Goal: Task Accomplishment & Management: Complete application form

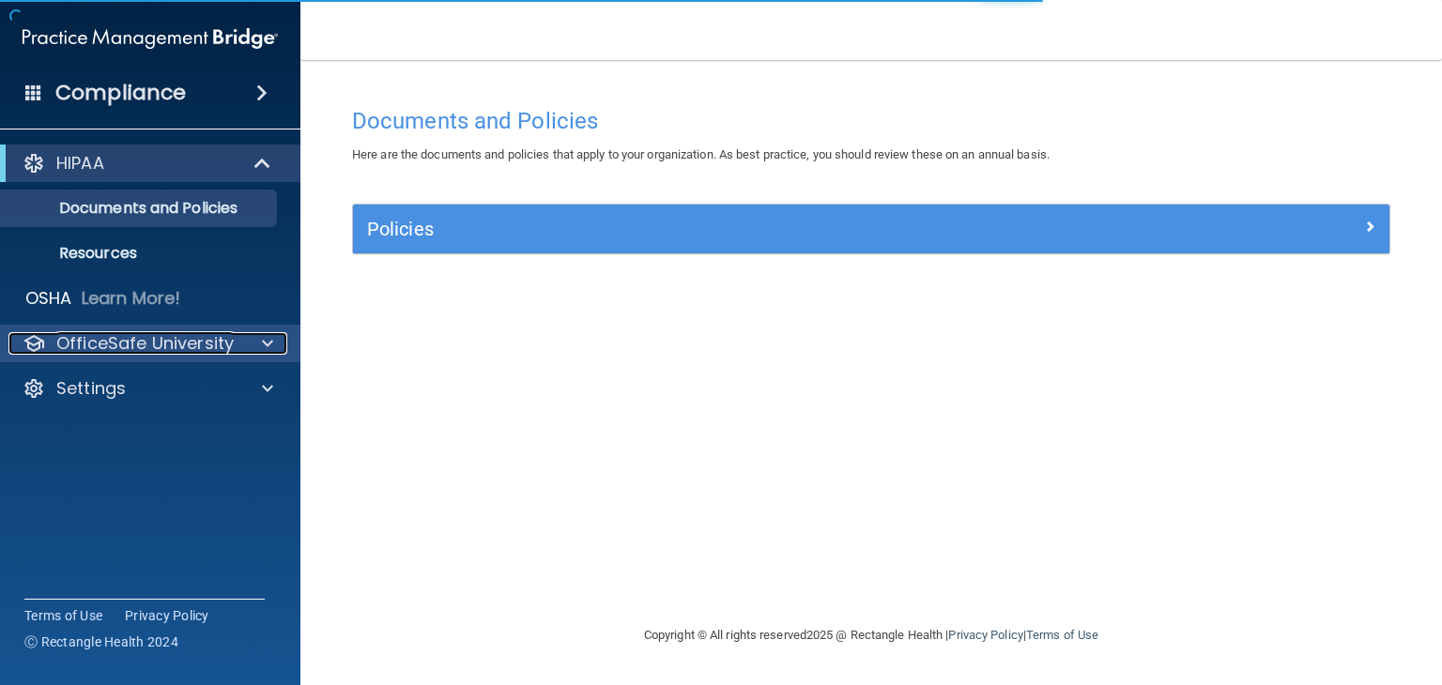
click at [127, 349] on p "OfficeSafe University" at bounding box center [144, 343] width 177 height 23
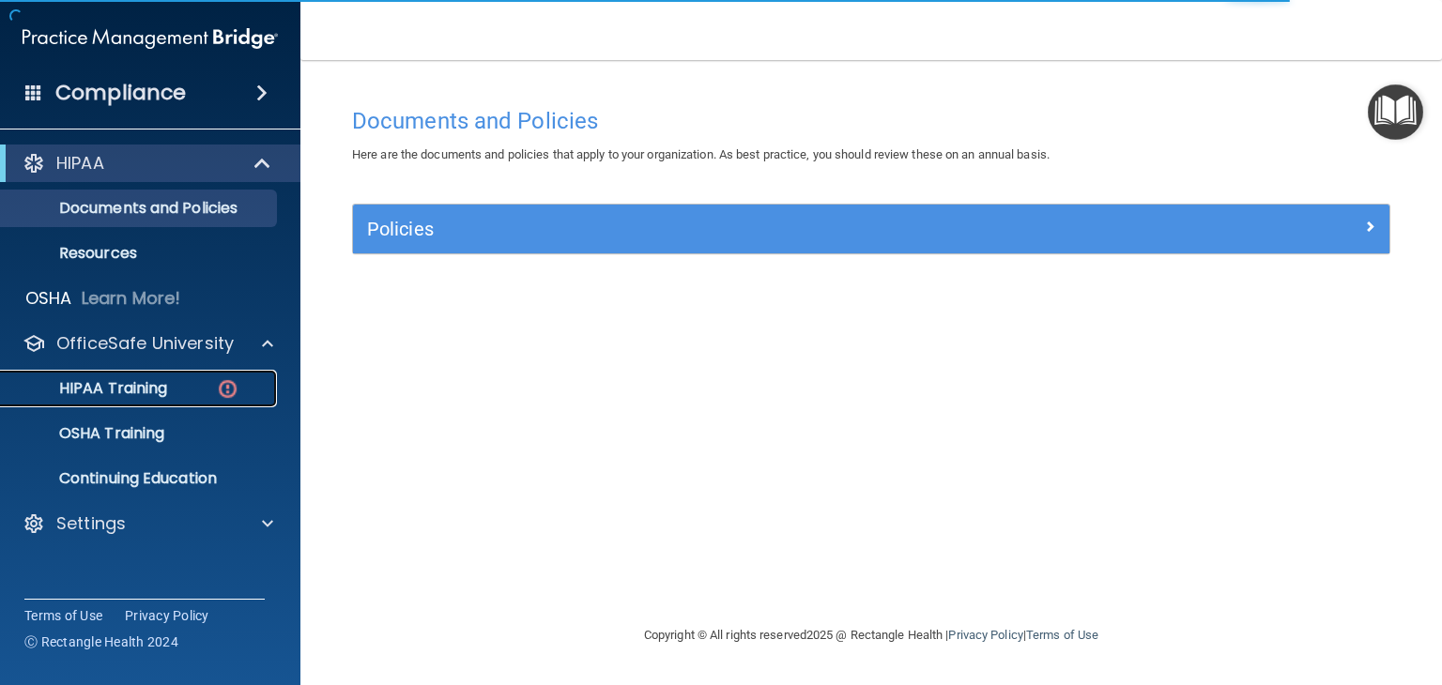
click at [128, 385] on p "HIPAA Training" at bounding box center [89, 388] width 155 height 19
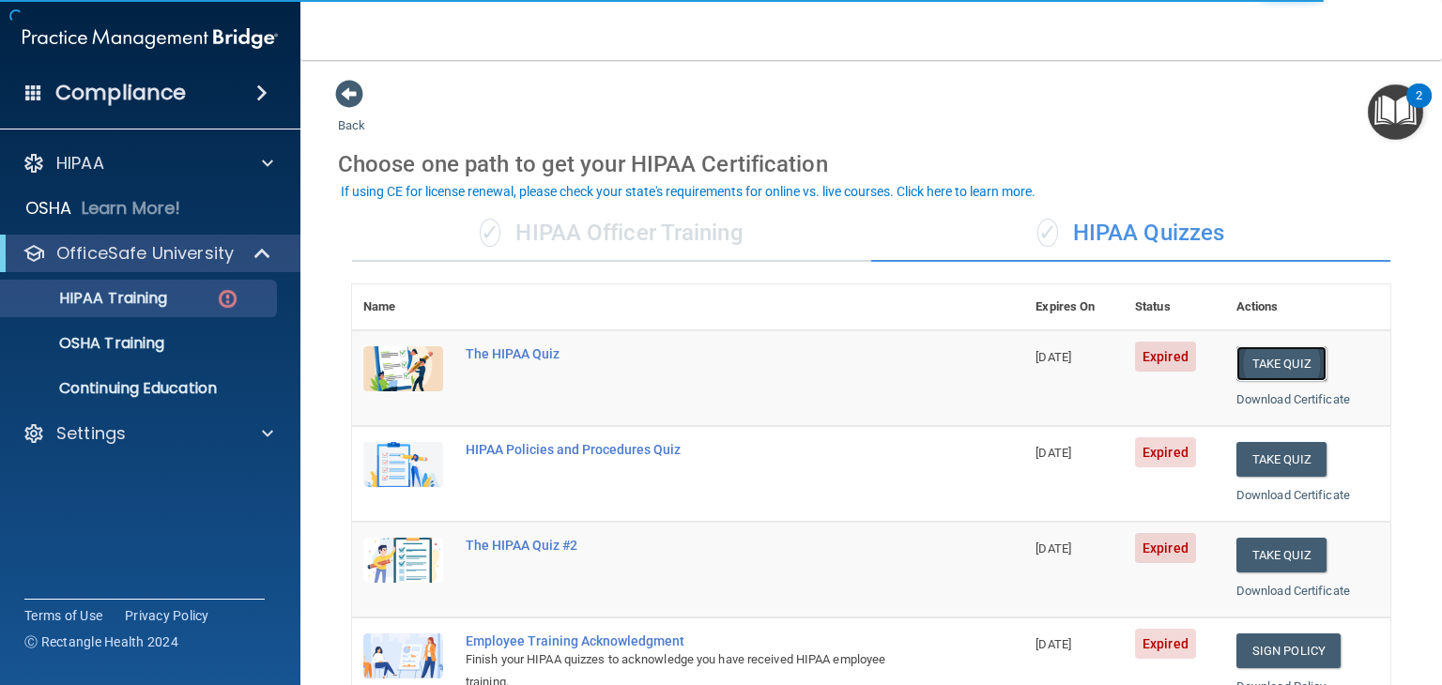
click at [1280, 366] on button "Take Quiz" at bounding box center [1282, 363] width 90 height 35
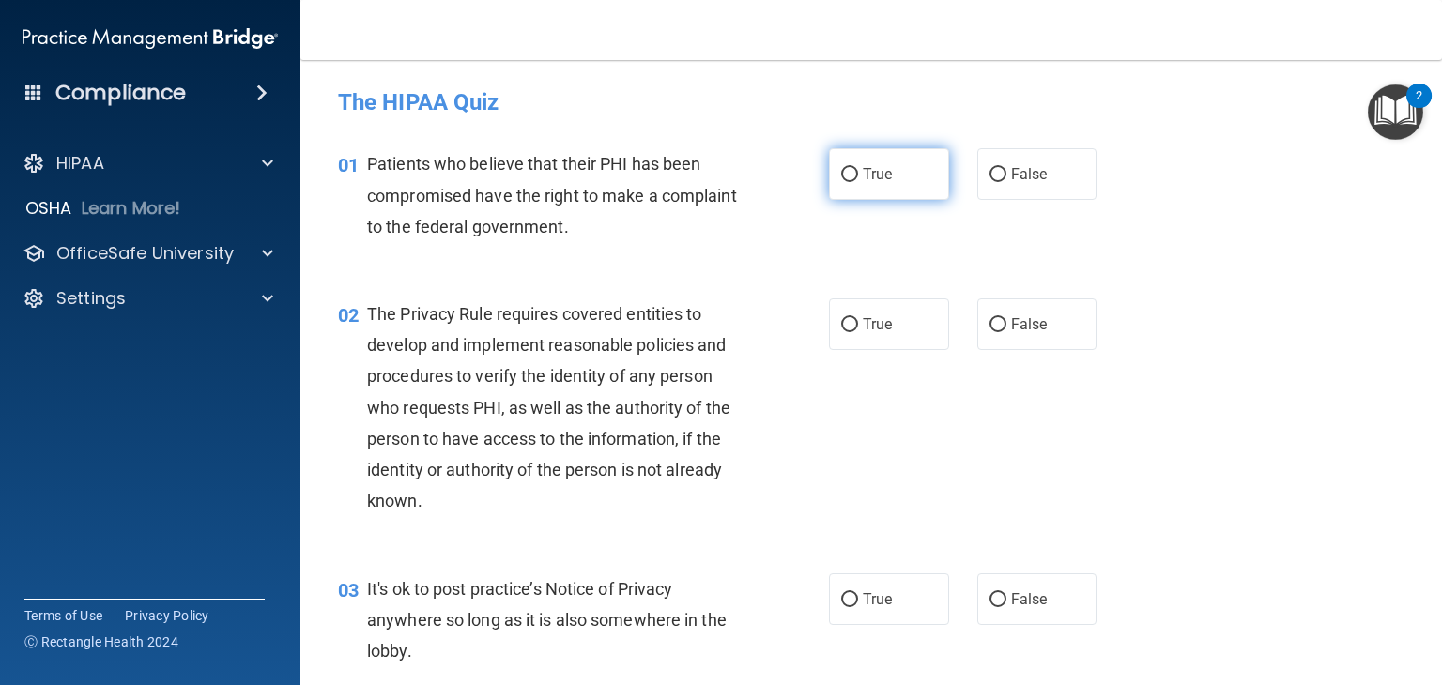
click at [851, 177] on label "True" at bounding box center [889, 174] width 120 height 52
click at [851, 177] on input "True" at bounding box center [849, 175] width 17 height 14
radio input "true"
click at [837, 311] on label "True" at bounding box center [889, 325] width 120 height 52
click at [841, 318] on input "True" at bounding box center [849, 325] width 17 height 14
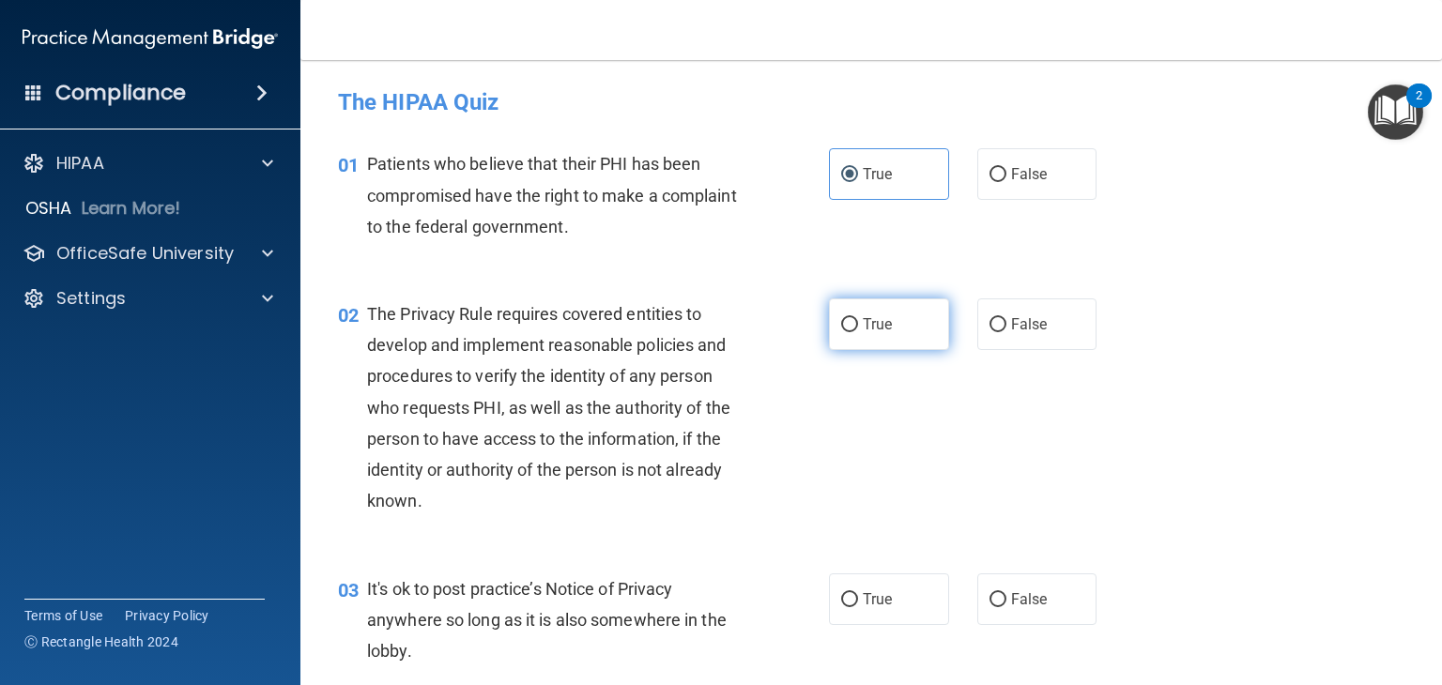
radio input "true"
click at [1018, 591] on span "False" at bounding box center [1029, 600] width 37 height 18
click at [1007, 593] on input "False" at bounding box center [998, 600] width 17 height 14
radio input "true"
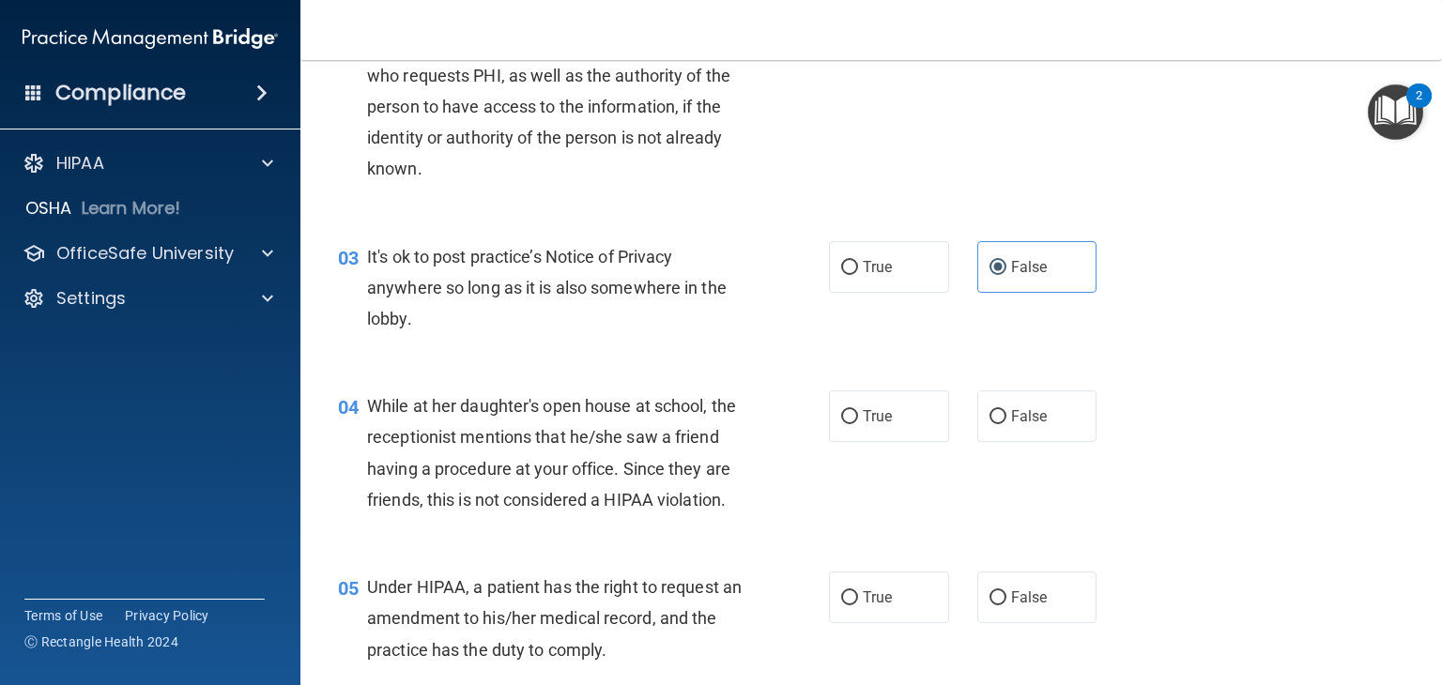
scroll to position [417, 0]
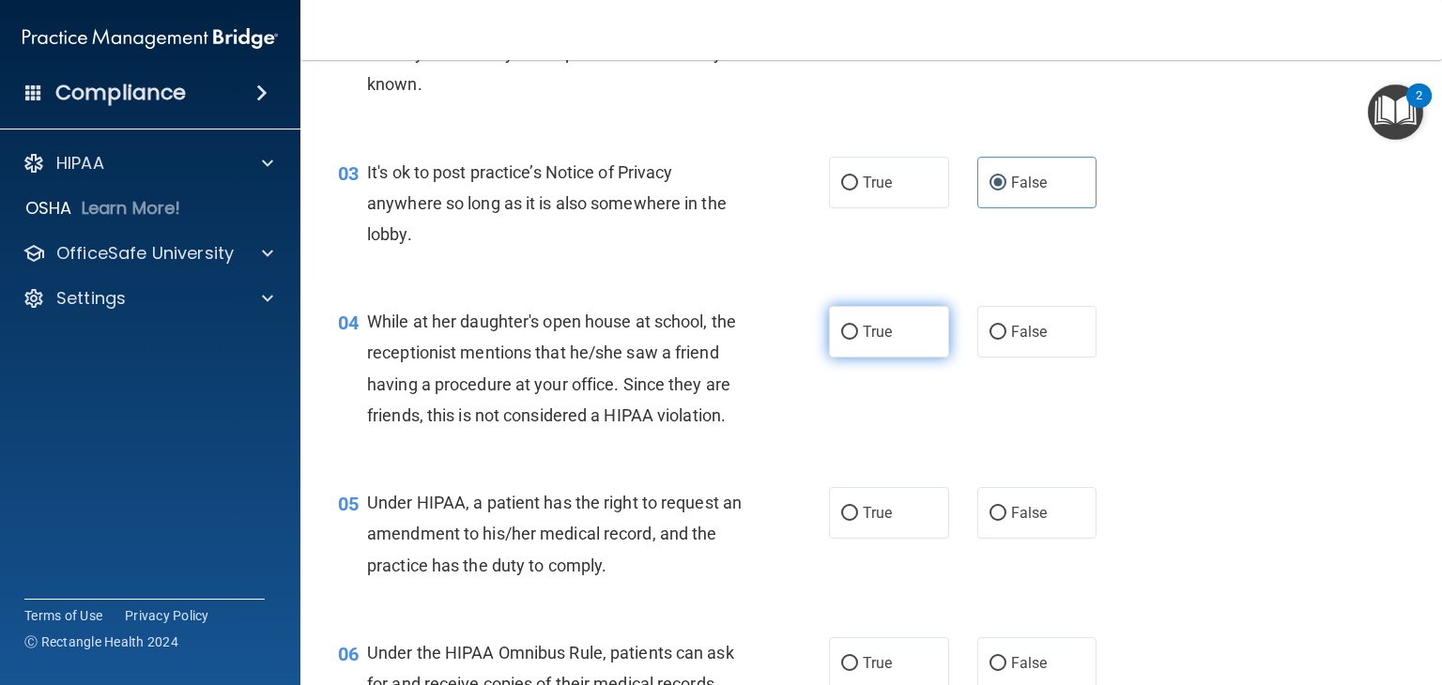
click at [885, 334] on span "True" at bounding box center [877, 332] width 29 height 18
click at [858, 334] on input "True" at bounding box center [849, 333] width 17 height 14
radio input "true"
click at [1019, 539] on label "False" at bounding box center [1038, 513] width 120 height 52
click at [1007, 521] on input "False" at bounding box center [998, 514] width 17 height 14
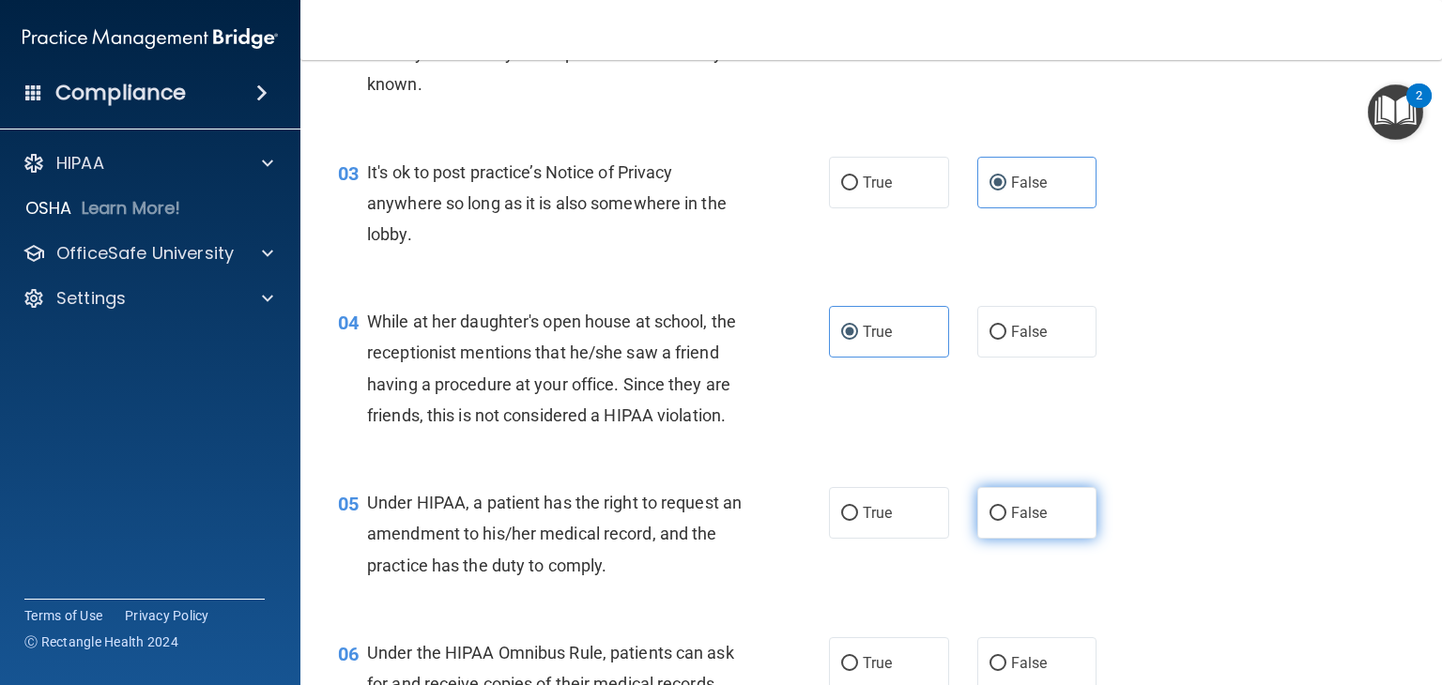
radio input "true"
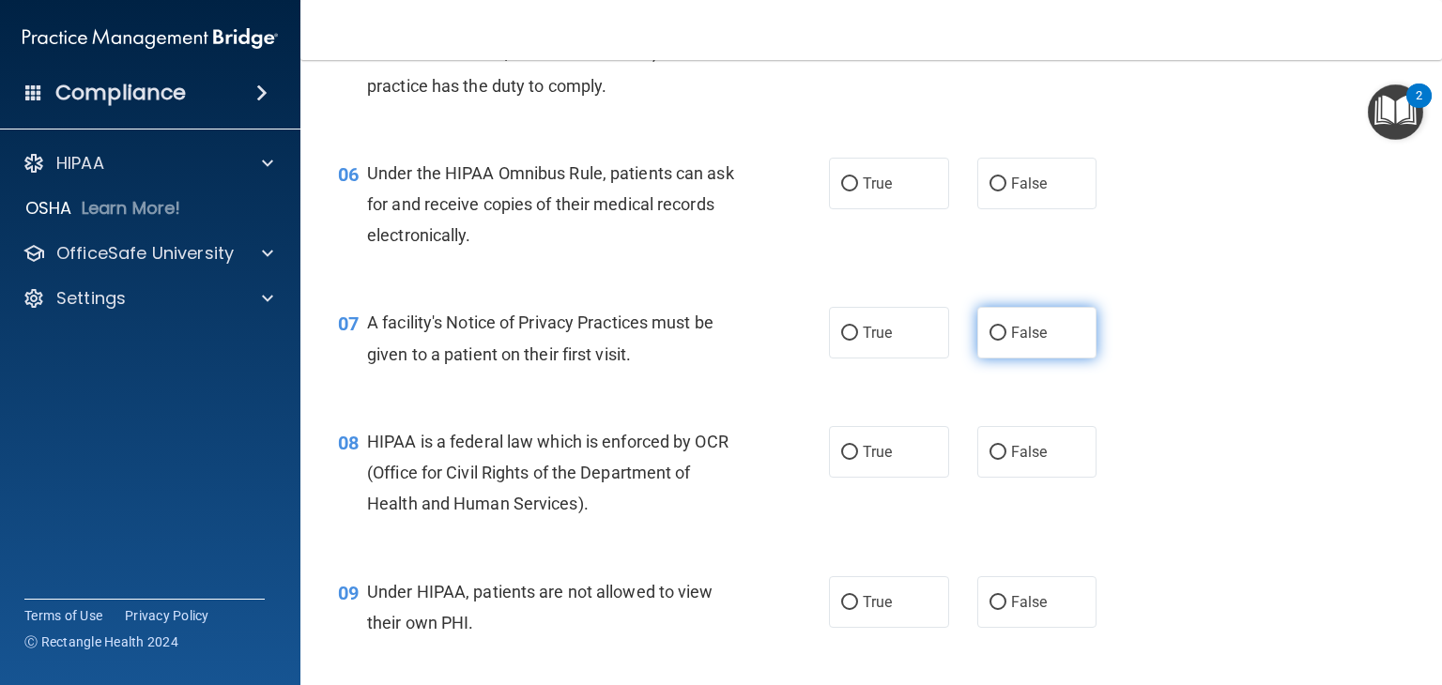
scroll to position [896, 0]
click at [1033, 193] on span "False" at bounding box center [1029, 185] width 37 height 18
click at [1007, 192] on input "False" at bounding box center [998, 185] width 17 height 14
radio input "true"
click at [873, 210] on label "True" at bounding box center [889, 185] width 120 height 52
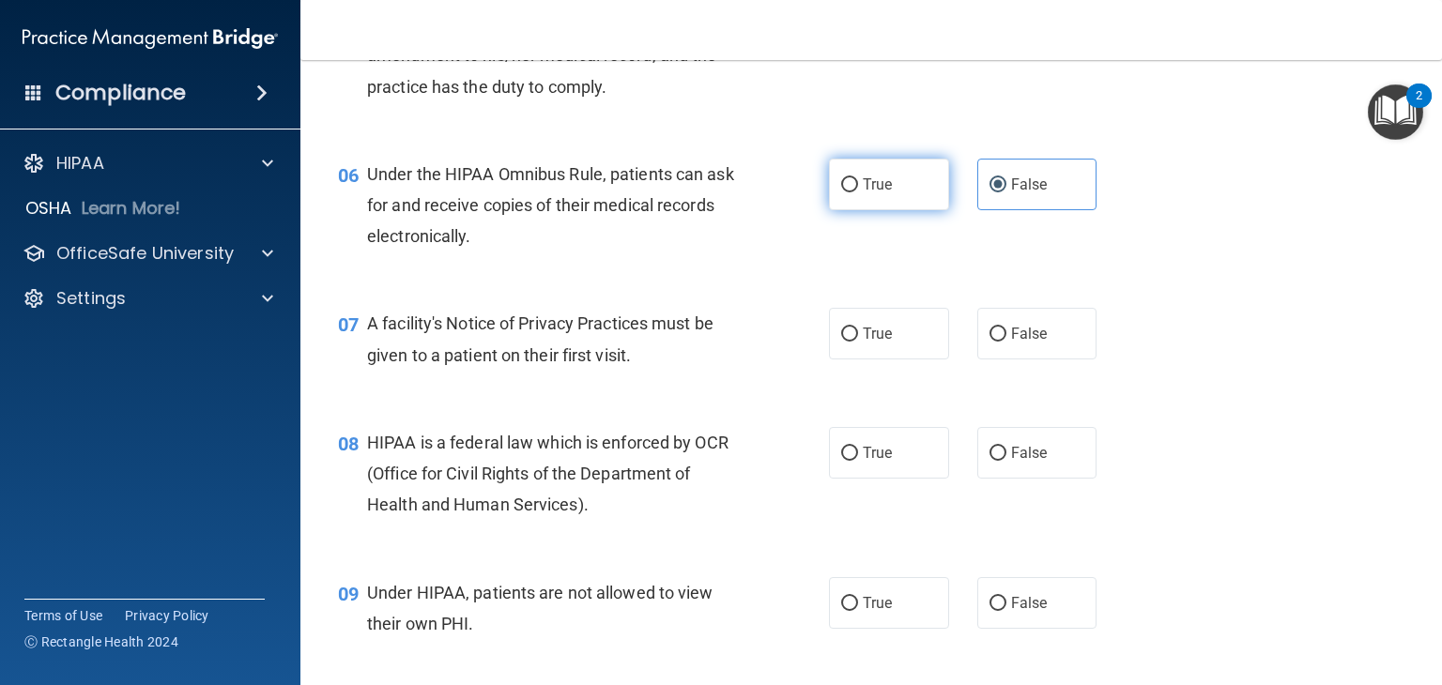
click at [858, 192] on input "True" at bounding box center [849, 185] width 17 height 14
radio input "true"
radio input "false"
click at [873, 343] on span "True" at bounding box center [877, 334] width 29 height 18
click at [858, 342] on input "True" at bounding box center [849, 335] width 17 height 14
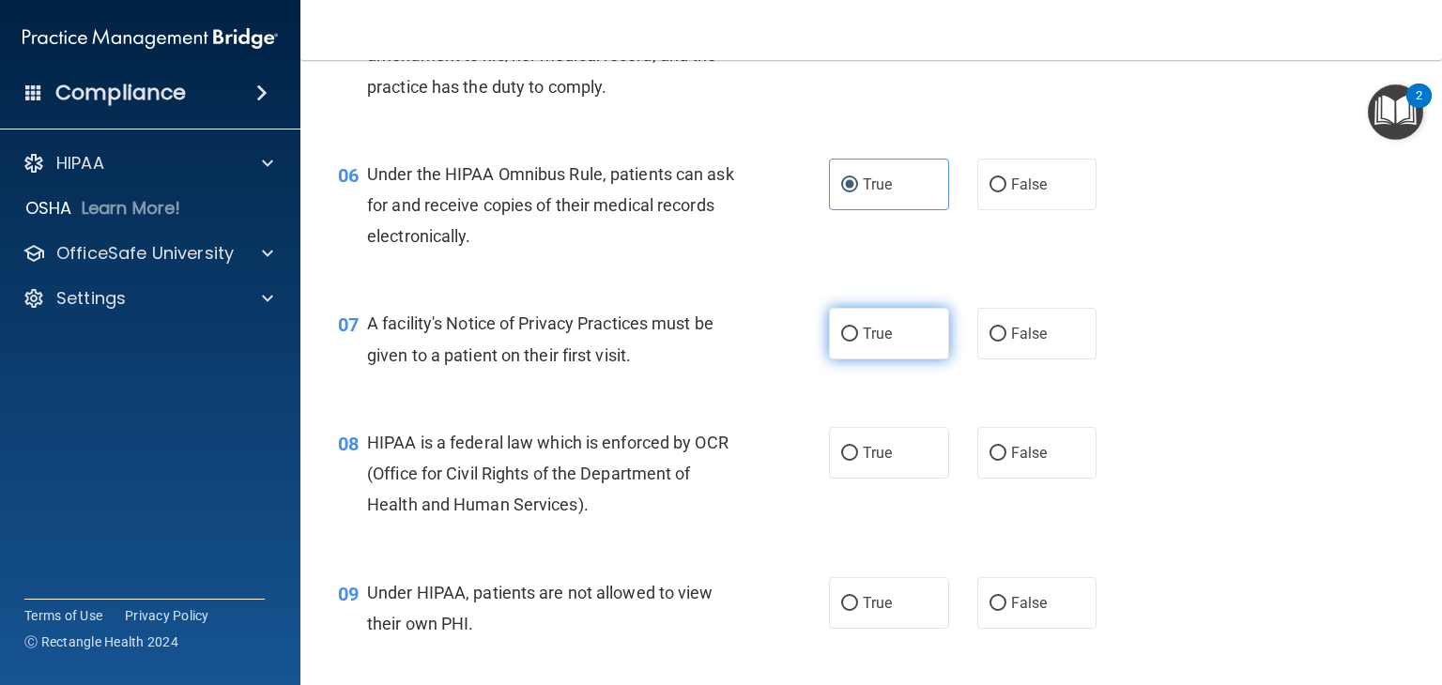
radio input "true"
click at [871, 462] on span "True" at bounding box center [877, 453] width 29 height 18
click at [858, 461] on input "True" at bounding box center [849, 454] width 17 height 14
radio input "true"
click at [1022, 629] on label "False" at bounding box center [1038, 603] width 120 height 52
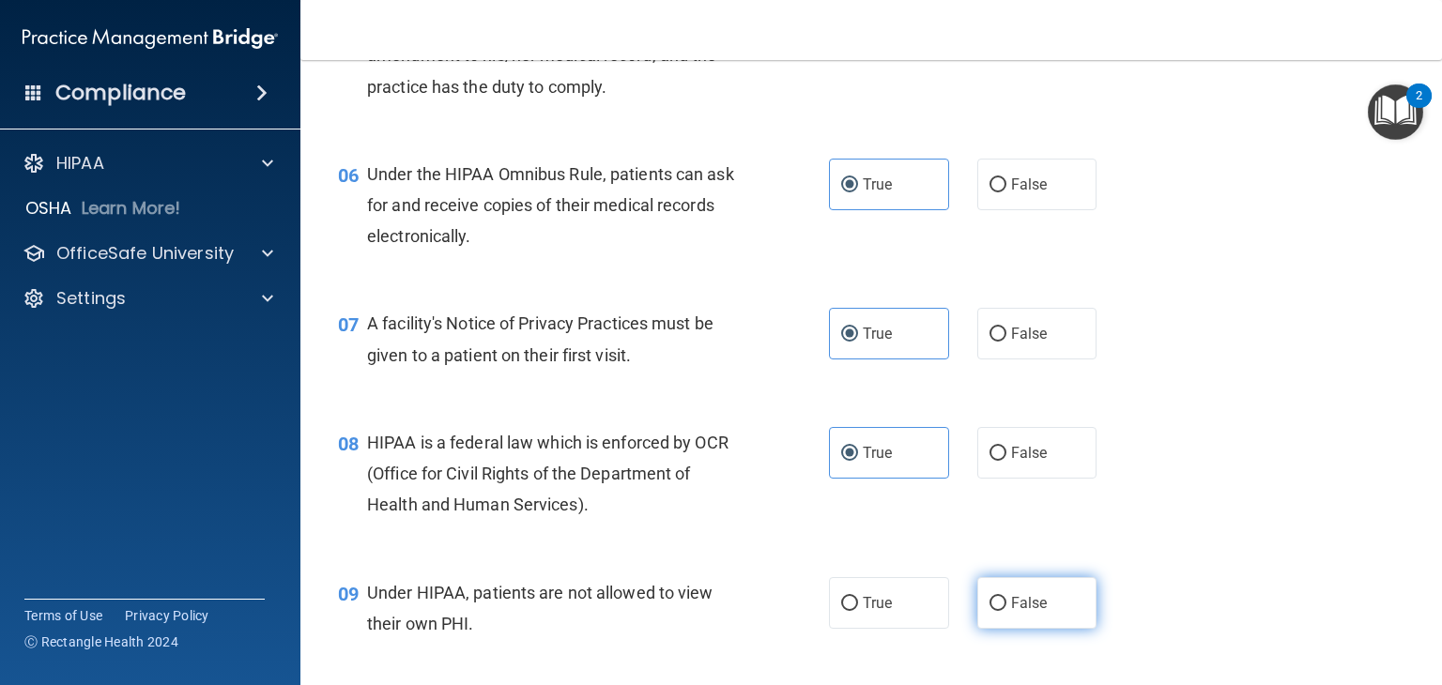
click at [1007, 611] on input "False" at bounding box center [998, 604] width 17 height 14
radio input "true"
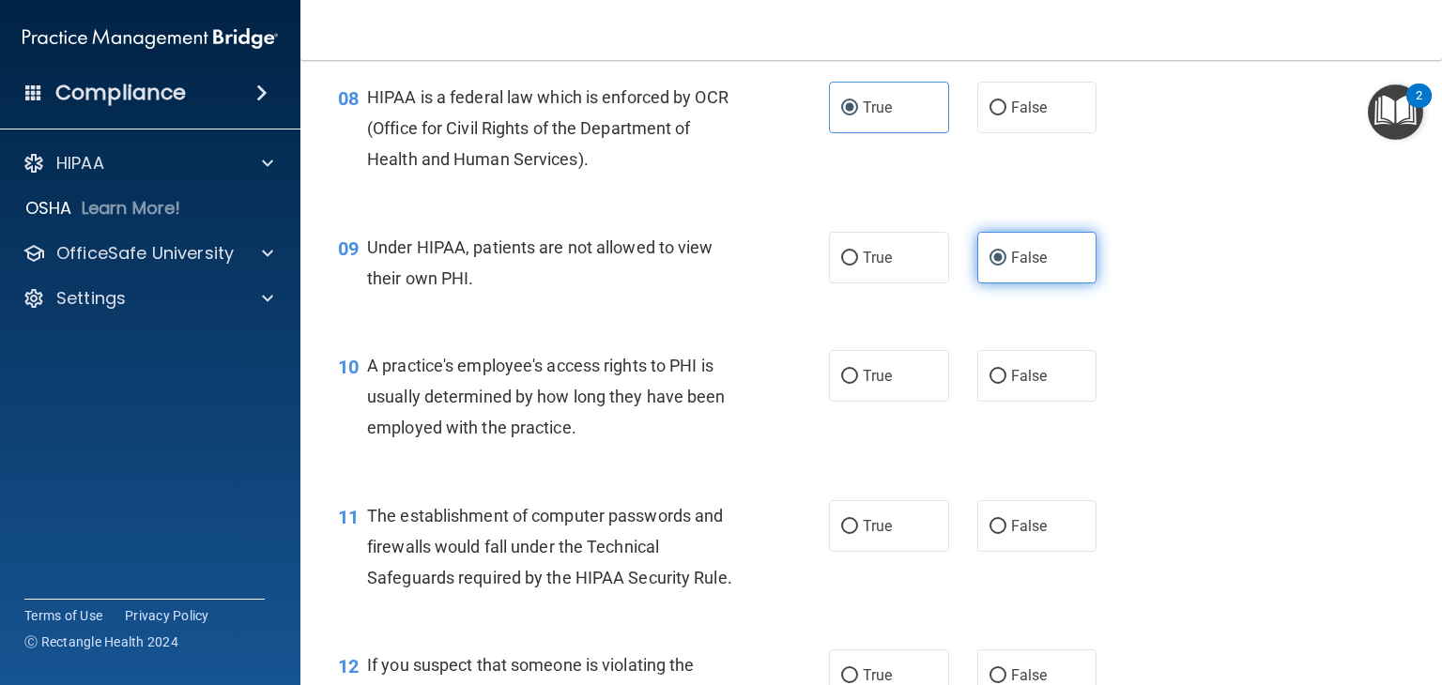
scroll to position [1243, 0]
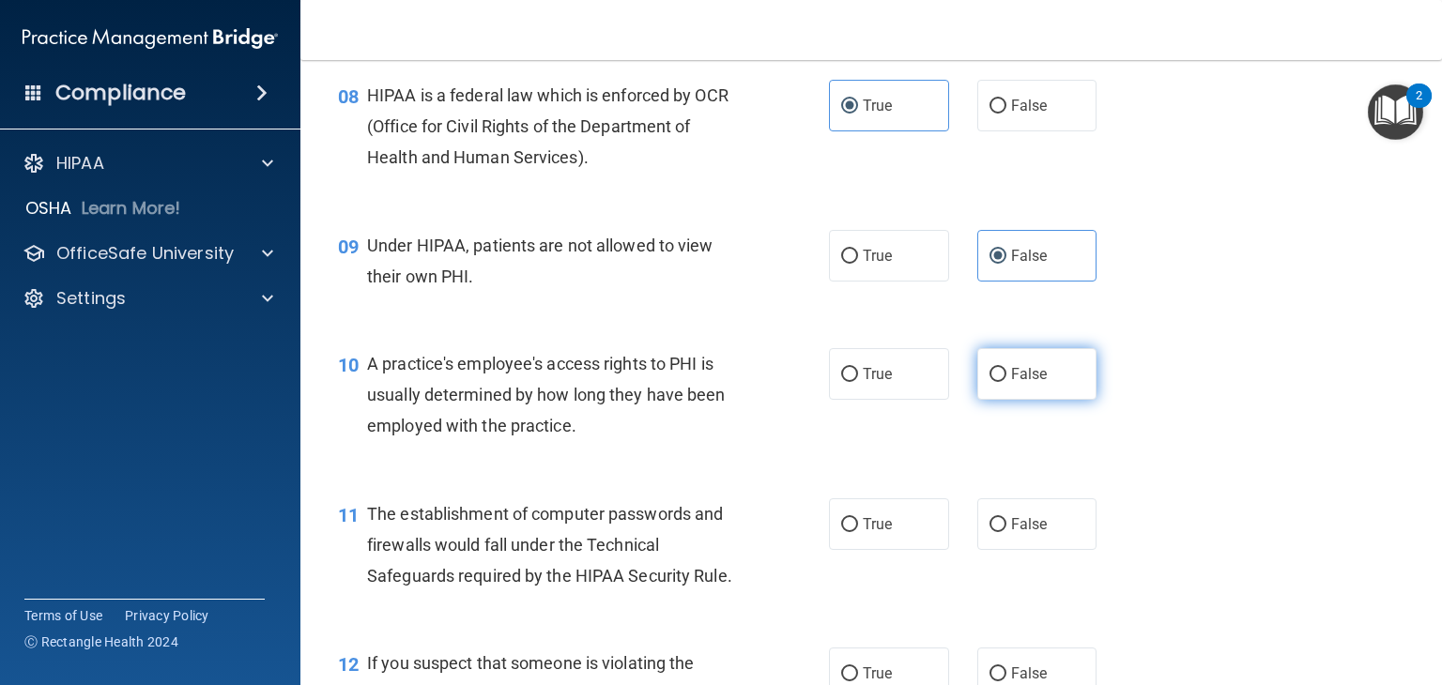
click at [1040, 400] on label "False" at bounding box center [1038, 374] width 120 height 52
click at [1007, 382] on input "False" at bounding box center [998, 375] width 17 height 14
radio input "true"
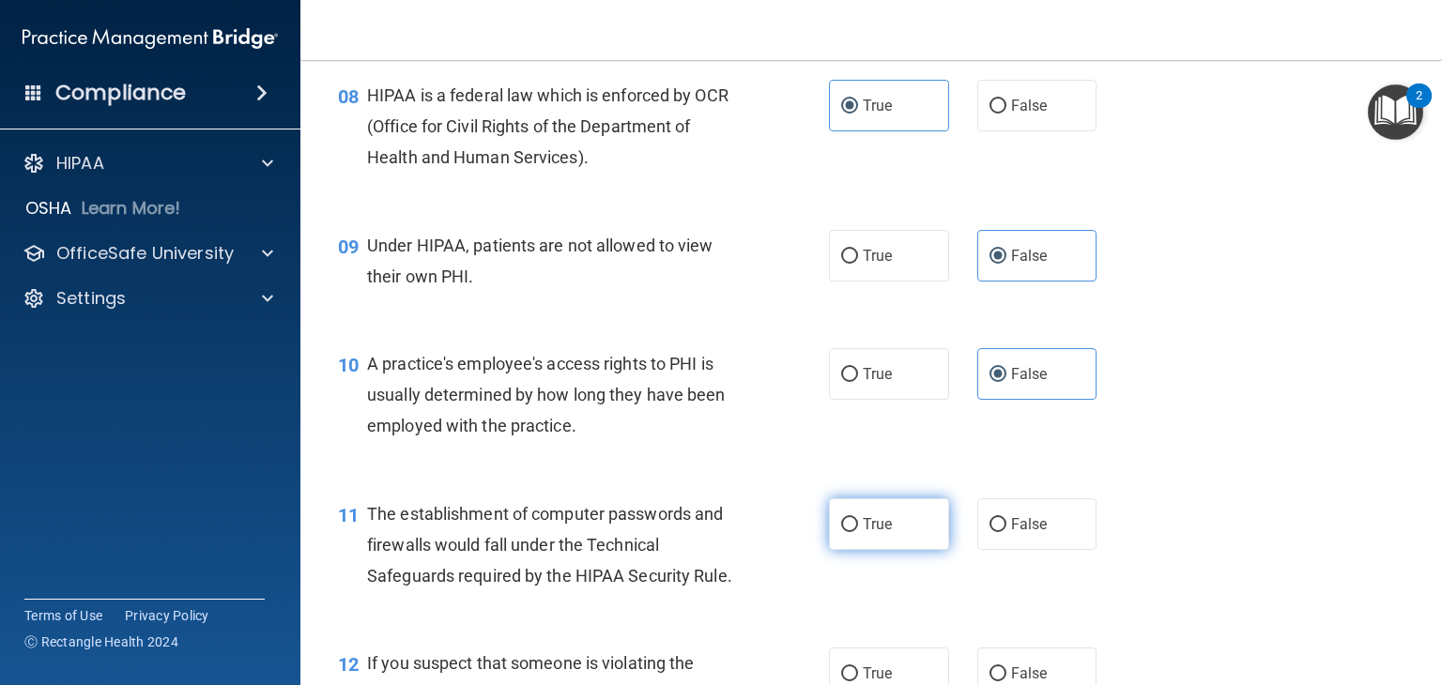
click at [890, 550] on label "True" at bounding box center [889, 525] width 120 height 52
click at [858, 532] on input "True" at bounding box center [849, 525] width 17 height 14
radio input "true"
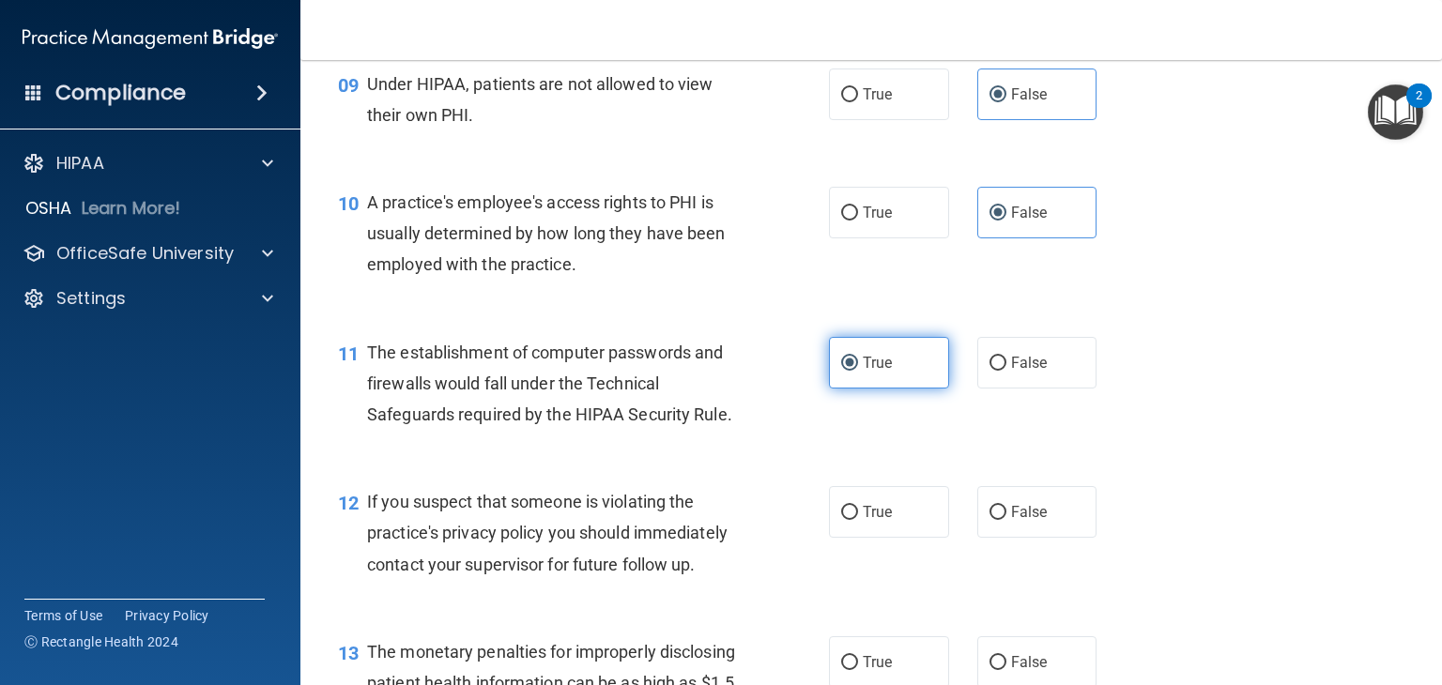
scroll to position [1424, 0]
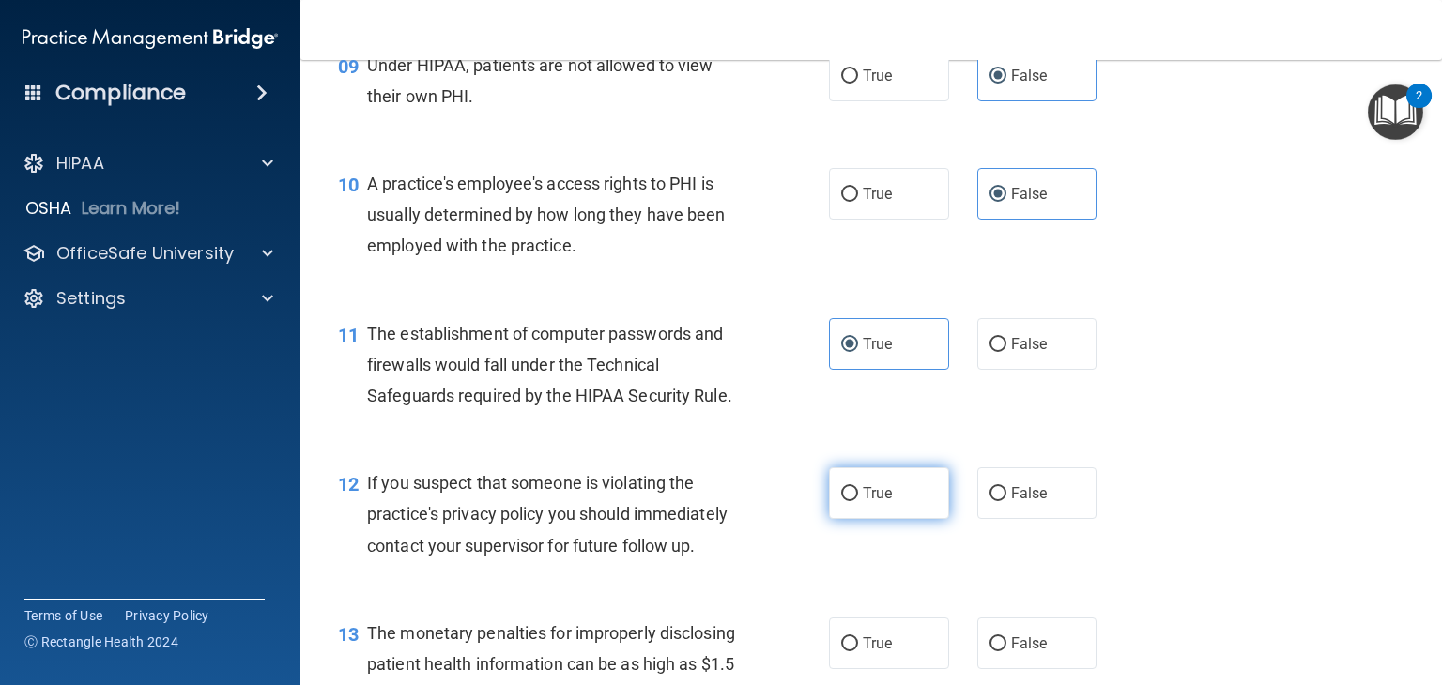
click at [887, 500] on label "True" at bounding box center [889, 494] width 120 height 52
click at [858, 500] on input "True" at bounding box center [849, 494] width 17 height 14
radio input "true"
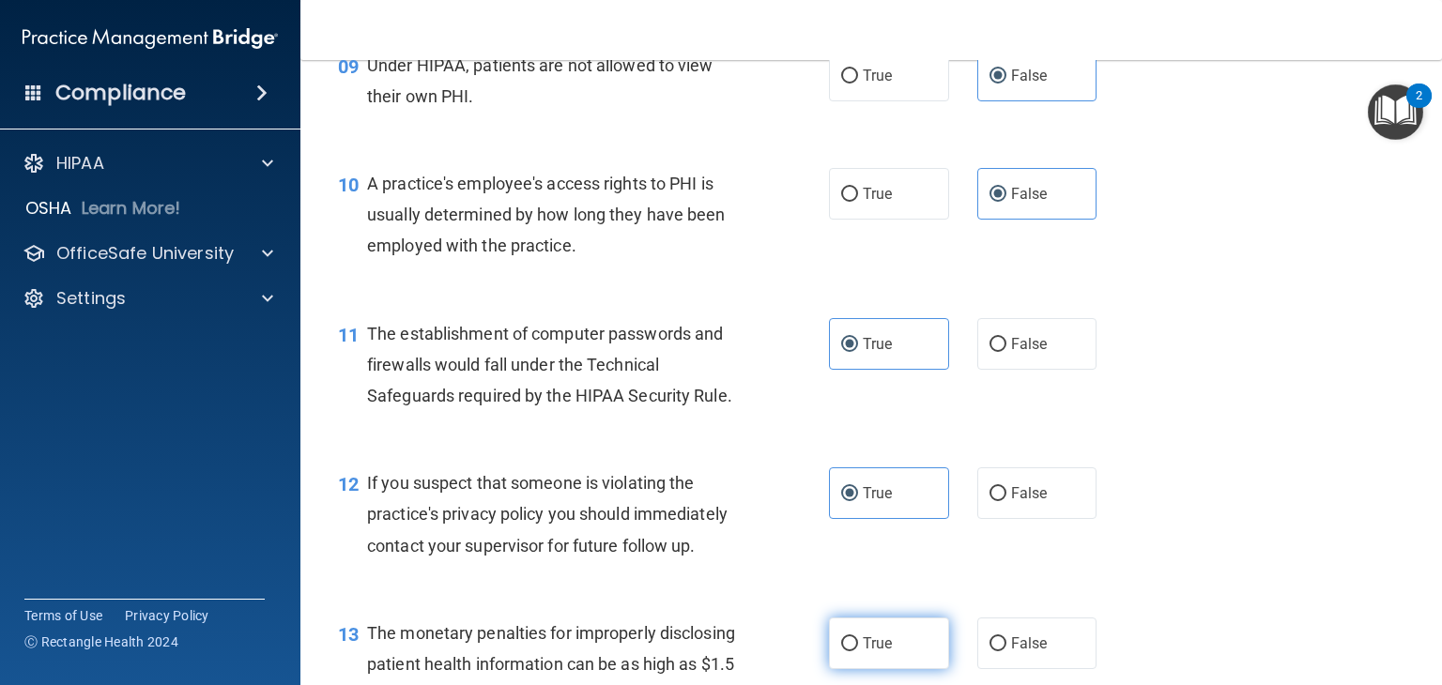
click at [860, 663] on label "True" at bounding box center [889, 644] width 120 height 52
click at [858, 652] on input "True" at bounding box center [849, 645] width 17 height 14
radio input "true"
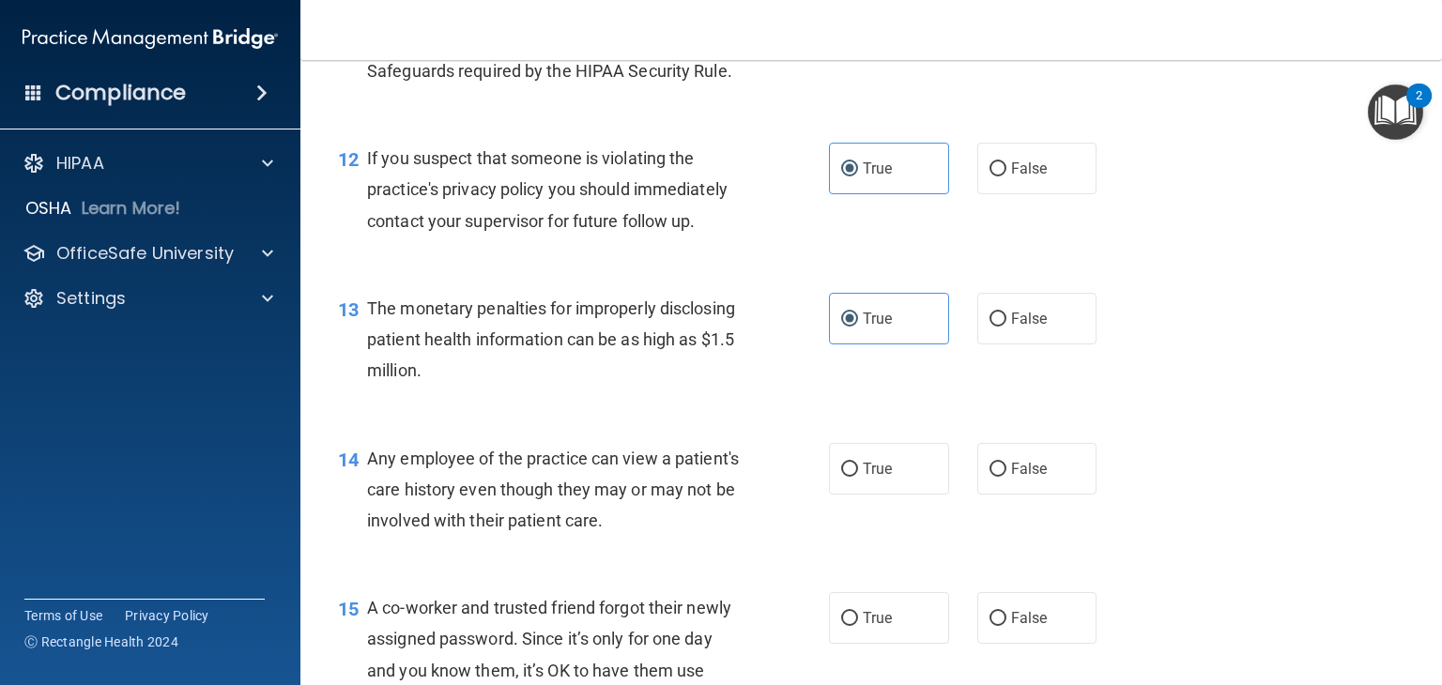
scroll to position [1750, 0]
click at [1001, 493] on label "False" at bounding box center [1038, 467] width 120 height 52
click at [1001, 475] on input "False" at bounding box center [998, 468] width 17 height 14
radio input "true"
click at [1010, 642] on label "False" at bounding box center [1038, 617] width 120 height 52
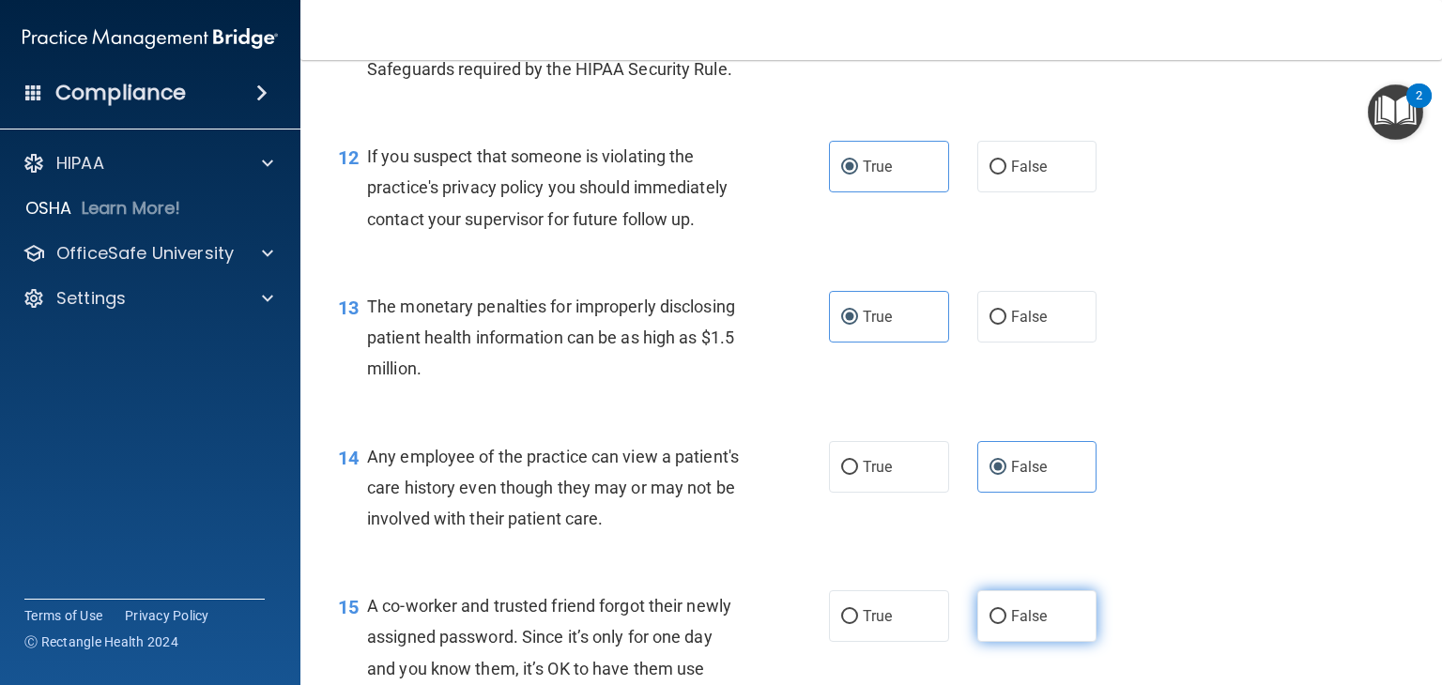
click at [1007, 624] on input "False" at bounding box center [998, 617] width 17 height 14
radio input "true"
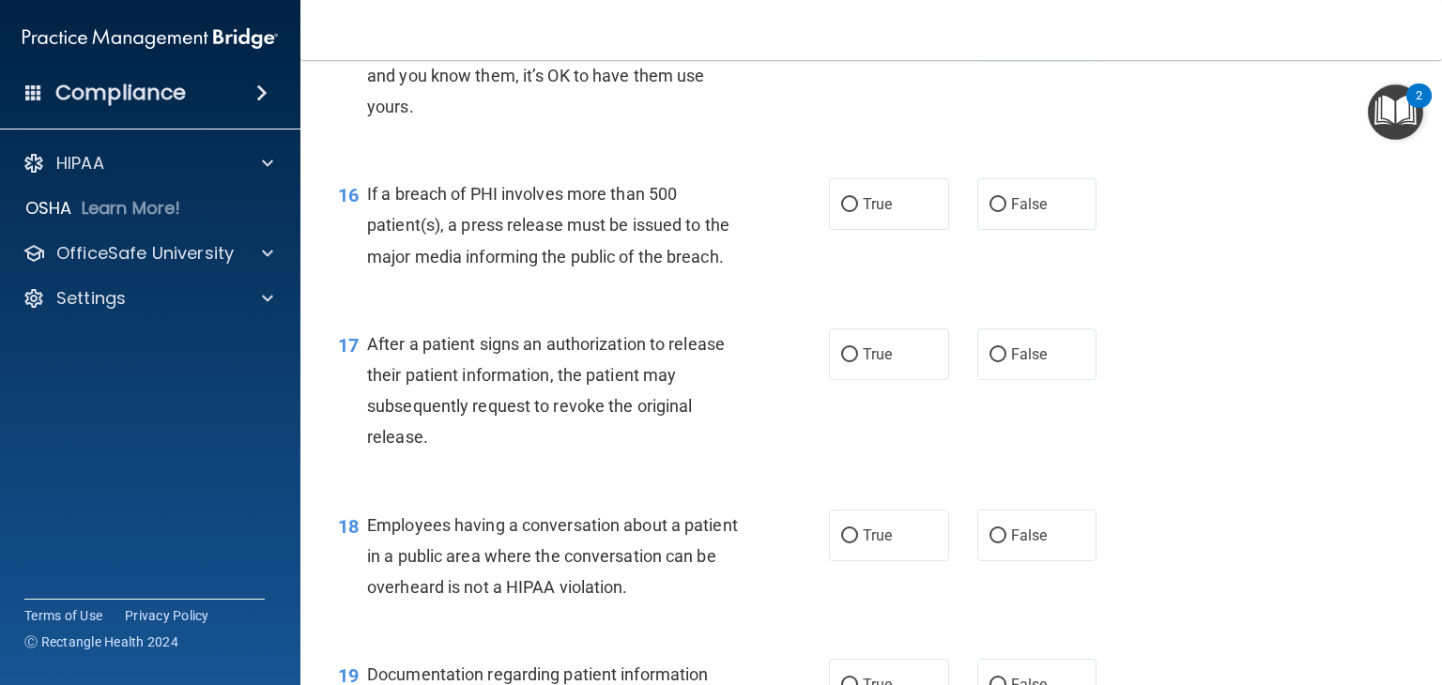
scroll to position [2350, 0]
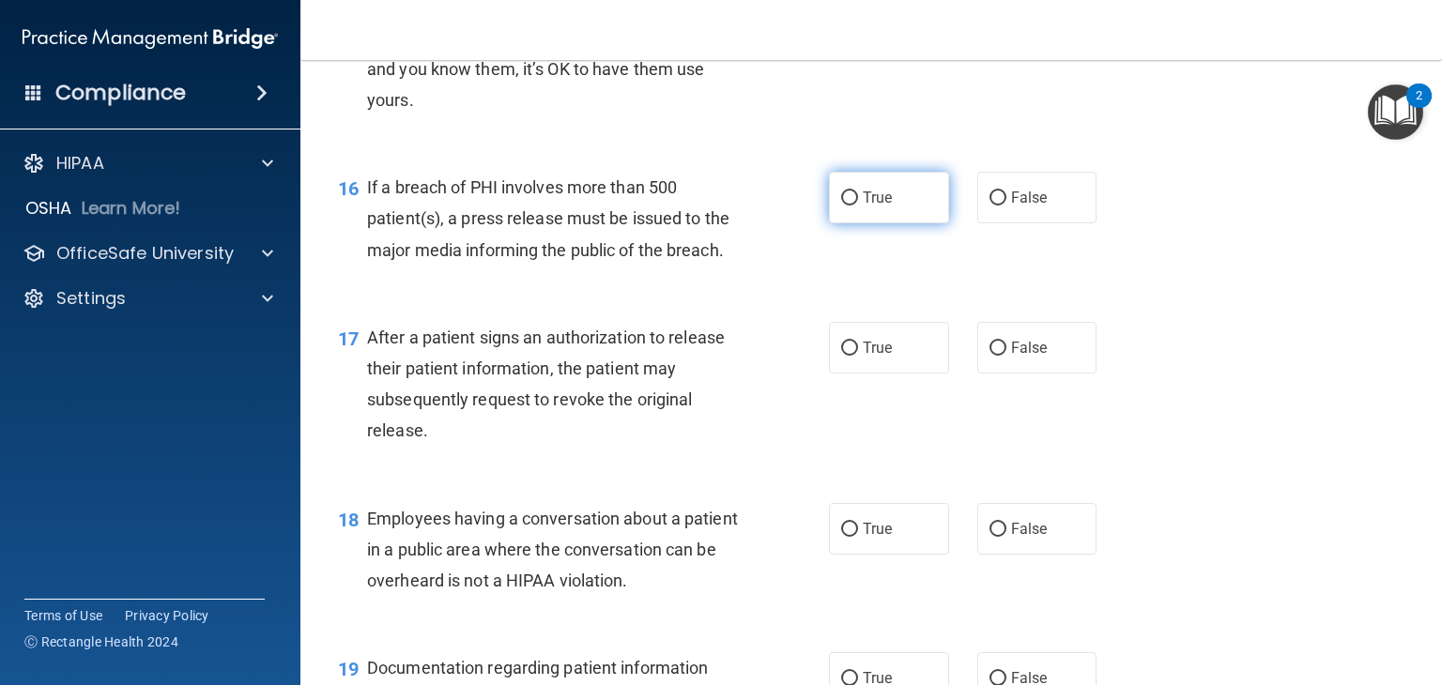
click at [901, 219] on label "True" at bounding box center [889, 198] width 120 height 52
click at [858, 206] on input "True" at bounding box center [849, 199] width 17 height 14
radio input "true"
click at [871, 357] on span "True" at bounding box center [877, 348] width 29 height 18
click at [858, 356] on input "True" at bounding box center [849, 349] width 17 height 14
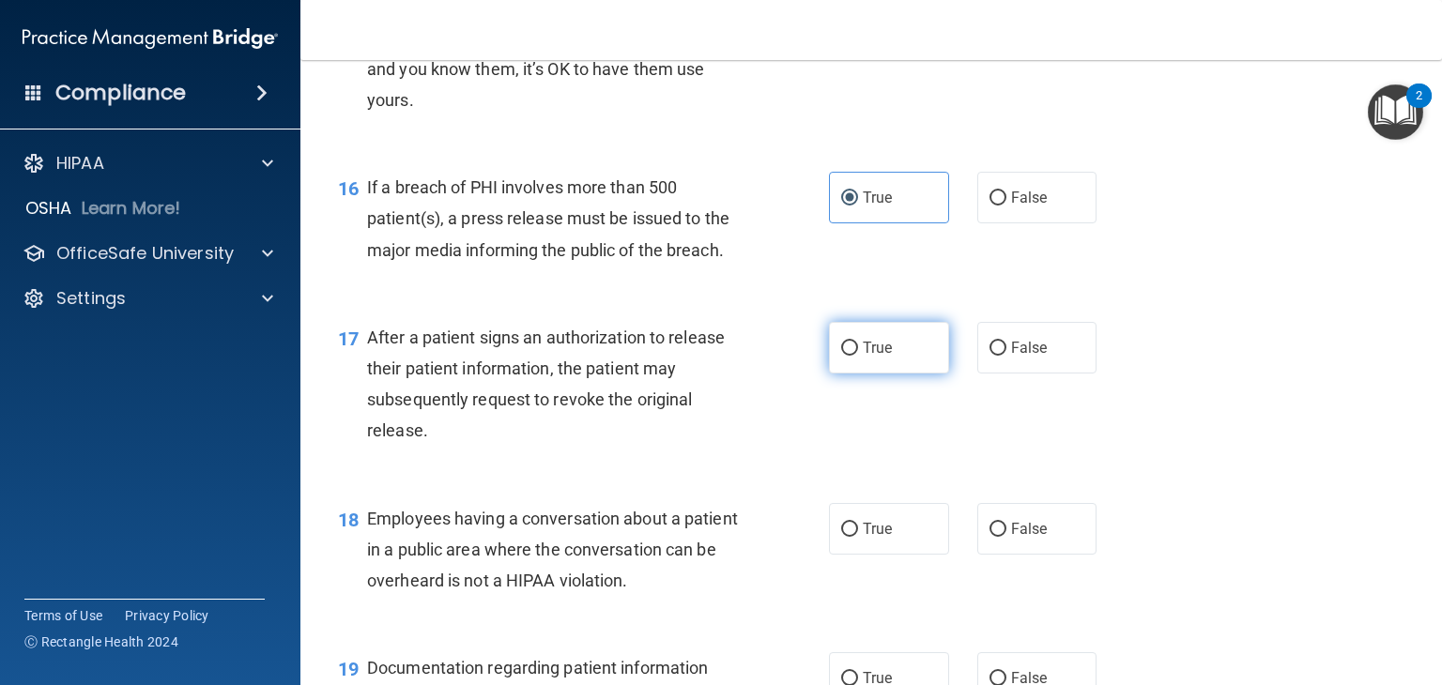
radio input "true"
click at [999, 549] on label "False" at bounding box center [1038, 529] width 120 height 52
click at [999, 537] on input "False" at bounding box center [998, 530] width 17 height 14
radio input "true"
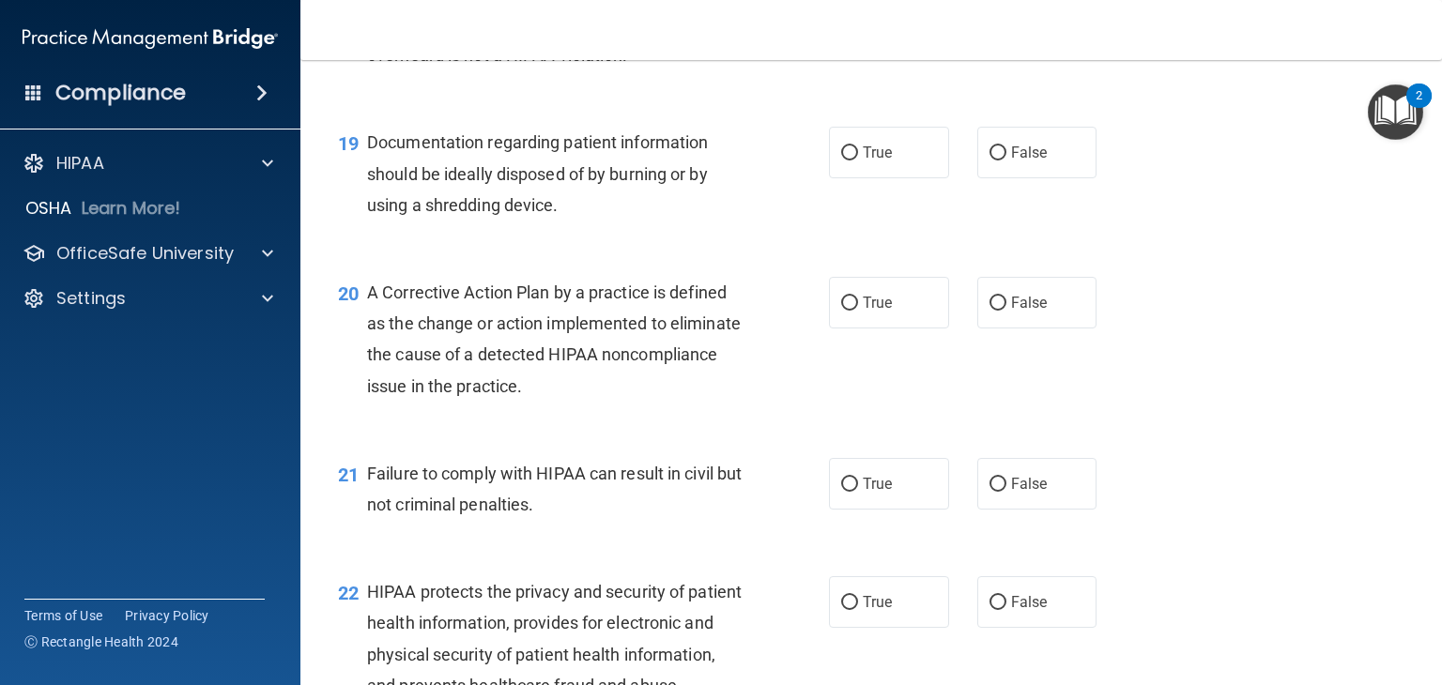
scroll to position [2887, 0]
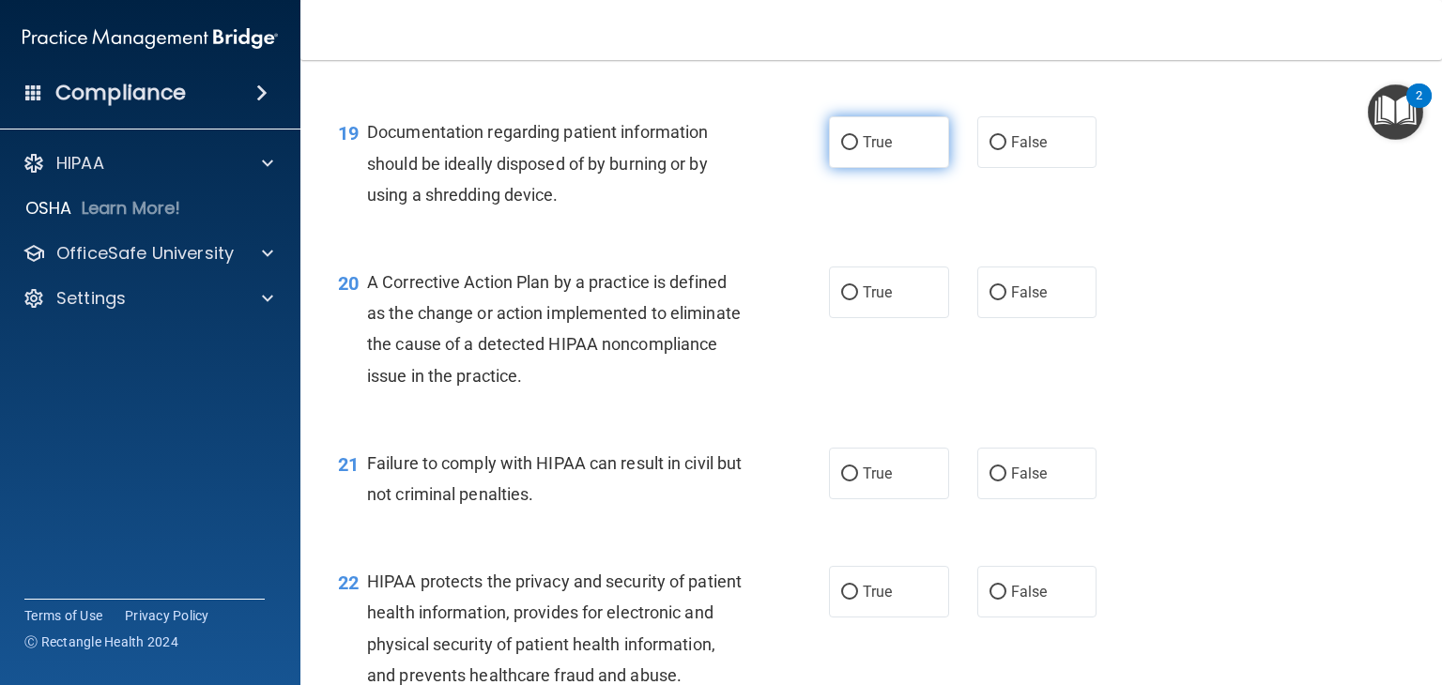
click at [924, 168] on label "True" at bounding box center [889, 142] width 120 height 52
click at [858, 150] on input "True" at bounding box center [849, 143] width 17 height 14
radio input "true"
click at [885, 318] on label "True" at bounding box center [889, 293] width 120 height 52
click at [858, 300] on input "True" at bounding box center [849, 293] width 17 height 14
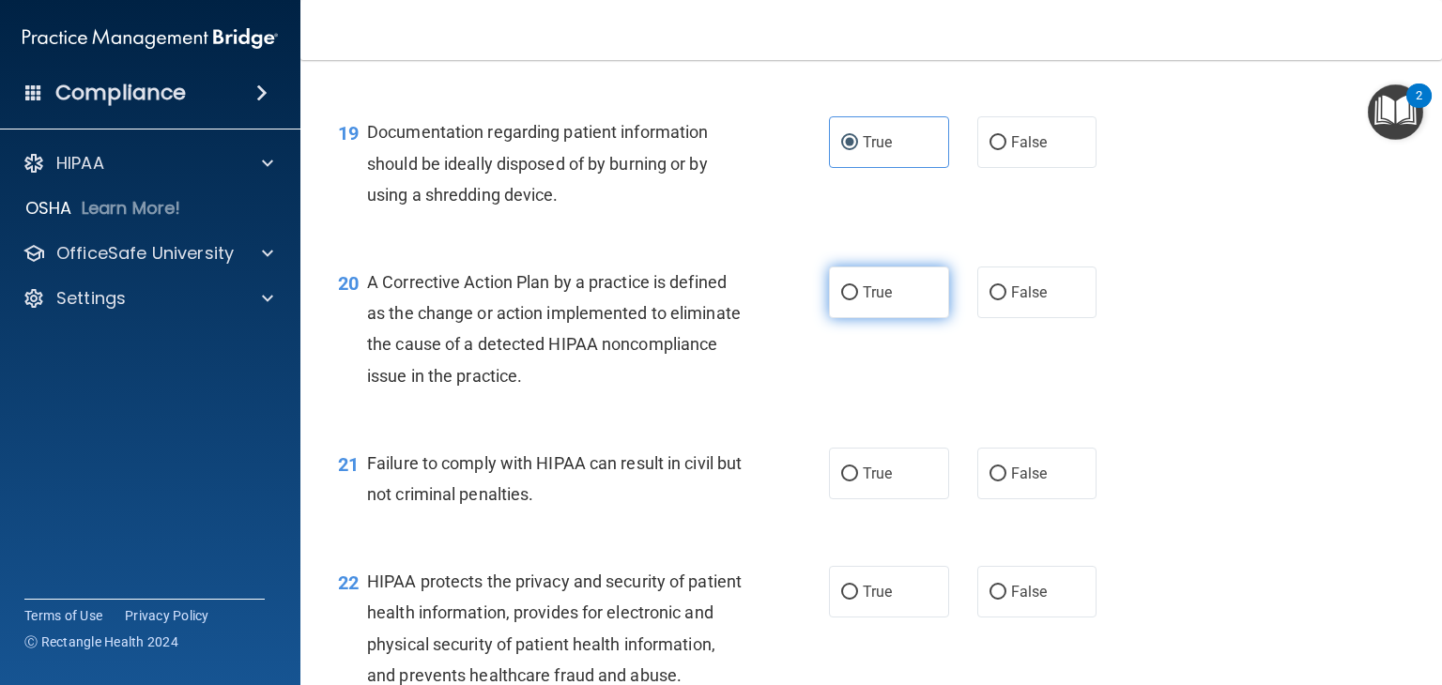
radio input "true"
click at [1037, 483] on span "False" at bounding box center [1029, 474] width 37 height 18
click at [1007, 482] on input "False" at bounding box center [998, 475] width 17 height 14
radio input "true"
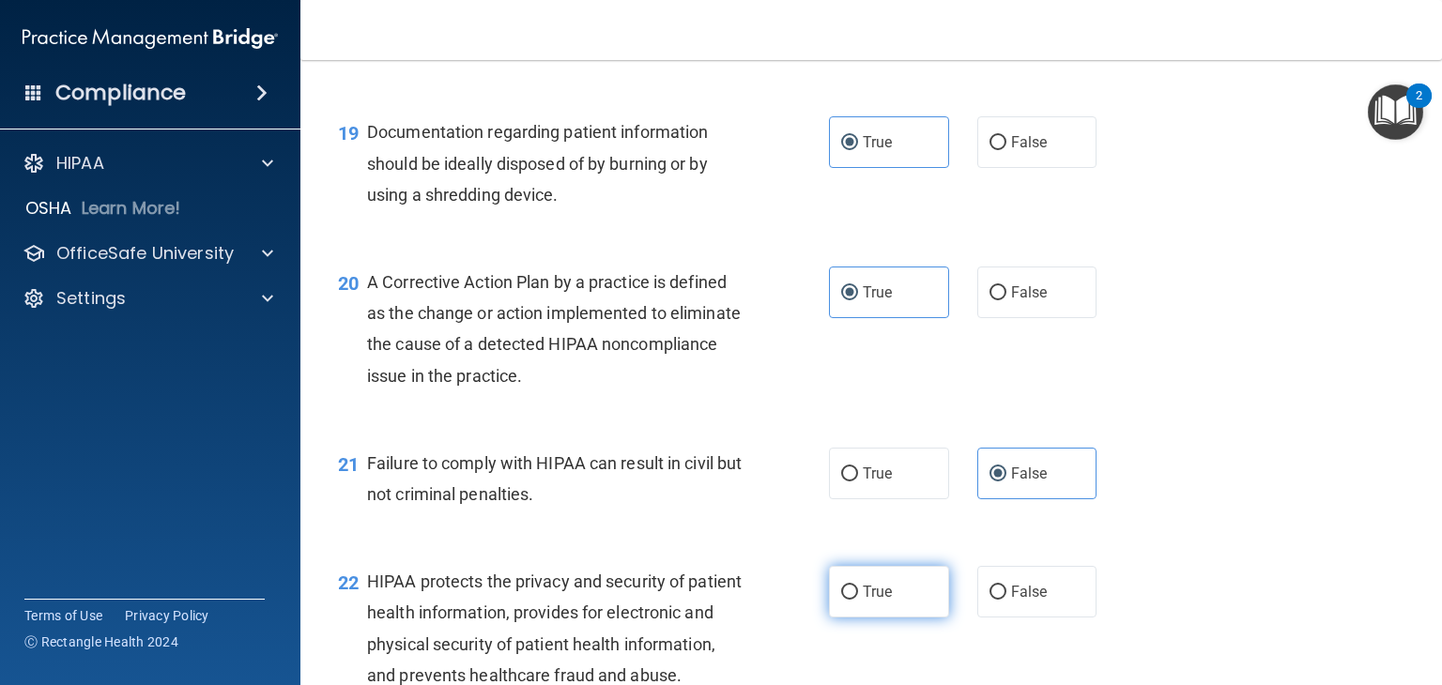
click at [897, 618] on label "True" at bounding box center [889, 592] width 120 height 52
click at [858, 600] on input "True" at bounding box center [849, 593] width 17 height 14
radio input "true"
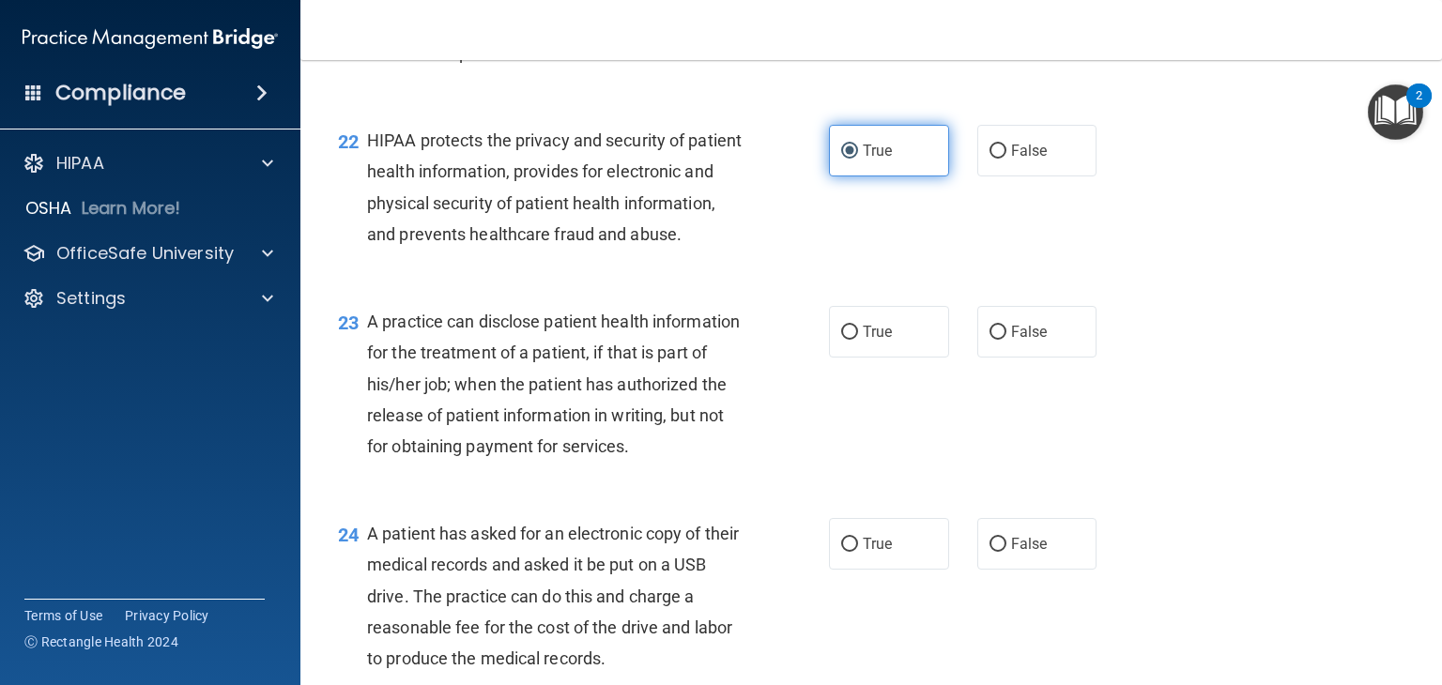
scroll to position [3356, 0]
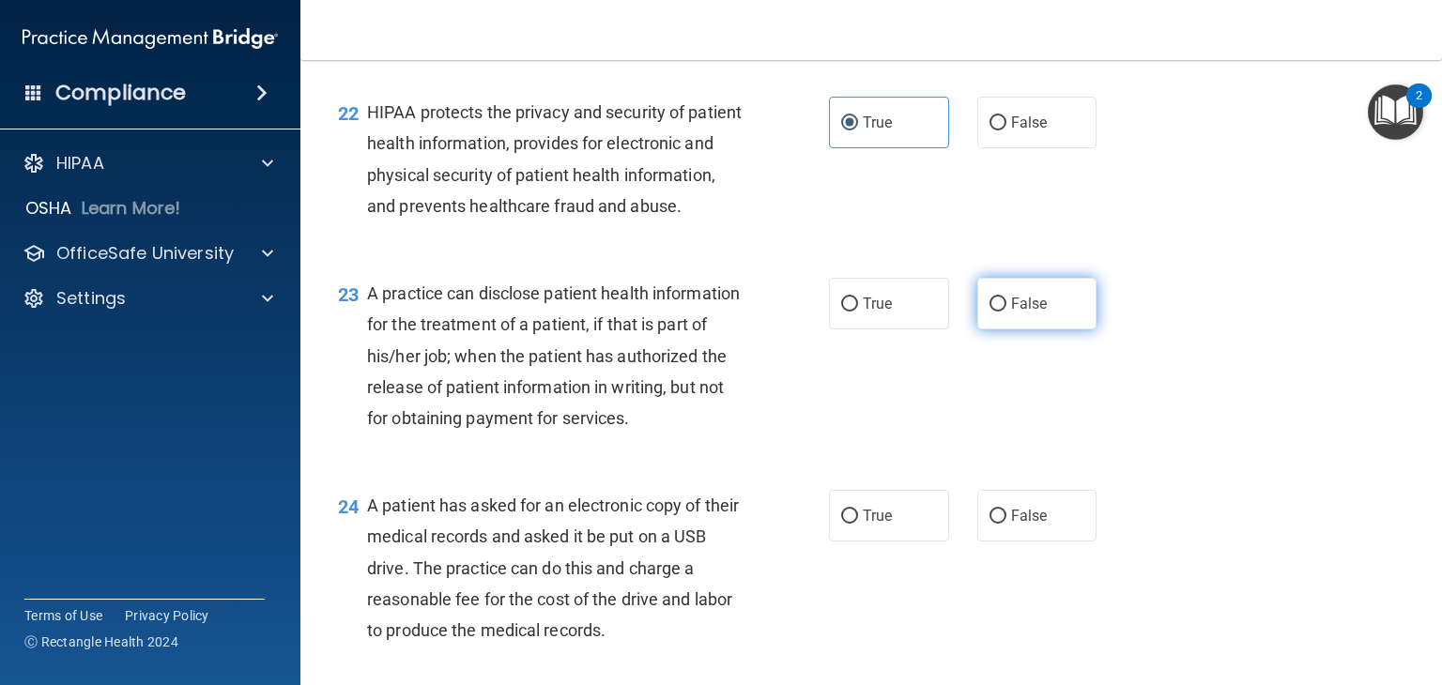
click at [1003, 330] on label "False" at bounding box center [1038, 304] width 120 height 52
click at [1003, 312] on input "False" at bounding box center [998, 305] width 17 height 14
radio input "true"
click at [845, 524] on input "True" at bounding box center [849, 517] width 17 height 14
radio input "true"
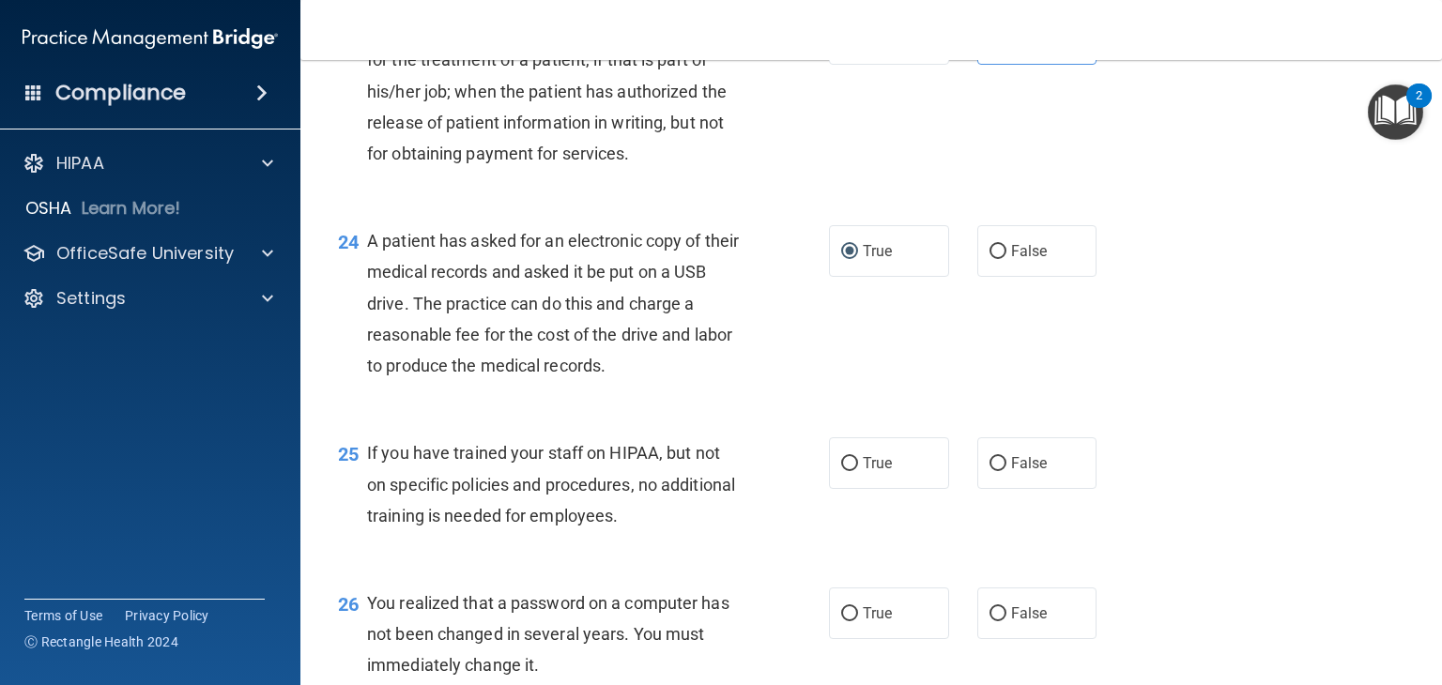
scroll to position [3636, 0]
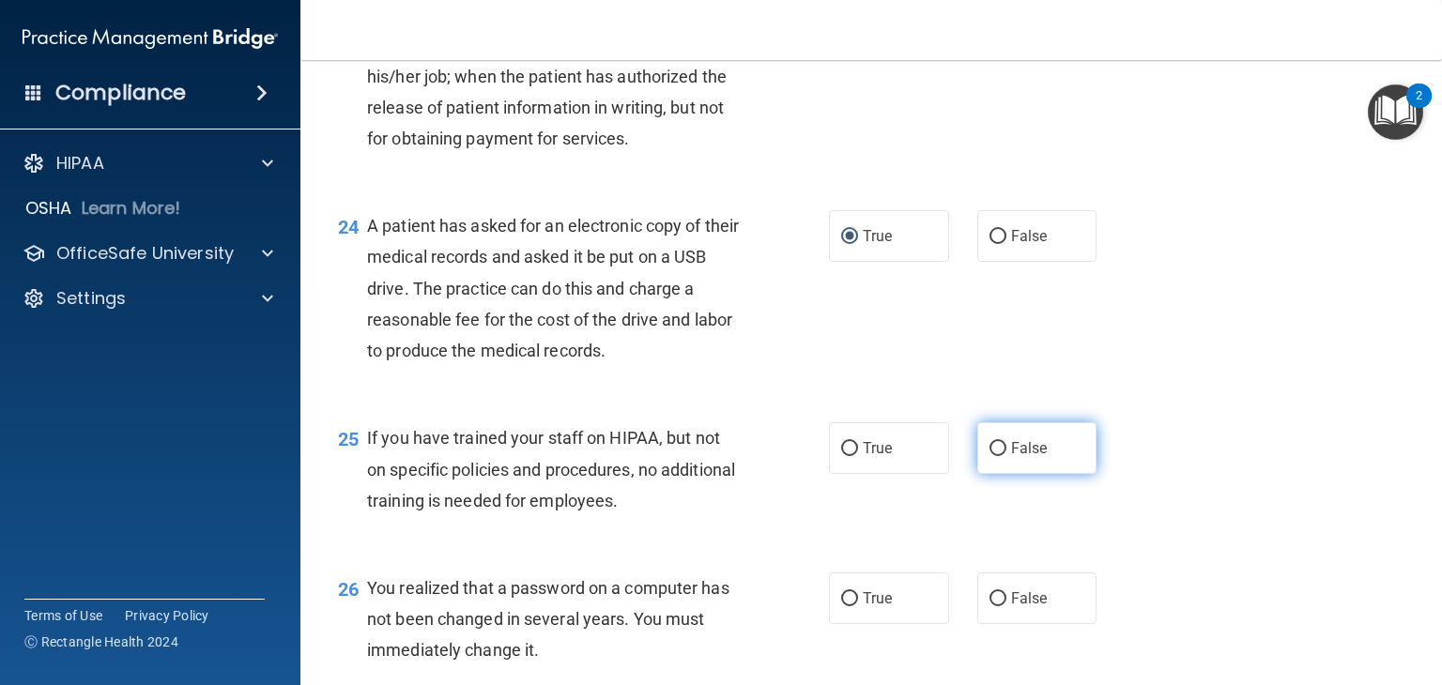
click at [994, 474] on label "False" at bounding box center [1038, 449] width 120 height 52
click at [994, 456] on input "False" at bounding box center [998, 449] width 17 height 14
radio input "true"
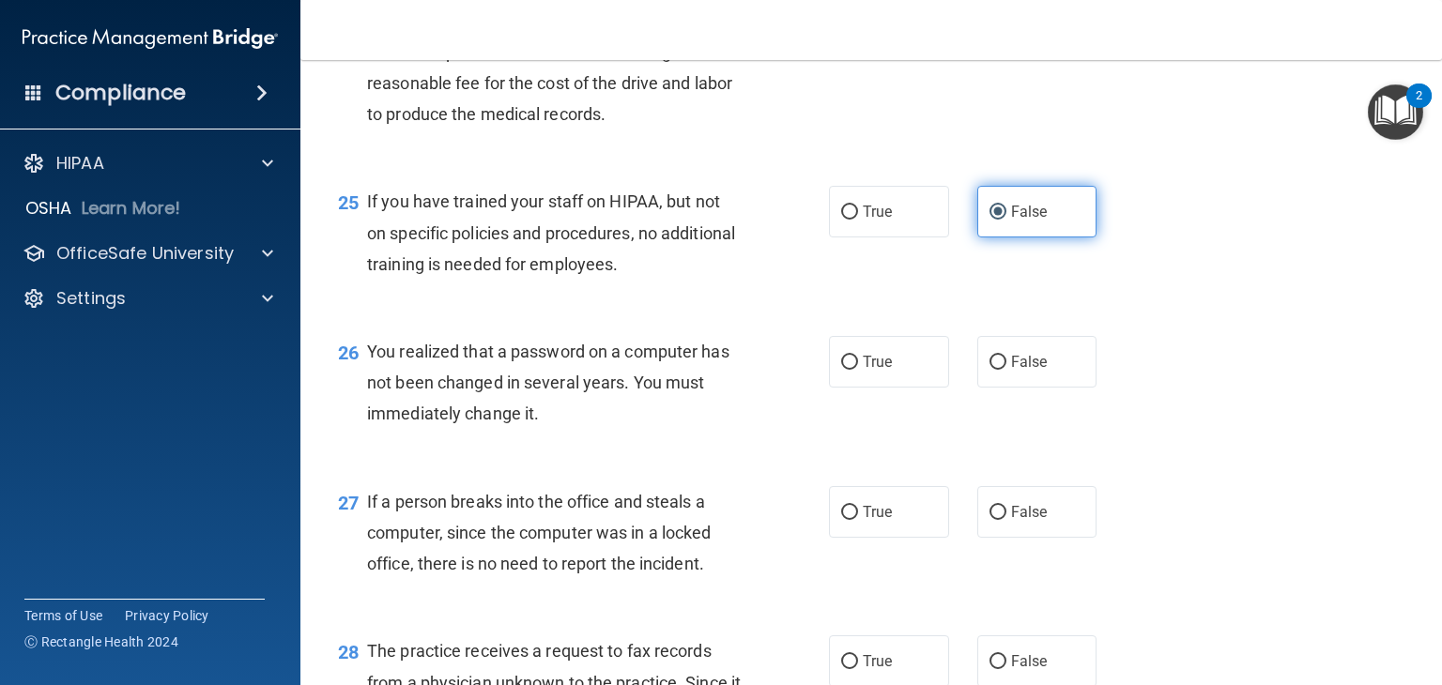
scroll to position [3873, 0]
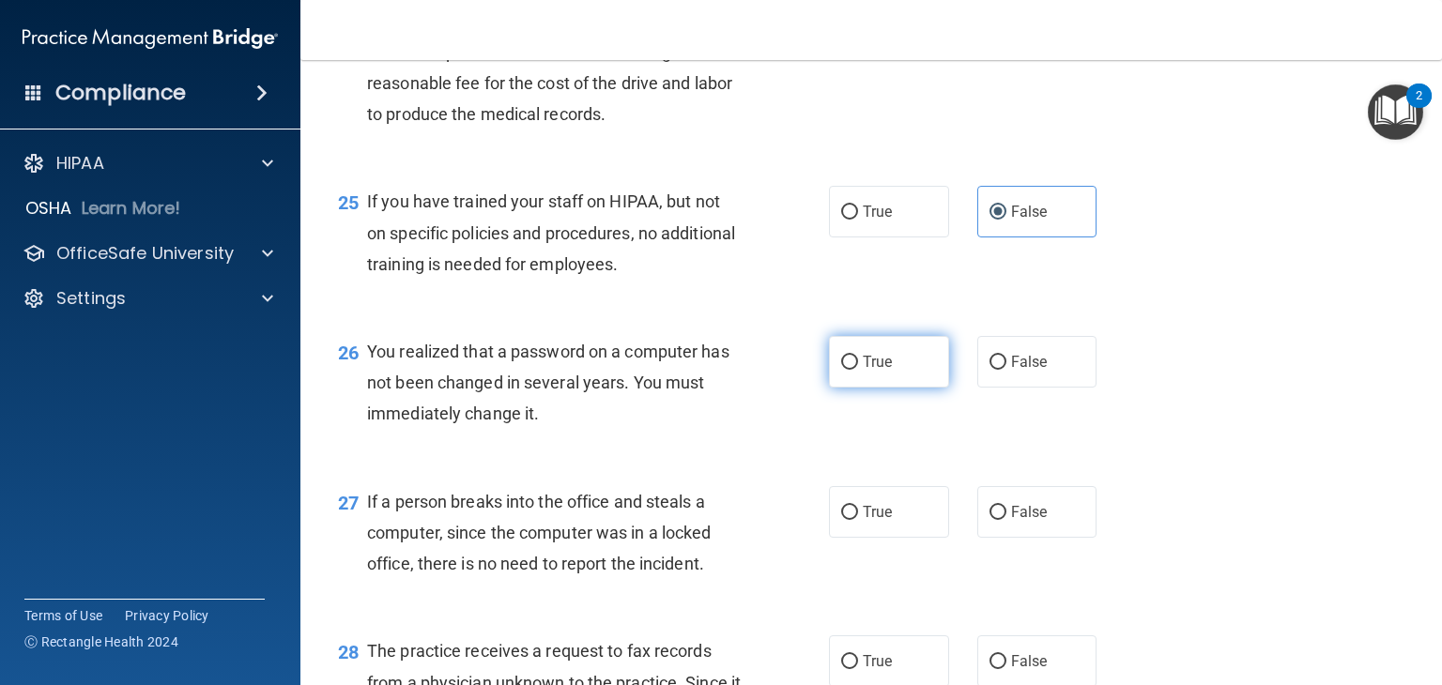
click at [877, 371] on span "True" at bounding box center [877, 362] width 29 height 18
click at [858, 370] on input "True" at bounding box center [849, 363] width 17 height 14
radio input "true"
click at [885, 521] on span "True" at bounding box center [877, 512] width 29 height 18
click at [858, 520] on input "True" at bounding box center [849, 513] width 17 height 14
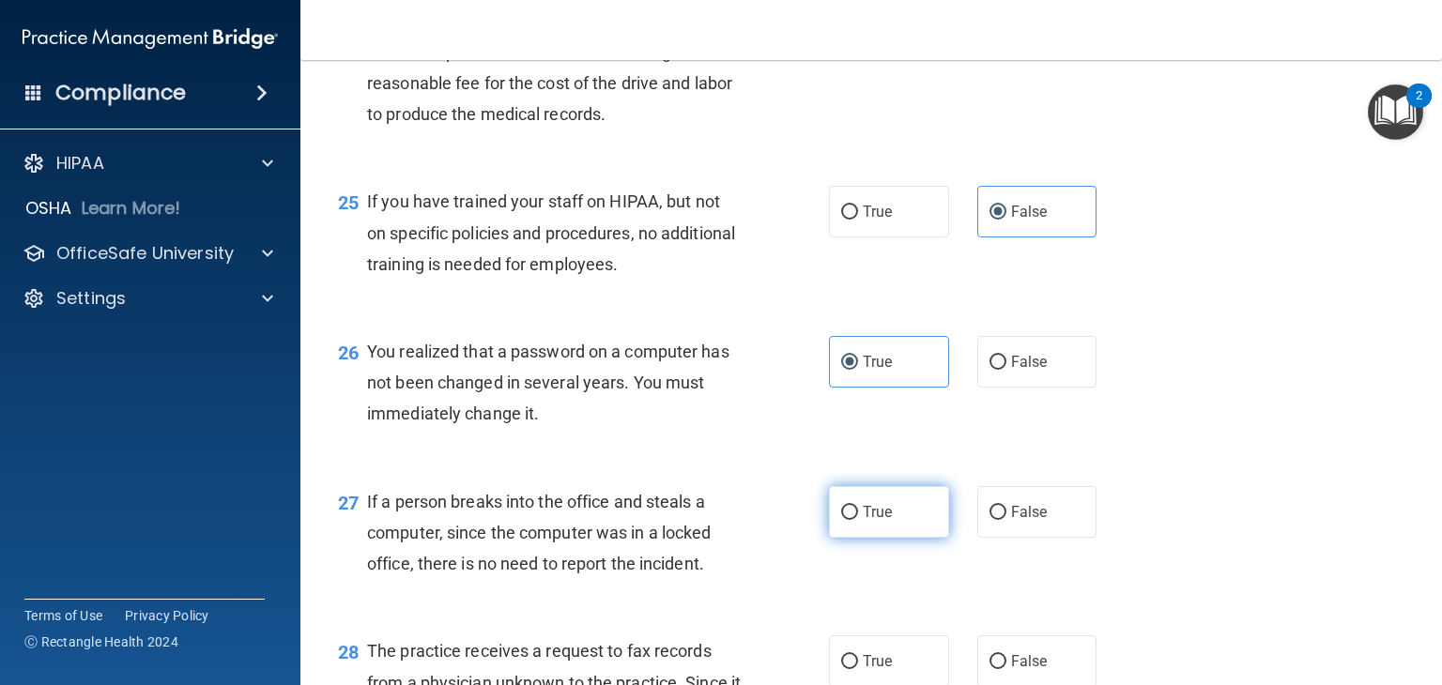
radio input "true"
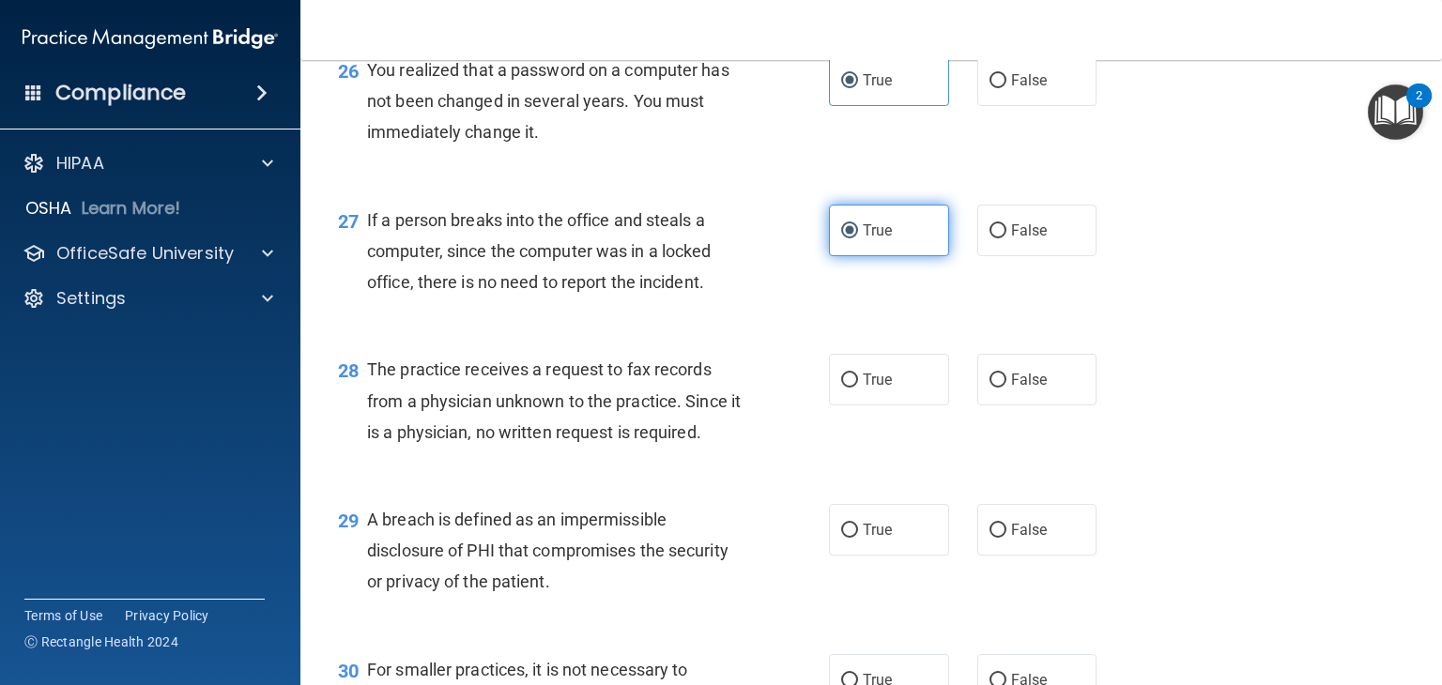
scroll to position [4169, 0]
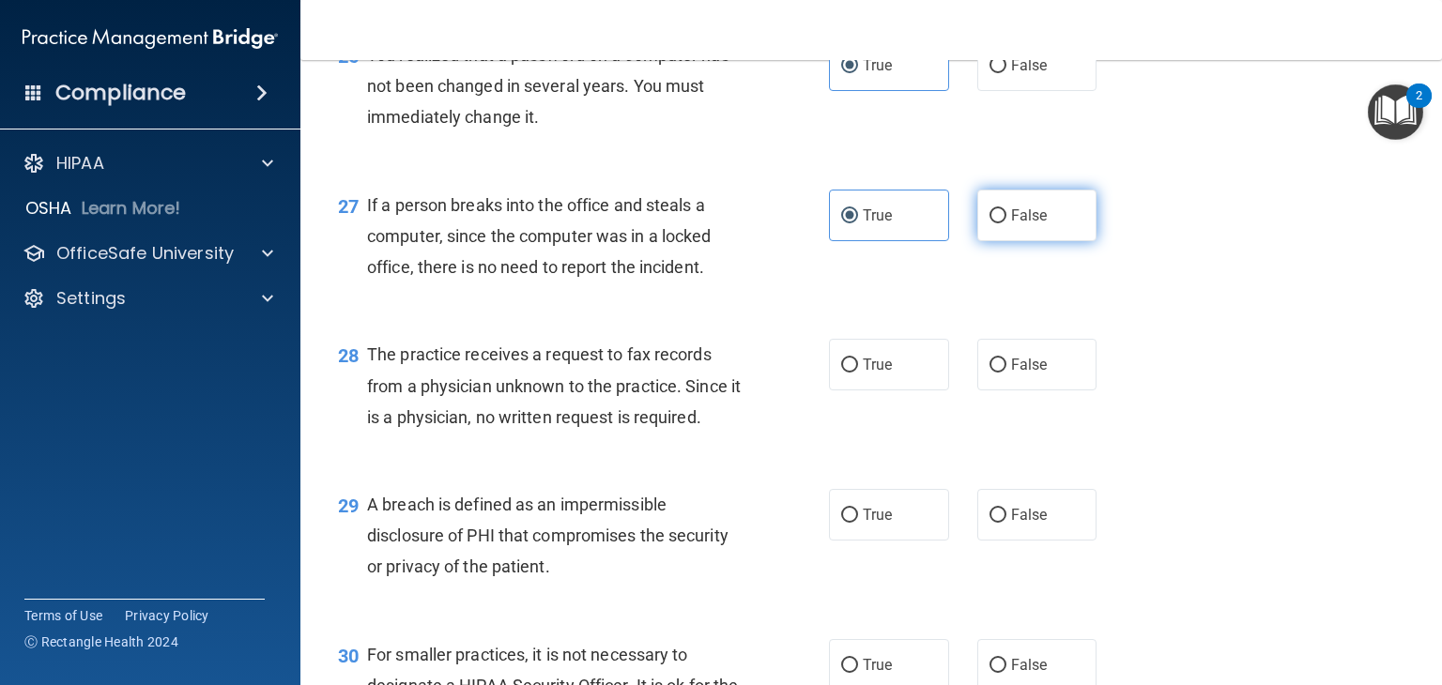
click at [988, 241] on label "False" at bounding box center [1038, 216] width 120 height 52
click at [990, 223] on input "False" at bounding box center [998, 216] width 17 height 14
radio input "true"
radio input "false"
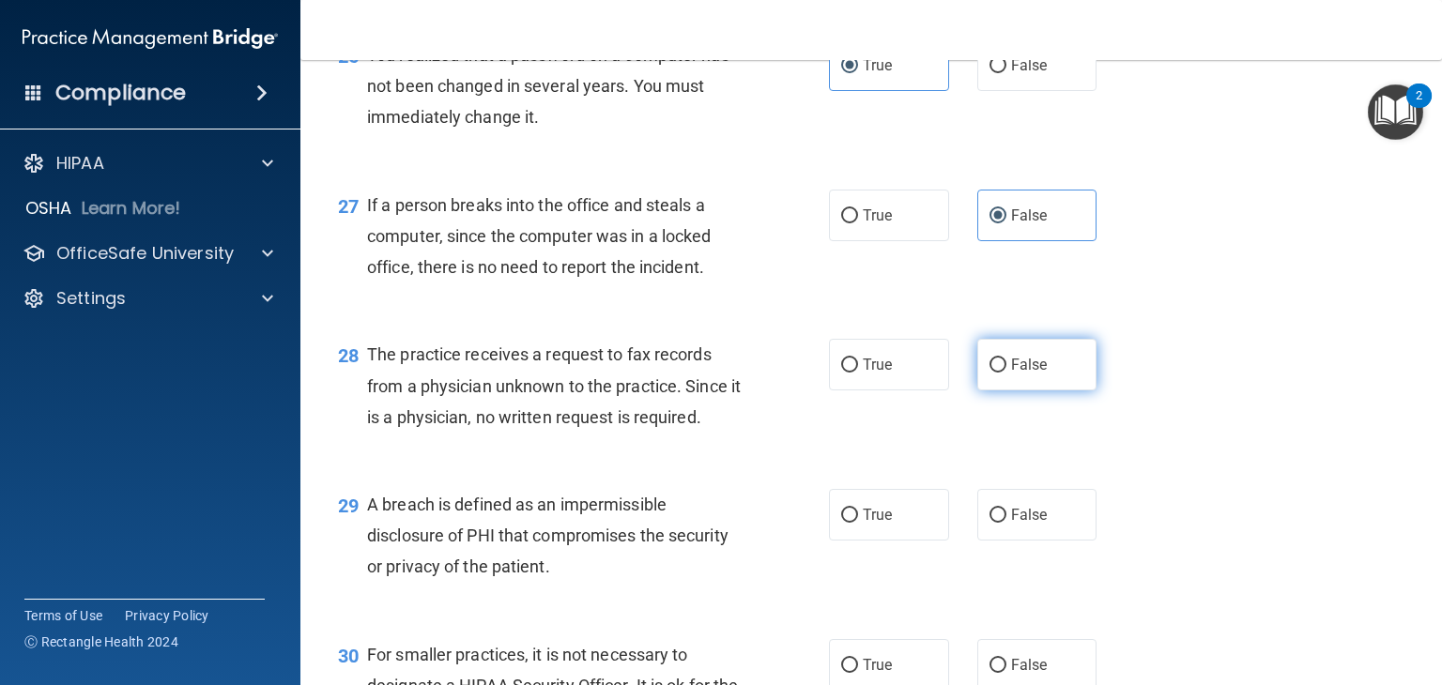
click at [1011, 374] on span "False" at bounding box center [1029, 365] width 37 height 18
click at [1007, 373] on input "False" at bounding box center [998, 366] width 17 height 14
radio input "true"
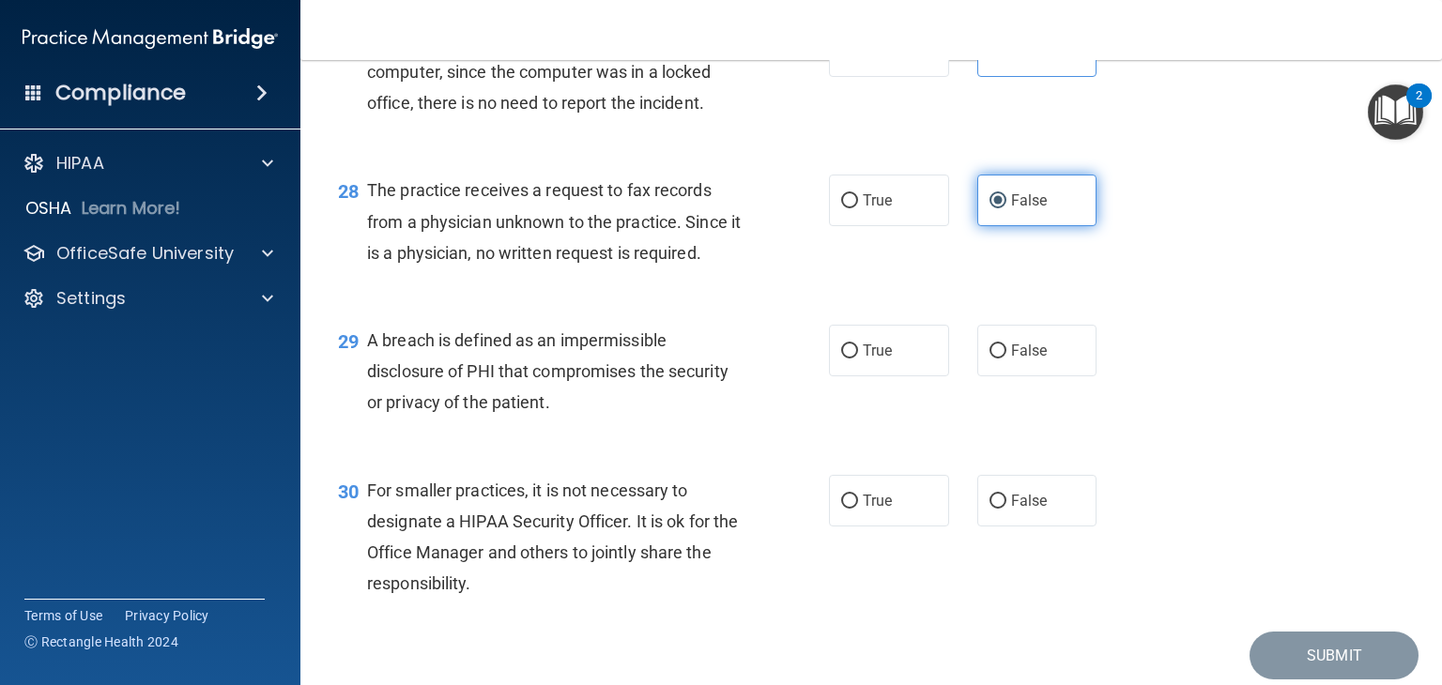
scroll to position [4341, 0]
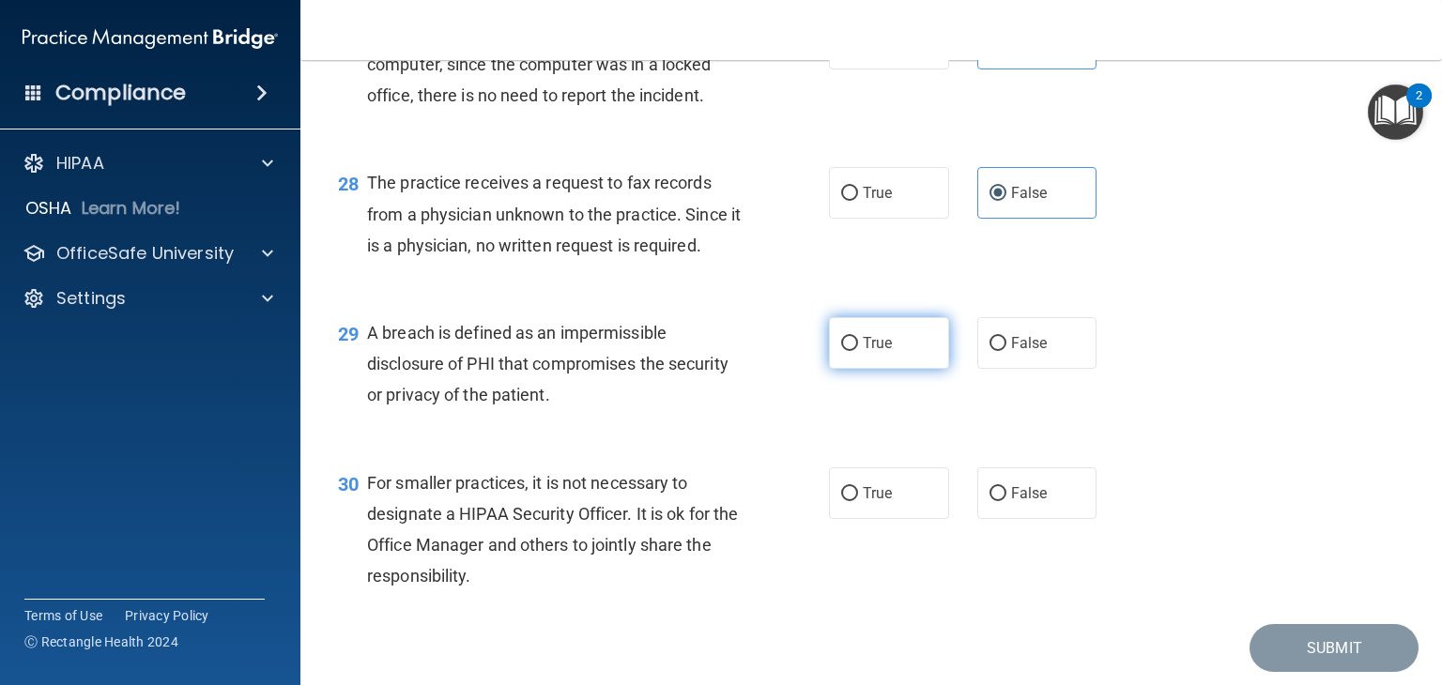
click at [895, 369] on label "True" at bounding box center [889, 343] width 120 height 52
click at [858, 351] on input "True" at bounding box center [849, 344] width 17 height 14
radio input "true"
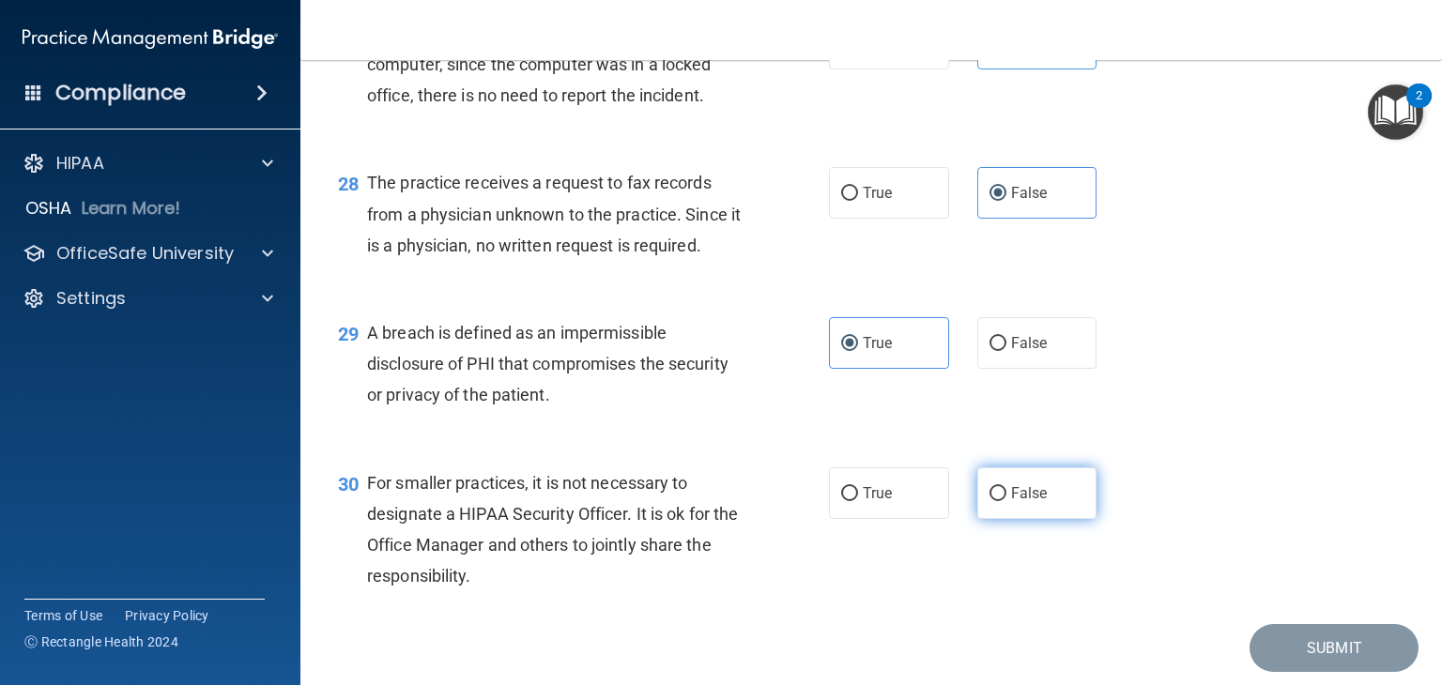
click at [1022, 519] on label "False" at bounding box center [1038, 494] width 120 height 52
click at [1007, 501] on input "False" at bounding box center [998, 494] width 17 height 14
radio input "true"
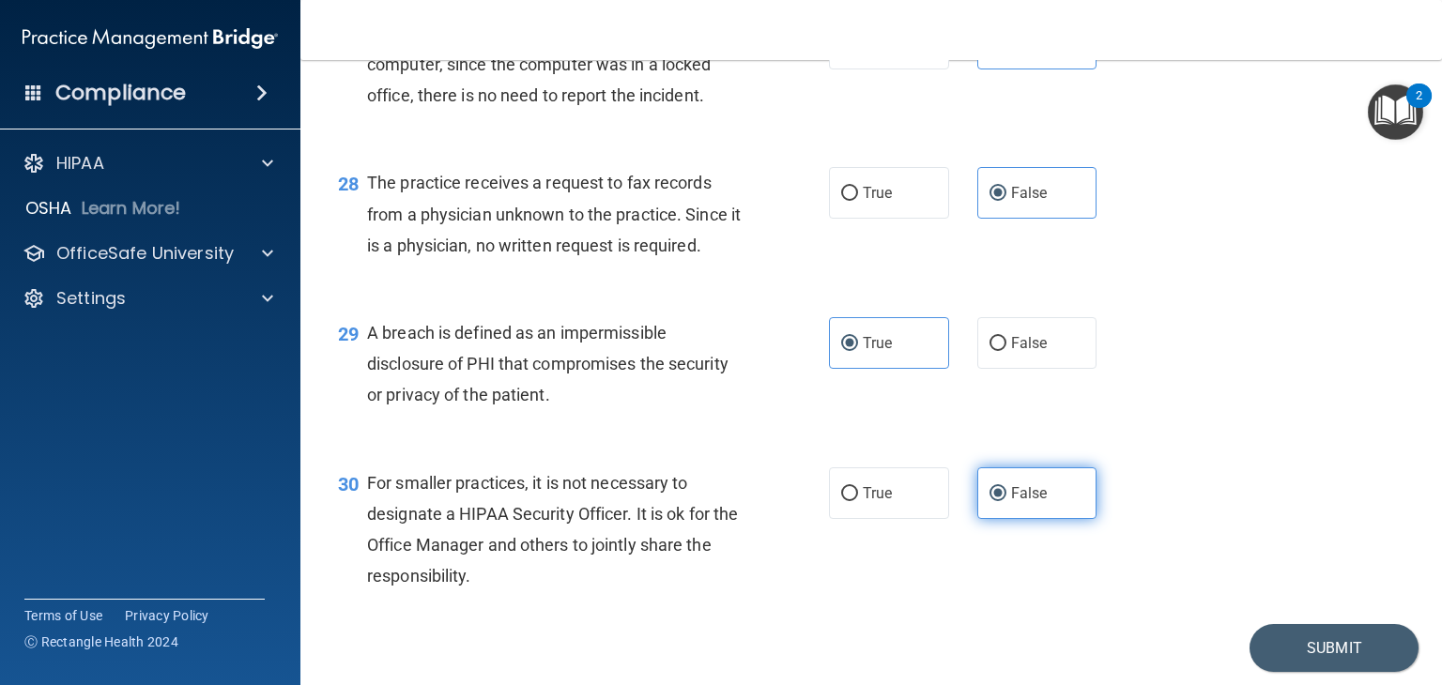
scroll to position [4497, 0]
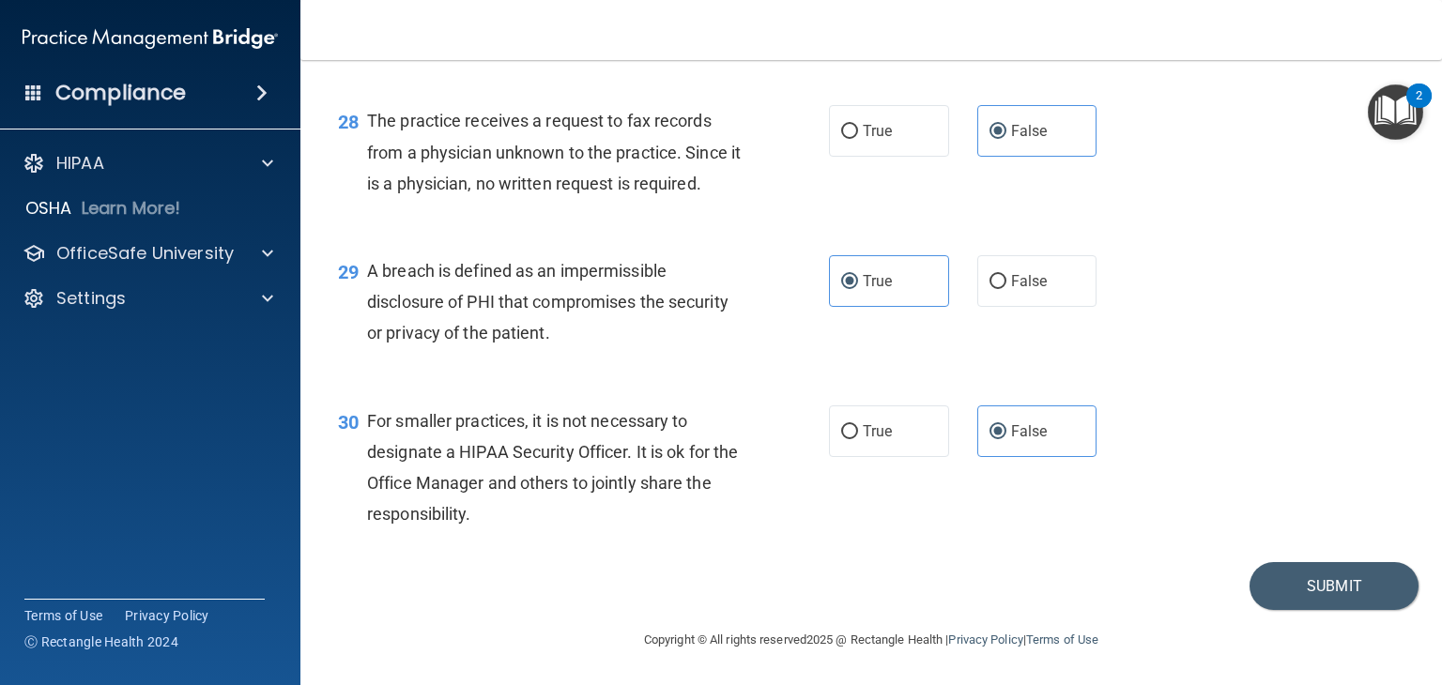
click at [1270, 610] on footer "Copyright © All rights reserved 2025 @ Rectangle Health | Privacy Policy | Term…" at bounding box center [871, 638] width 1067 height 56
click at [1297, 599] on button "Submit" at bounding box center [1334, 586] width 169 height 48
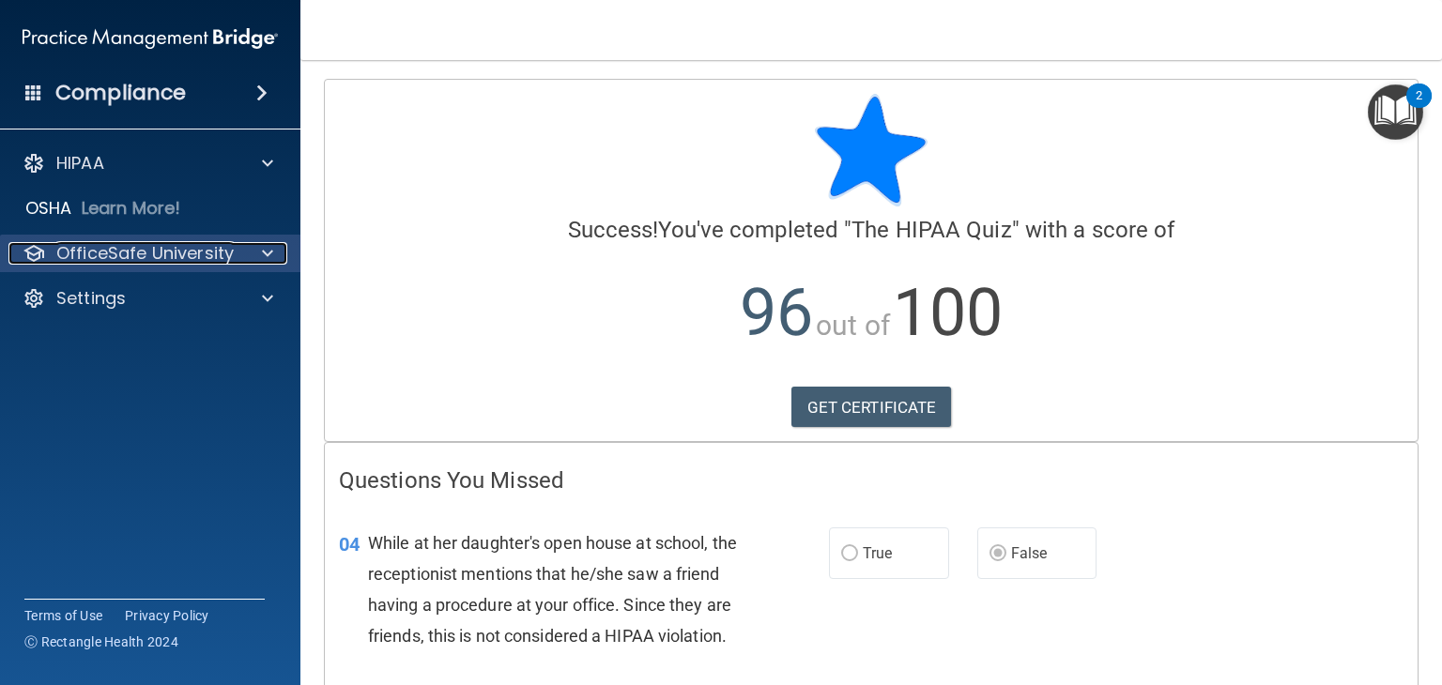
click at [109, 256] on p "OfficeSafe University" at bounding box center [144, 253] width 177 height 23
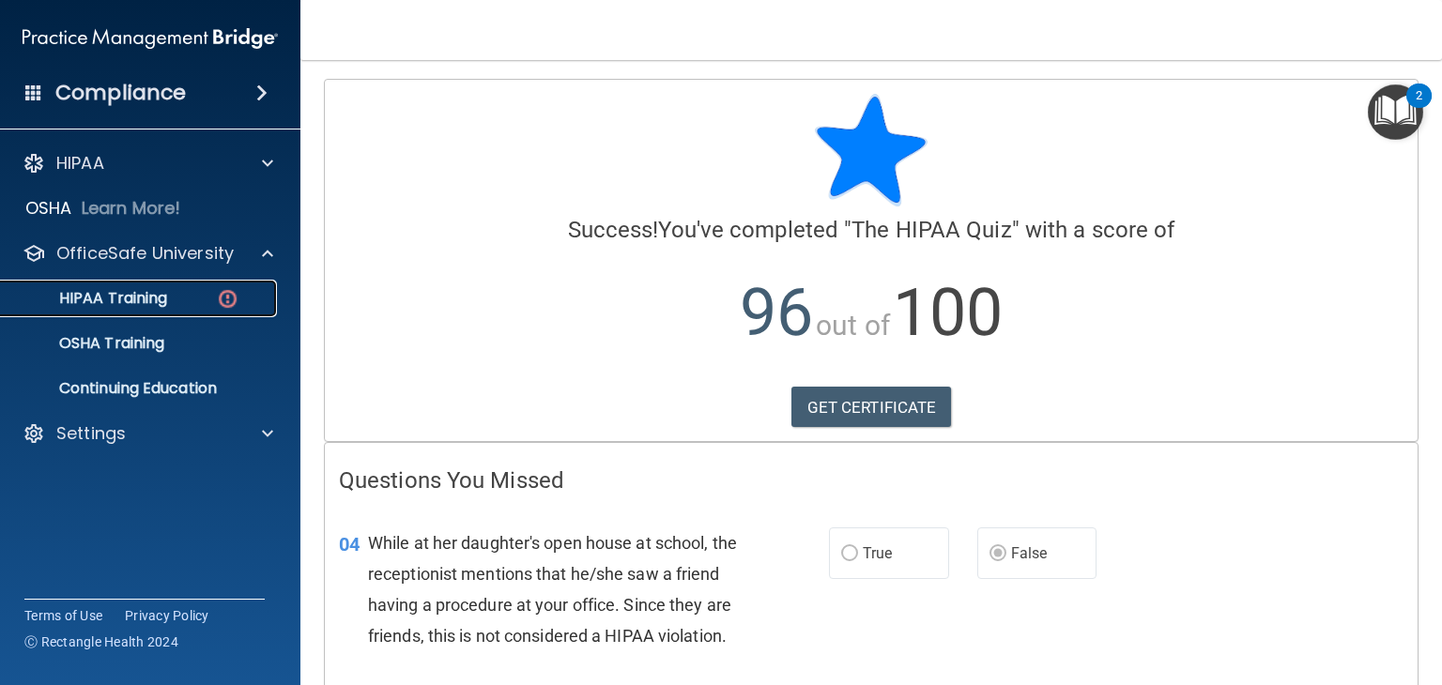
click at [130, 298] on p "HIPAA Training" at bounding box center [89, 298] width 155 height 19
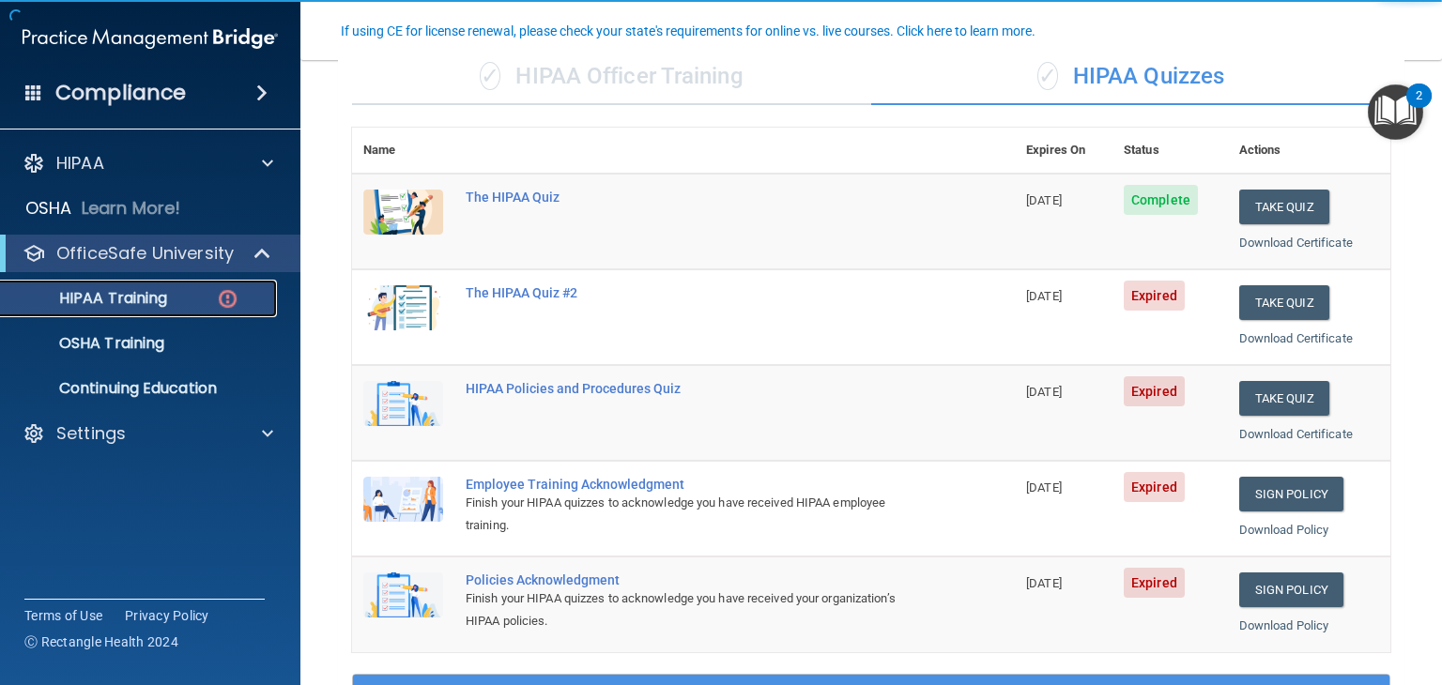
scroll to position [160, 0]
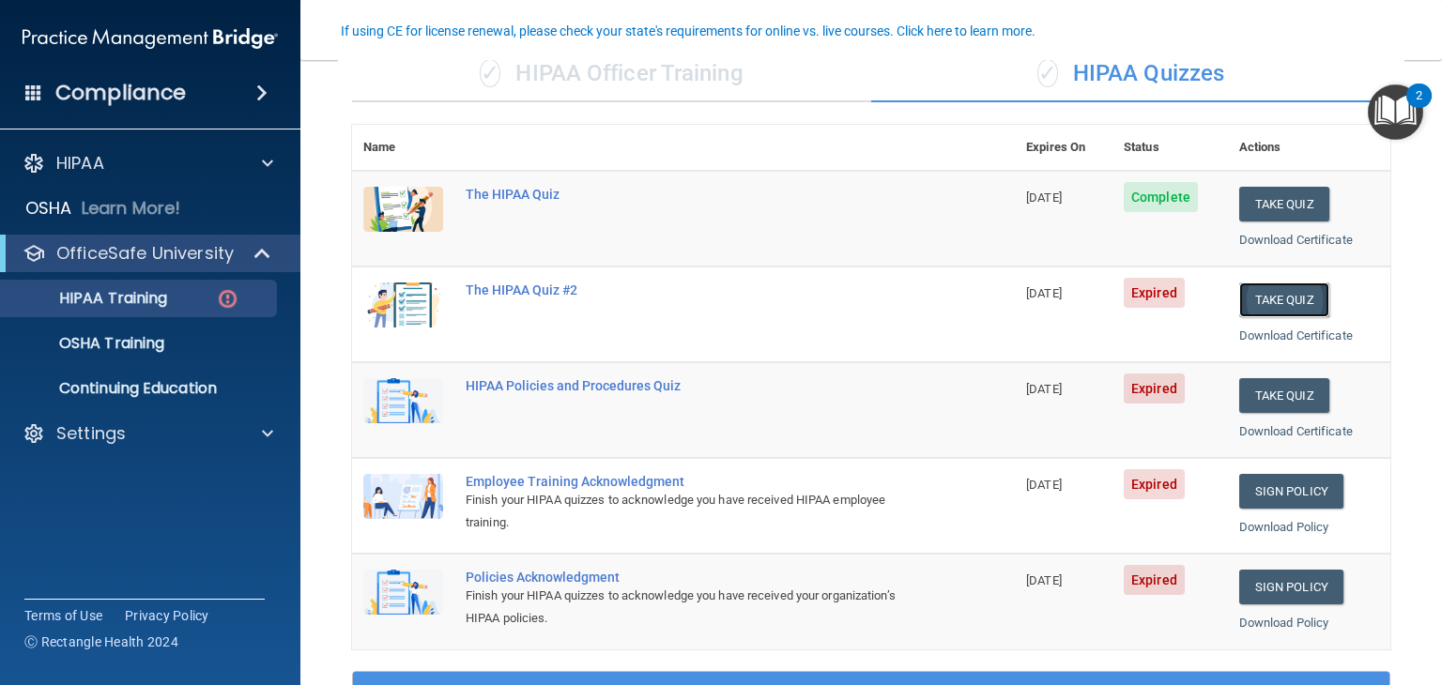
click at [1298, 298] on button "Take Quiz" at bounding box center [1285, 300] width 90 height 35
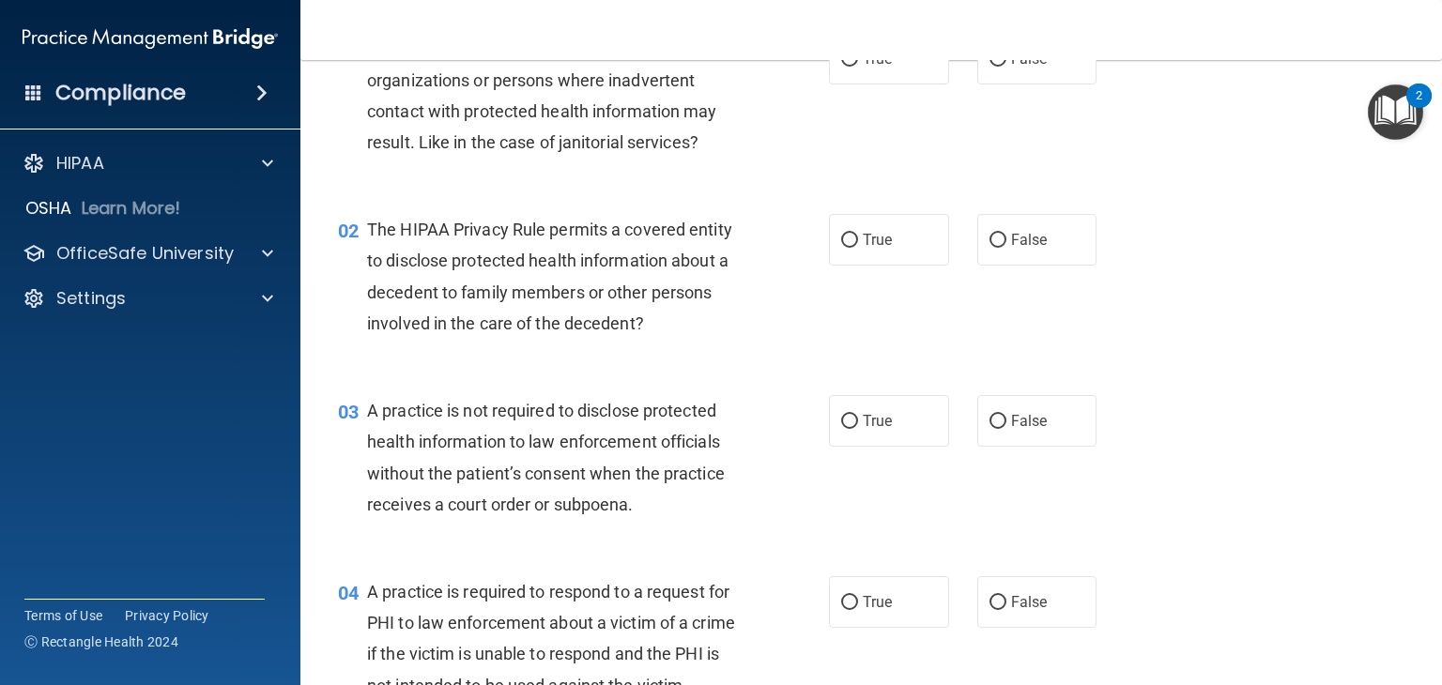
scroll to position [115, 0]
click at [1022, 80] on label "False" at bounding box center [1038, 60] width 120 height 52
click at [1007, 68] on input "False" at bounding box center [998, 61] width 17 height 14
radio input "true"
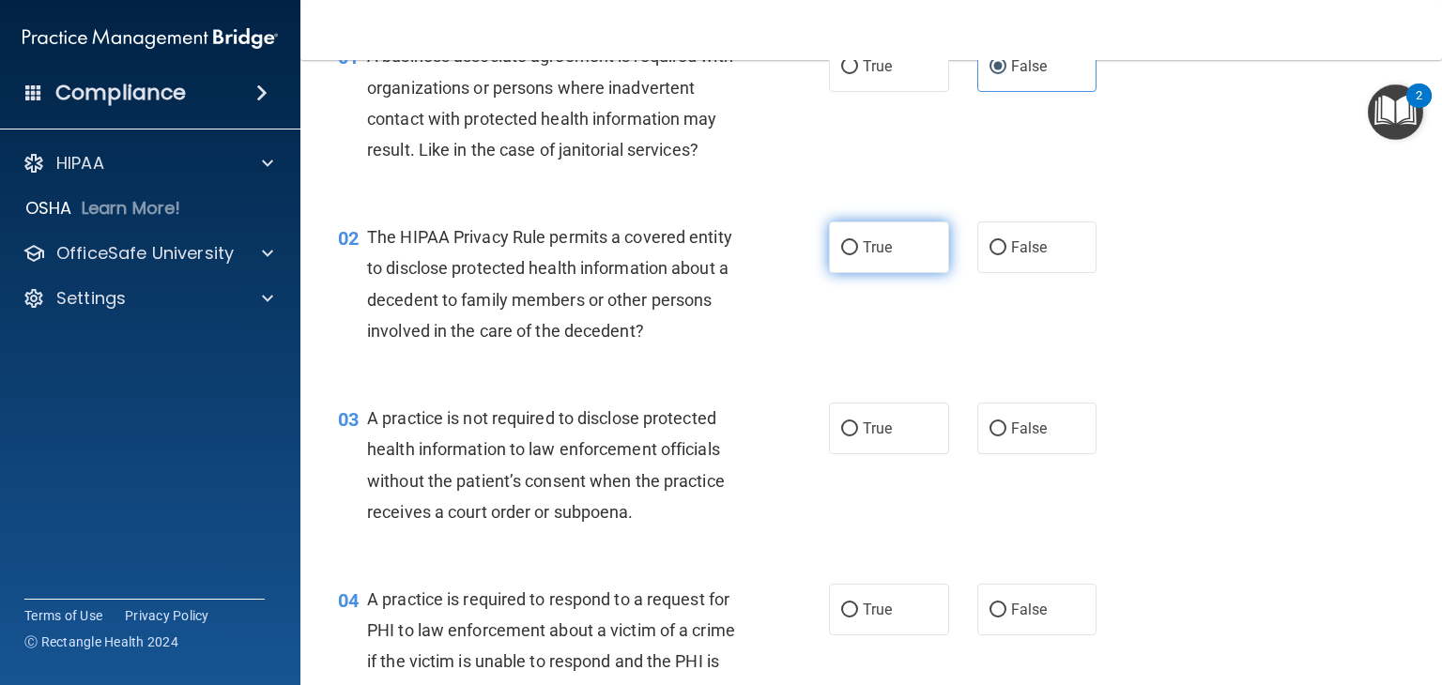
click at [901, 226] on label "True" at bounding box center [889, 248] width 120 height 52
click at [858, 241] on input "True" at bounding box center [849, 248] width 17 height 14
radio input "true"
click at [1011, 428] on span "False" at bounding box center [1029, 429] width 37 height 18
click at [1002, 428] on input "False" at bounding box center [998, 430] width 17 height 14
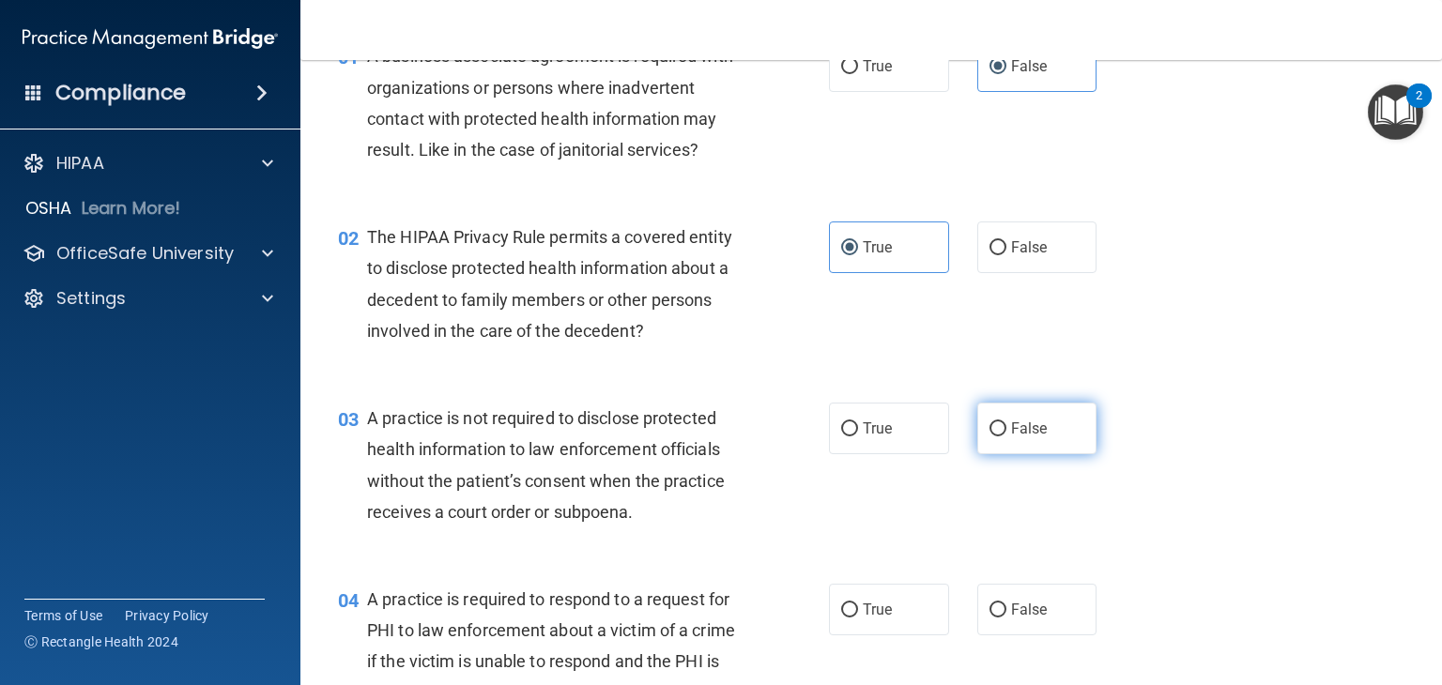
radio input "true"
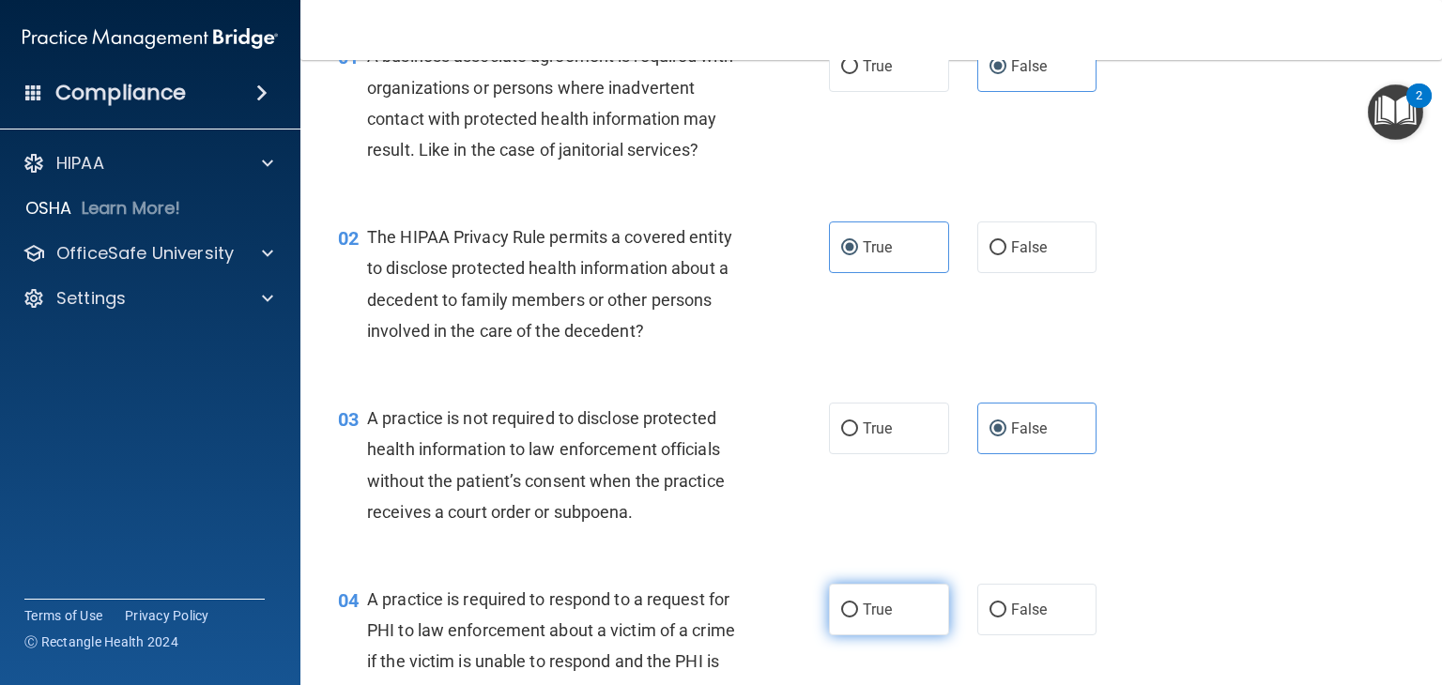
click at [869, 601] on span "True" at bounding box center [877, 610] width 29 height 18
click at [858, 604] on input "True" at bounding box center [849, 611] width 17 height 14
radio input "true"
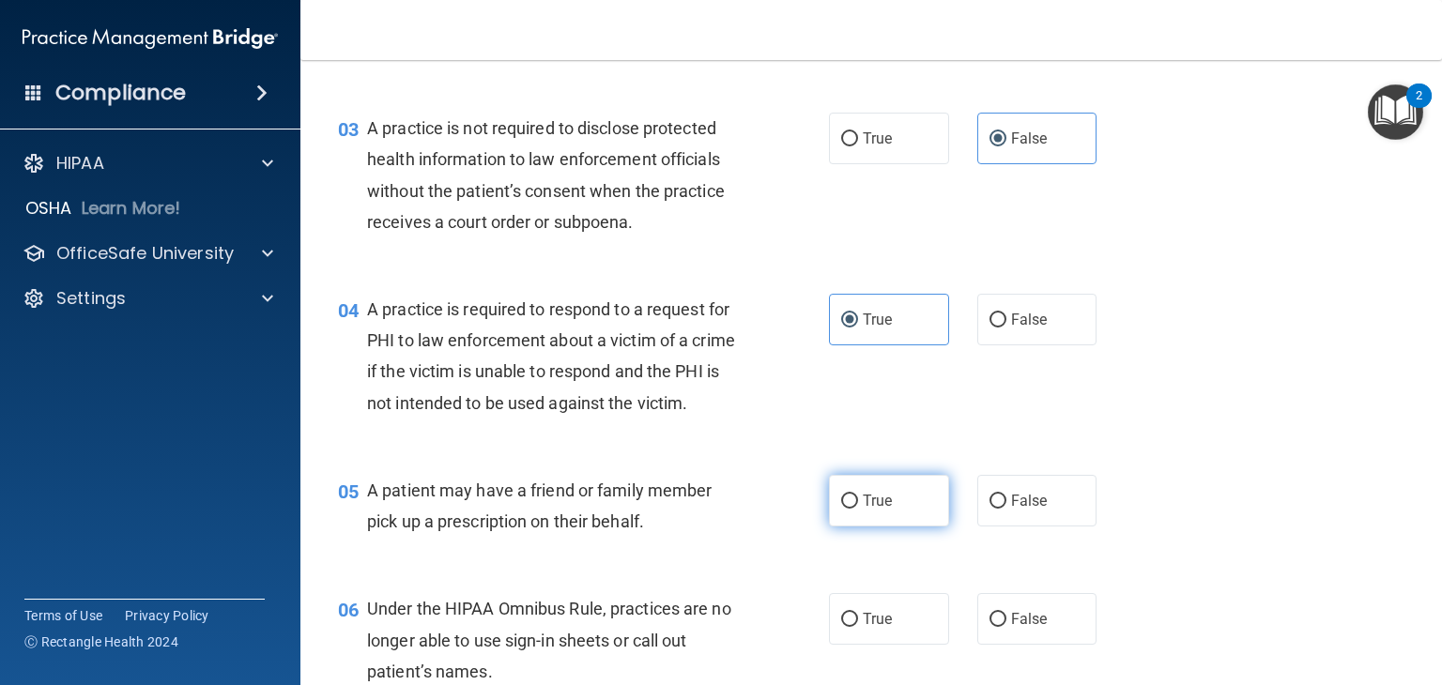
click at [864, 510] on span "True" at bounding box center [877, 501] width 29 height 18
click at [858, 509] on input "True" at bounding box center [849, 502] width 17 height 14
radio input "true"
click at [990, 627] on input "False" at bounding box center [998, 620] width 17 height 14
radio input "true"
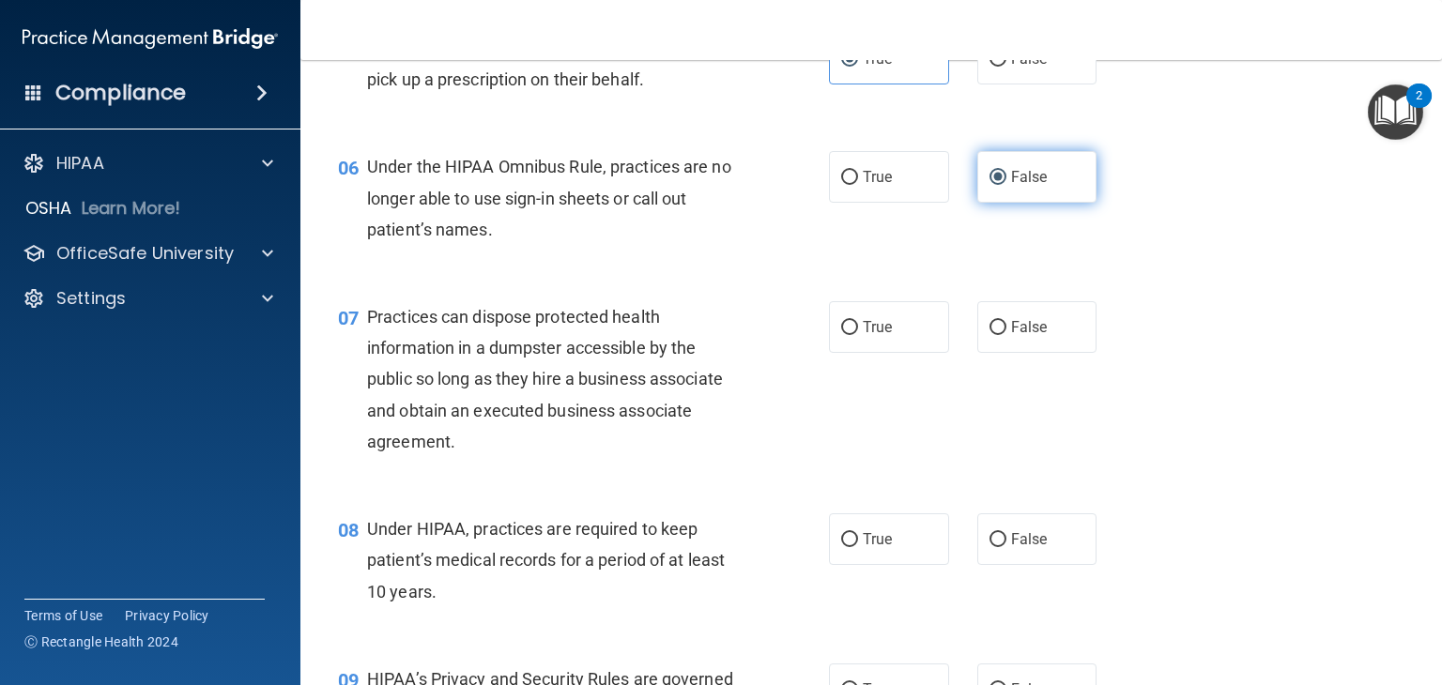
scroll to position [854, 0]
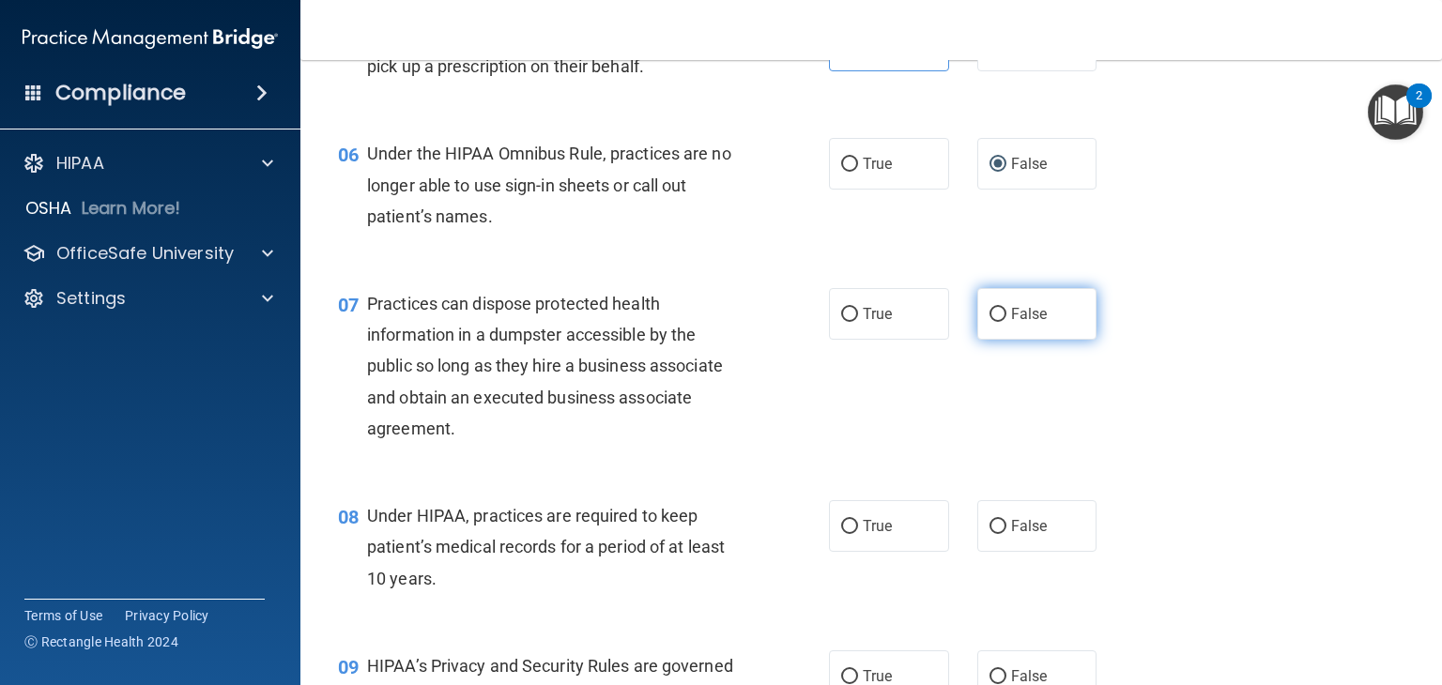
click at [1014, 340] on label "False" at bounding box center [1038, 314] width 120 height 52
click at [1007, 322] on input "False" at bounding box center [998, 315] width 17 height 14
radio input "true"
click at [1044, 552] on label "False" at bounding box center [1038, 526] width 120 height 52
click at [1007, 534] on input "False" at bounding box center [998, 527] width 17 height 14
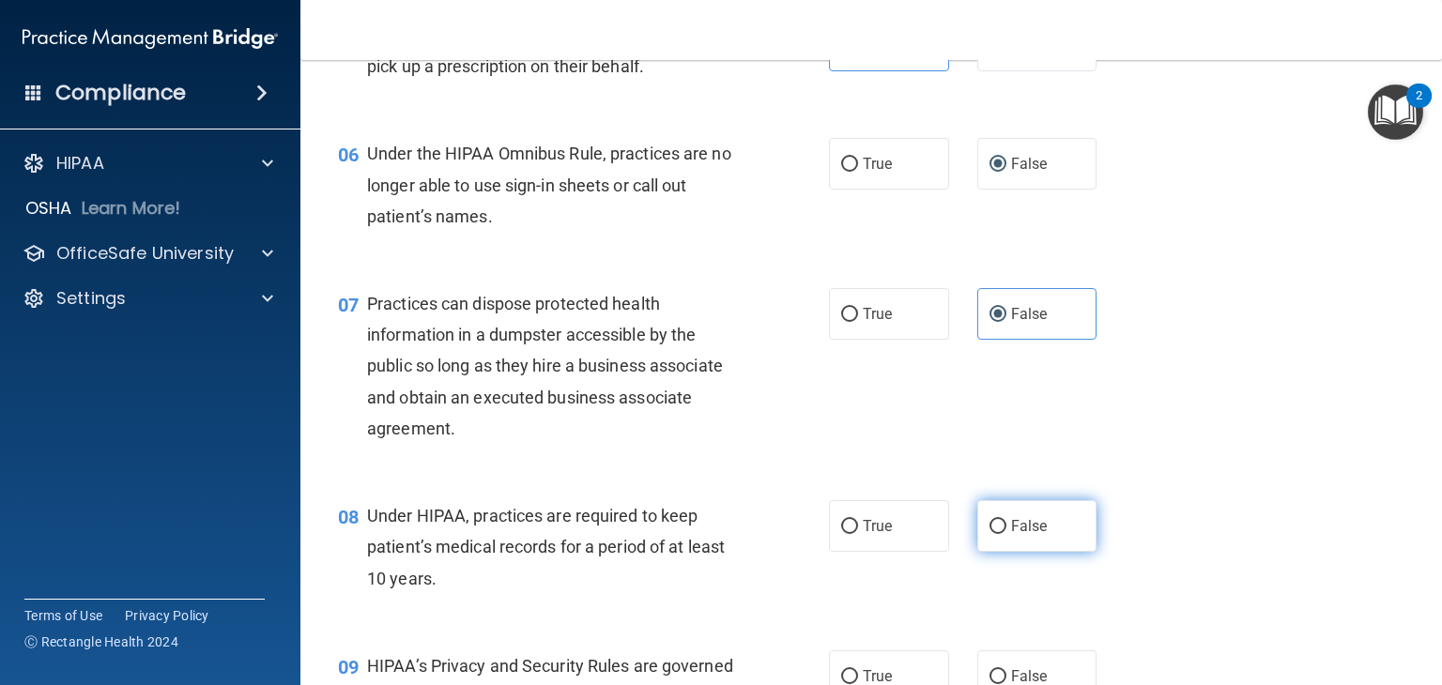
radio input "true"
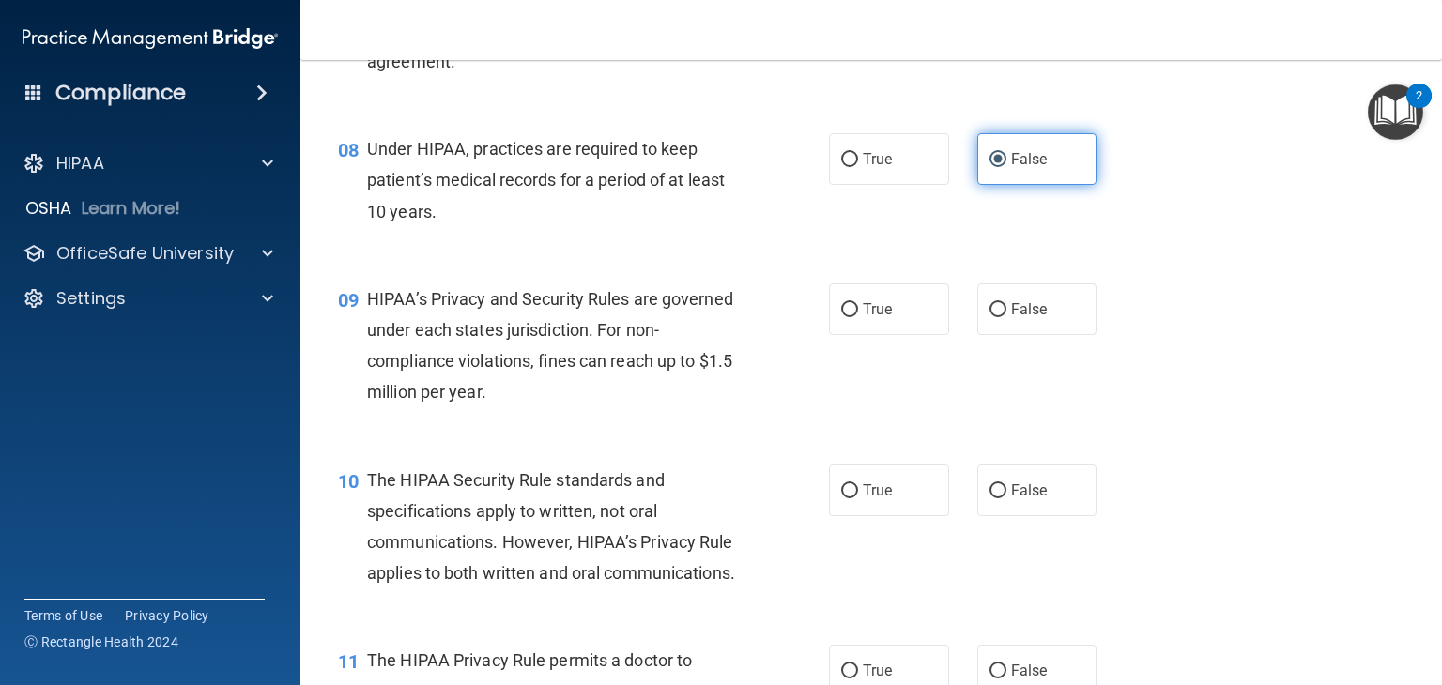
scroll to position [1224, 0]
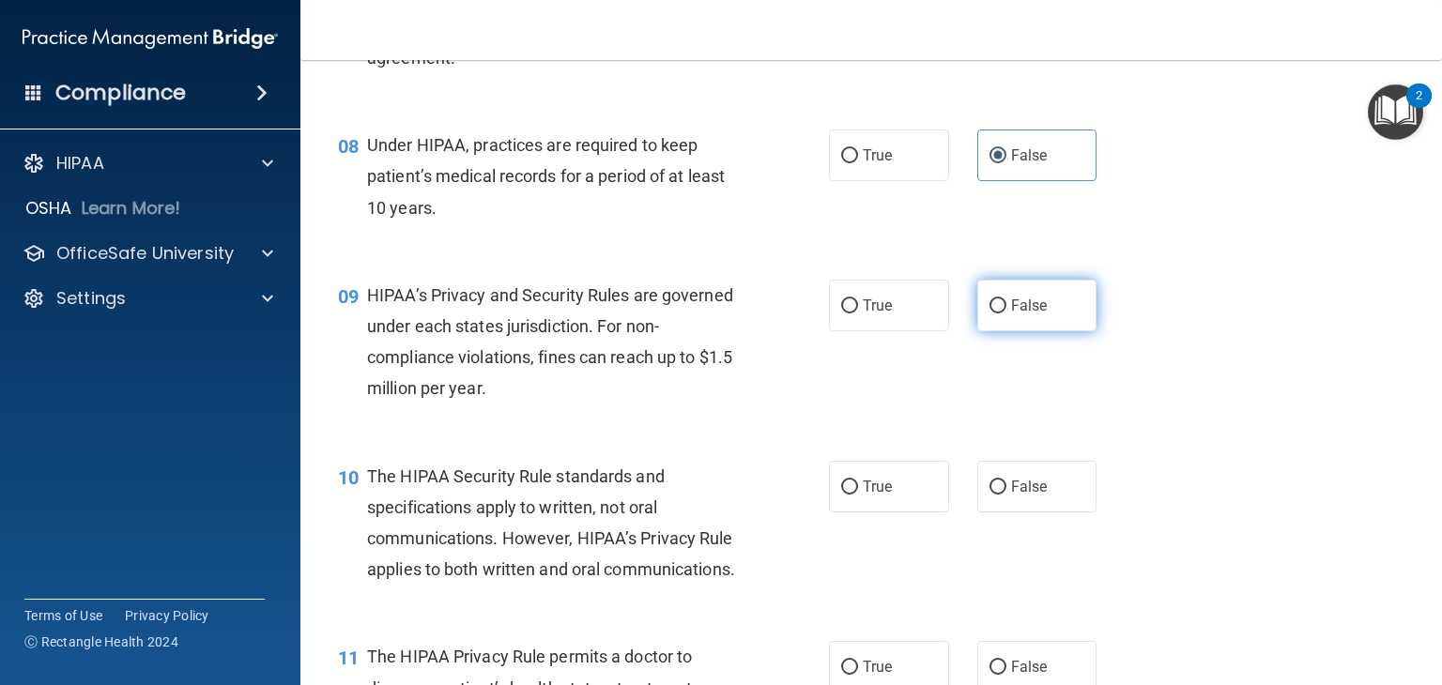
click at [1040, 331] on label "False" at bounding box center [1038, 306] width 120 height 52
click at [1007, 314] on input "False" at bounding box center [998, 307] width 17 height 14
radio input "true"
click at [1021, 513] on label "False" at bounding box center [1038, 487] width 120 height 52
click at [1007, 495] on input "False" at bounding box center [998, 488] width 17 height 14
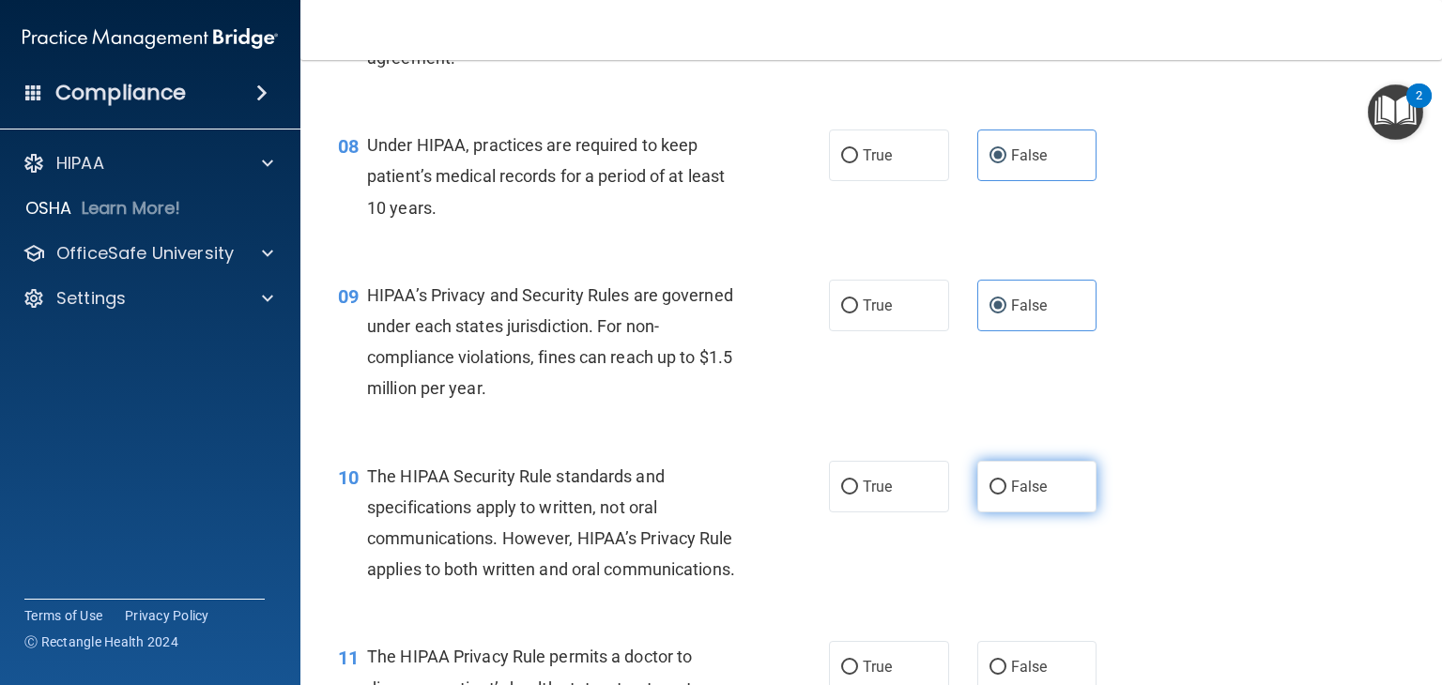
radio input "true"
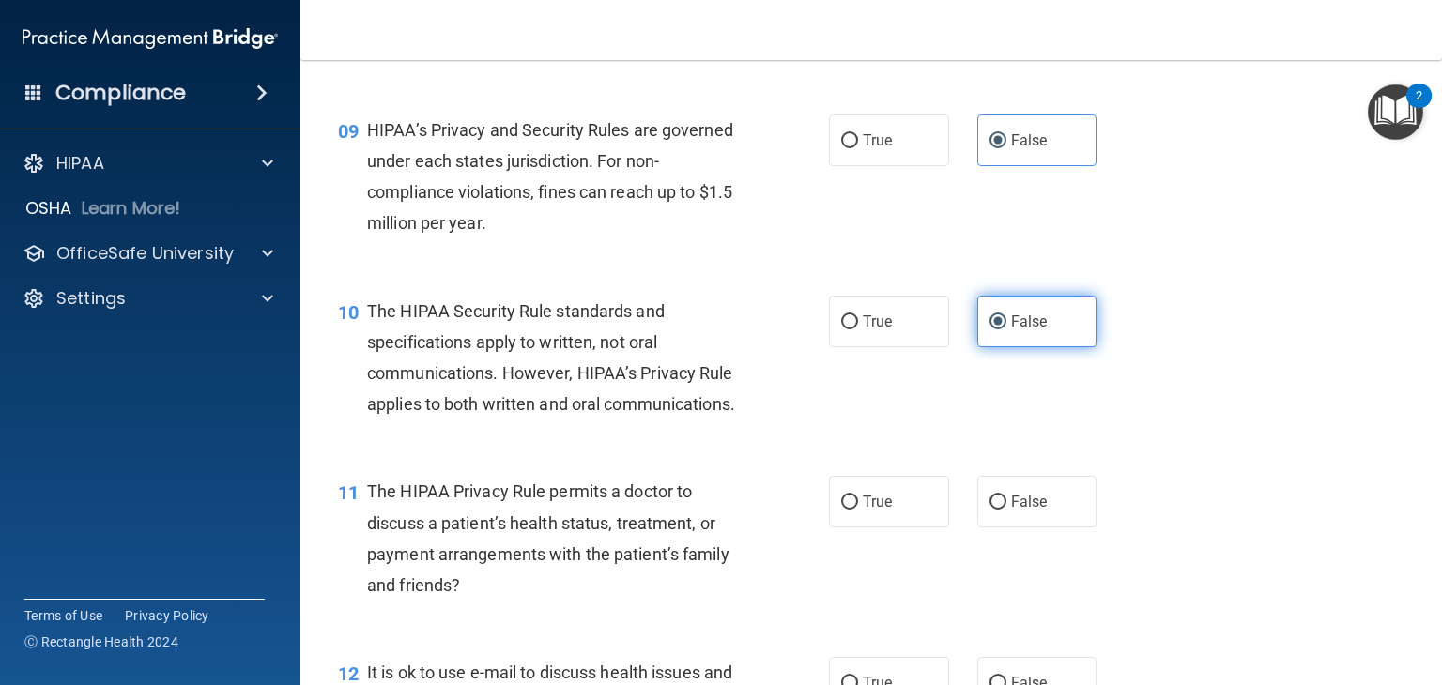
scroll to position [1416, 0]
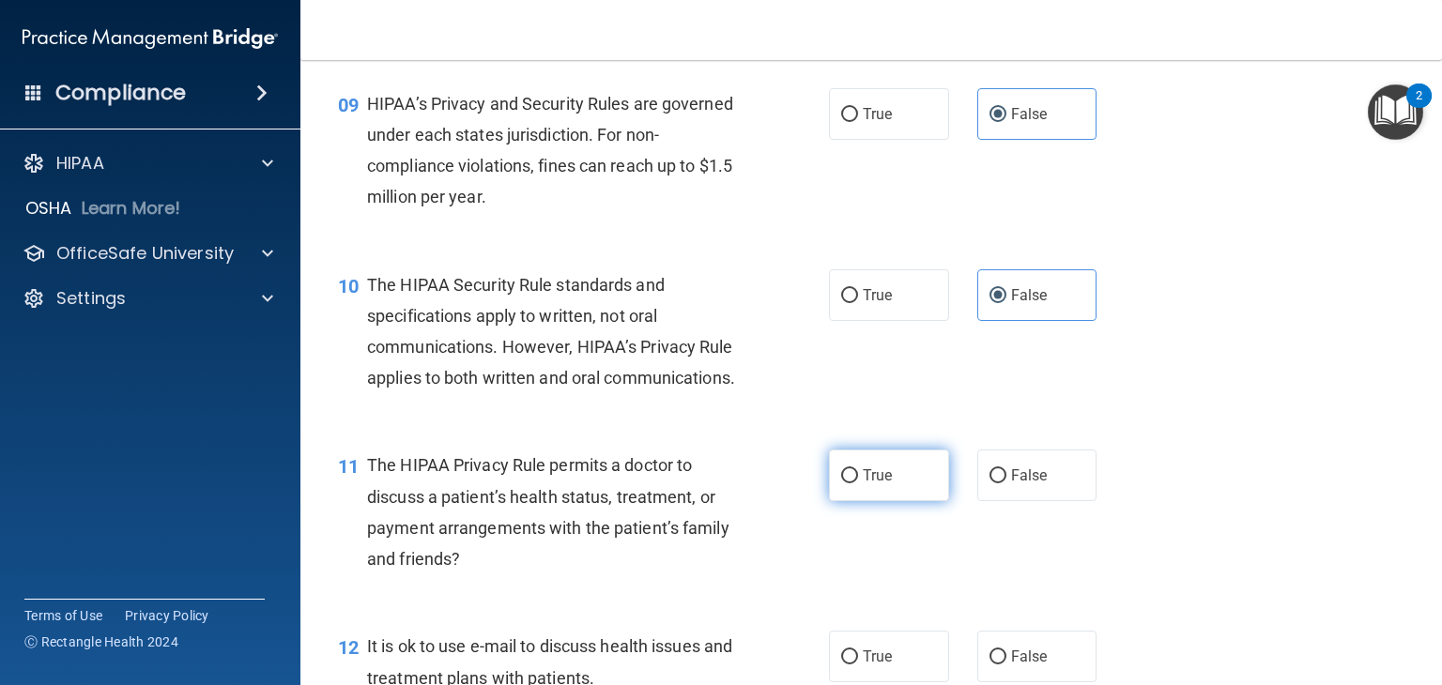
click at [870, 485] on span "True" at bounding box center [877, 476] width 29 height 18
click at [858, 484] on input "True" at bounding box center [849, 477] width 17 height 14
radio input "true"
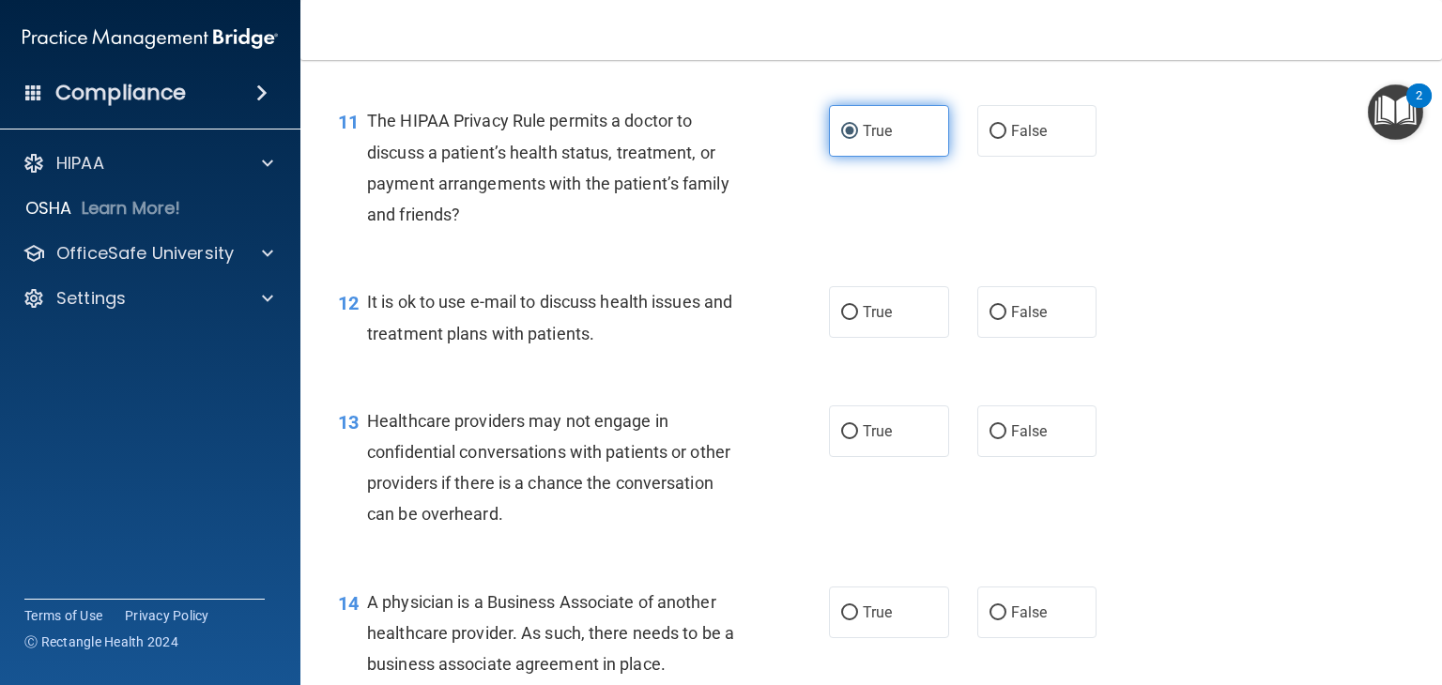
scroll to position [1815, 0]
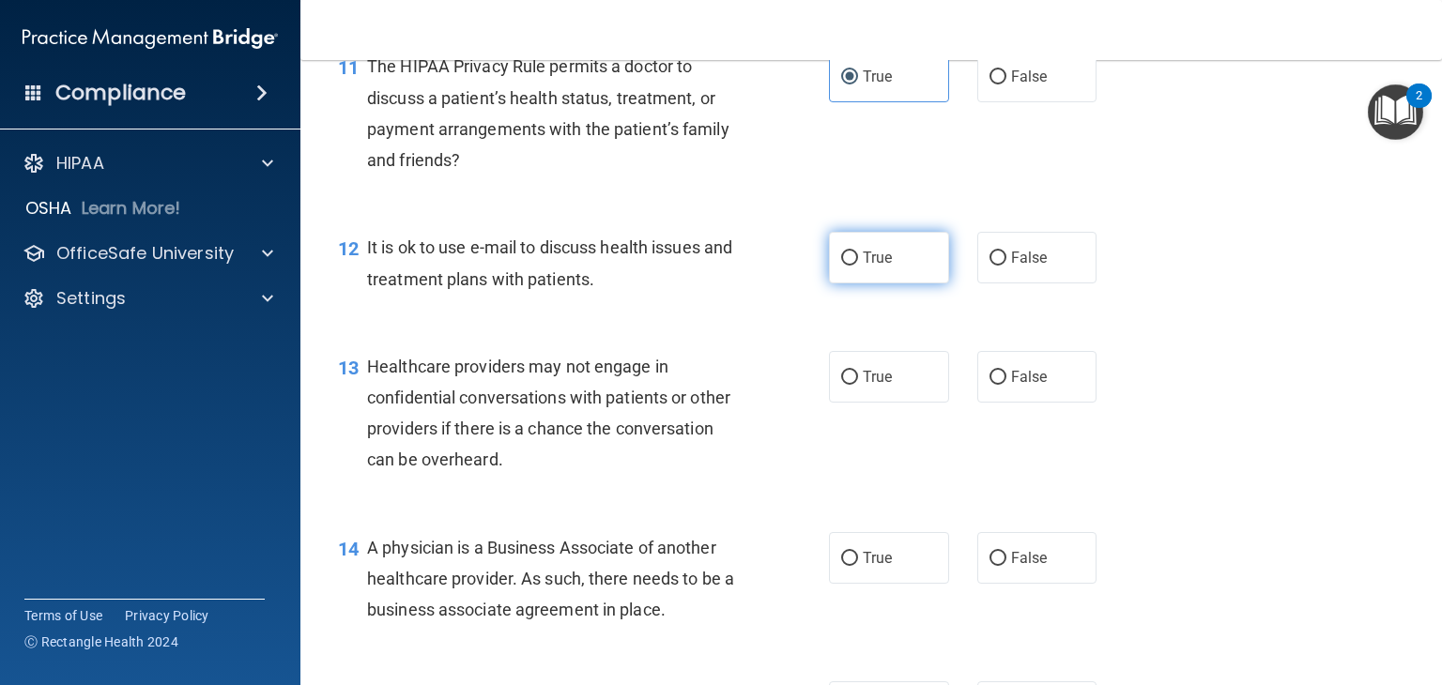
click at [864, 267] on span "True" at bounding box center [877, 258] width 29 height 18
click at [858, 266] on input "True" at bounding box center [849, 259] width 17 height 14
radio input "true"
click at [1001, 403] on label "False" at bounding box center [1038, 377] width 120 height 52
click at [1001, 385] on input "False" at bounding box center [998, 378] width 17 height 14
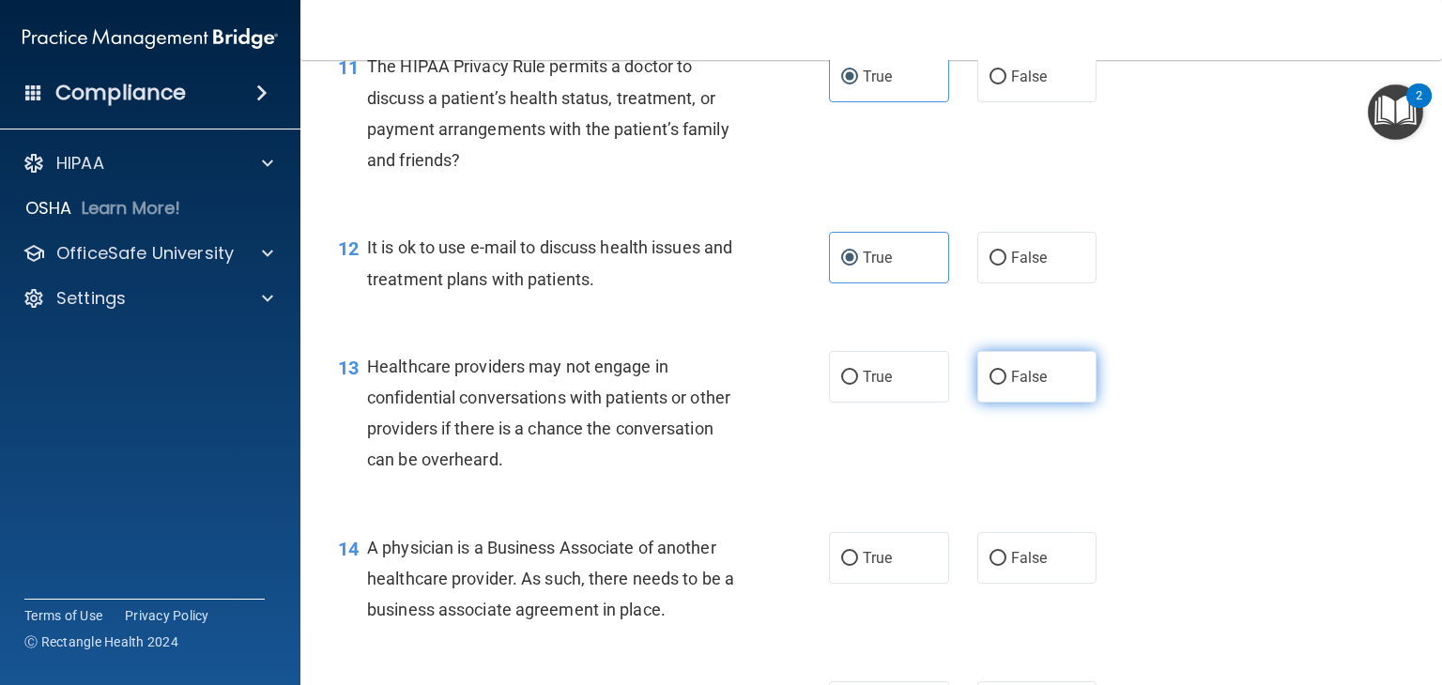
radio input "true"
click at [1024, 567] on span "False" at bounding box center [1029, 558] width 37 height 18
click at [1007, 566] on input "False" at bounding box center [998, 559] width 17 height 14
radio input "true"
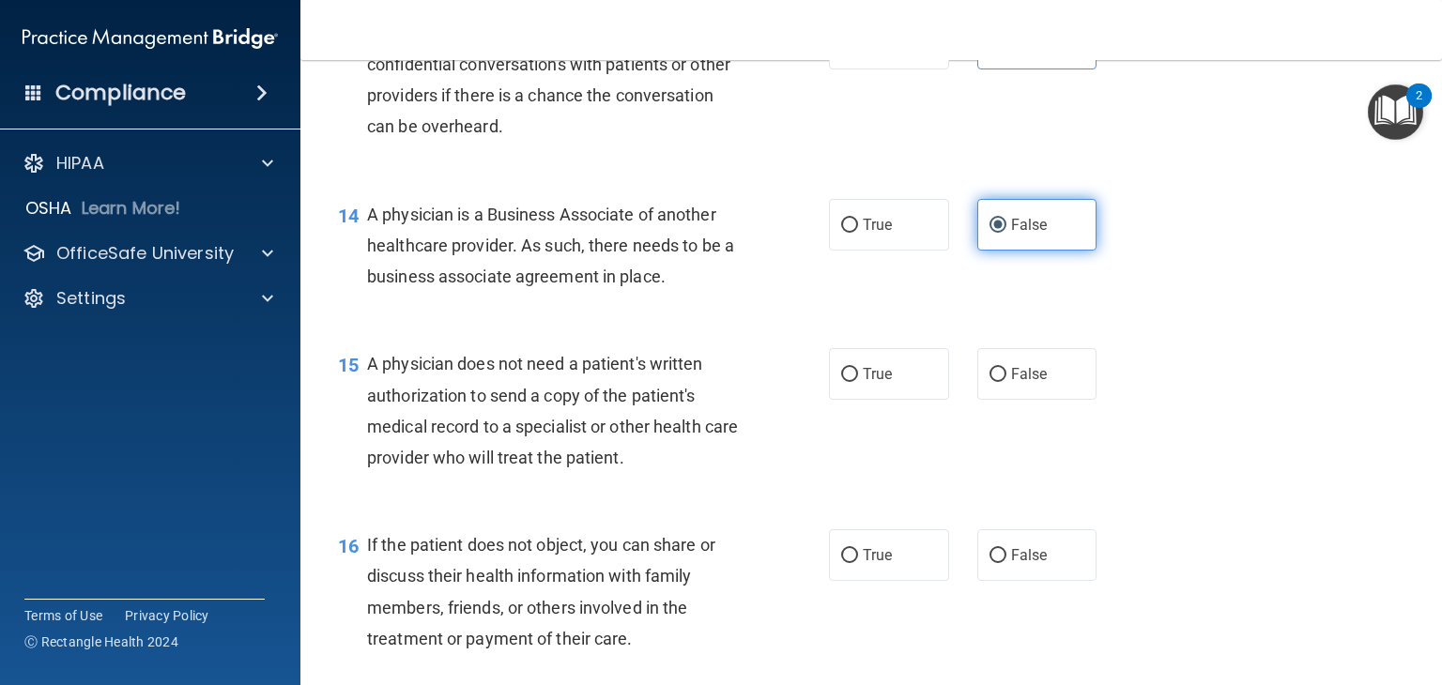
scroll to position [2201, 0]
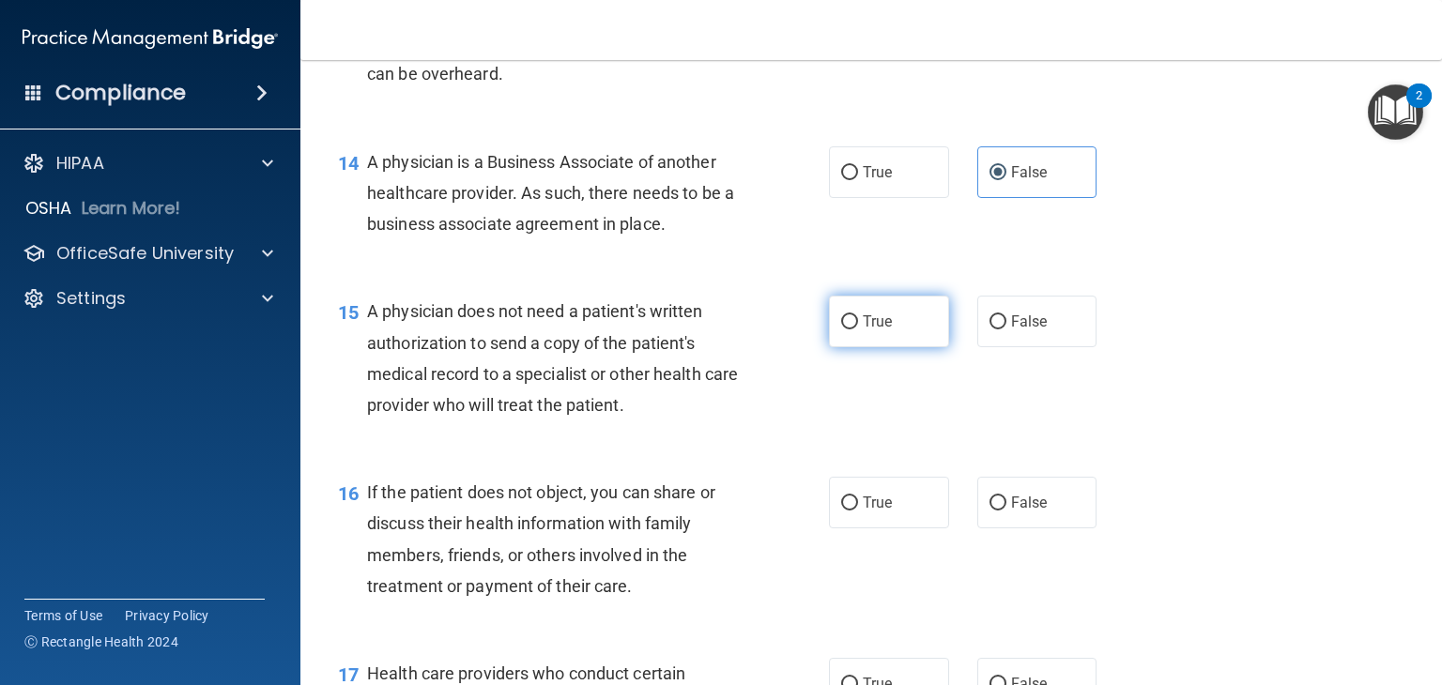
click at [884, 347] on label "True" at bounding box center [889, 322] width 120 height 52
click at [858, 330] on input "True" at bounding box center [849, 323] width 17 height 14
radio input "true"
click at [901, 529] on label "True" at bounding box center [889, 503] width 120 height 52
click at [858, 511] on input "True" at bounding box center [849, 504] width 17 height 14
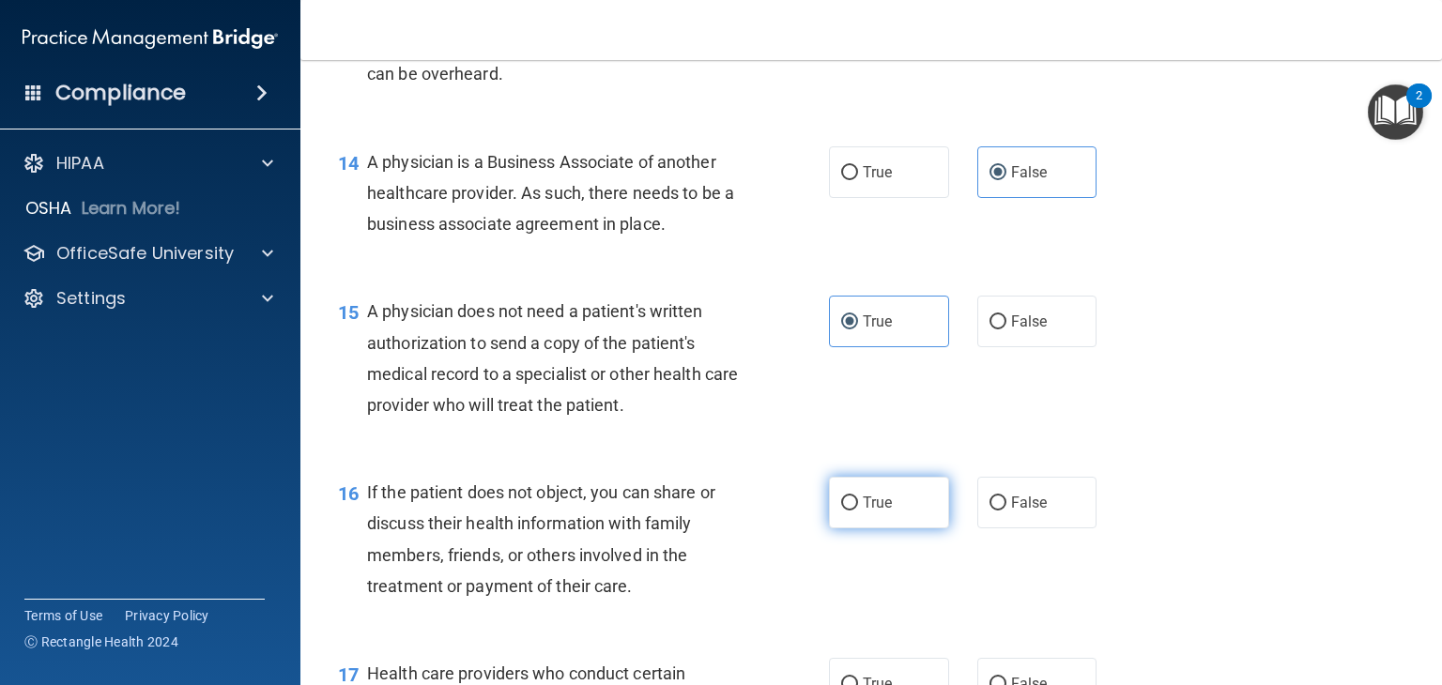
radio input "true"
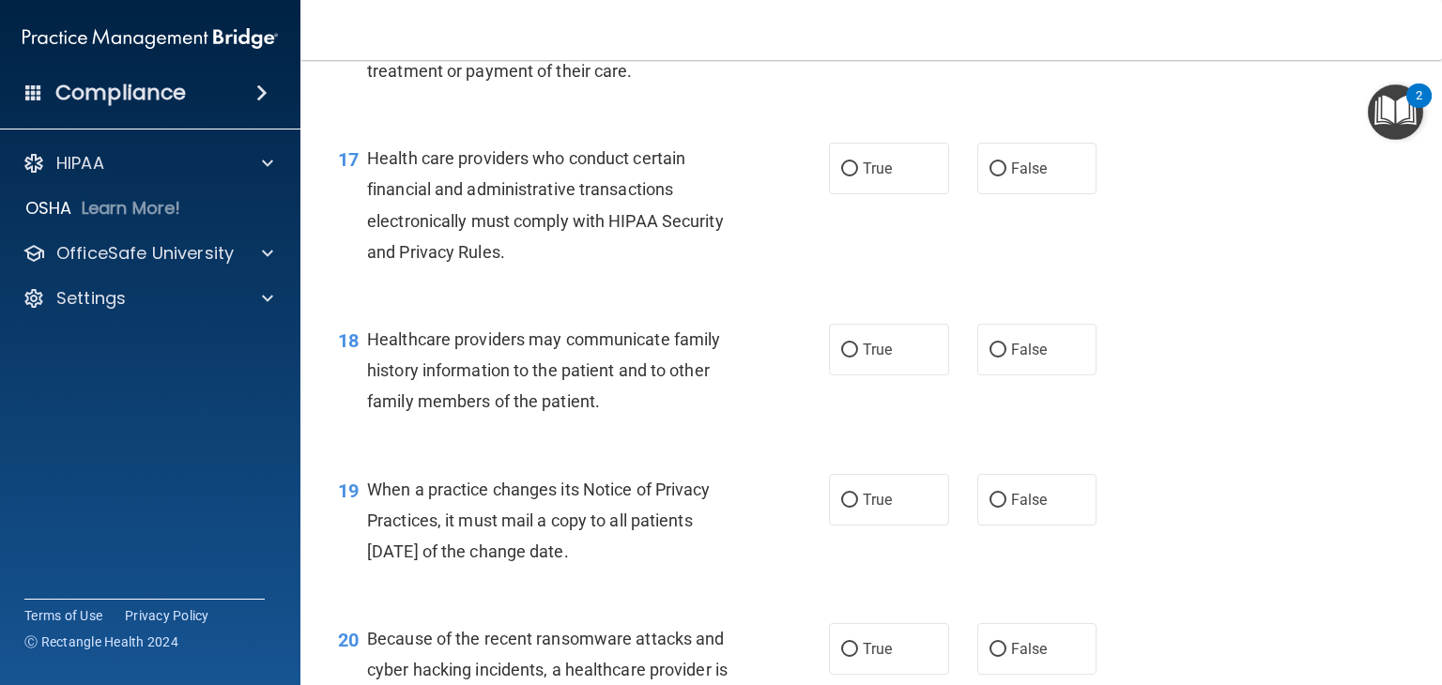
scroll to position [2720, 0]
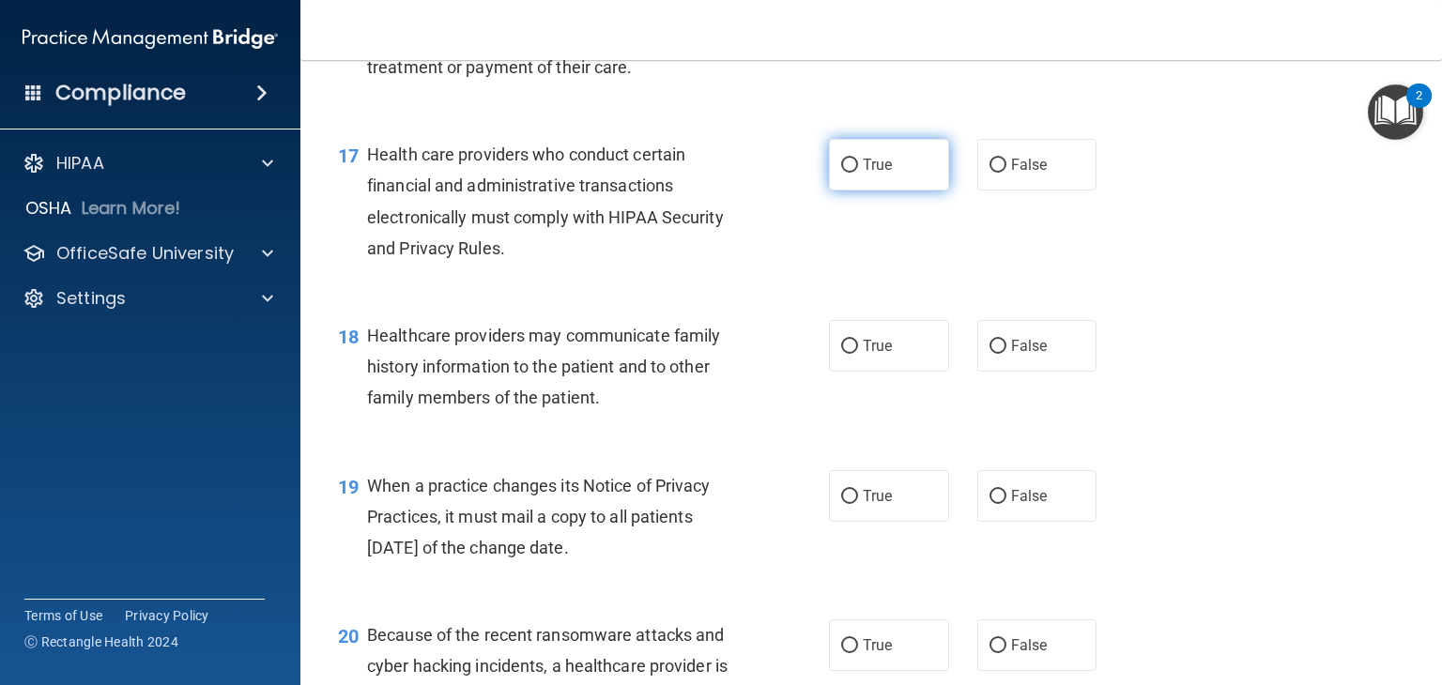
click at [838, 191] on label "True" at bounding box center [889, 165] width 120 height 52
click at [841, 173] on input "True" at bounding box center [849, 166] width 17 height 14
radio input "true"
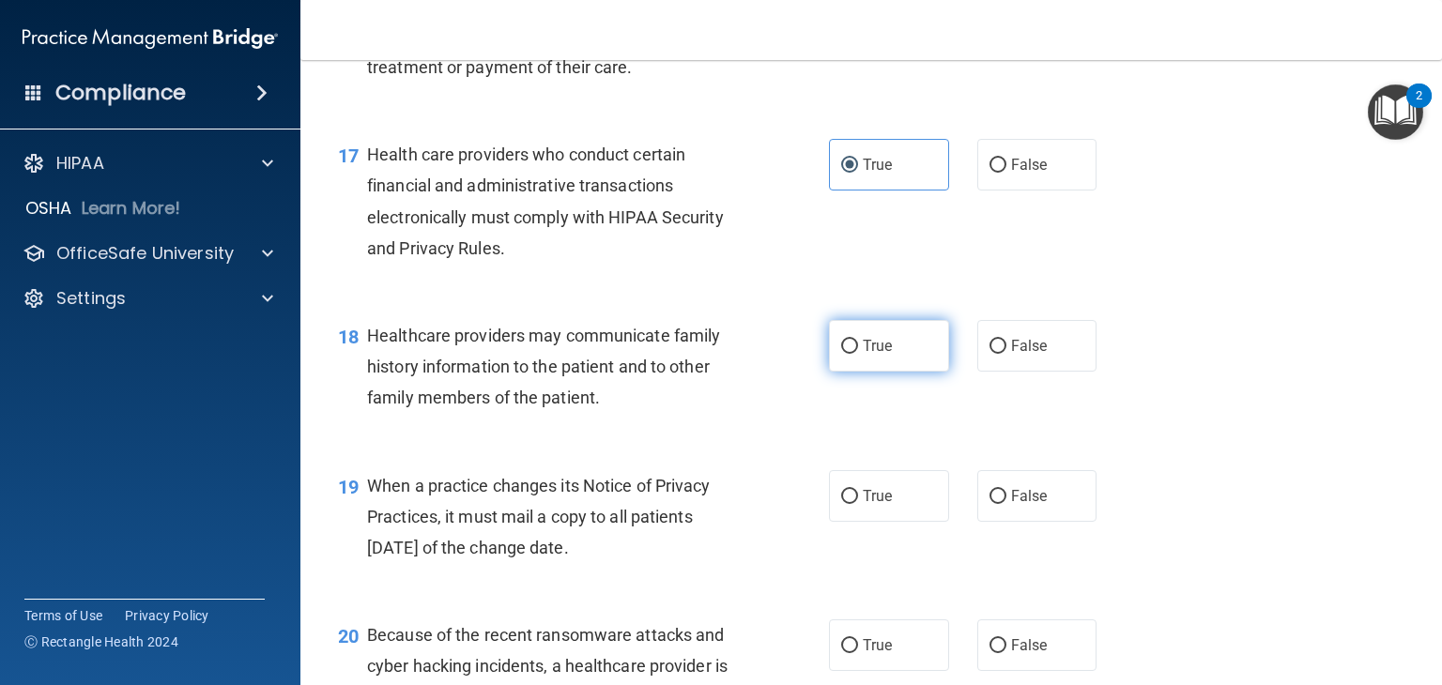
click at [863, 355] on span "True" at bounding box center [877, 346] width 29 height 18
click at [858, 354] on input "True" at bounding box center [849, 347] width 17 height 14
radio input "true"
click at [864, 522] on label "True" at bounding box center [889, 496] width 120 height 52
click at [858, 504] on input "True" at bounding box center [849, 497] width 17 height 14
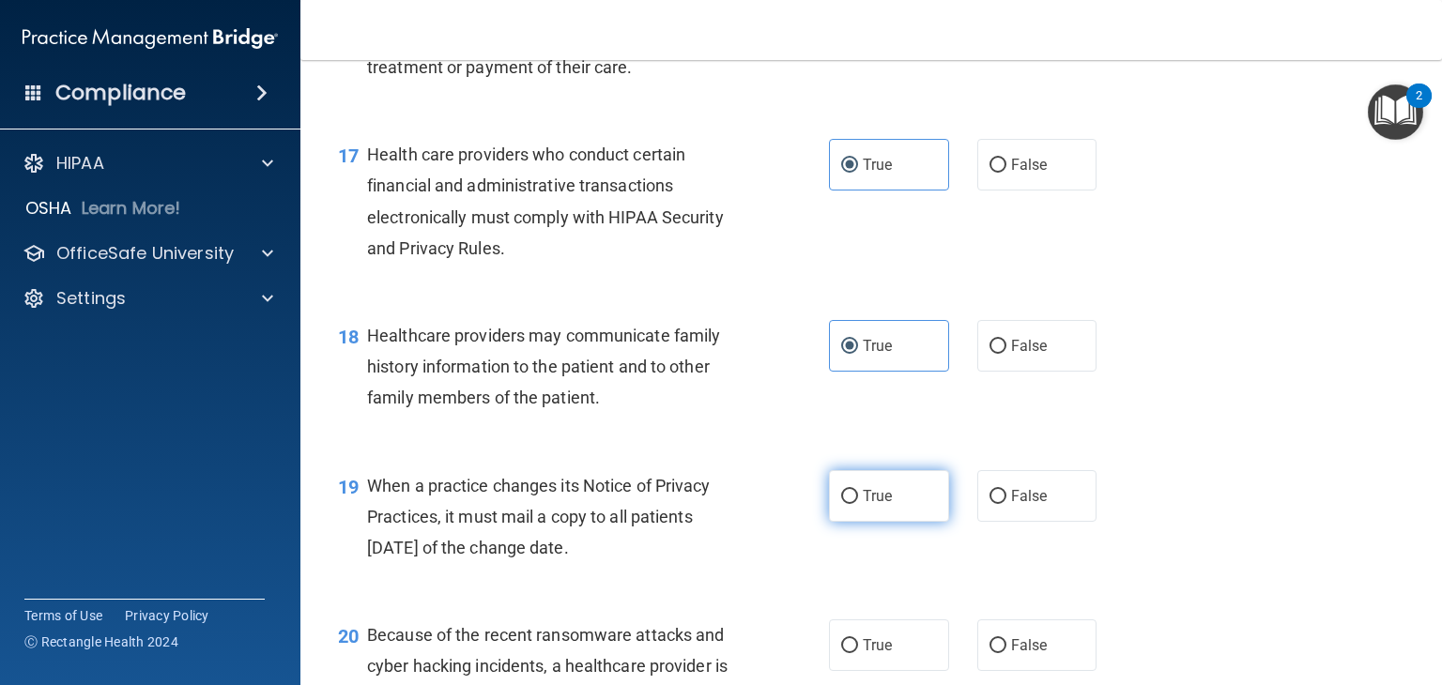
radio input "true"
click at [1018, 355] on span "False" at bounding box center [1029, 346] width 37 height 18
click at [1007, 354] on input "False" at bounding box center [998, 347] width 17 height 14
radio input "true"
radio input "false"
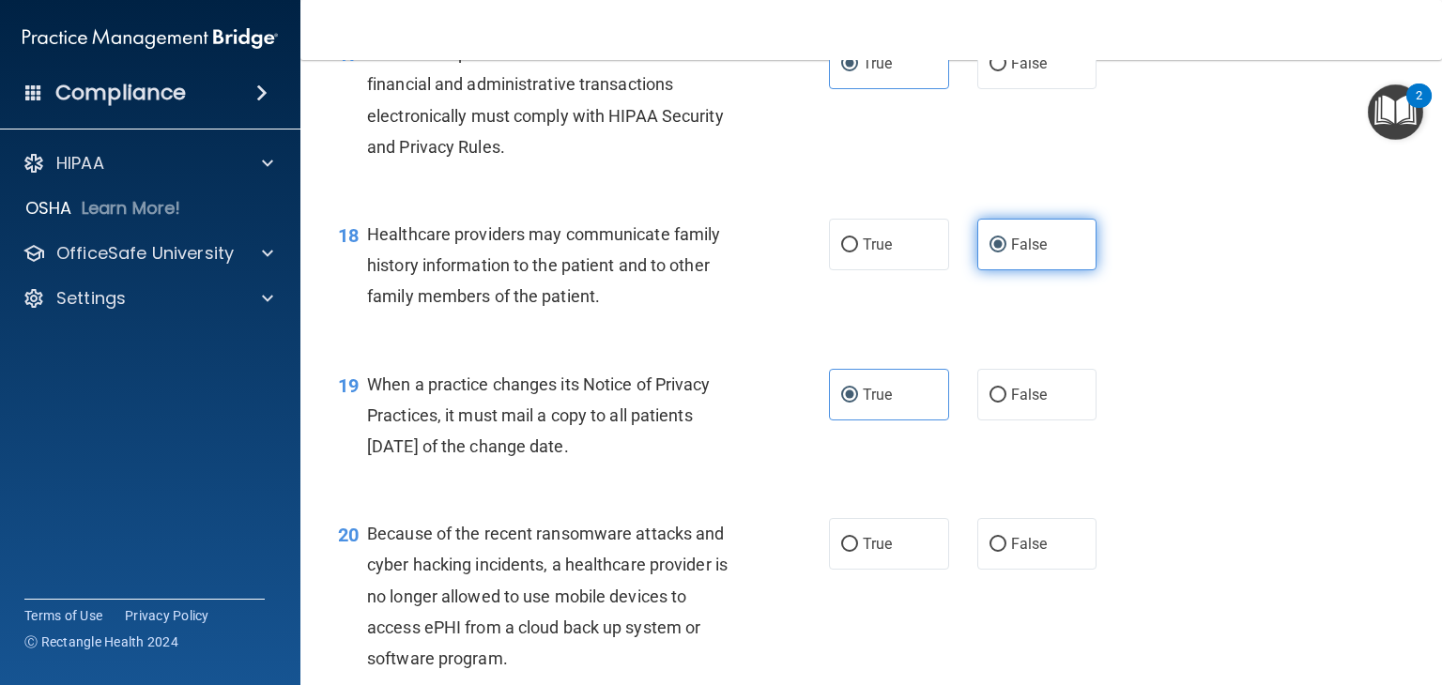
scroll to position [2824, 0]
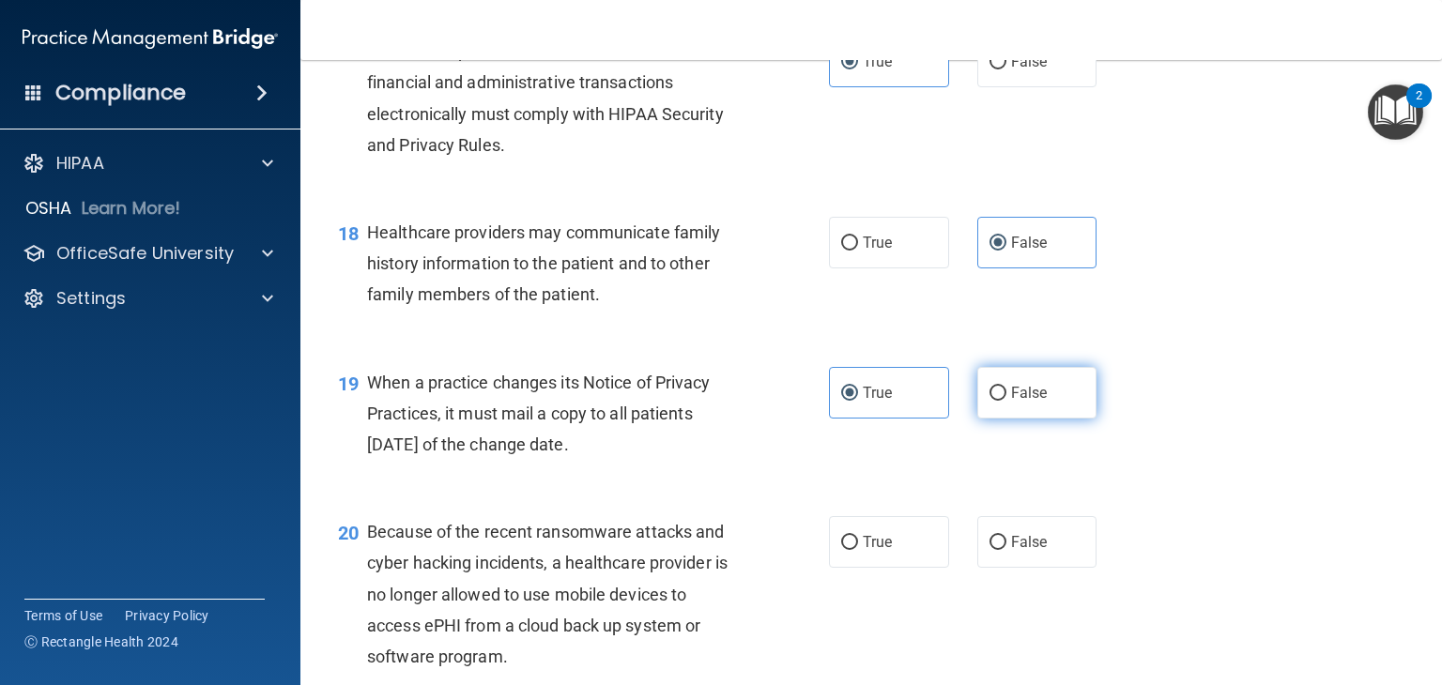
click at [1010, 419] on label "False" at bounding box center [1038, 393] width 120 height 52
click at [1007, 401] on input "False" at bounding box center [998, 394] width 17 height 14
radio input "true"
radio input "false"
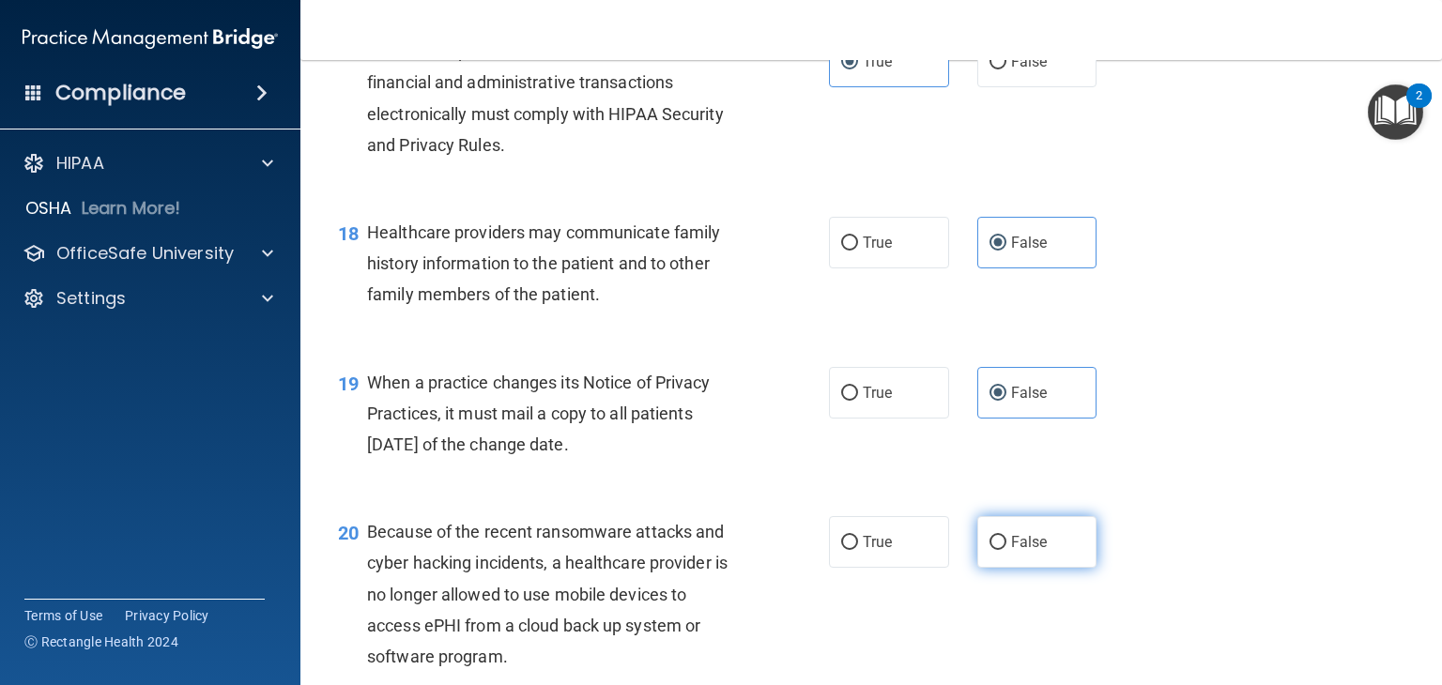
click at [1025, 568] on label "False" at bounding box center [1038, 542] width 120 height 52
click at [1007, 550] on input "False" at bounding box center [998, 543] width 17 height 14
radio input "true"
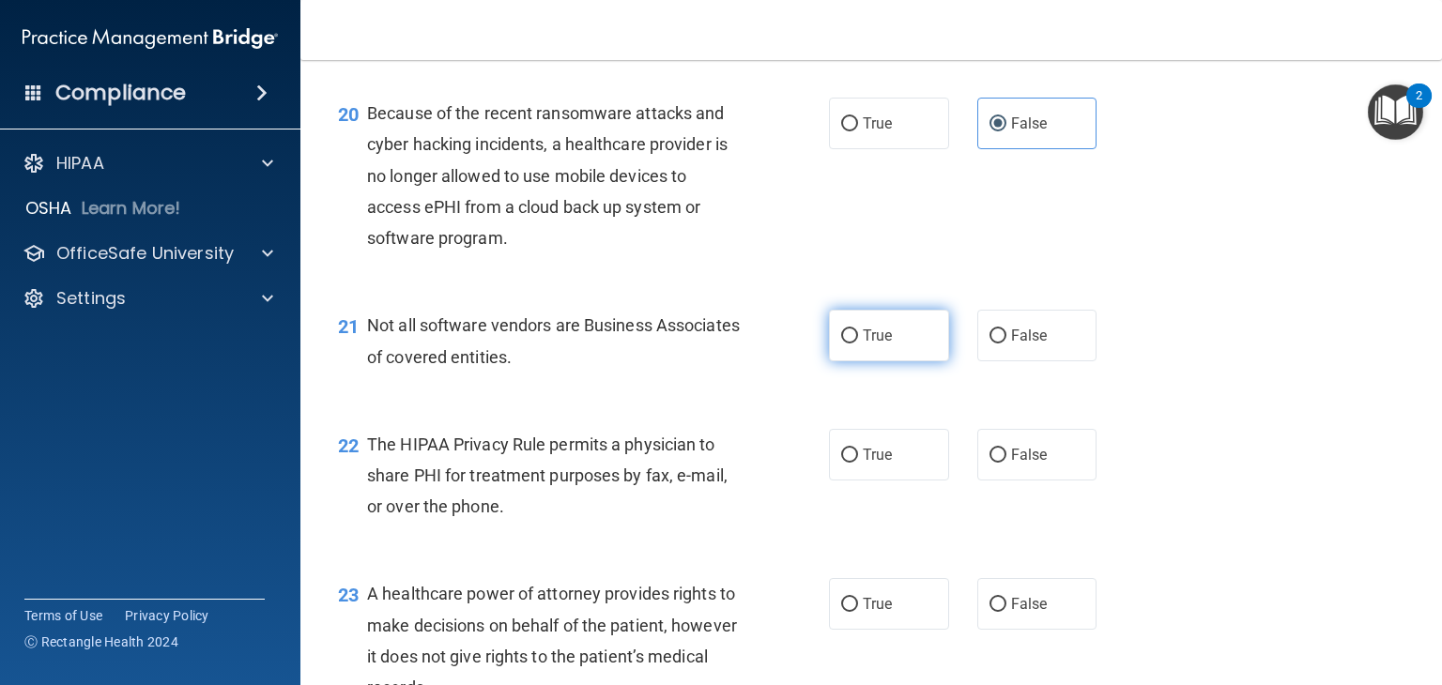
click at [890, 362] on label "True" at bounding box center [889, 336] width 120 height 52
click at [858, 344] on input "True" at bounding box center [849, 337] width 17 height 14
radio input "true"
click at [860, 481] on label "True" at bounding box center [889, 455] width 120 height 52
click at [858, 463] on input "True" at bounding box center [849, 456] width 17 height 14
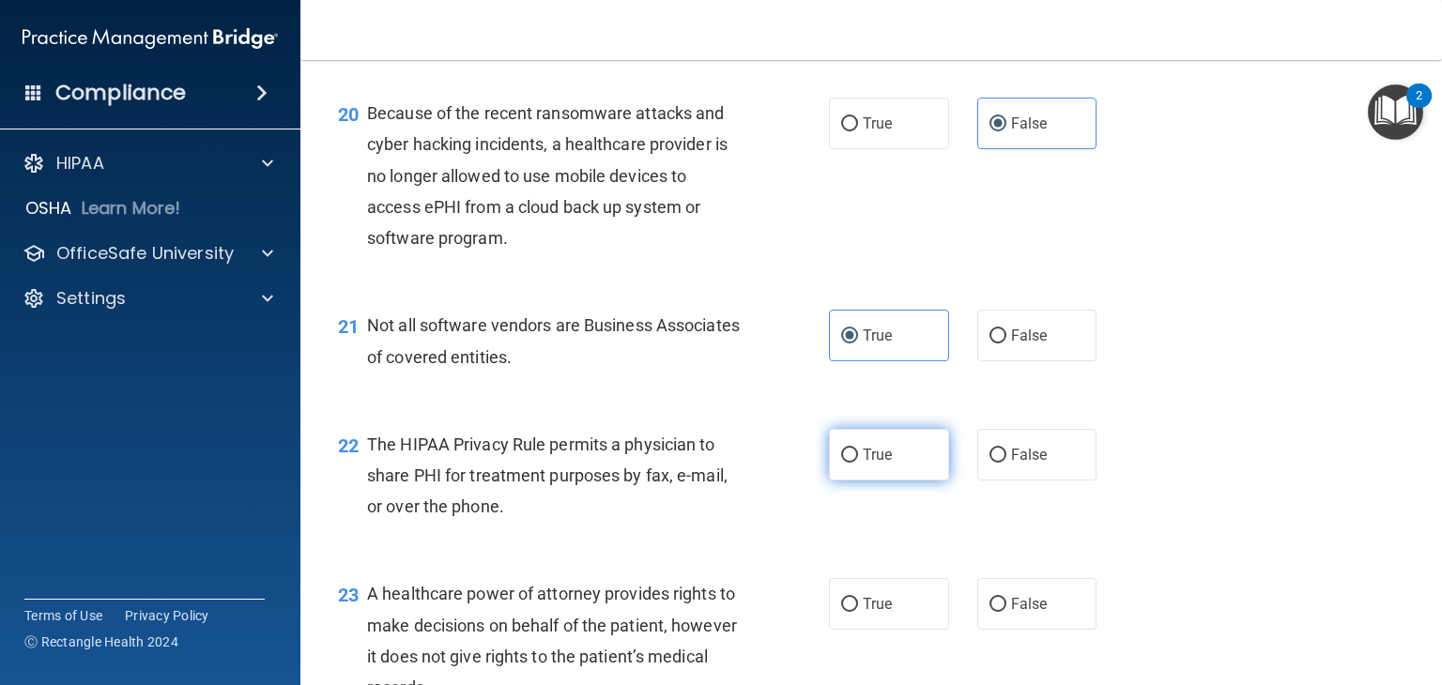
radio input "true"
click at [986, 630] on label "False" at bounding box center [1038, 604] width 120 height 52
click at [990, 612] on input "False" at bounding box center [998, 605] width 17 height 14
radio input "true"
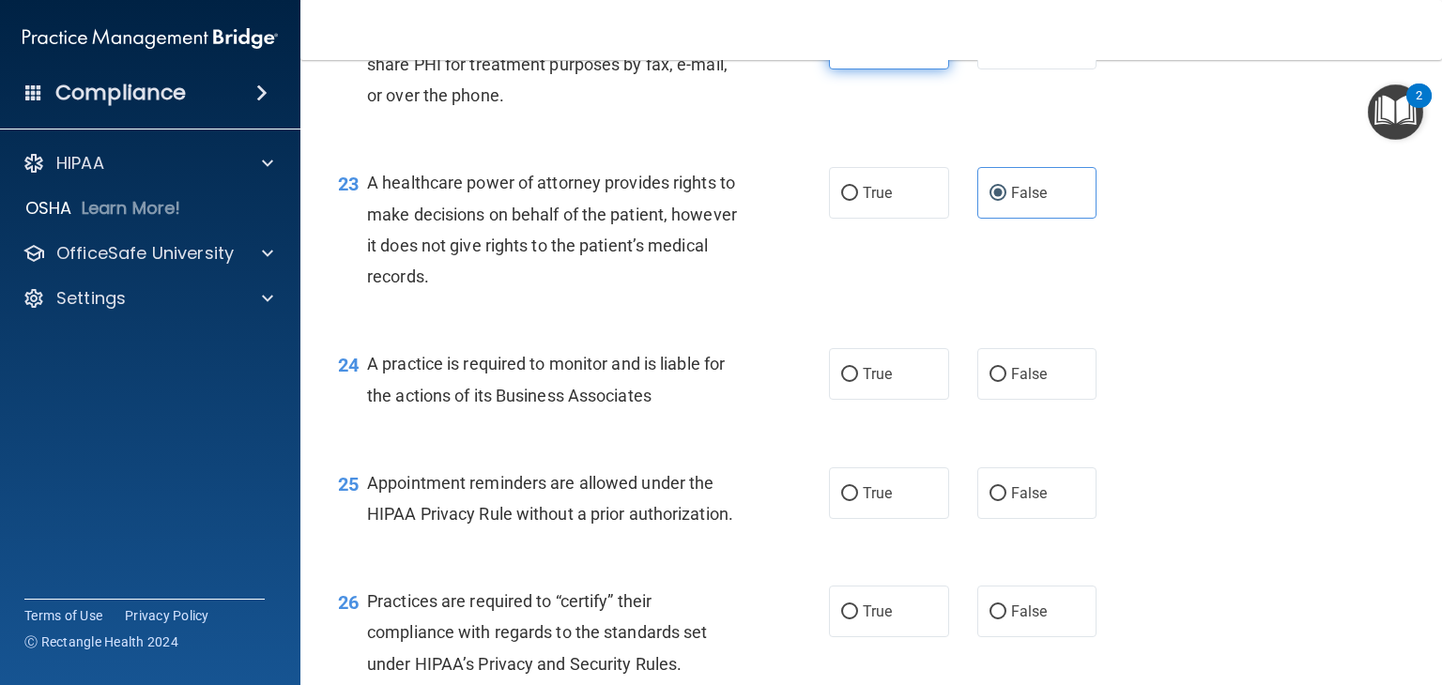
scroll to position [3656, 0]
click at [1033, 381] on span "False" at bounding box center [1029, 372] width 37 height 18
click at [1007, 380] on input "False" at bounding box center [998, 373] width 17 height 14
radio input "true"
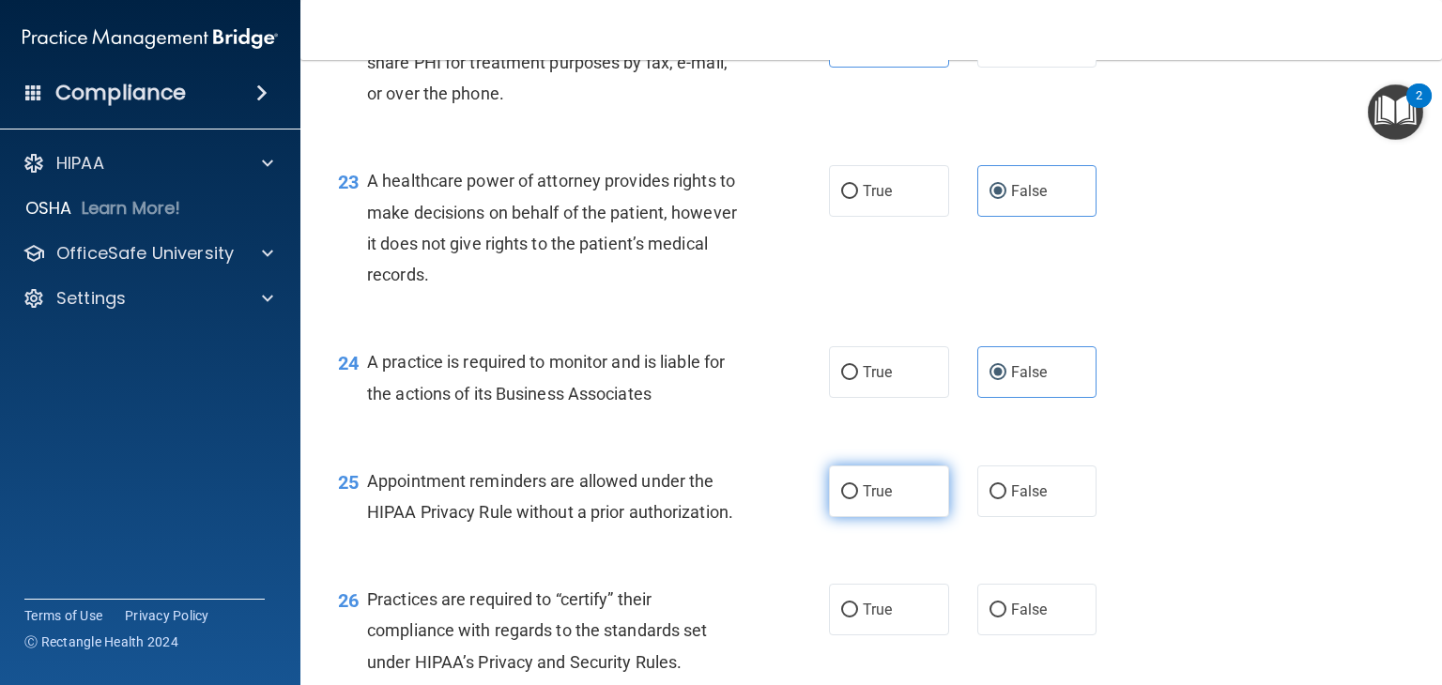
click at [894, 517] on label "True" at bounding box center [889, 492] width 120 height 52
click at [858, 500] on input "True" at bounding box center [849, 492] width 17 height 14
radio input "true"
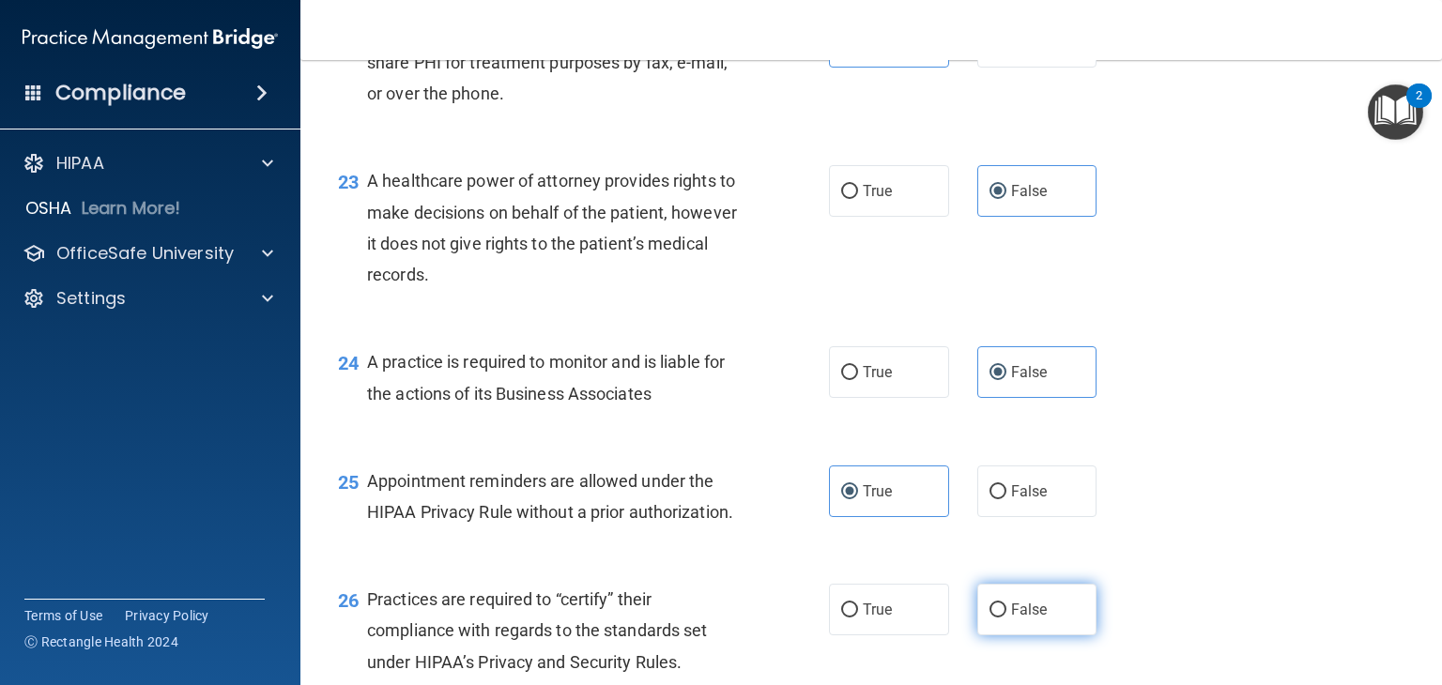
click at [1012, 636] on label "False" at bounding box center [1038, 610] width 120 height 52
click at [1007, 618] on input "False" at bounding box center [998, 611] width 17 height 14
radio input "true"
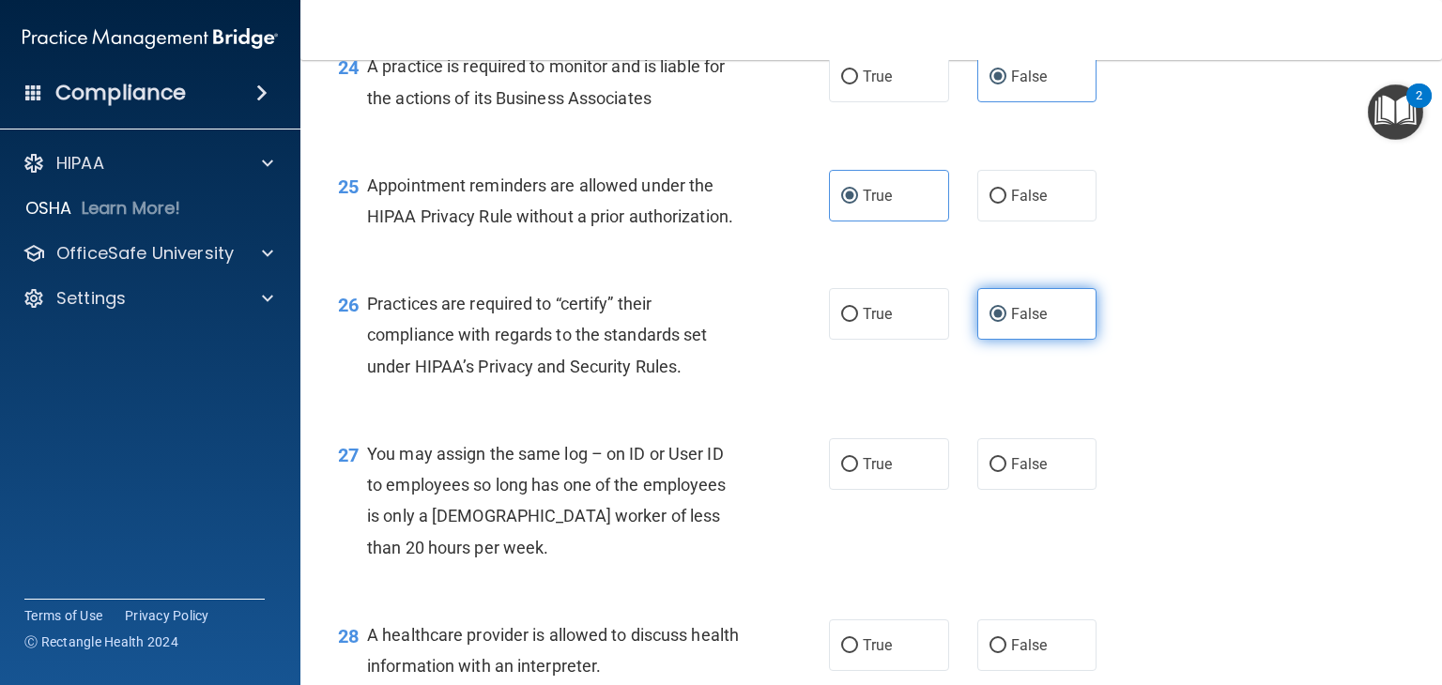
scroll to position [3951, 0]
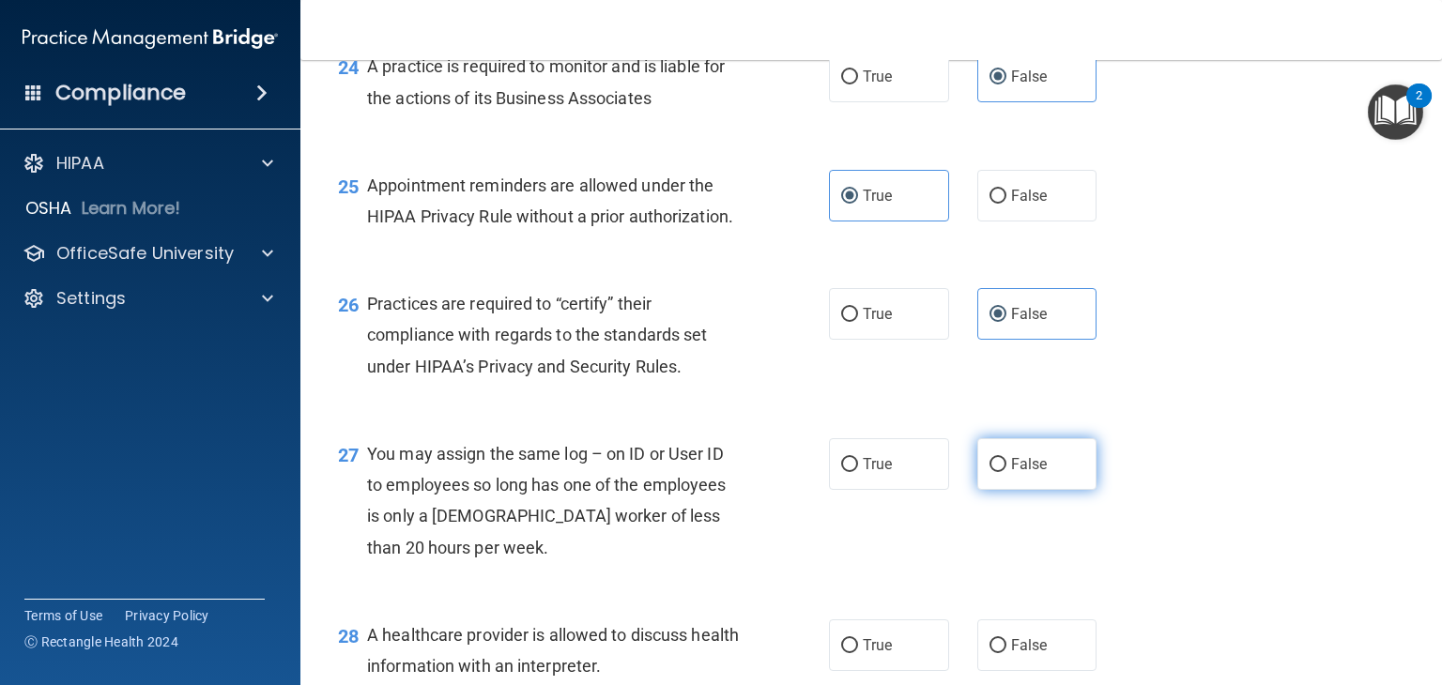
click at [1011, 473] on span "False" at bounding box center [1029, 464] width 37 height 18
click at [1007, 472] on input "False" at bounding box center [998, 465] width 17 height 14
radio input "true"
click at [1011, 473] on span "False" at bounding box center [1029, 464] width 37 height 18
click at [1007, 472] on input "False" at bounding box center [998, 465] width 17 height 14
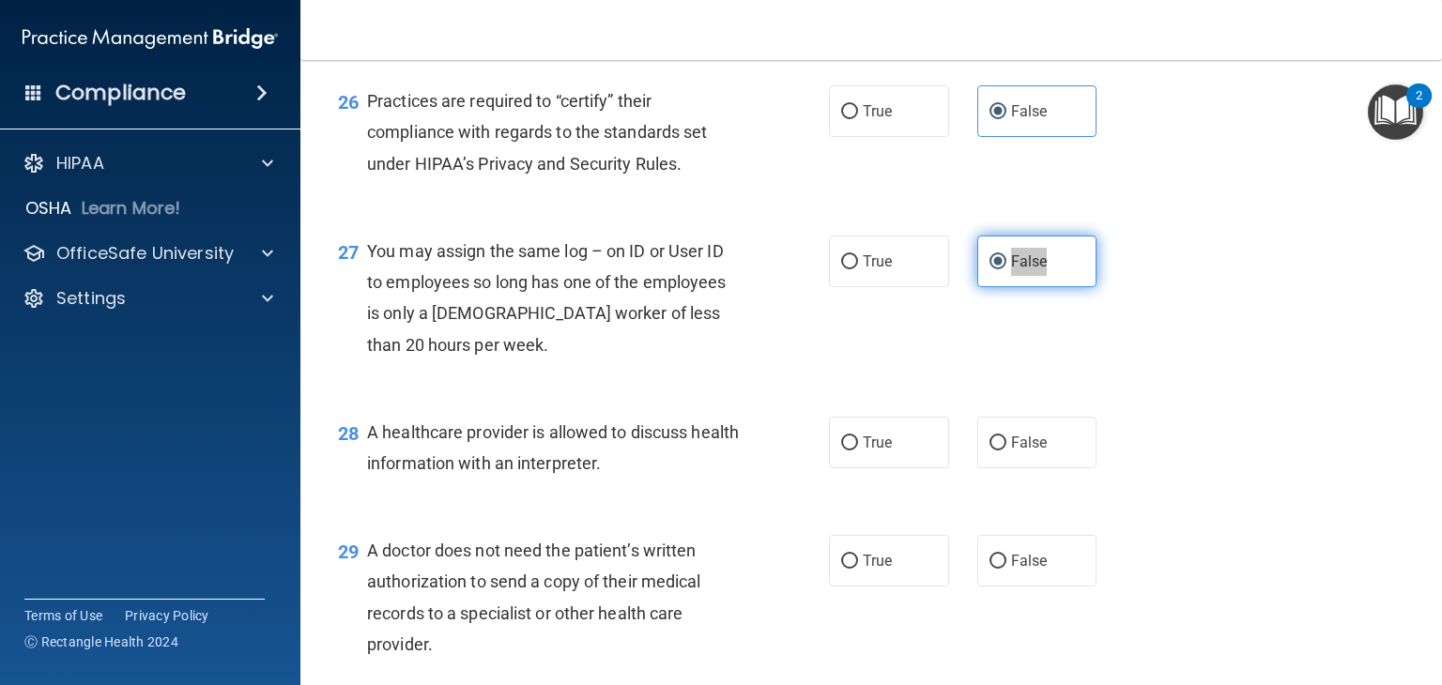
scroll to position [4188, 0]
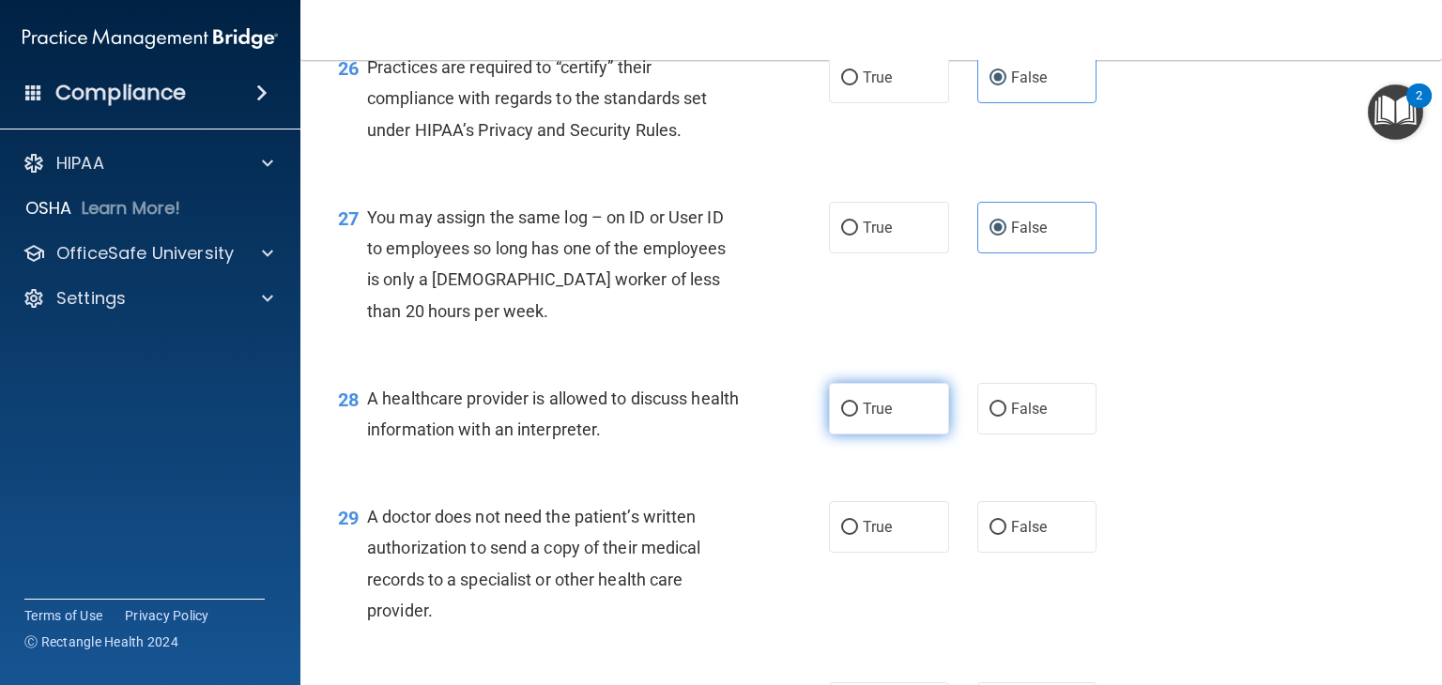
click at [871, 418] on span "True" at bounding box center [877, 409] width 29 height 18
click at [858, 417] on input "True" at bounding box center [849, 410] width 17 height 14
radio input "true"
click at [894, 553] on label "True" at bounding box center [889, 527] width 120 height 52
click at [858, 535] on input "True" at bounding box center [849, 528] width 17 height 14
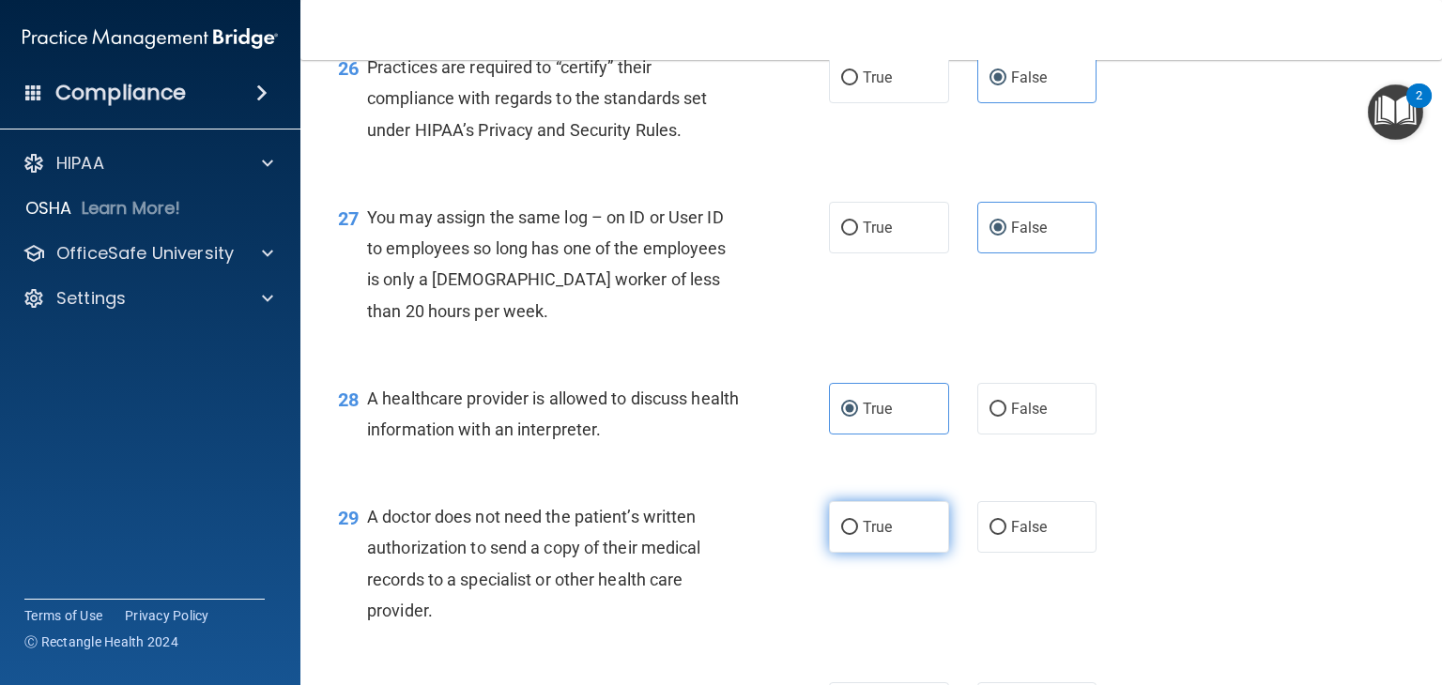
radio input "true"
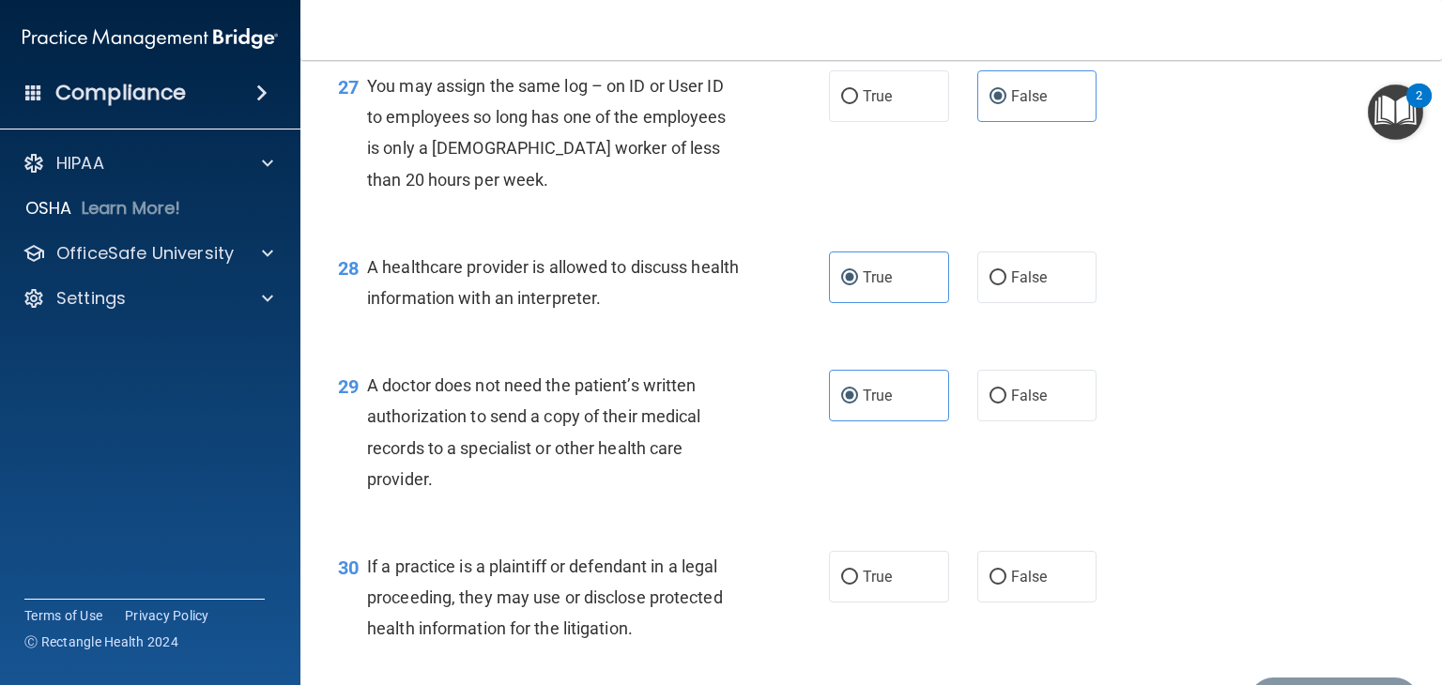
click at [881, 603] on div "True False" at bounding box center [973, 577] width 288 height 52
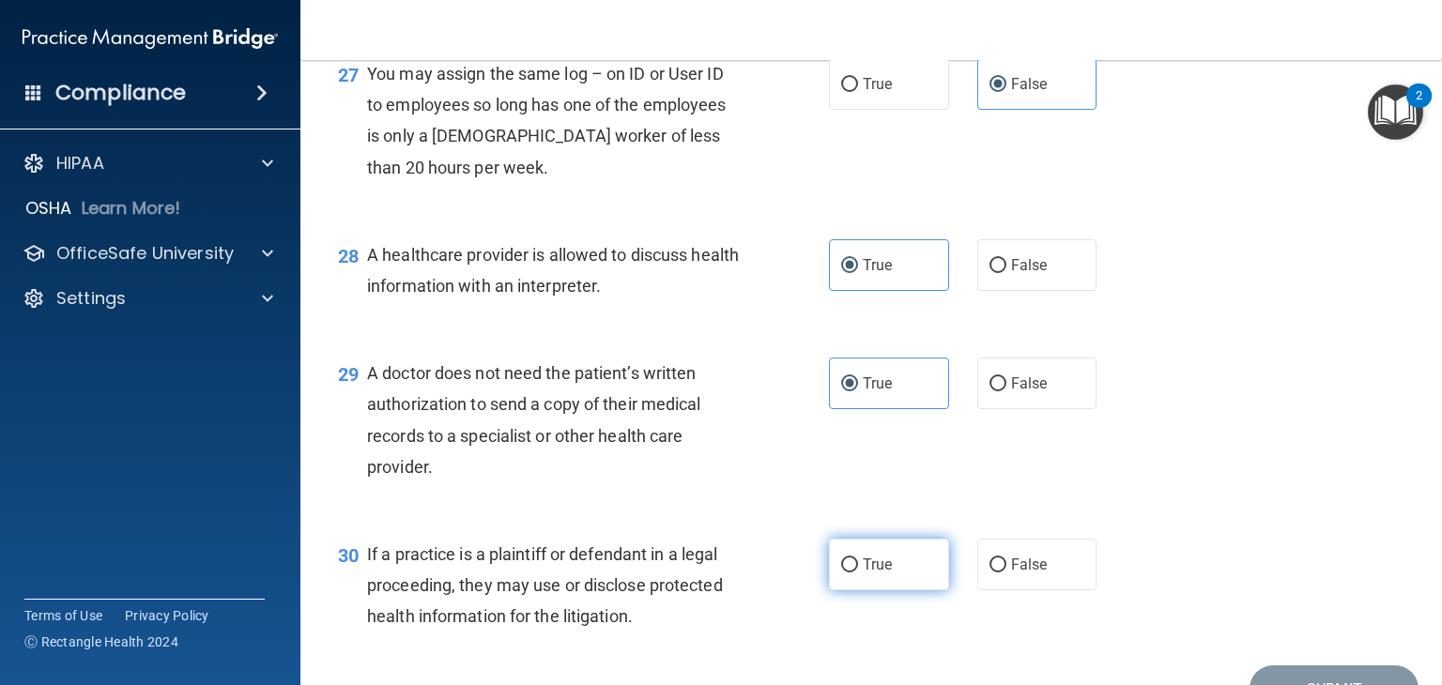
click at [875, 574] on span "True" at bounding box center [877, 565] width 29 height 18
click at [858, 573] on input "True" at bounding box center [849, 566] width 17 height 14
radio input "true"
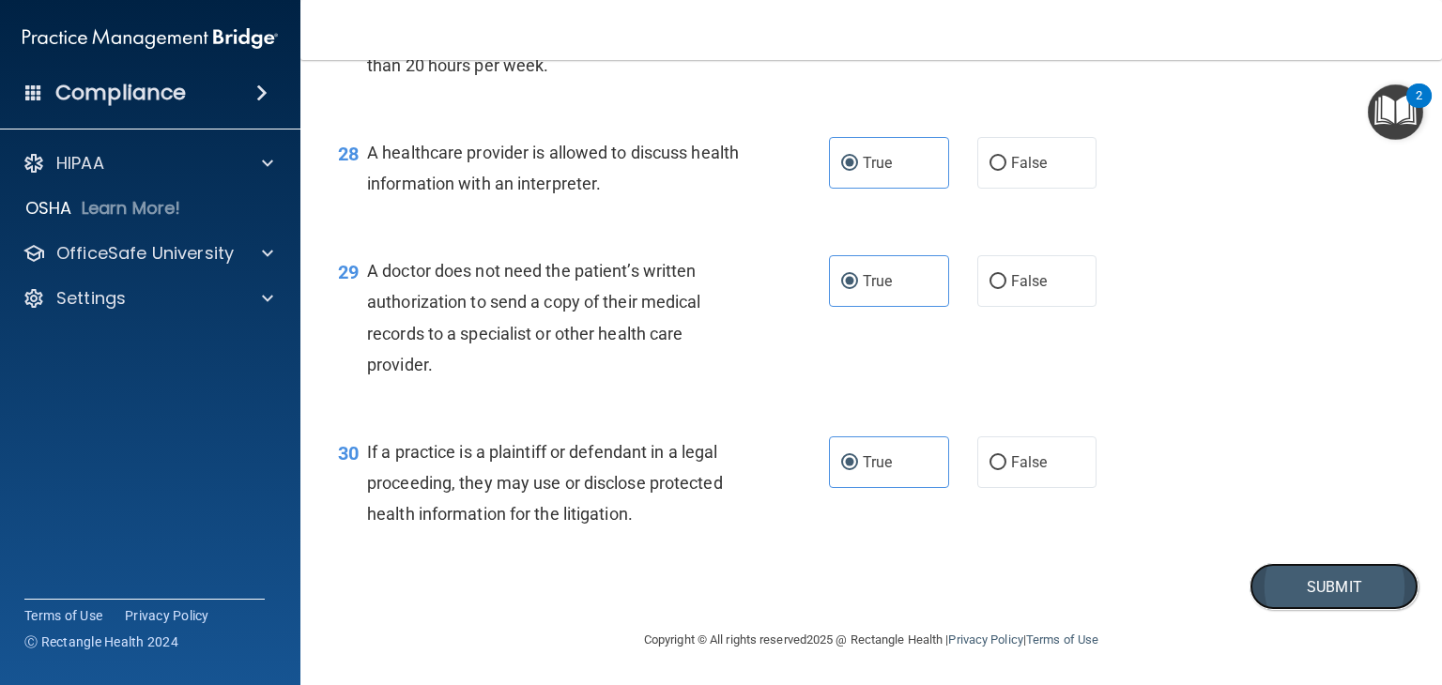
click at [1290, 606] on button "Submit" at bounding box center [1334, 587] width 169 height 48
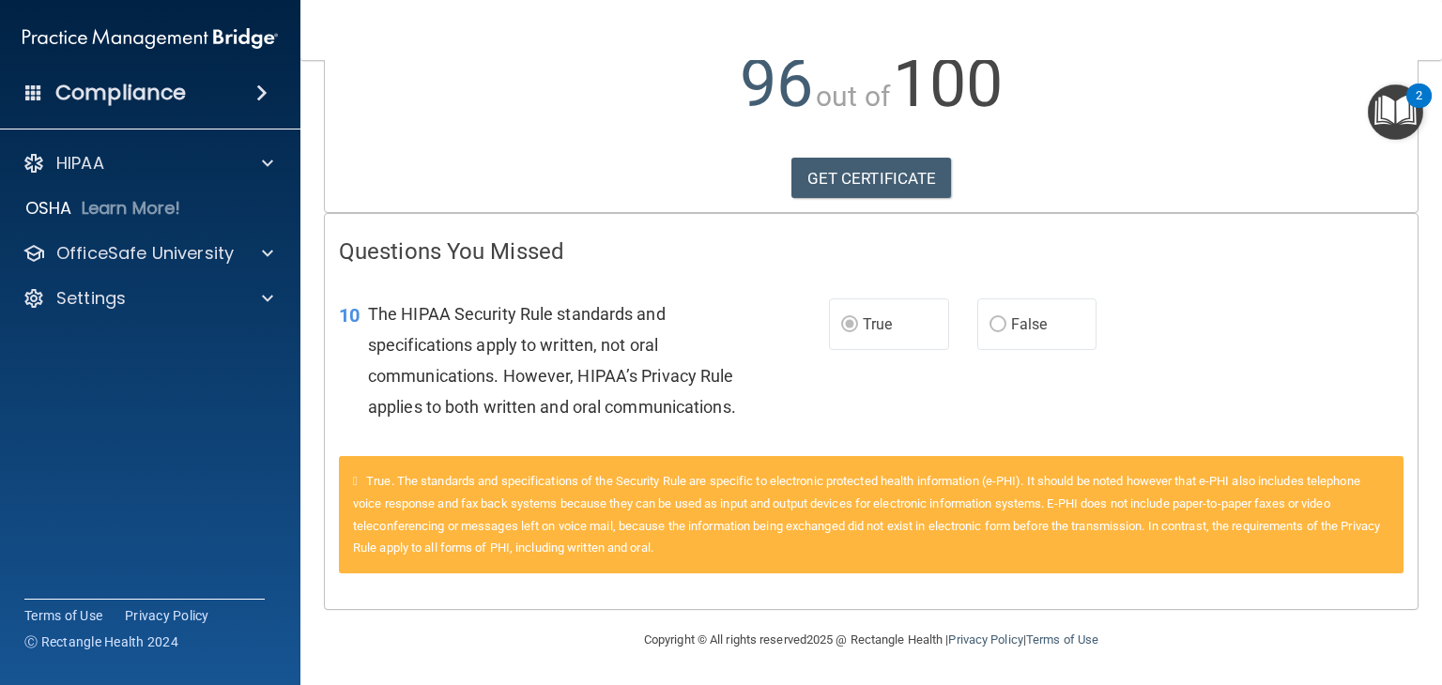
scroll to position [143, 0]
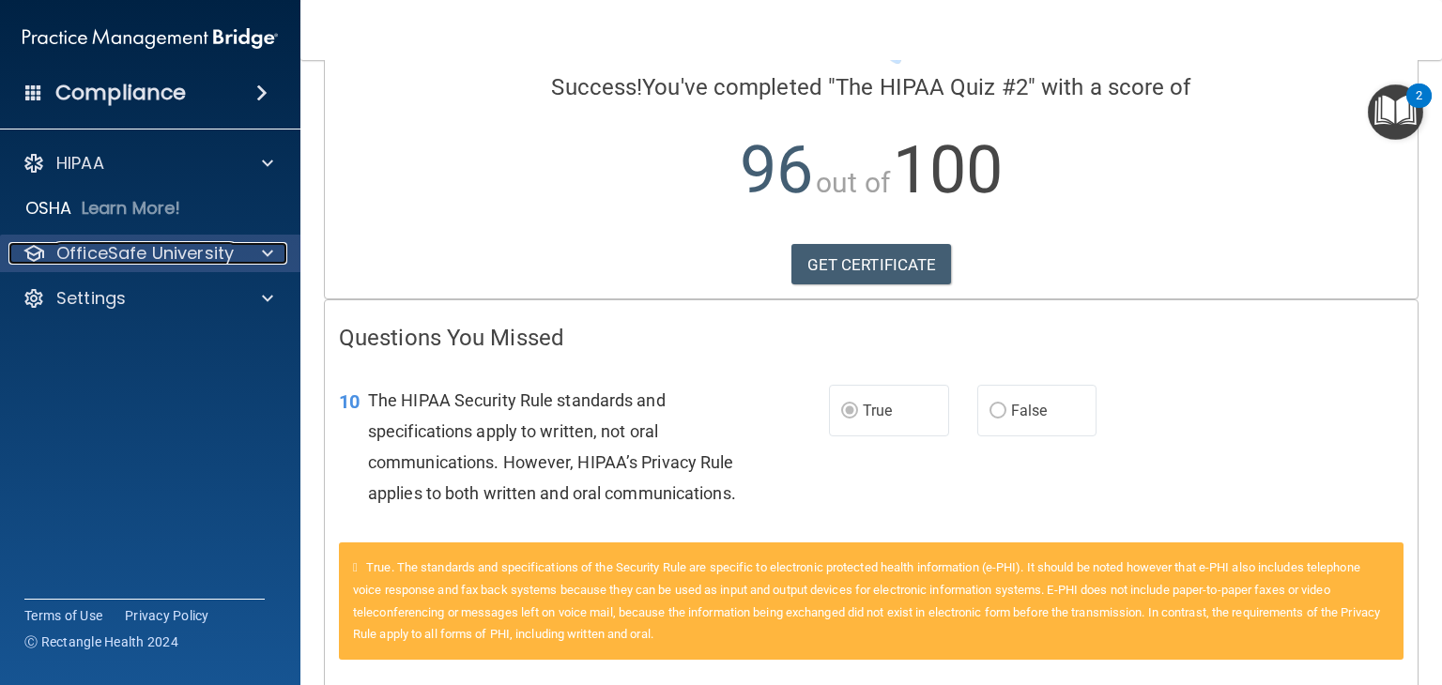
click at [138, 244] on p "OfficeSafe University" at bounding box center [144, 253] width 177 height 23
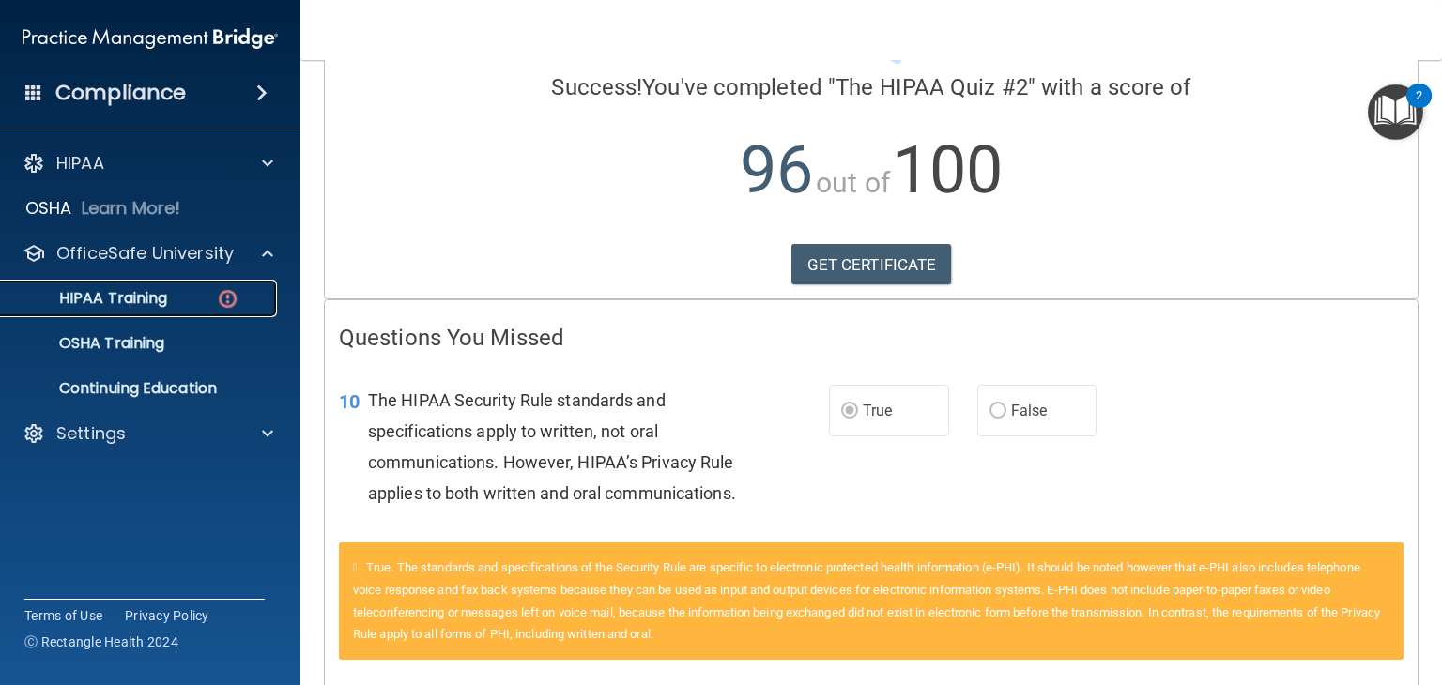
click at [143, 306] on p "HIPAA Training" at bounding box center [89, 298] width 155 height 19
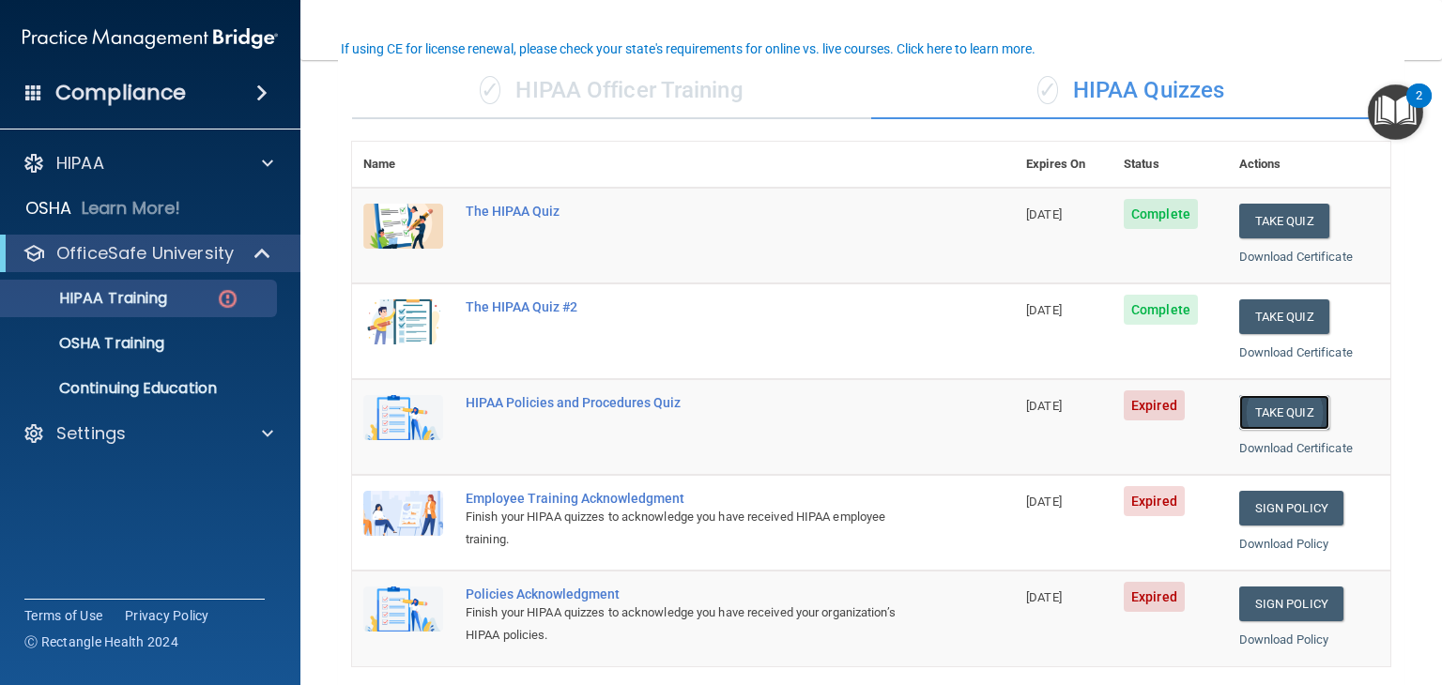
click at [1286, 412] on button "Take Quiz" at bounding box center [1285, 412] width 90 height 35
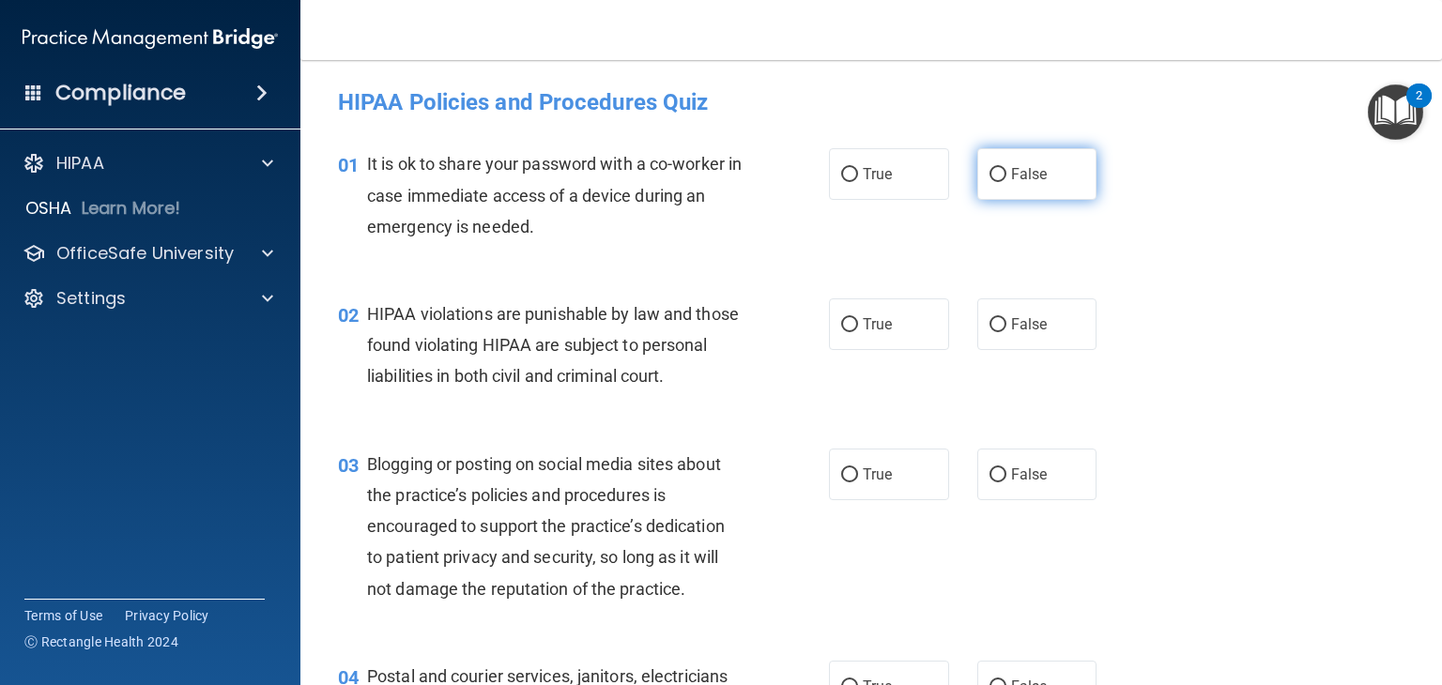
click at [1027, 178] on span "False" at bounding box center [1029, 174] width 37 height 18
click at [1007, 178] on input "False" at bounding box center [998, 175] width 17 height 14
radio input "true"
click at [889, 311] on label "True" at bounding box center [889, 325] width 120 height 52
click at [858, 318] on input "True" at bounding box center [849, 325] width 17 height 14
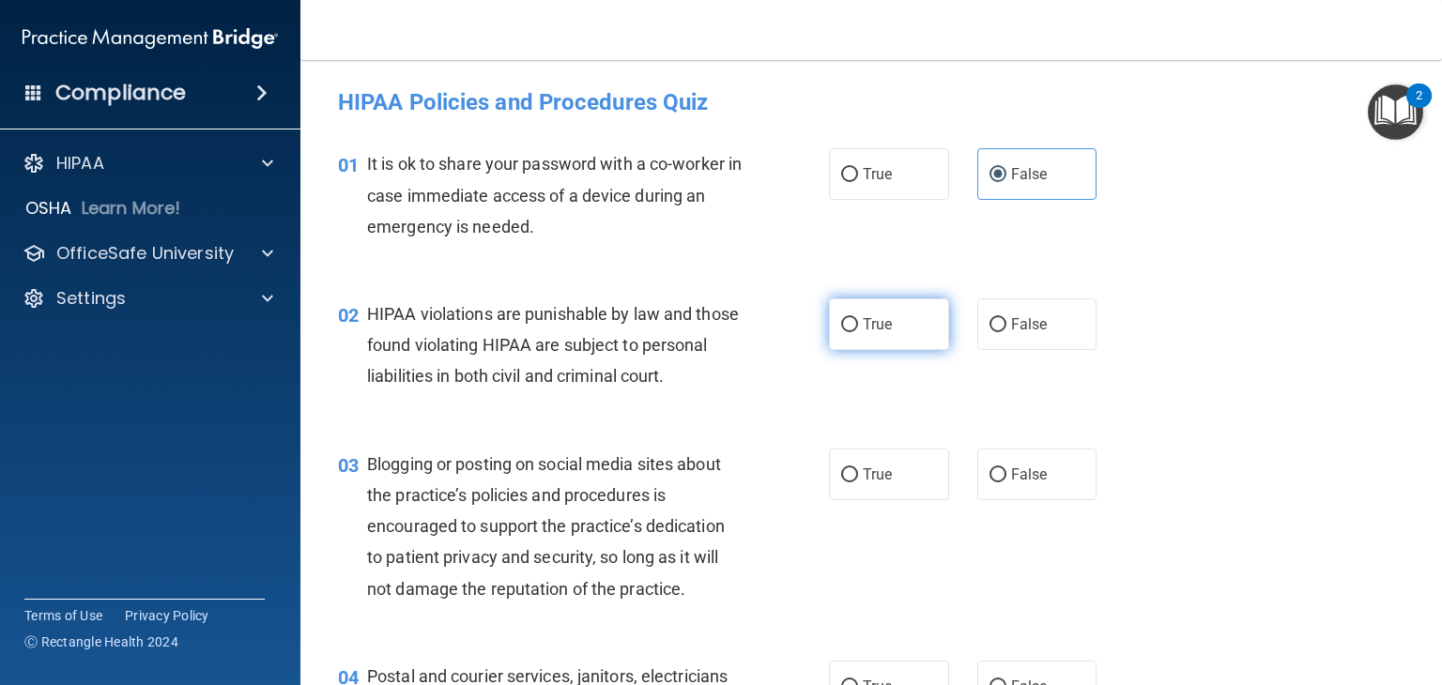
radio input "true"
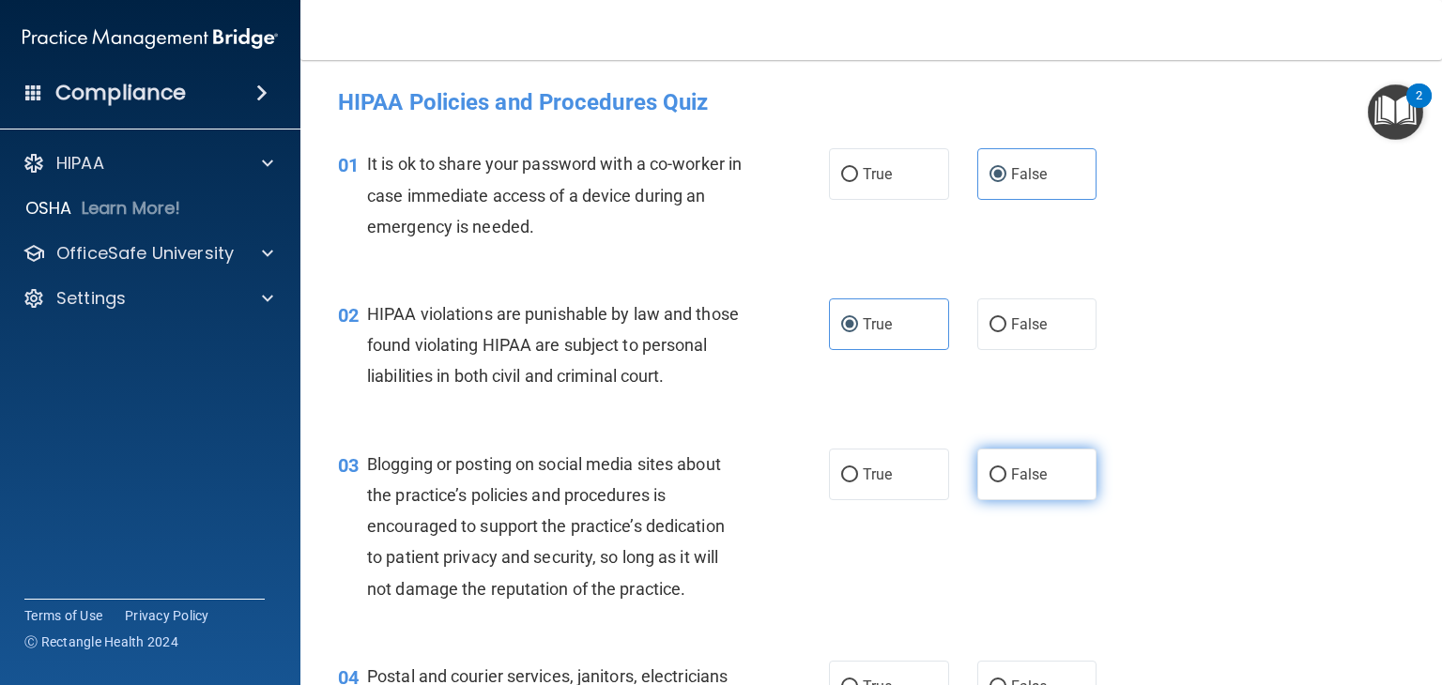
click at [1024, 489] on label "False" at bounding box center [1038, 475] width 120 height 52
click at [1007, 483] on input "False" at bounding box center [998, 476] width 17 height 14
radio input "true"
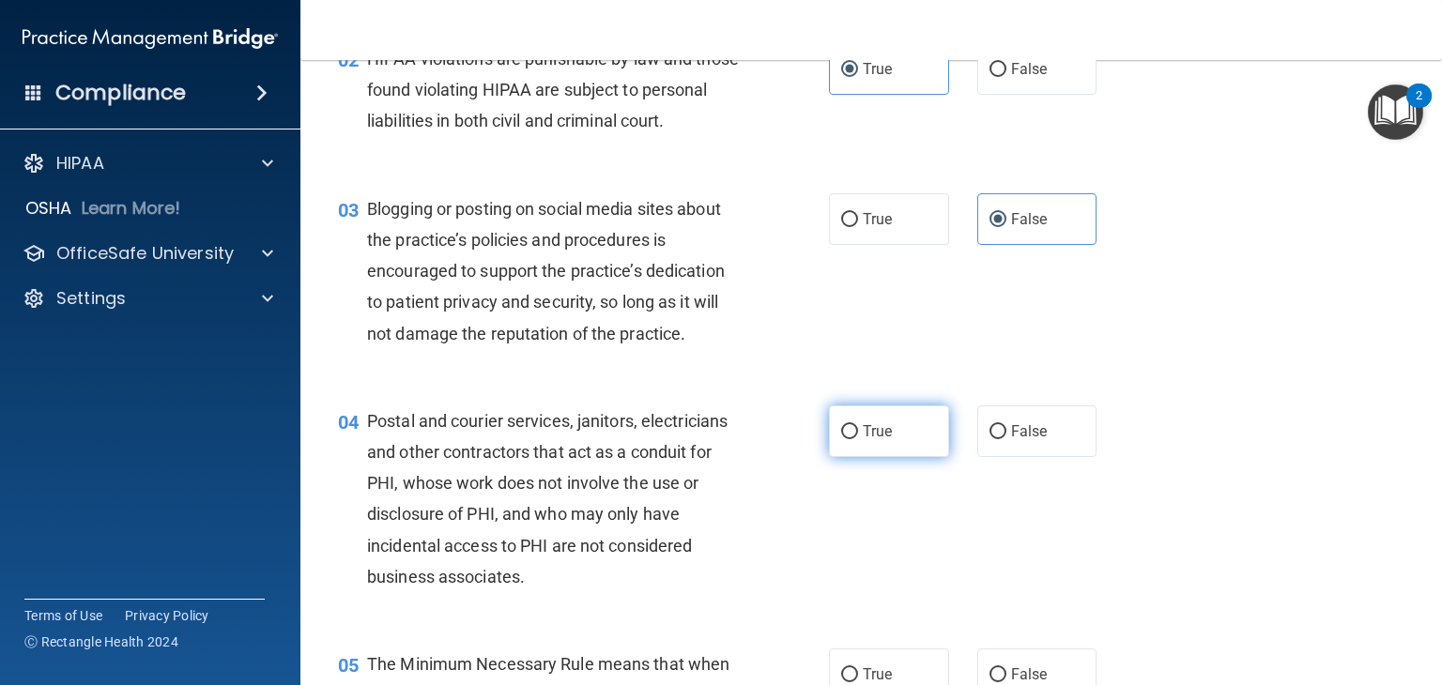
click at [902, 457] on label "True" at bounding box center [889, 432] width 120 height 52
click at [858, 439] on input "True" at bounding box center [849, 432] width 17 height 14
radio input "true"
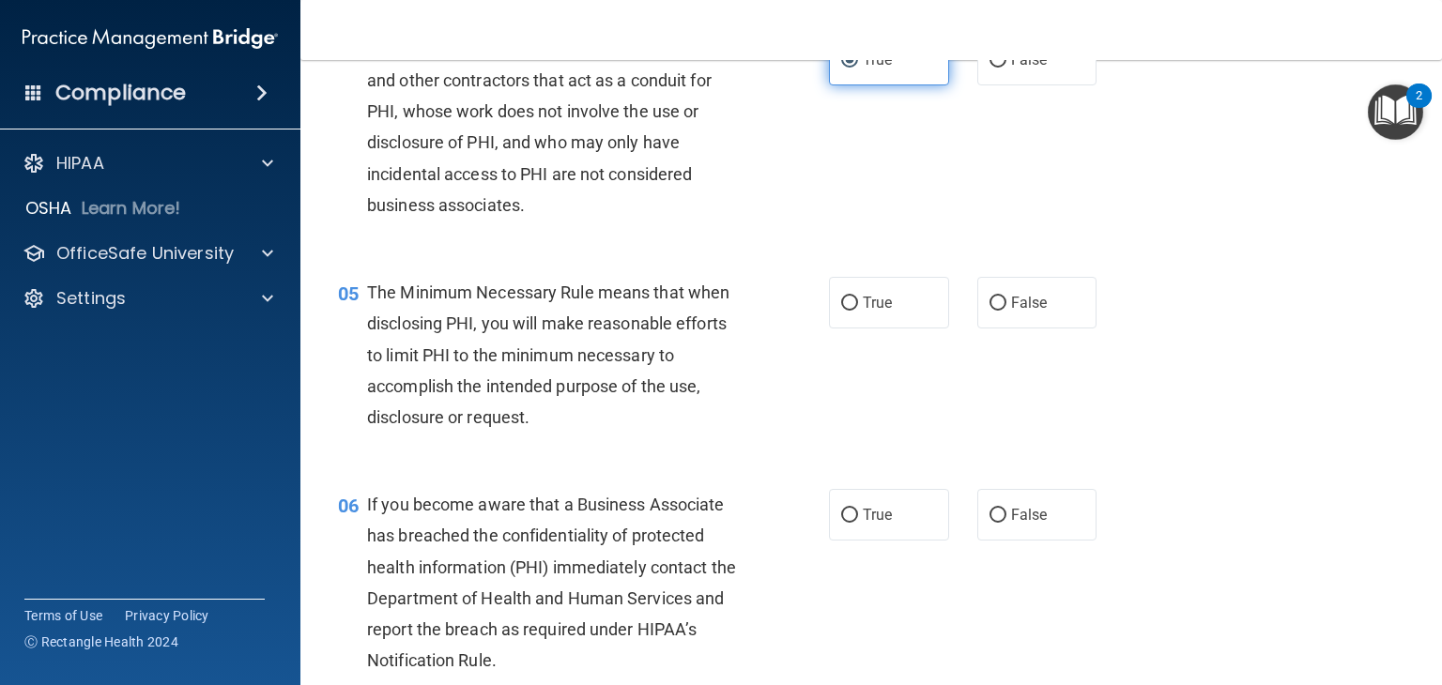
scroll to position [680, 0]
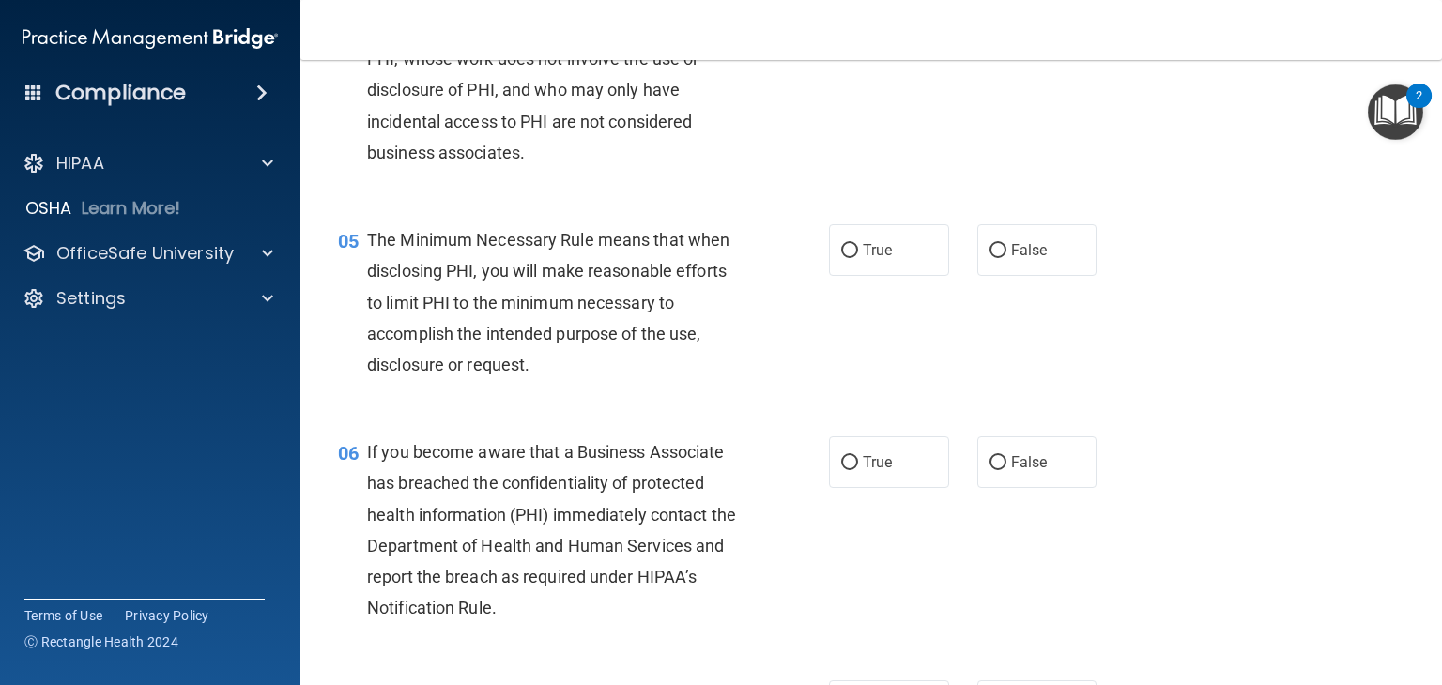
click at [856, 254] on div "05 The Minimum Necessary Rule means that when disclosing PHI, you will make rea…" at bounding box center [871, 307] width 1095 height 212
click at [863, 259] on span "True" at bounding box center [877, 250] width 29 height 18
click at [858, 258] on input "True" at bounding box center [849, 251] width 17 height 14
radio input "true"
click at [990, 470] on input "False" at bounding box center [998, 463] width 17 height 14
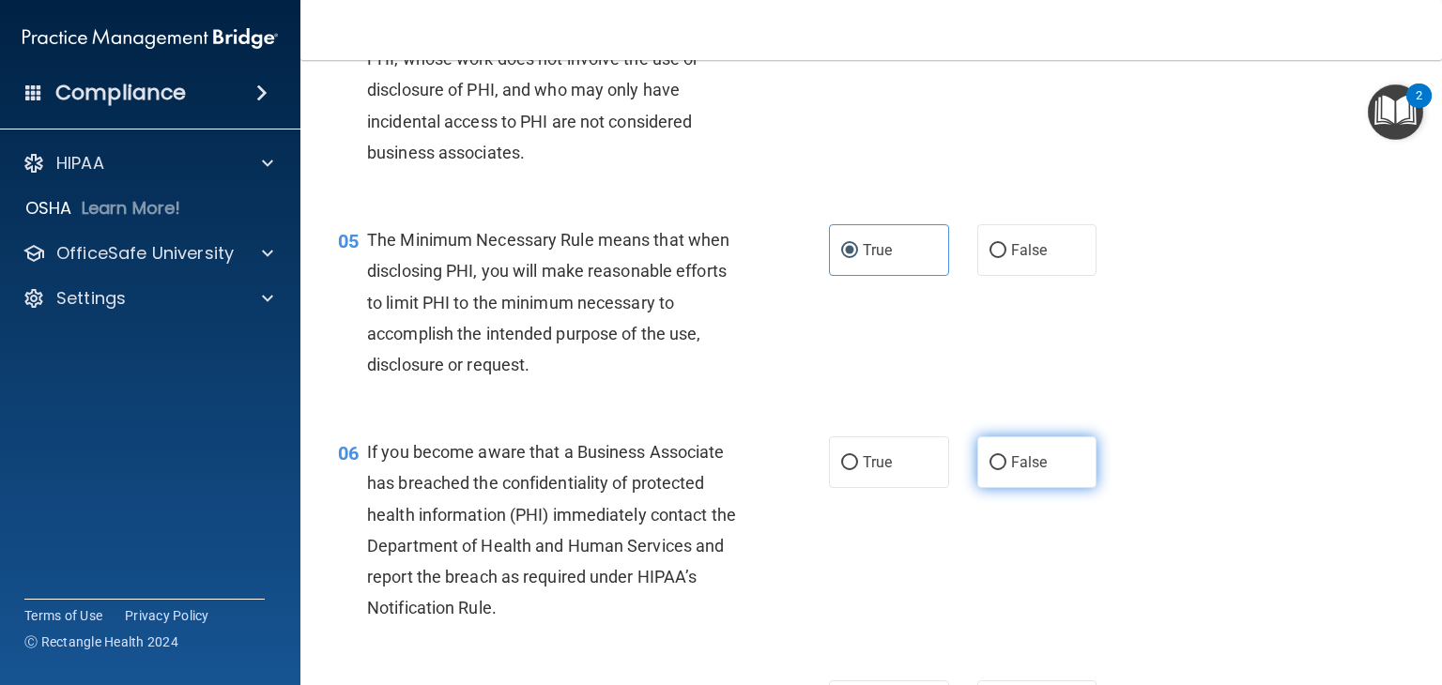
radio input "true"
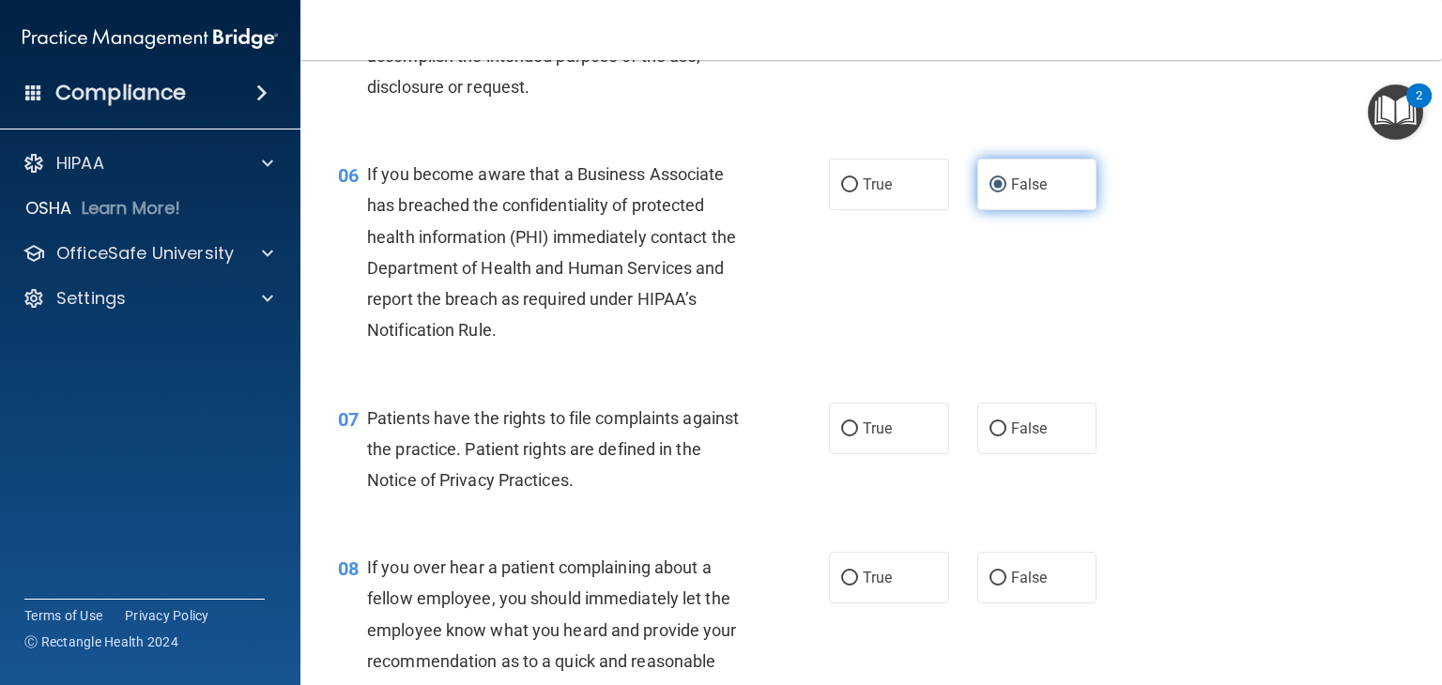
scroll to position [964, 0]
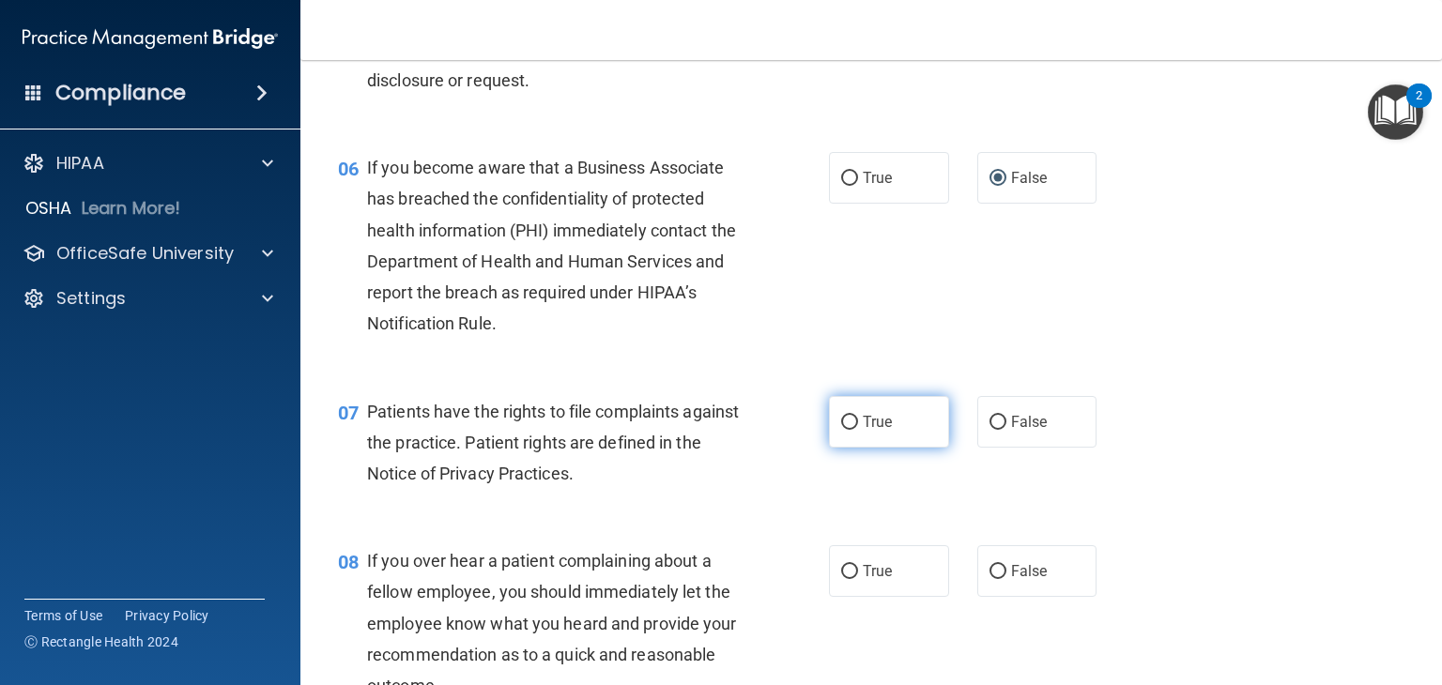
click at [913, 448] on label "True" at bounding box center [889, 422] width 120 height 52
click at [858, 430] on input "True" at bounding box center [849, 423] width 17 height 14
radio input "true"
click at [984, 583] on label "False" at bounding box center [1038, 572] width 120 height 52
click at [990, 579] on input "False" at bounding box center [998, 572] width 17 height 14
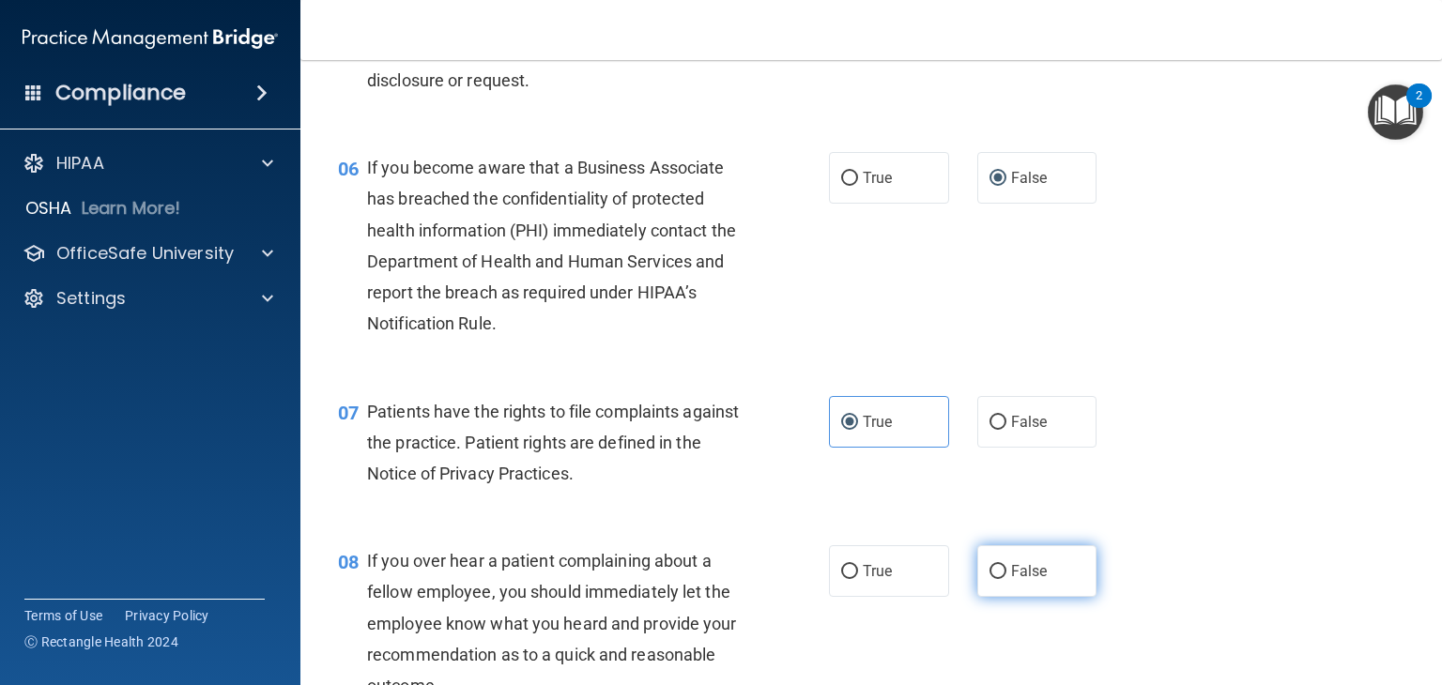
radio input "true"
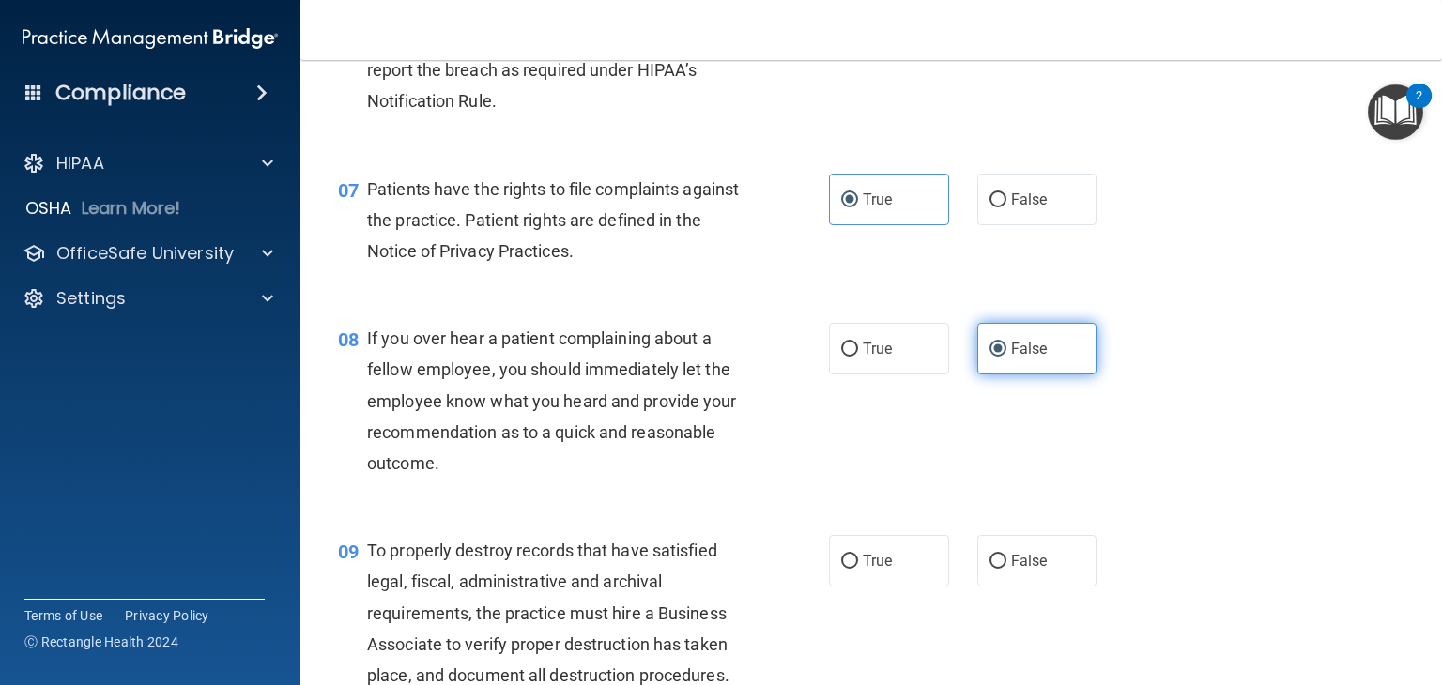
scroll to position [1217, 0]
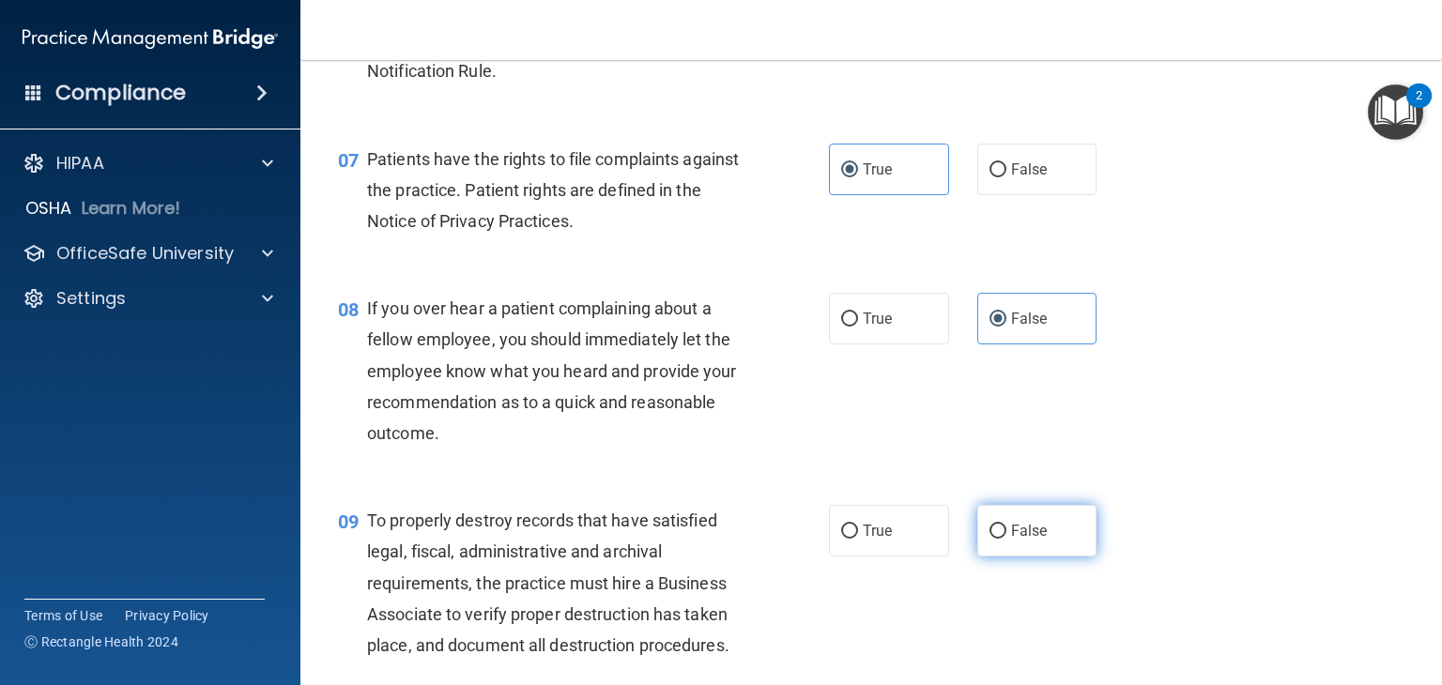
click at [989, 557] on label "False" at bounding box center [1038, 531] width 120 height 52
click at [990, 539] on input "False" at bounding box center [998, 532] width 17 height 14
radio input "true"
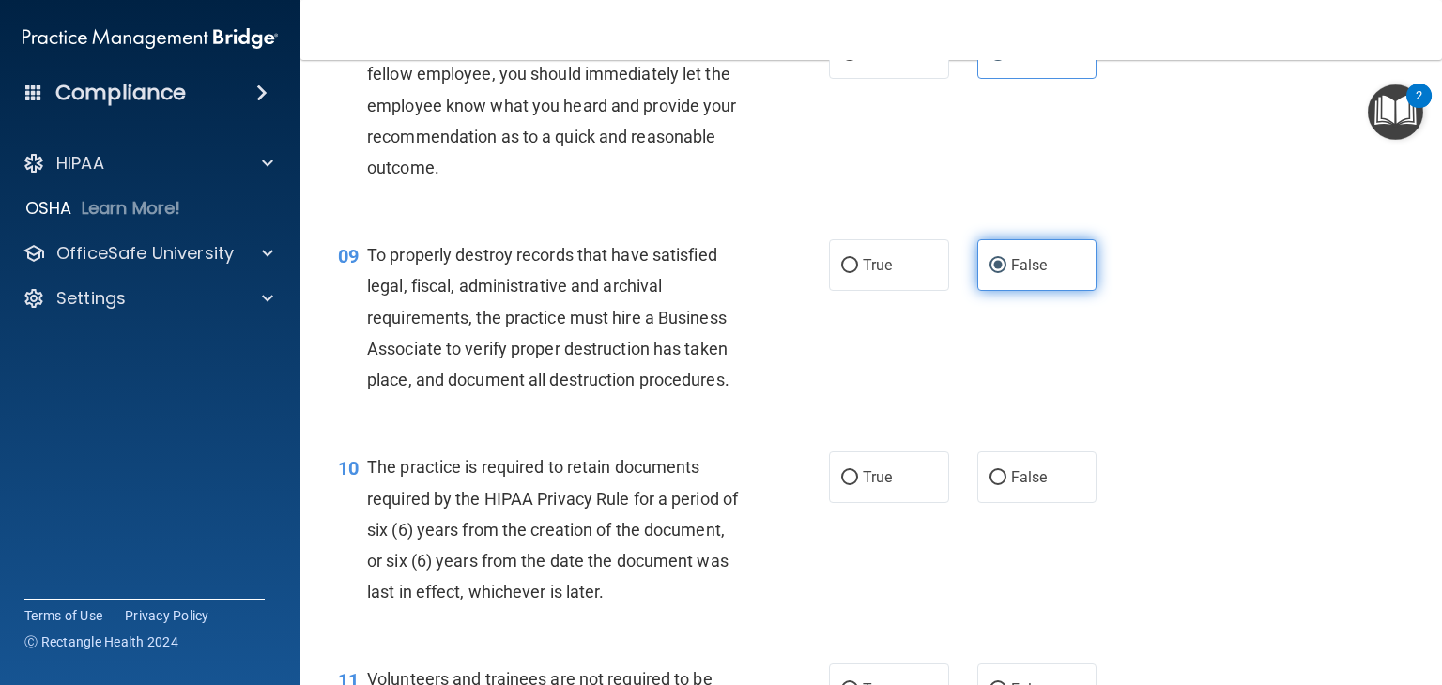
scroll to position [1487, 0]
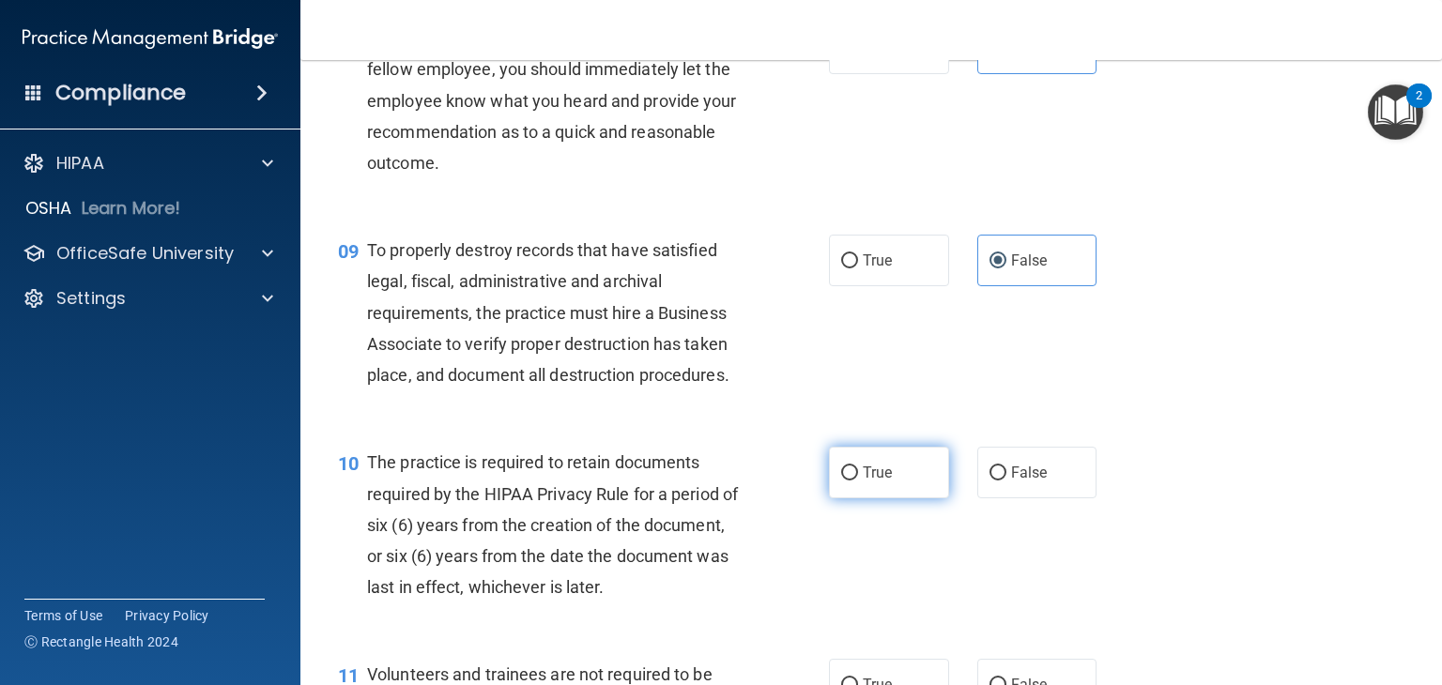
click at [851, 499] on label "True" at bounding box center [889, 473] width 120 height 52
click at [851, 481] on input "True" at bounding box center [849, 474] width 17 height 14
radio input "true"
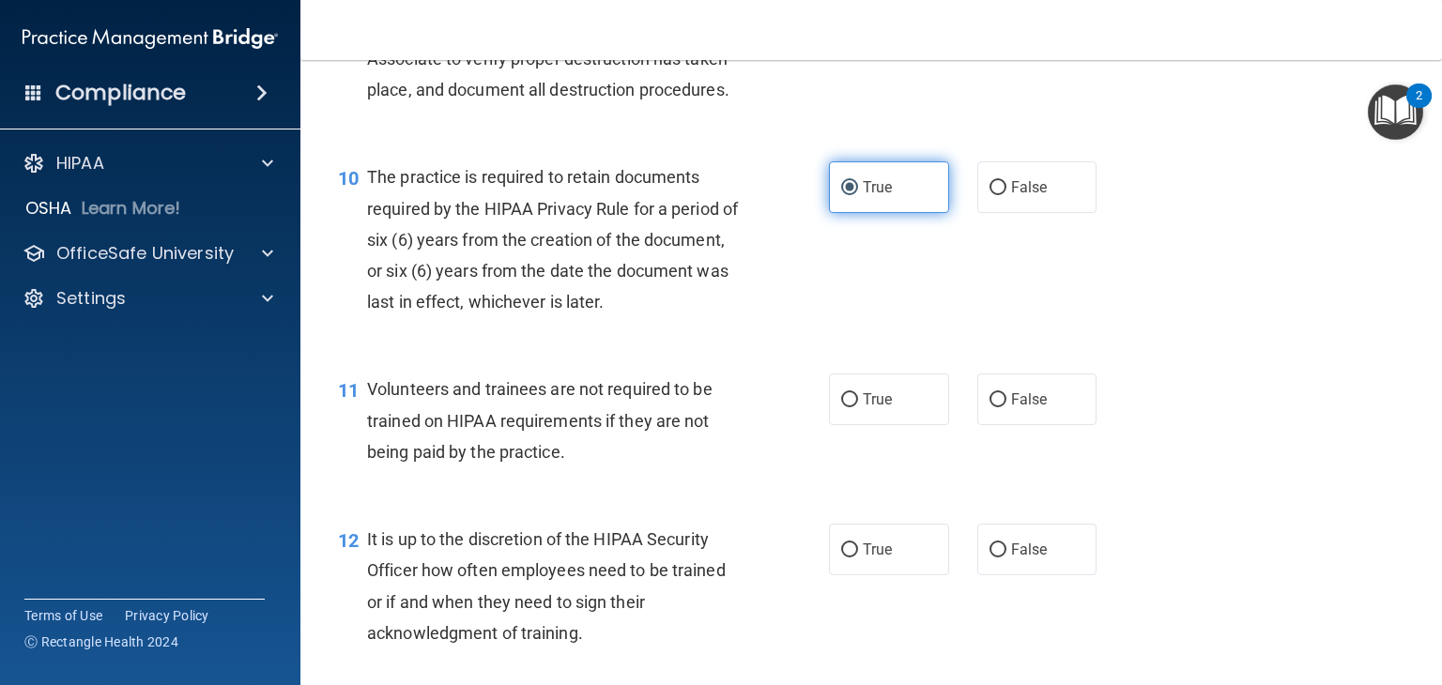
scroll to position [1773, 0]
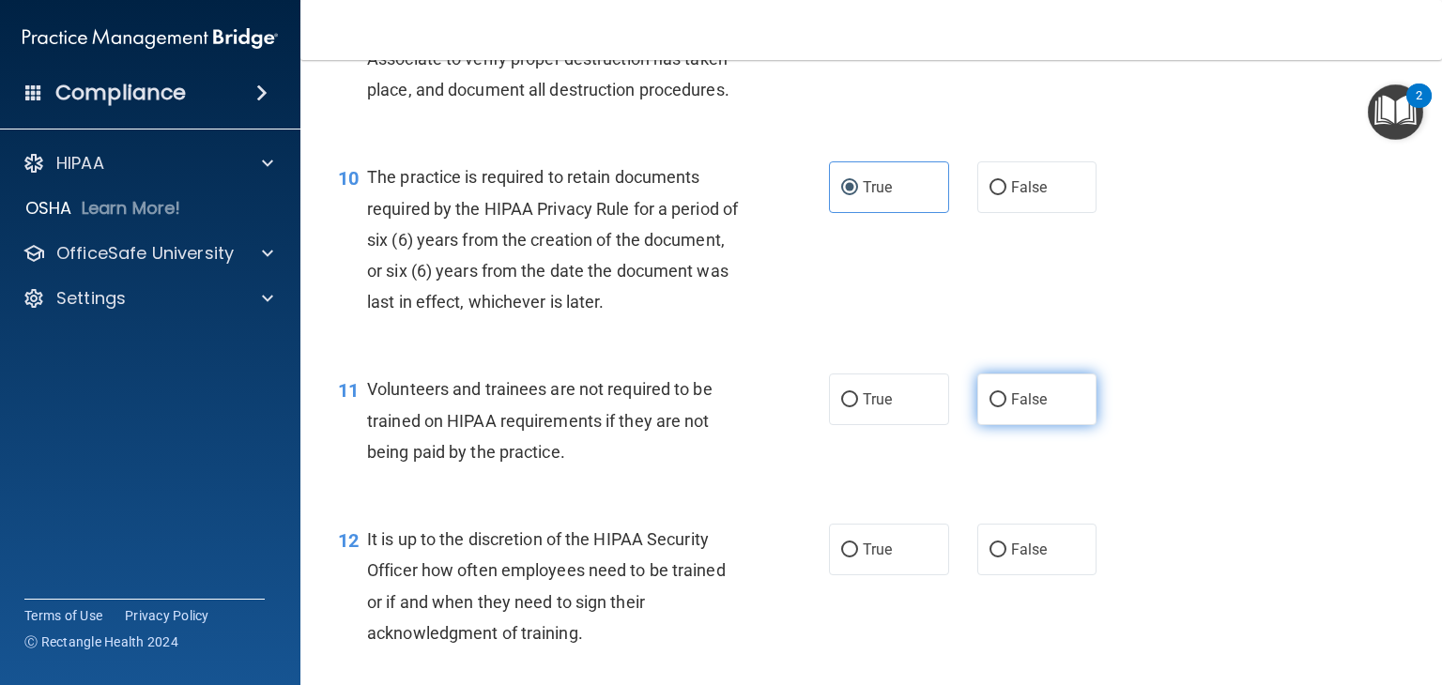
click at [981, 425] on label "False" at bounding box center [1038, 400] width 120 height 52
click at [990, 408] on input "False" at bounding box center [998, 400] width 17 height 14
radio input "true"
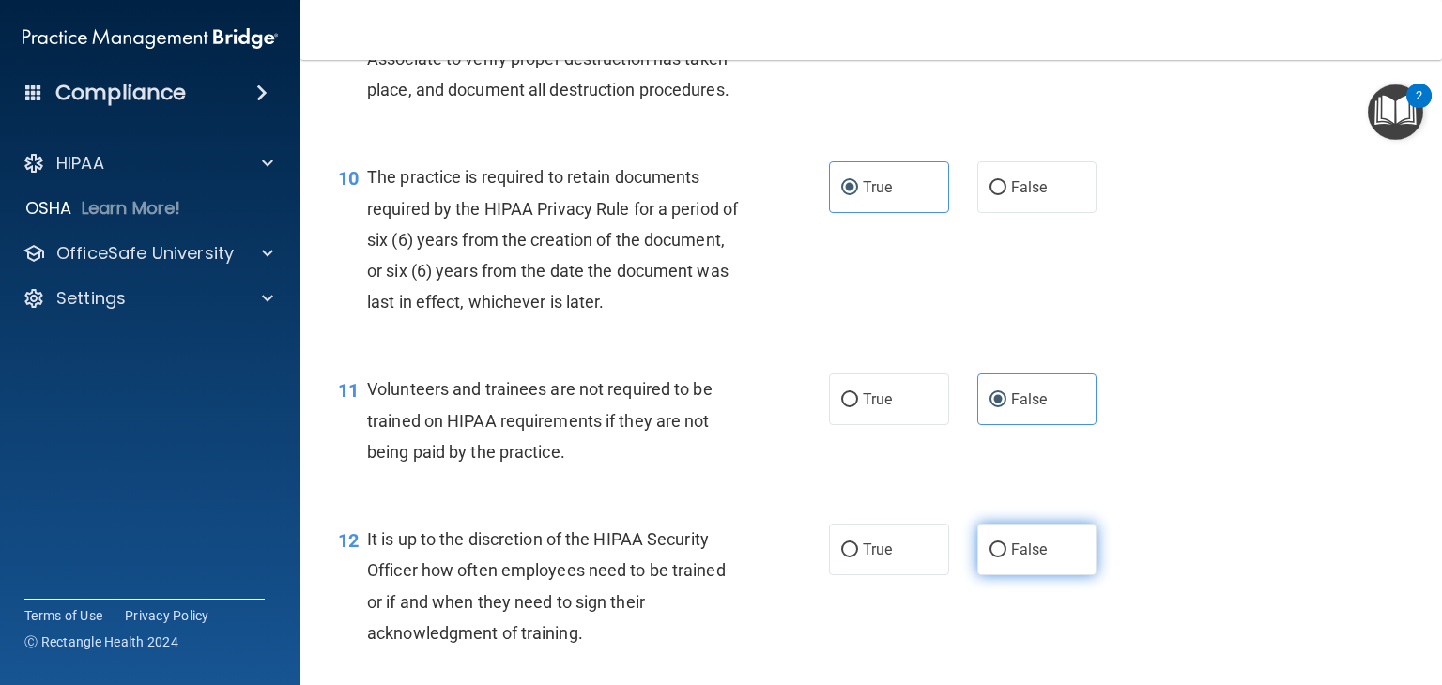
click at [1011, 559] on span "False" at bounding box center [1029, 550] width 37 height 18
click at [1007, 558] on input "False" at bounding box center [998, 551] width 17 height 14
radio input "true"
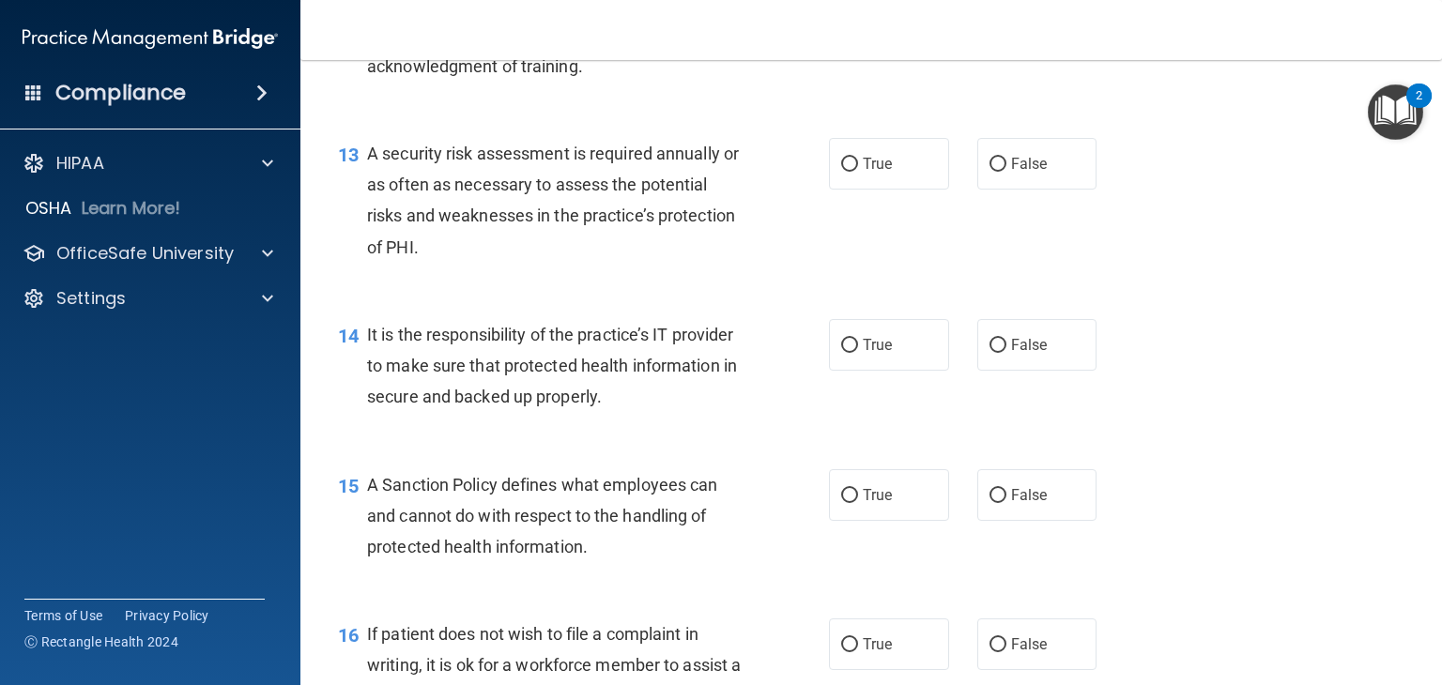
scroll to position [2344, 0]
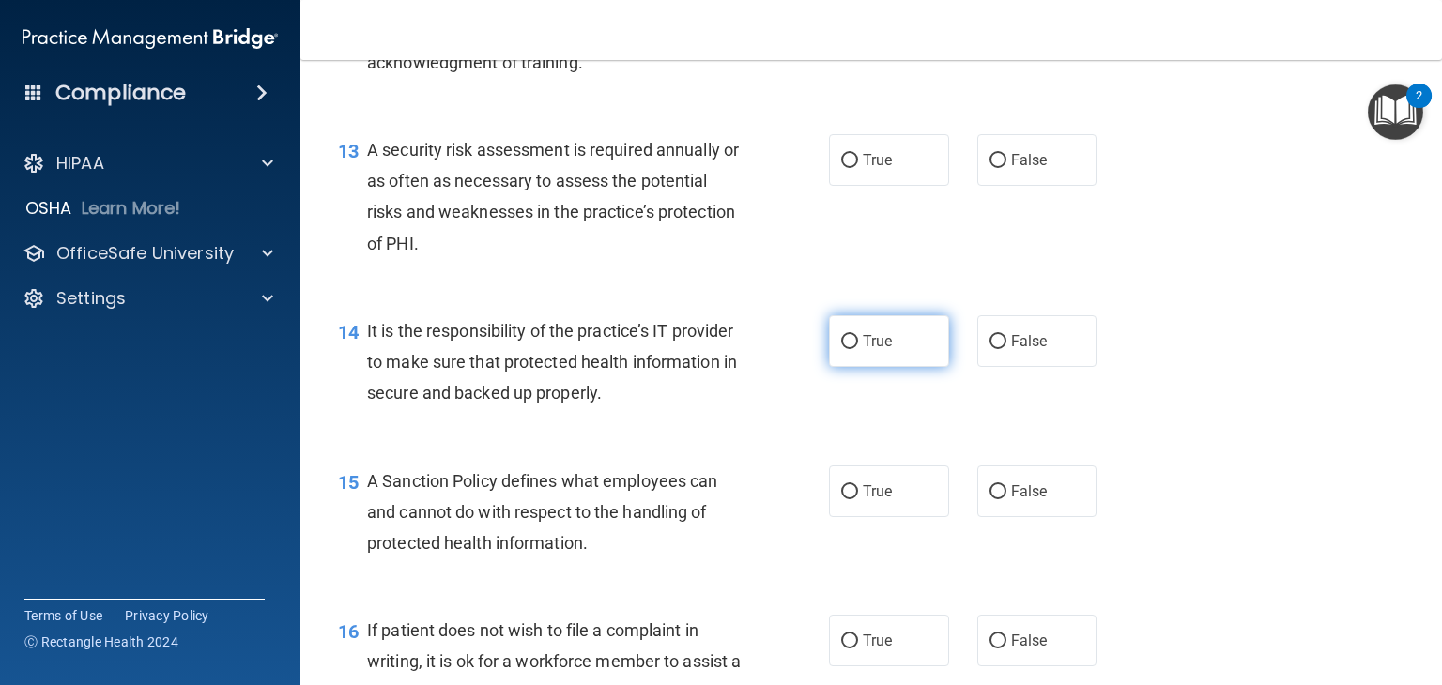
click at [871, 367] on label "True" at bounding box center [889, 342] width 120 height 52
click at [858, 349] on input "True" at bounding box center [849, 342] width 17 height 14
radio input "true"
click at [879, 221] on div "13 A security risk assessment is required annually or as often as necessary to …" at bounding box center [871, 201] width 1095 height 181
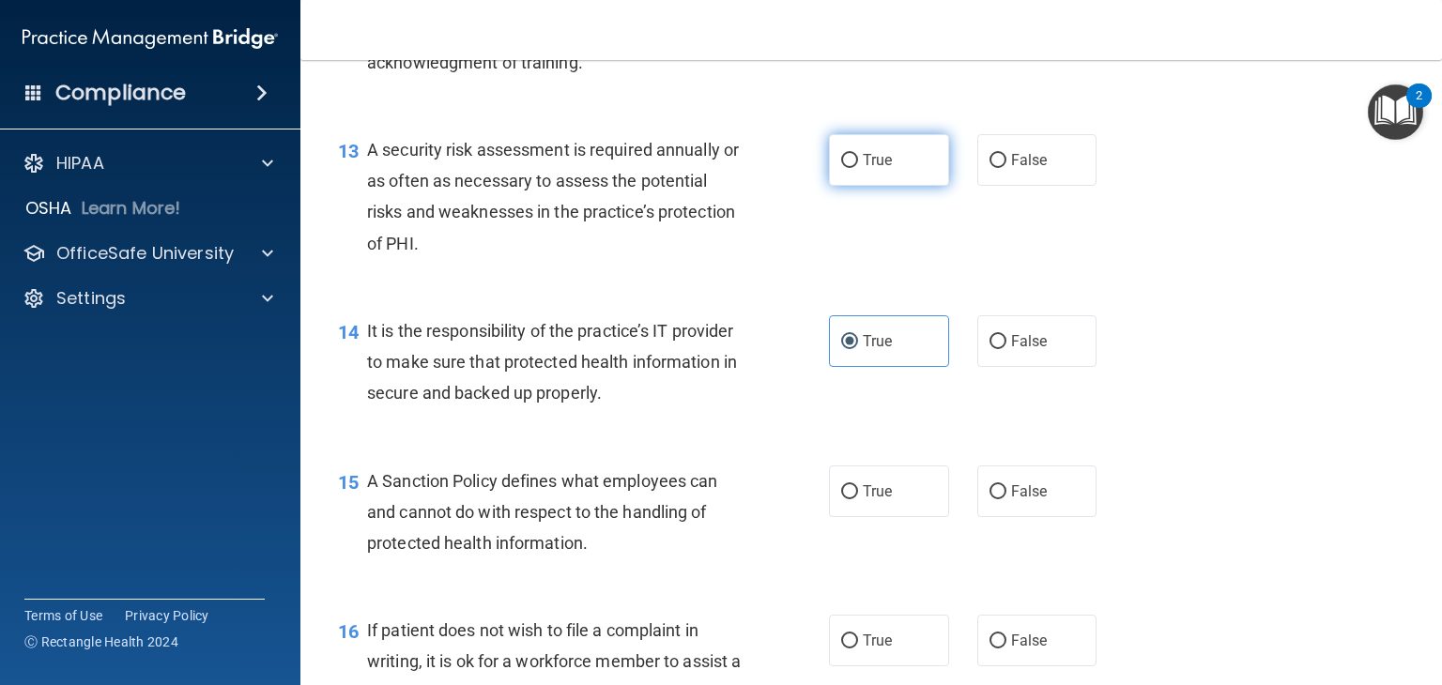
click at [870, 169] on span "True" at bounding box center [877, 160] width 29 height 18
click at [858, 168] on input "True" at bounding box center [849, 161] width 17 height 14
radio input "true"
click at [990, 349] on input "False" at bounding box center [998, 342] width 17 height 14
radio input "true"
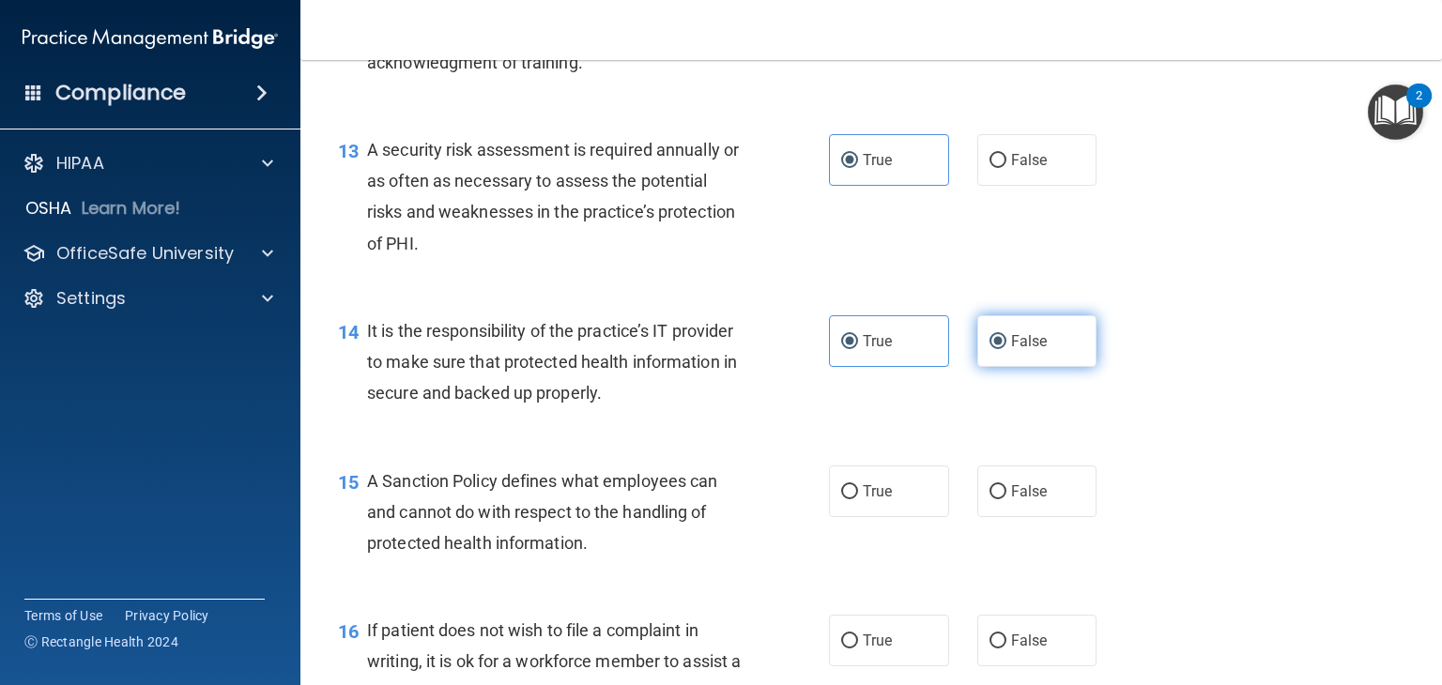
radio input "false"
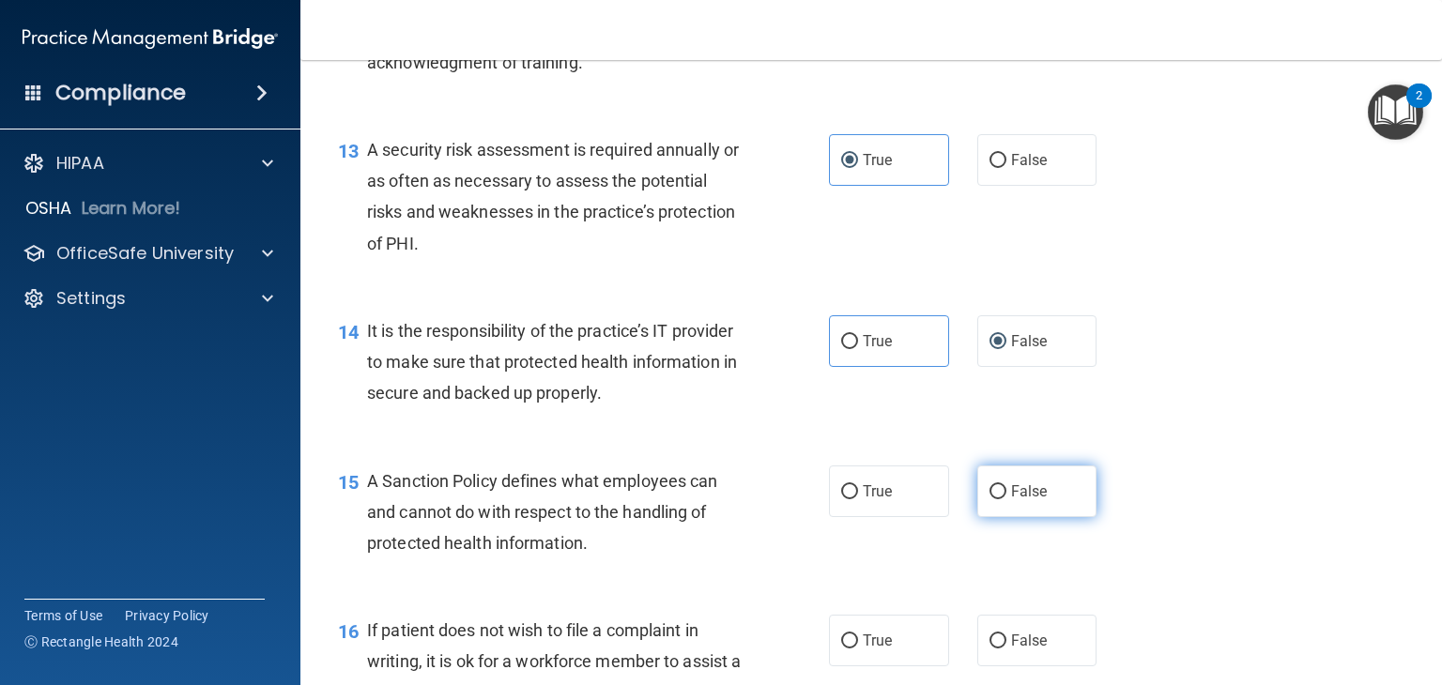
click at [999, 516] on label "False" at bounding box center [1038, 492] width 120 height 52
click at [999, 500] on input "False" at bounding box center [998, 492] width 17 height 14
radio input "true"
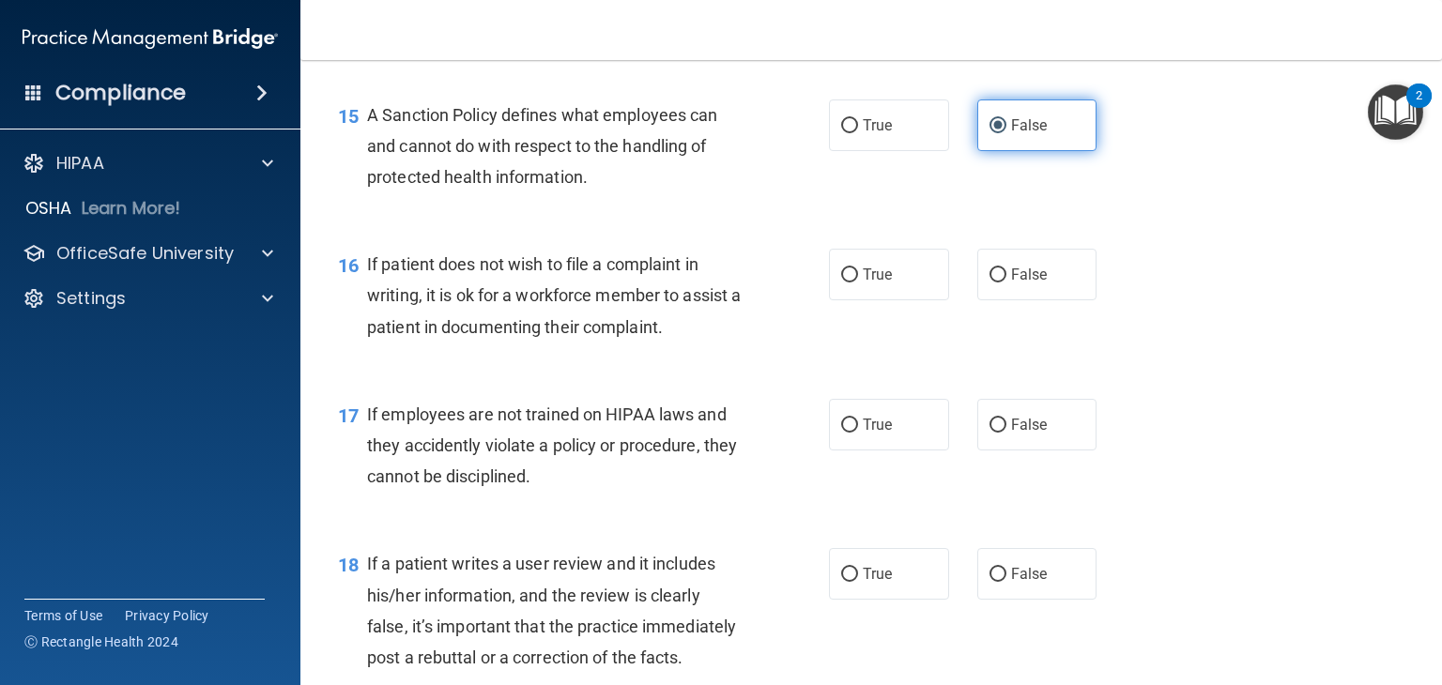
scroll to position [2712, 0]
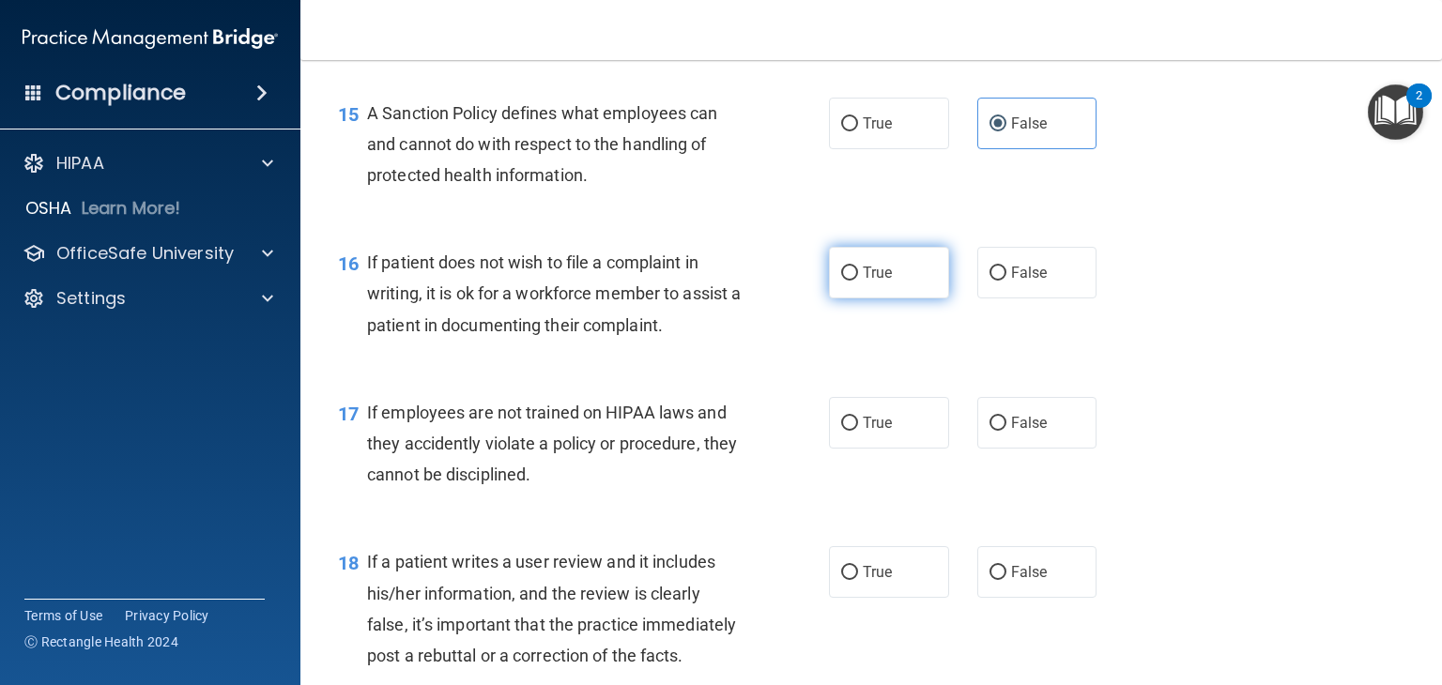
click at [882, 299] on label "True" at bounding box center [889, 273] width 120 height 52
click at [858, 281] on input "True" at bounding box center [849, 274] width 17 height 14
radio input "true"
click at [1008, 449] on label "False" at bounding box center [1038, 423] width 120 height 52
click at [1007, 431] on input "False" at bounding box center [998, 424] width 17 height 14
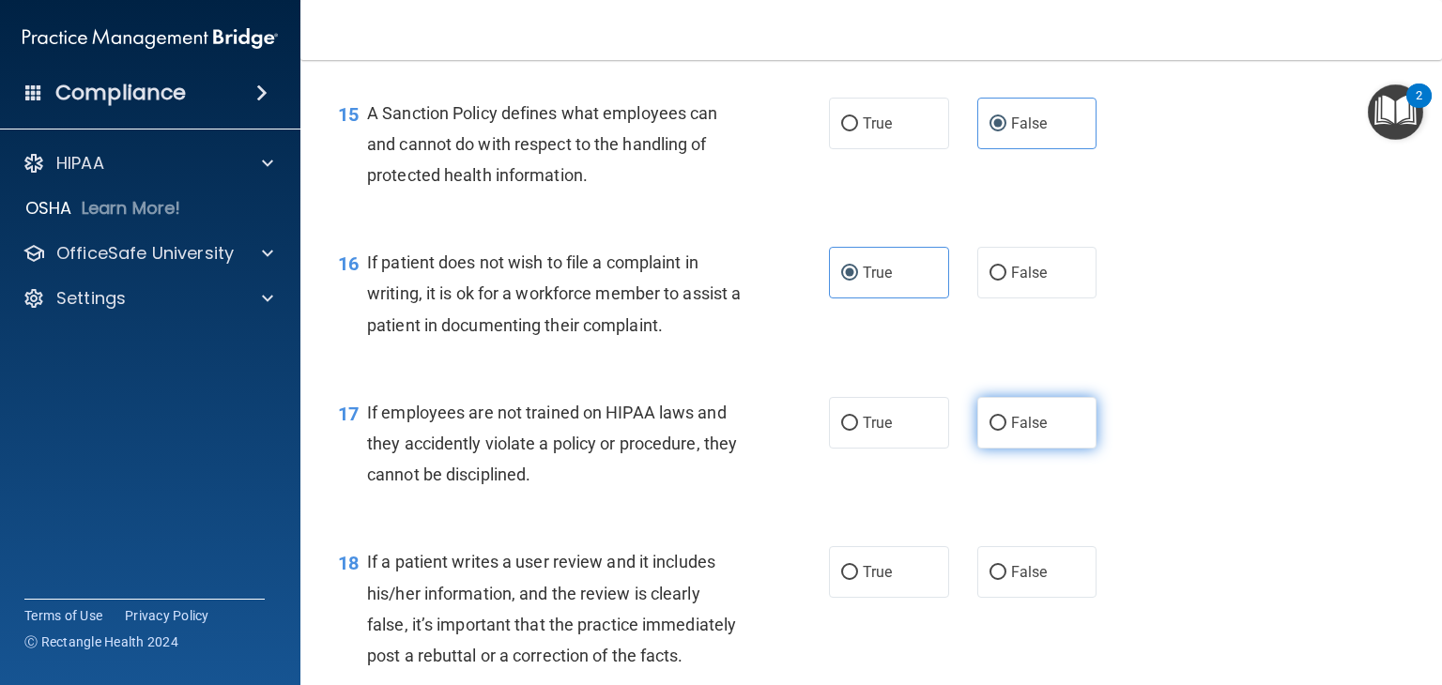
radio input "true"
click at [1005, 598] on label "False" at bounding box center [1038, 573] width 120 height 52
click at [1005, 580] on input "False" at bounding box center [998, 573] width 17 height 14
radio input "true"
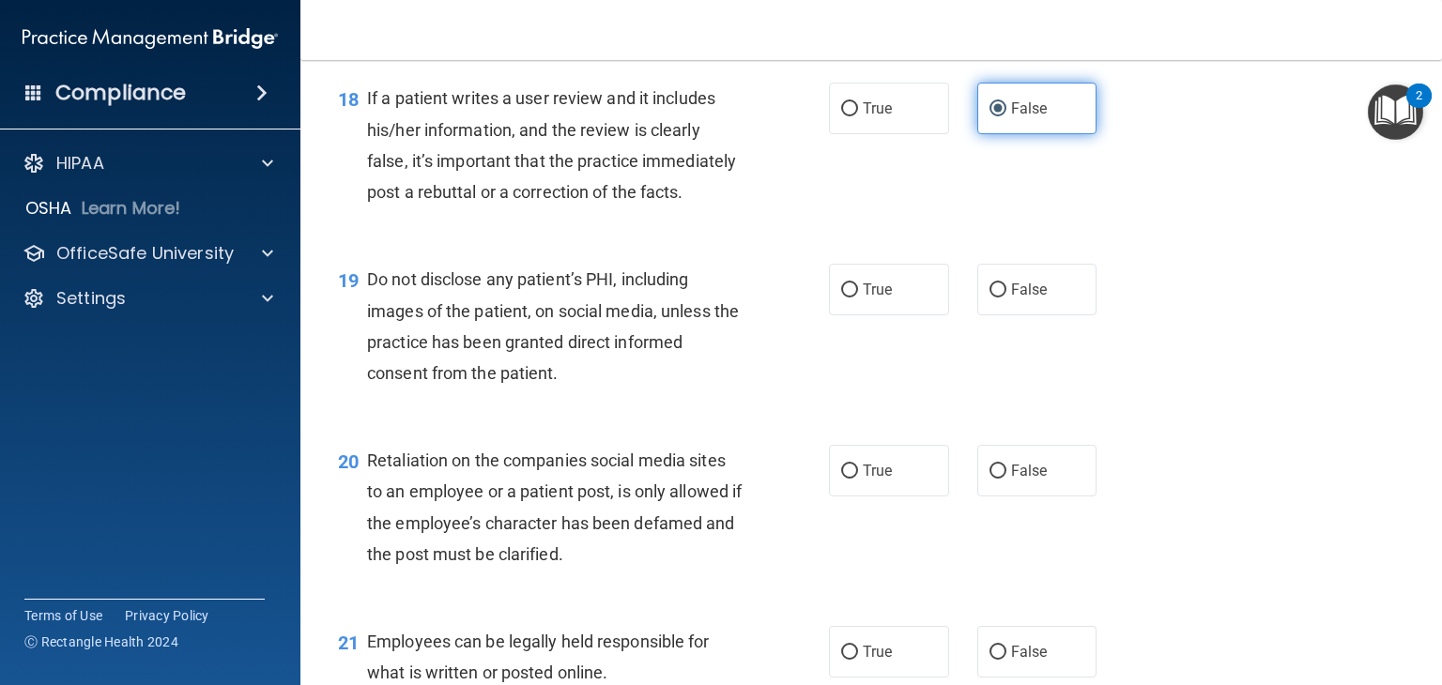
scroll to position [3178, 0]
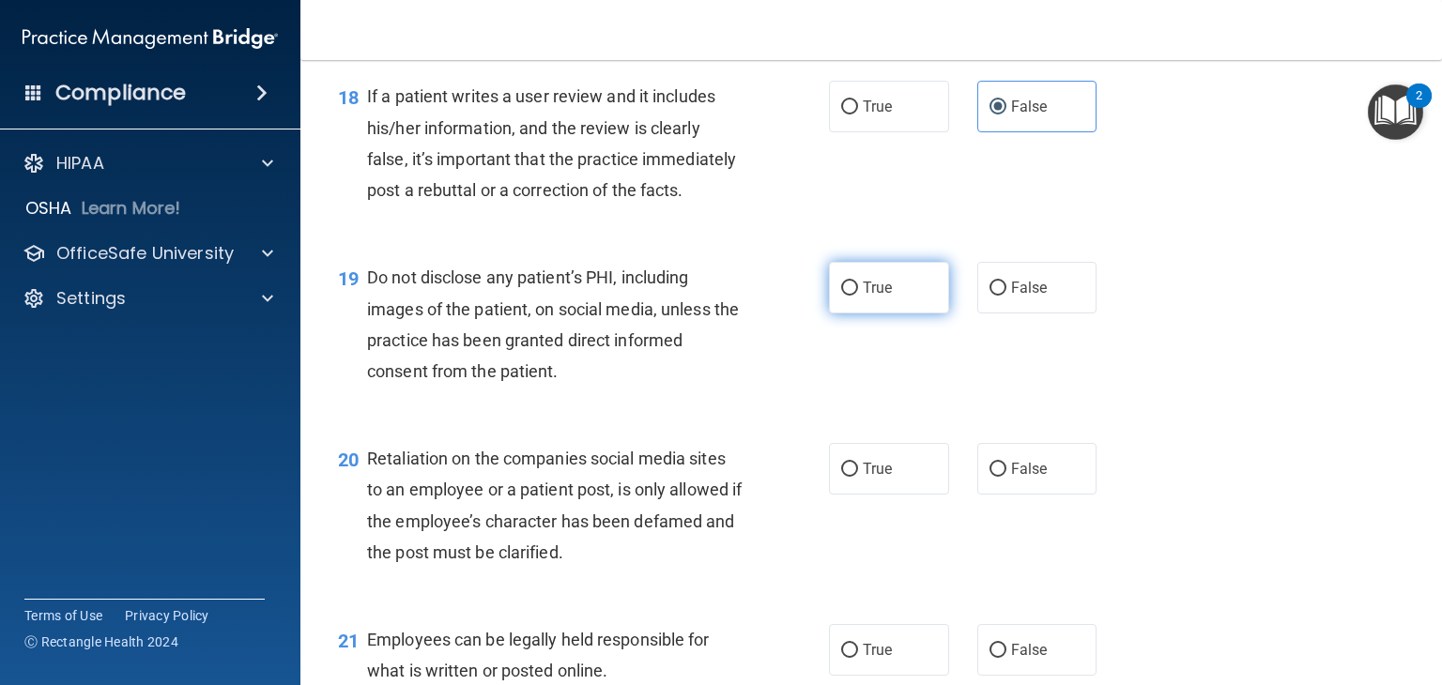
click at [852, 314] on label "True" at bounding box center [889, 288] width 120 height 52
click at [852, 296] on input "True" at bounding box center [849, 289] width 17 height 14
radio input "true"
click at [1019, 478] on span "False" at bounding box center [1029, 469] width 37 height 18
click at [1007, 477] on input "False" at bounding box center [998, 470] width 17 height 14
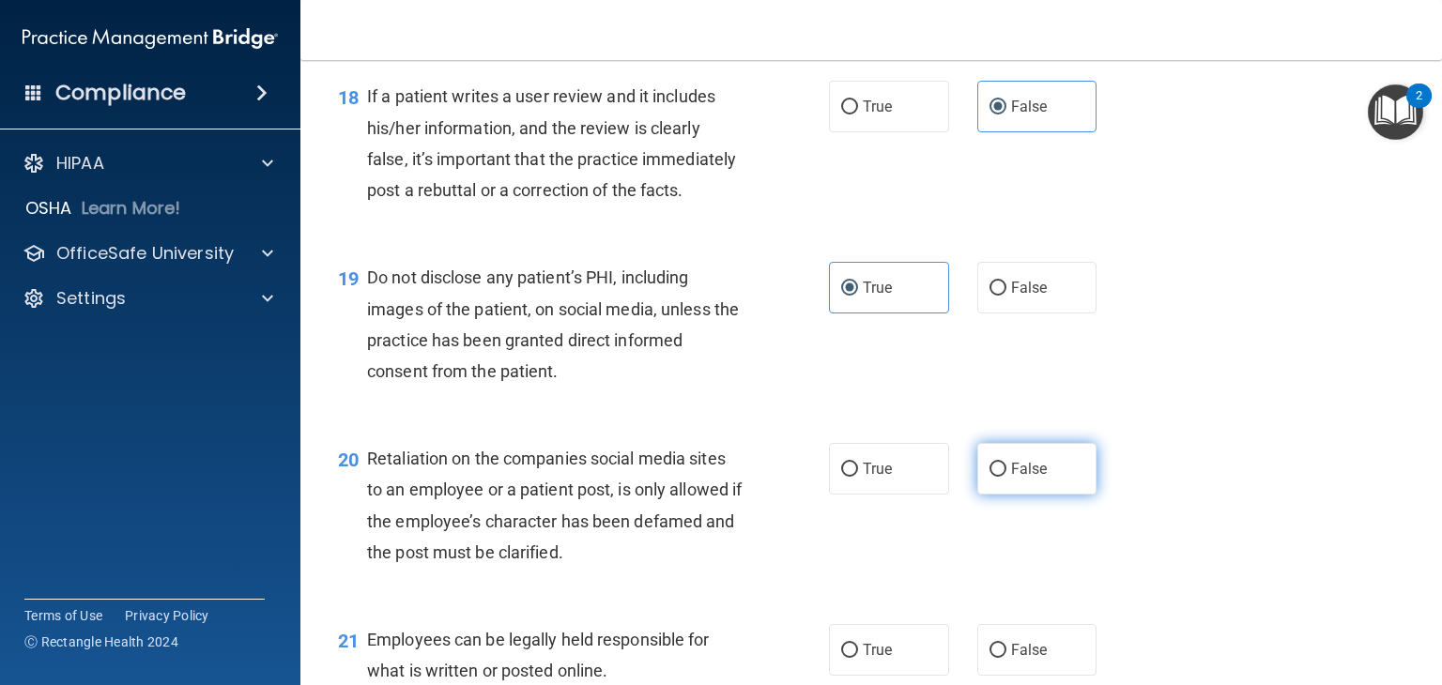
radio input "true"
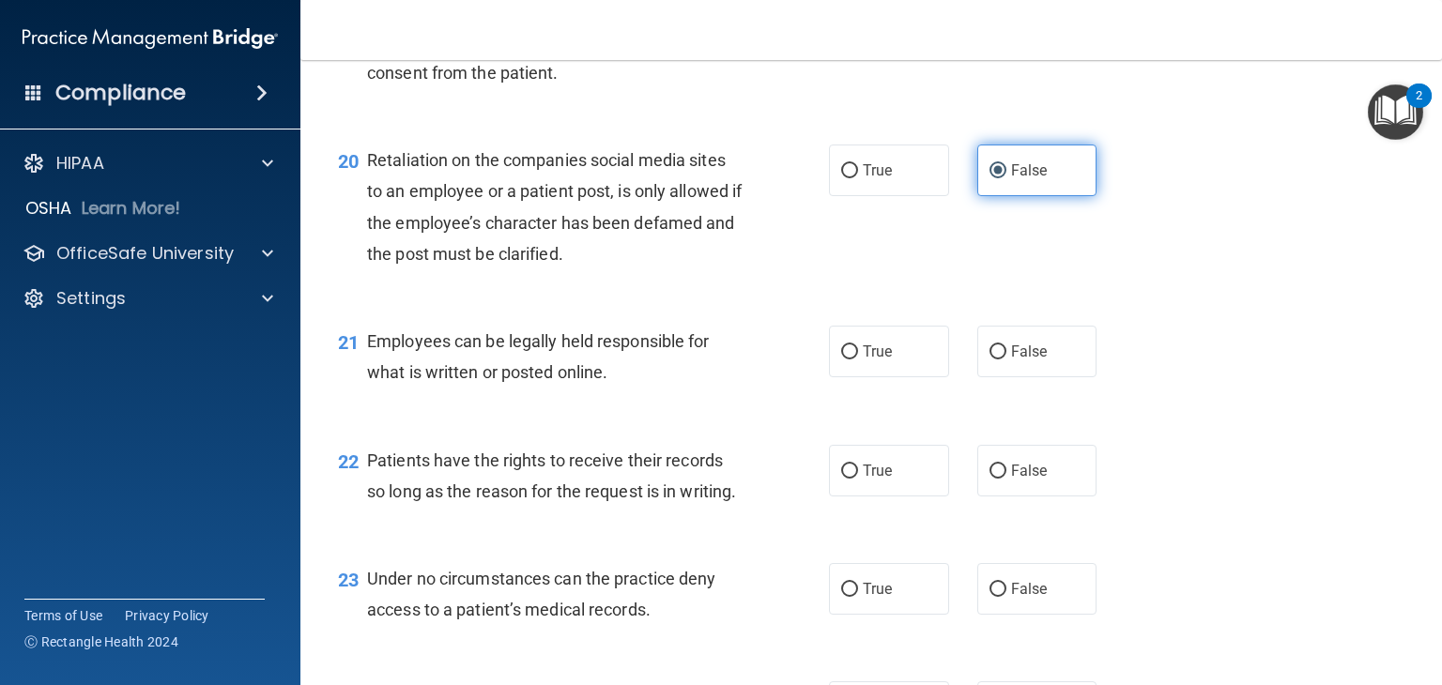
scroll to position [3545, 0]
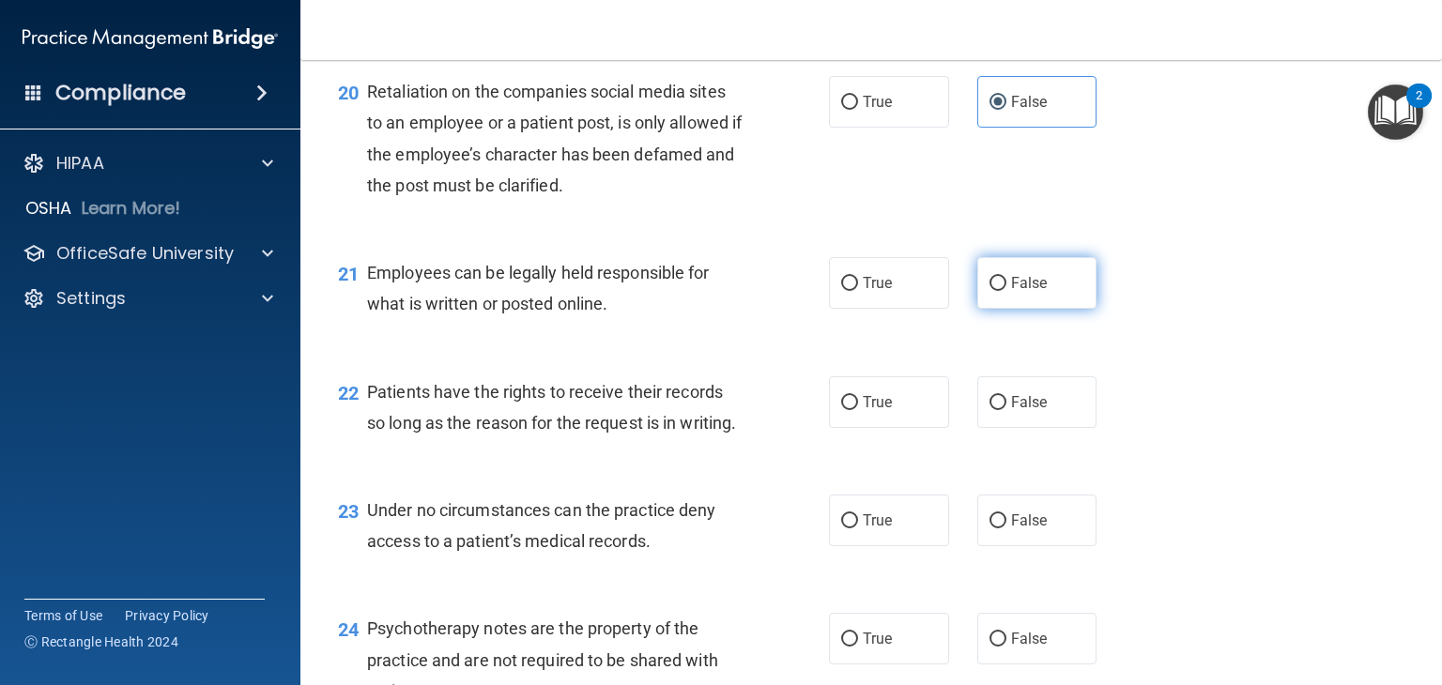
click at [1024, 292] on span "False" at bounding box center [1029, 283] width 37 height 18
click at [1007, 291] on input "False" at bounding box center [998, 284] width 17 height 14
radio input "true"
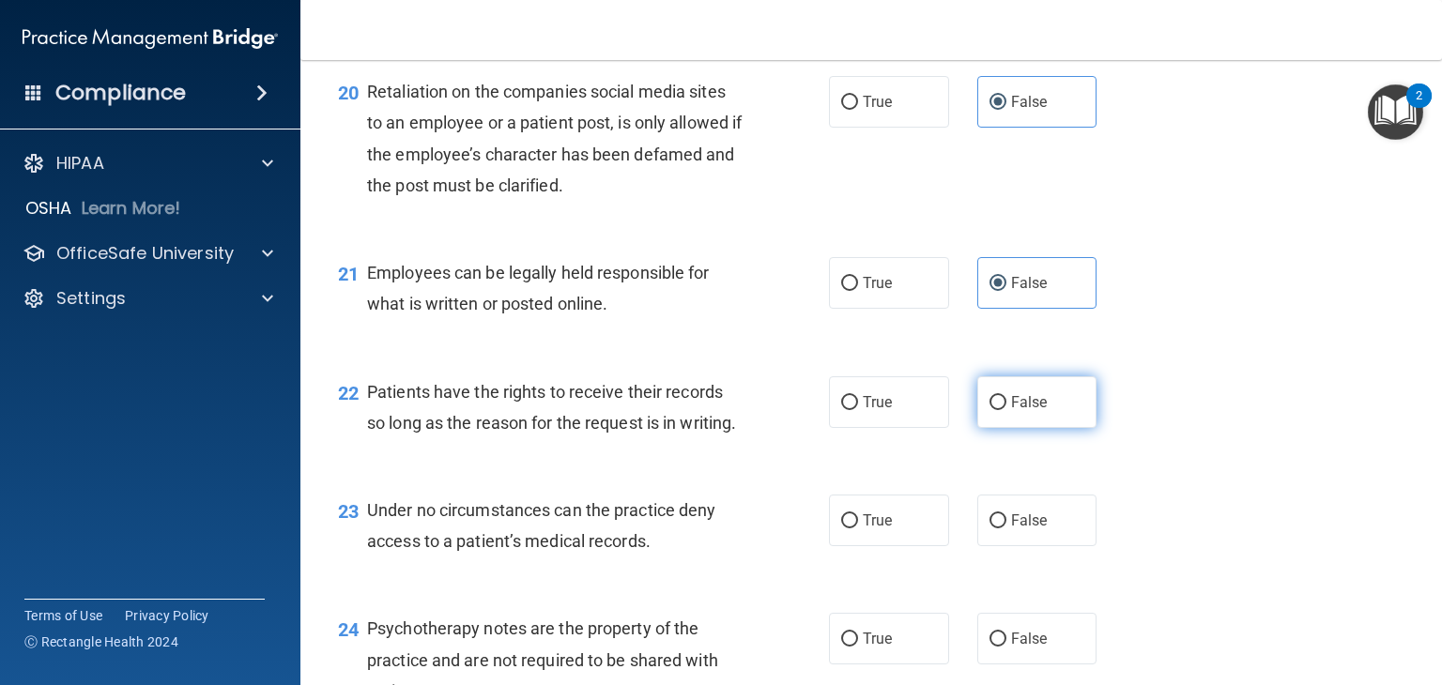
click at [1018, 411] on span "False" at bounding box center [1029, 402] width 37 height 18
click at [1007, 410] on input "False" at bounding box center [998, 403] width 17 height 14
radio input "true"
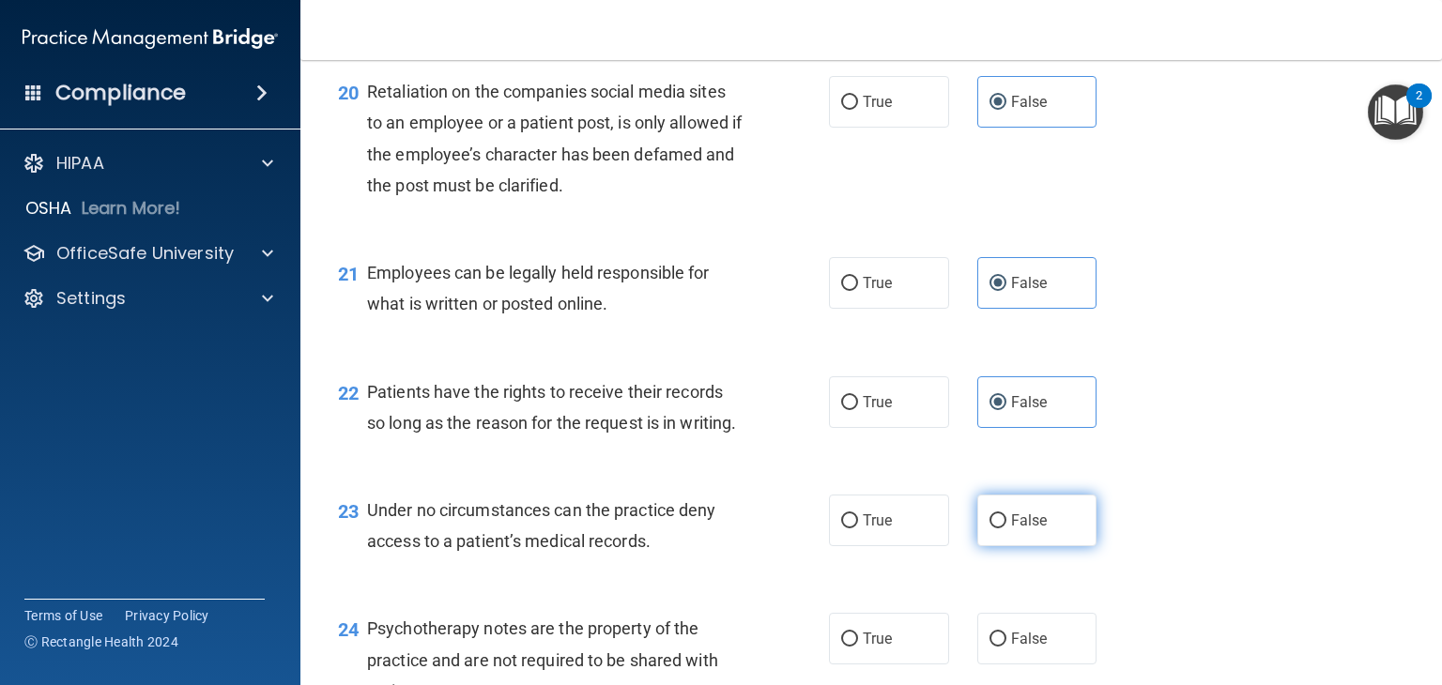
click at [1023, 530] on span "False" at bounding box center [1029, 521] width 37 height 18
click at [1007, 529] on input "False" at bounding box center [998, 522] width 17 height 14
radio input "true"
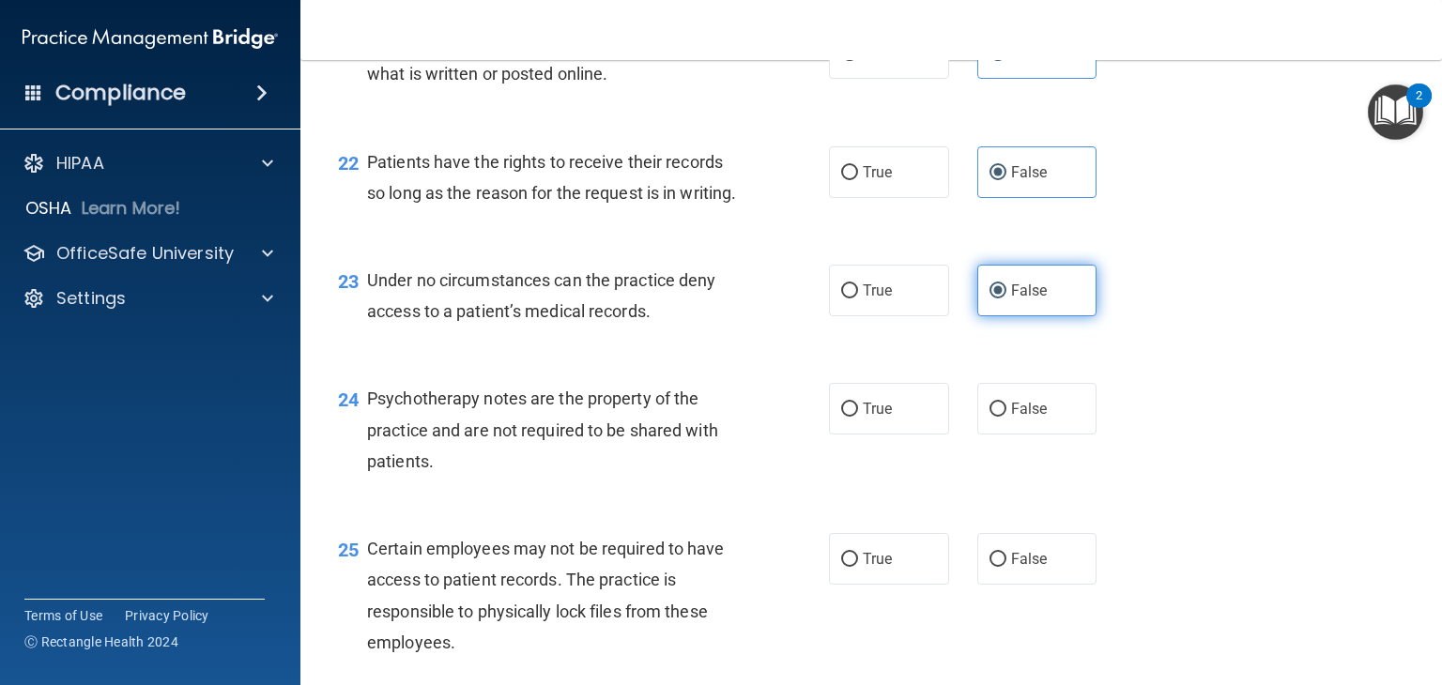
scroll to position [3794, 0]
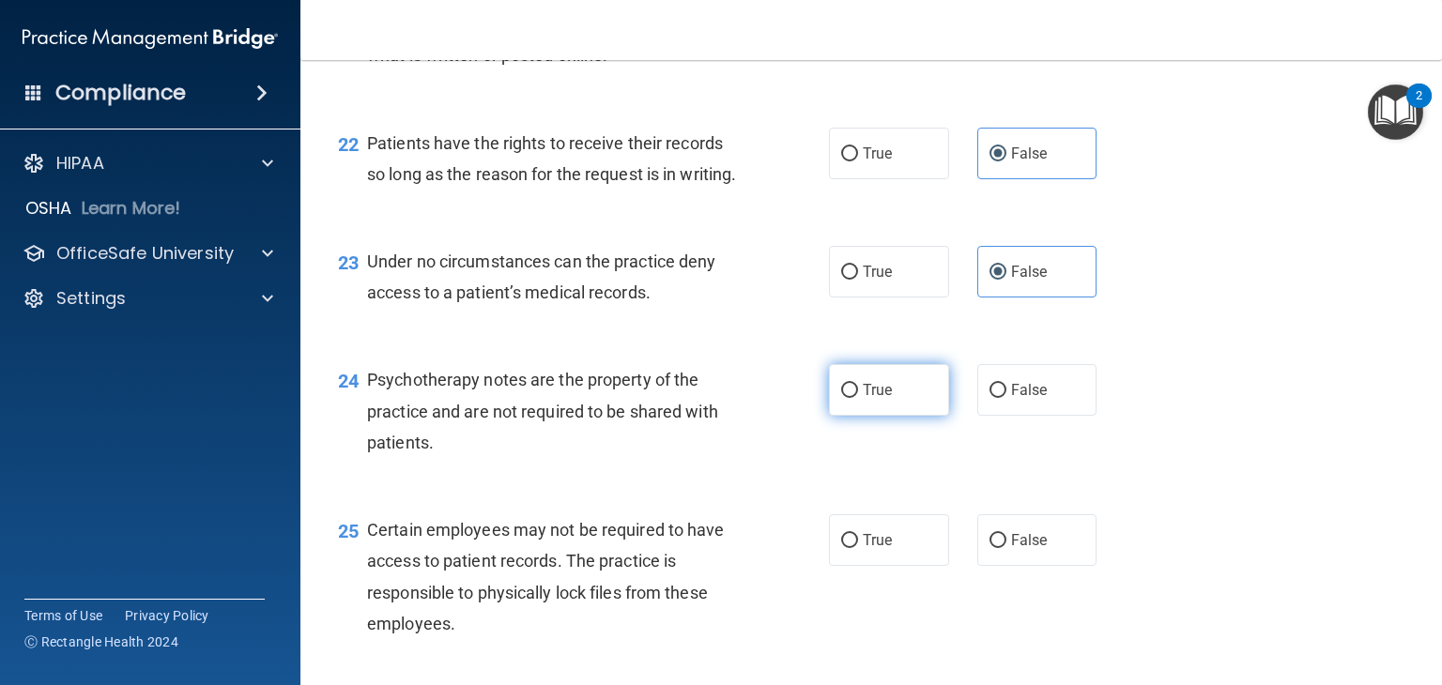
click at [871, 416] on label "True" at bounding box center [889, 390] width 120 height 52
click at [858, 398] on input "True" at bounding box center [849, 391] width 17 height 14
radio input "true"
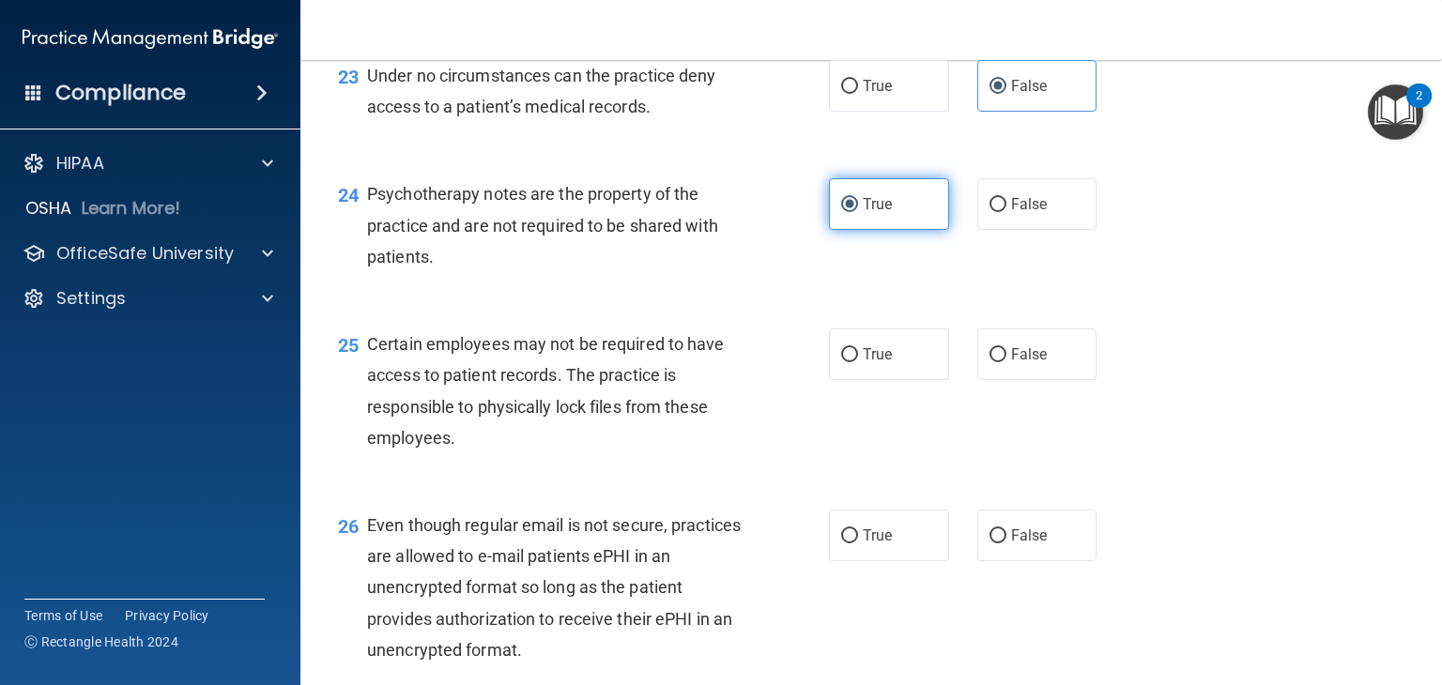
scroll to position [3981, 0]
click at [866, 379] on label "True" at bounding box center [889, 354] width 120 height 52
click at [858, 362] on input "True" at bounding box center [849, 354] width 17 height 14
radio input "true"
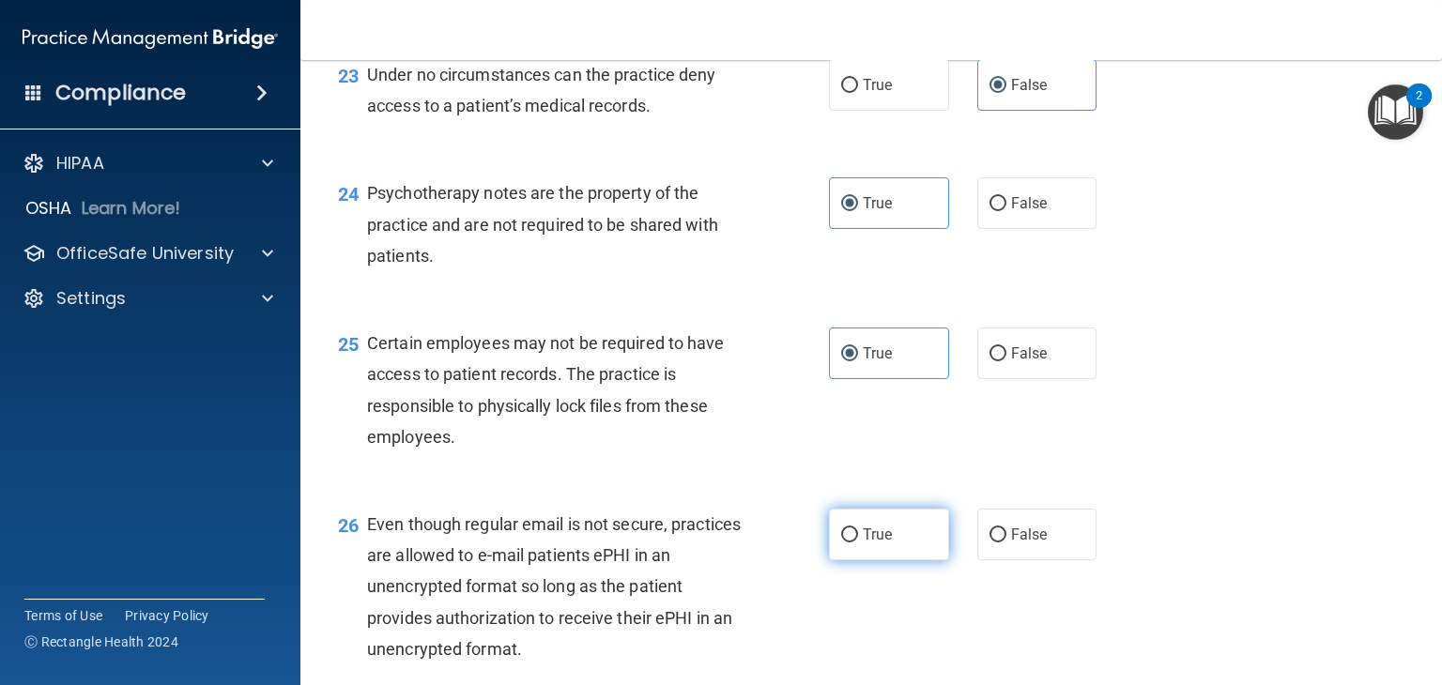
click at [872, 544] on span "True" at bounding box center [877, 535] width 29 height 18
click at [858, 543] on input "True" at bounding box center [849, 536] width 17 height 14
radio input "true"
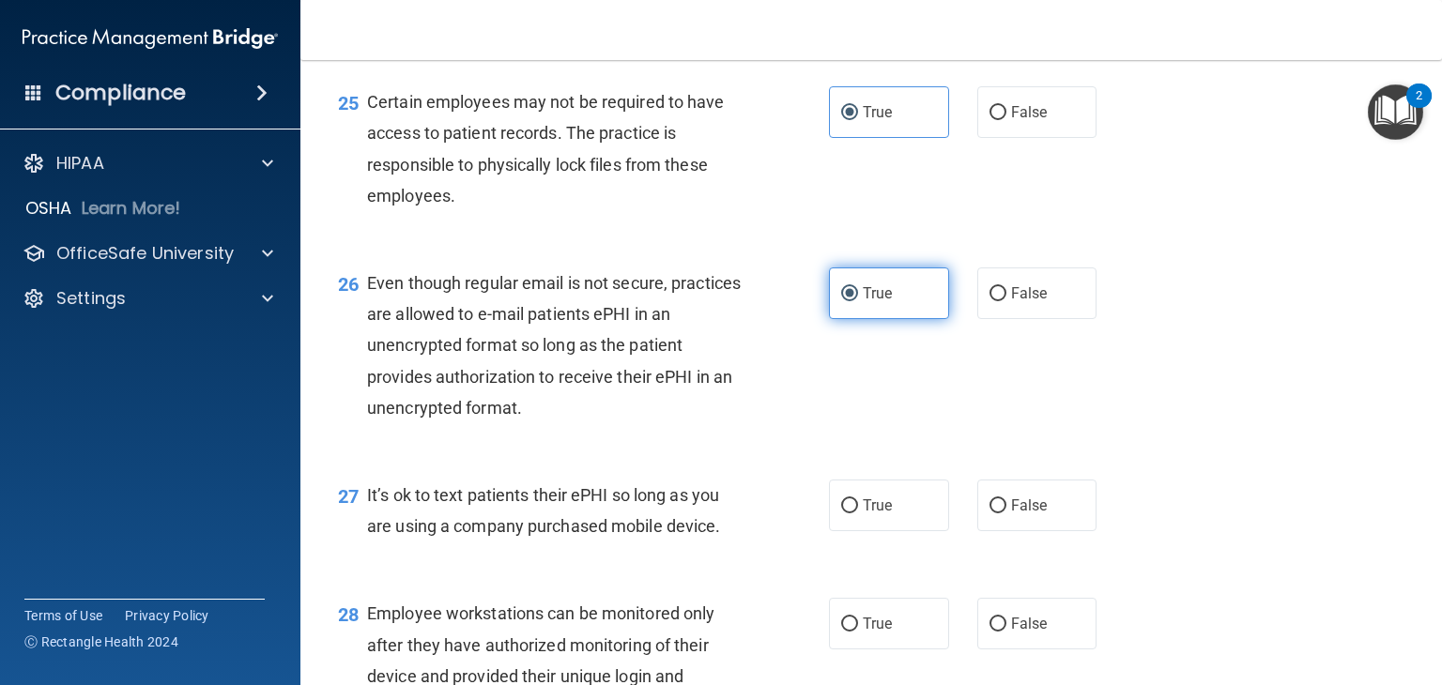
scroll to position [4231, 0]
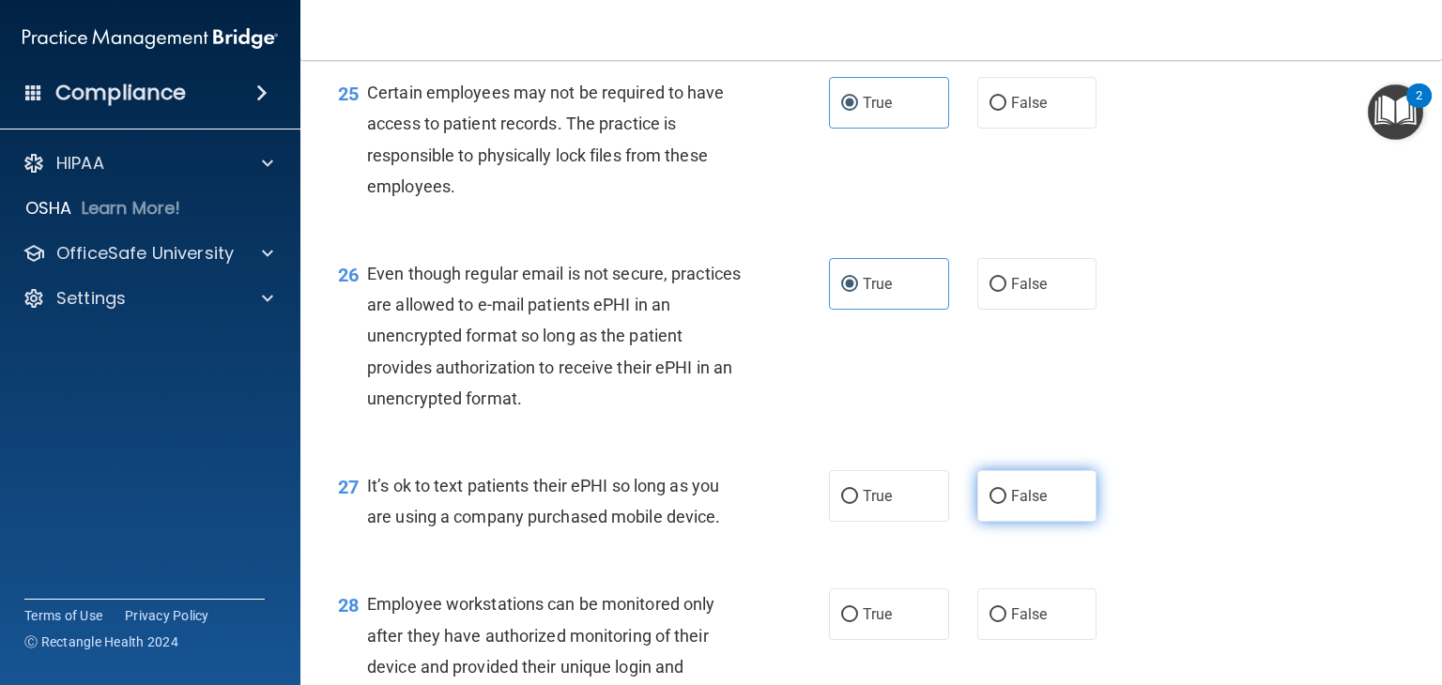
click at [988, 522] on label "False" at bounding box center [1038, 496] width 120 height 52
click at [990, 504] on input "False" at bounding box center [998, 497] width 17 height 14
radio input "true"
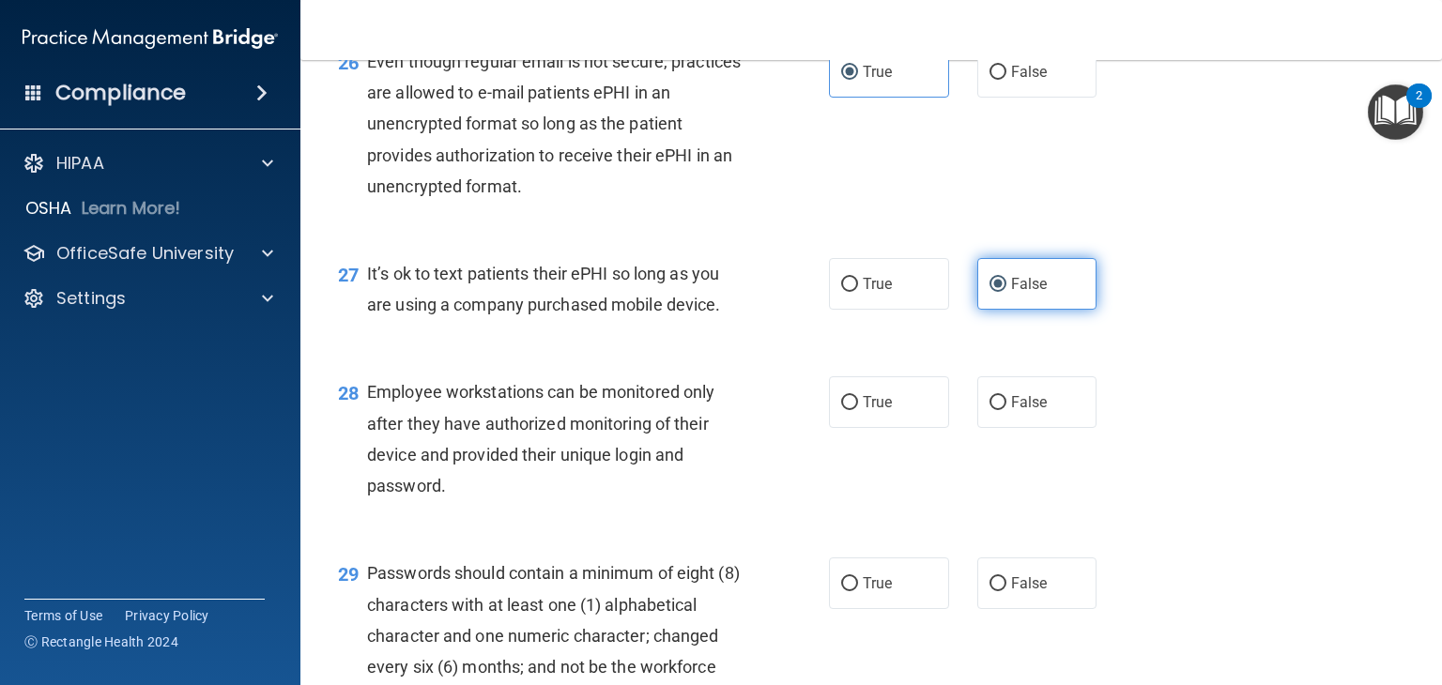
scroll to position [4488, 0]
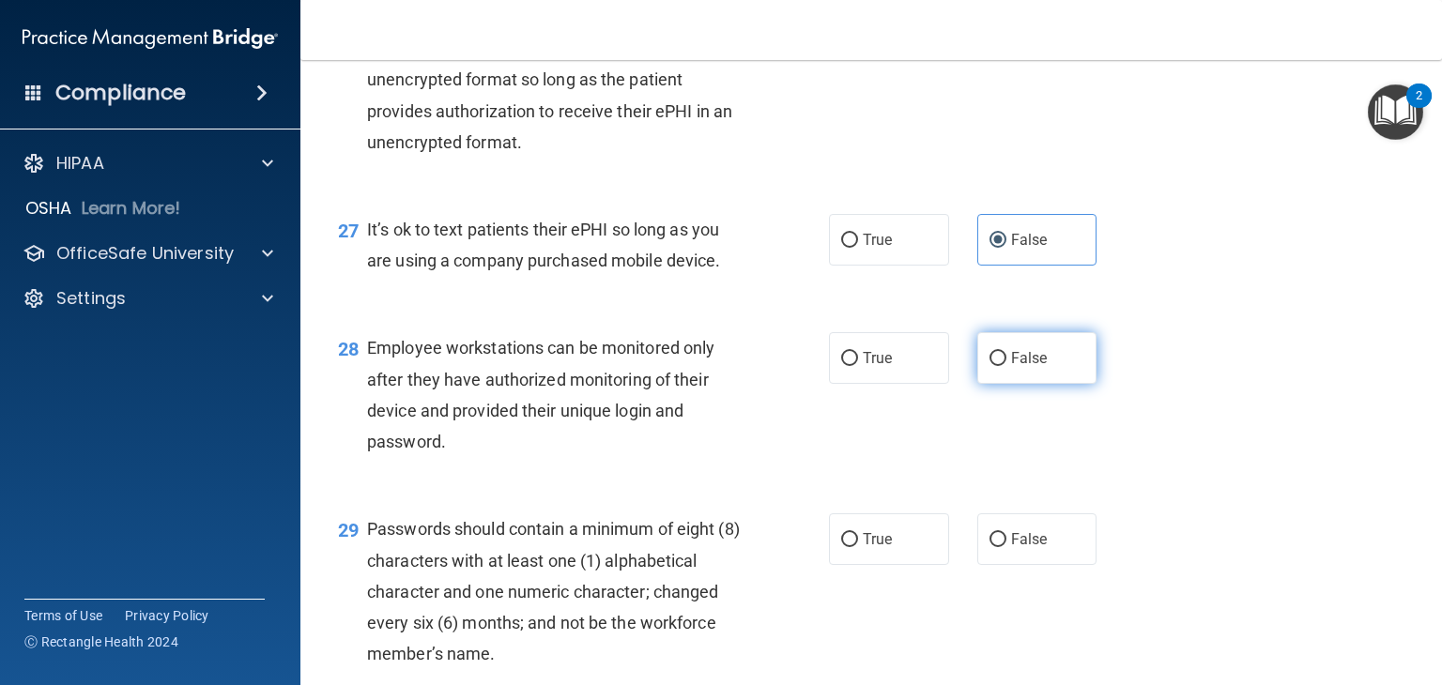
click at [1011, 367] on span "False" at bounding box center [1029, 358] width 37 height 18
click at [1007, 366] on input "False" at bounding box center [998, 359] width 17 height 14
radio input "true"
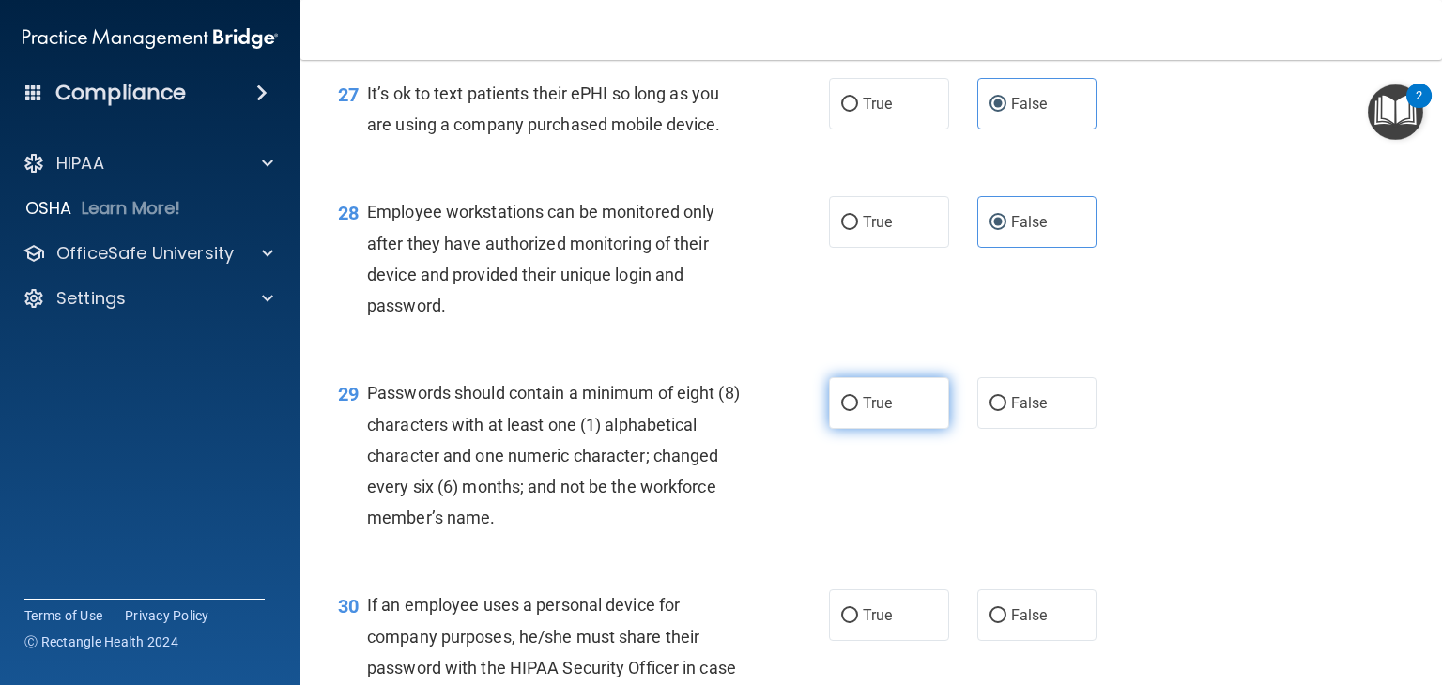
click at [856, 429] on label "True" at bounding box center [889, 403] width 120 height 52
click at [856, 411] on input "True" at bounding box center [849, 404] width 17 height 14
radio input "true"
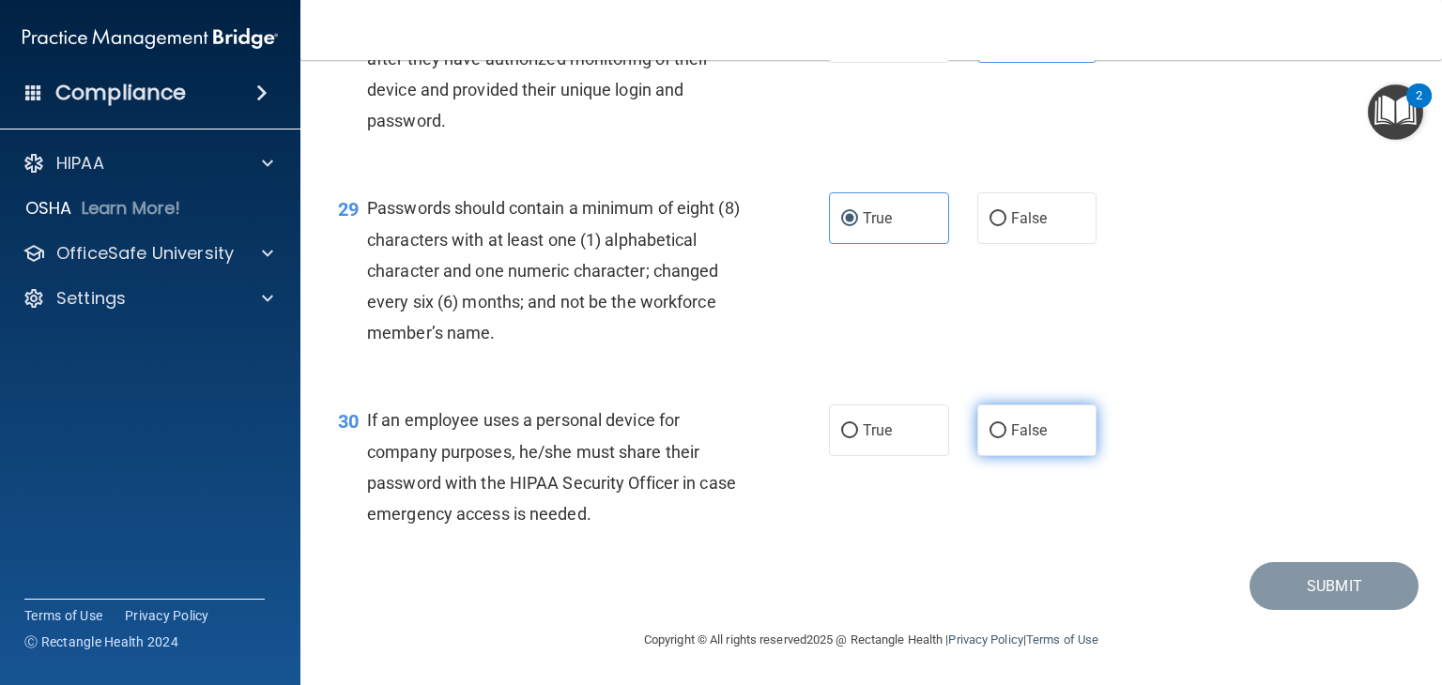
click at [1022, 456] on label "False" at bounding box center [1038, 431] width 120 height 52
click at [1007, 439] on input "False" at bounding box center [998, 431] width 17 height 14
radio input "true"
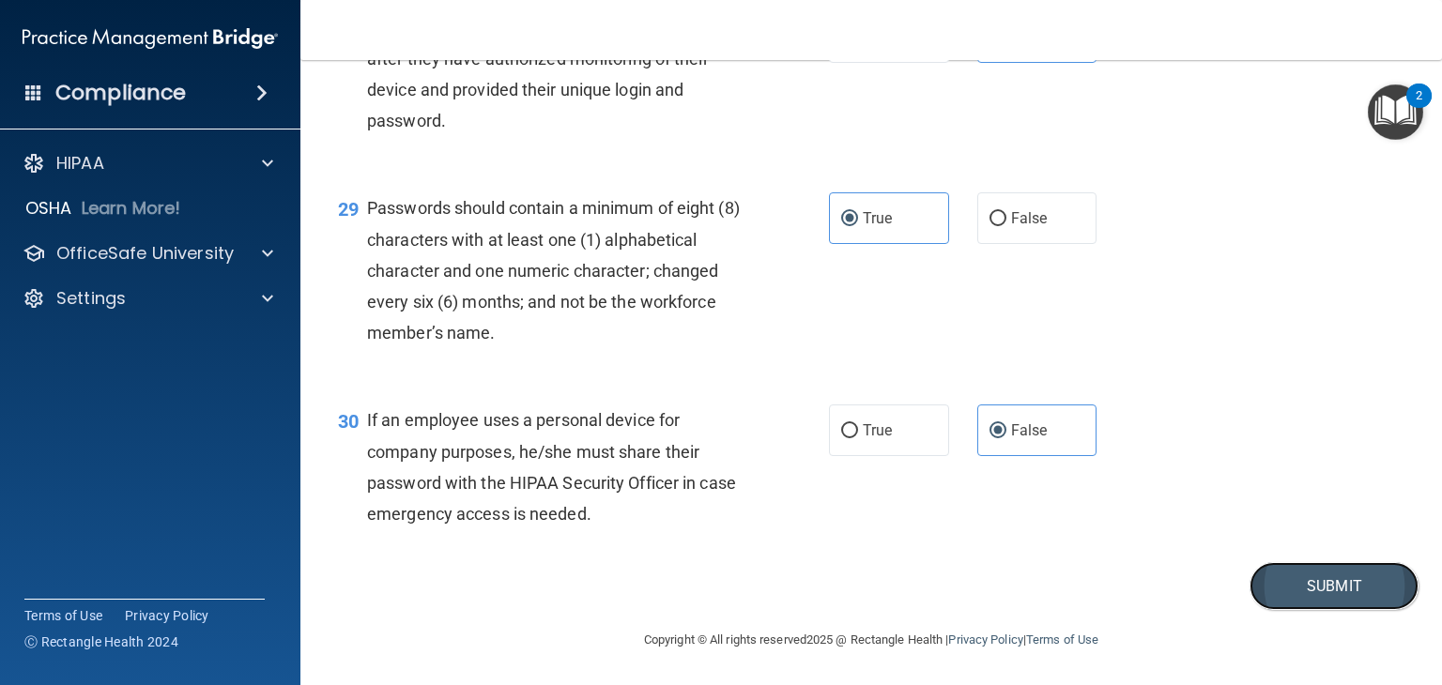
drag, startPoint x: 1129, startPoint y: 540, endPoint x: 1331, endPoint y: 587, distance: 207.3
click at [1331, 587] on button "Submit" at bounding box center [1334, 586] width 169 height 48
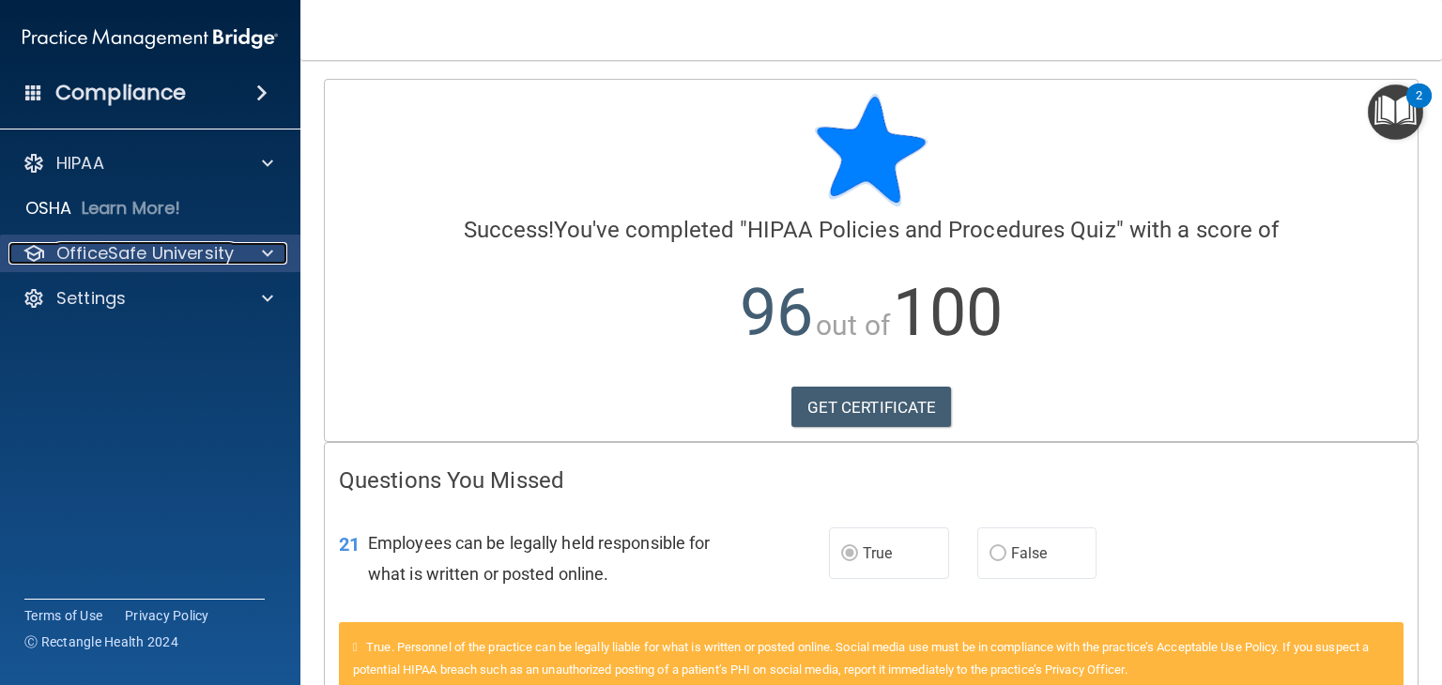
click at [160, 247] on p "OfficeSafe University" at bounding box center [144, 253] width 177 height 23
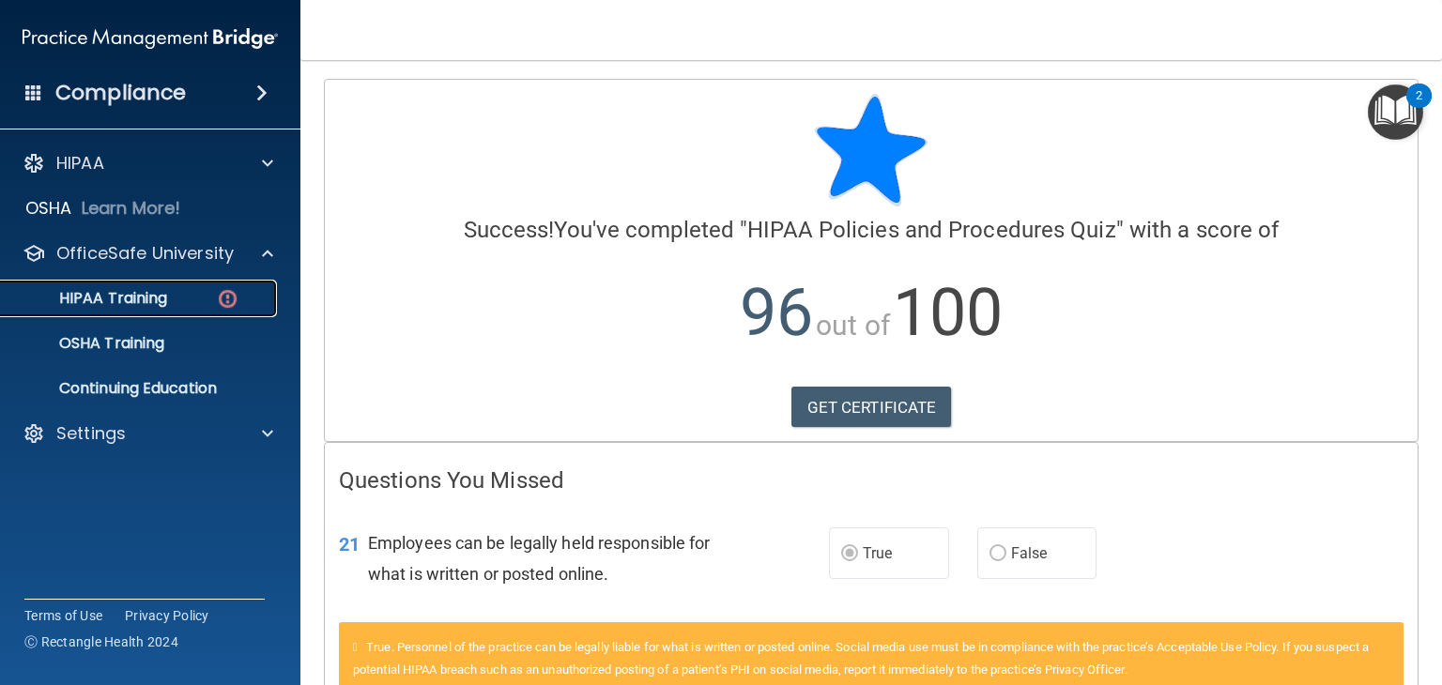
click at [146, 298] on p "HIPAA Training" at bounding box center [89, 298] width 155 height 19
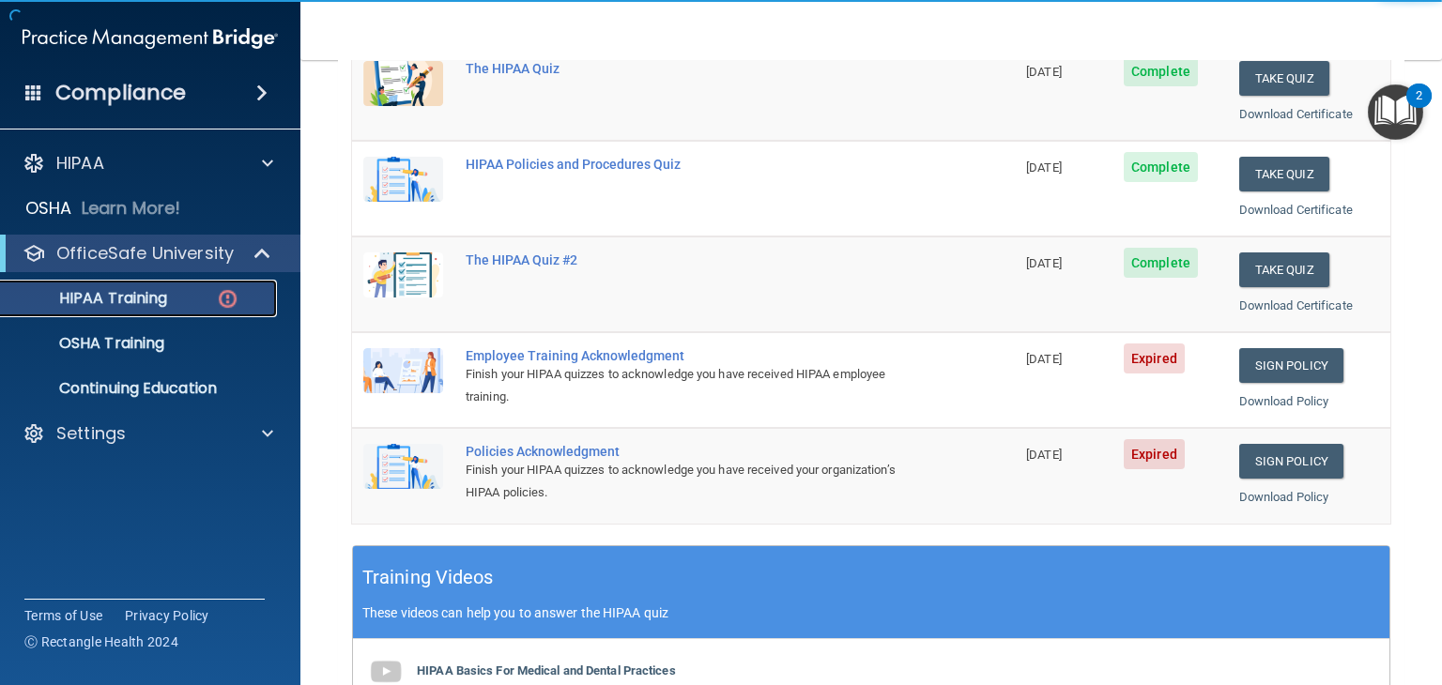
scroll to position [287, 0]
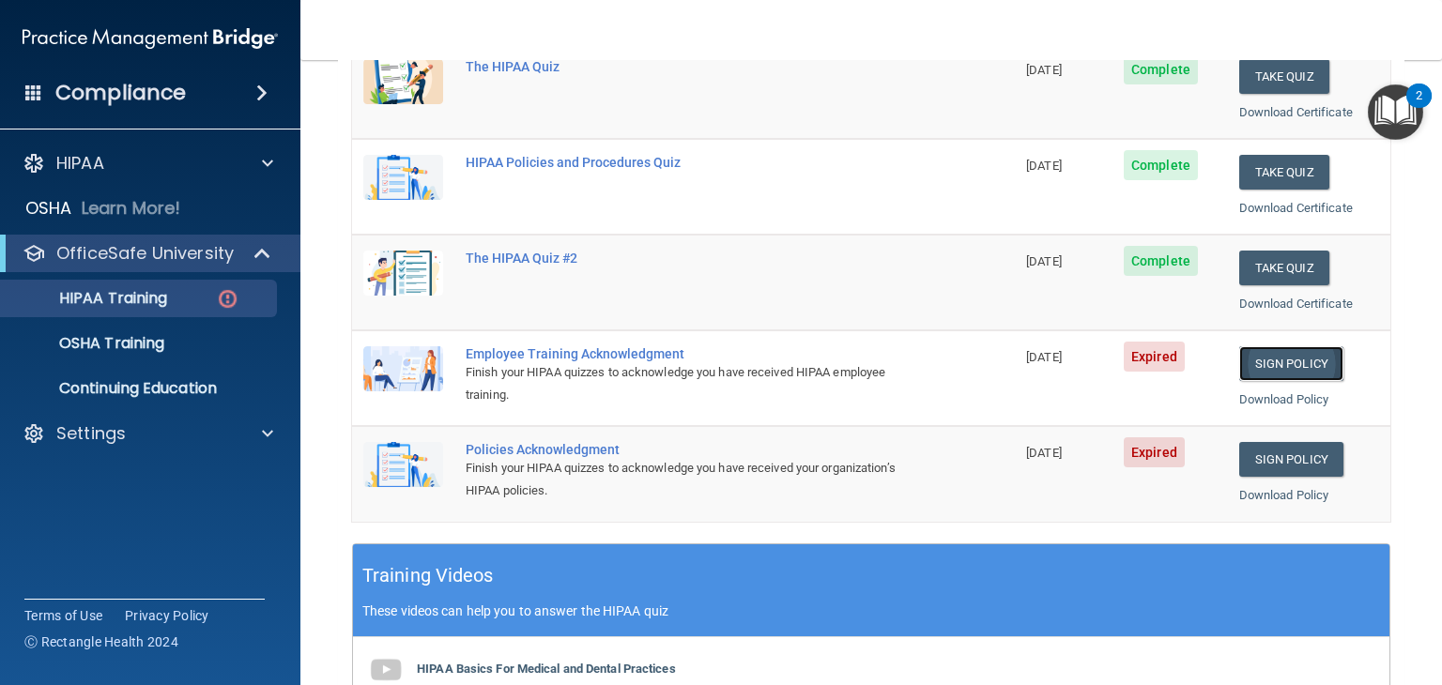
click at [1291, 372] on link "Sign Policy" at bounding box center [1292, 363] width 104 height 35
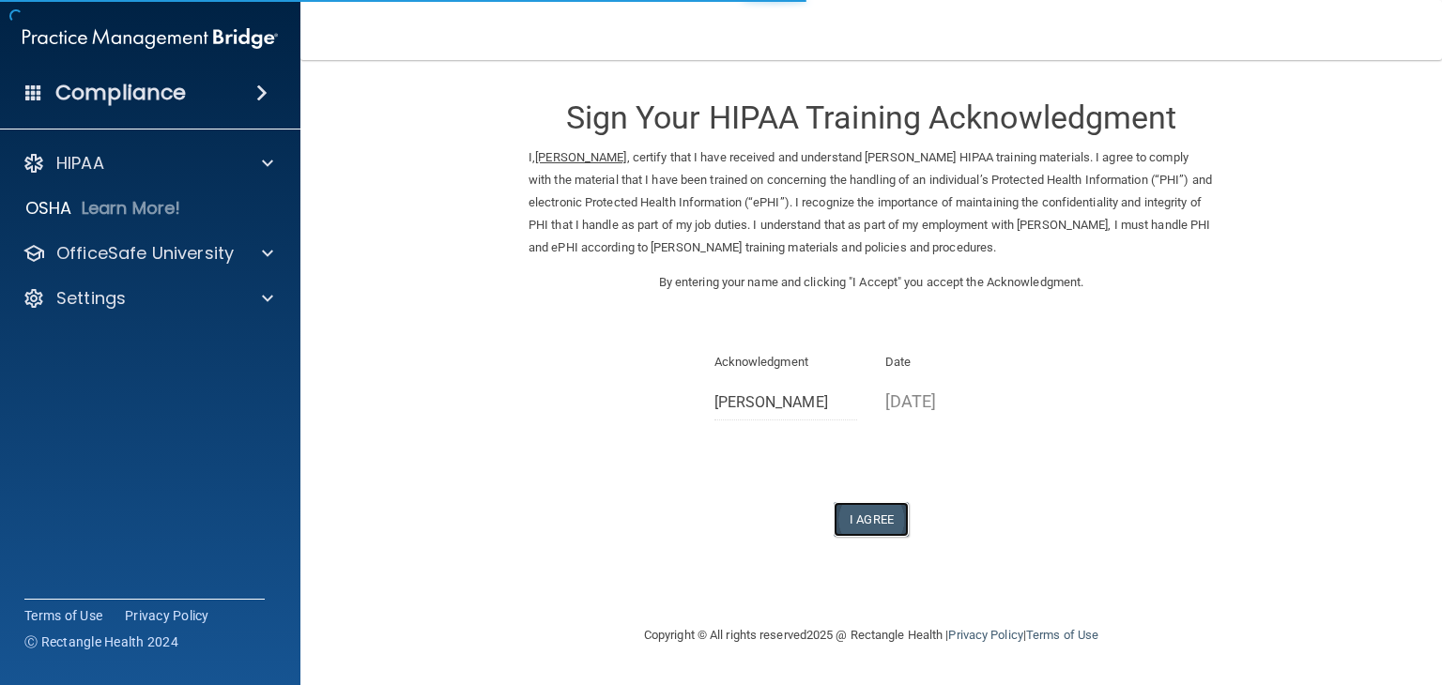
click at [885, 504] on button "I Agree" at bounding box center [871, 519] width 75 height 35
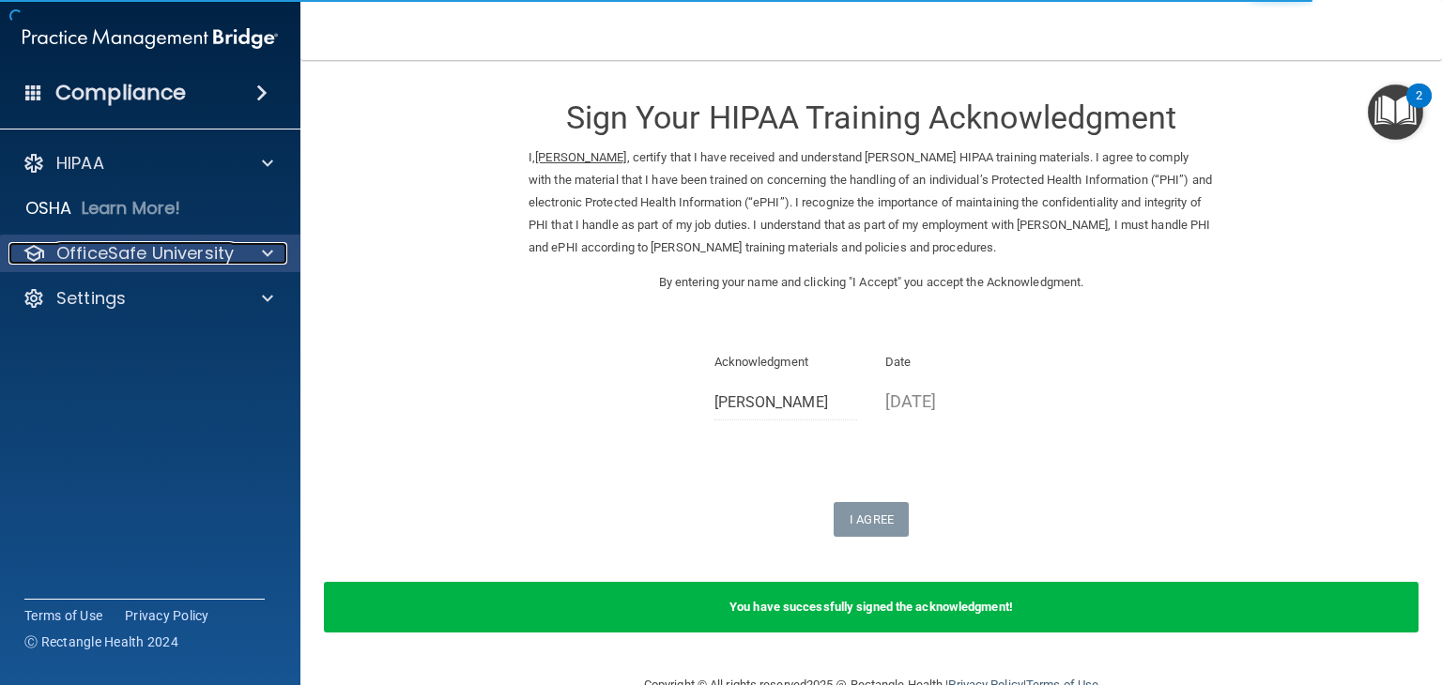
click at [216, 259] on p "OfficeSafe University" at bounding box center [144, 253] width 177 height 23
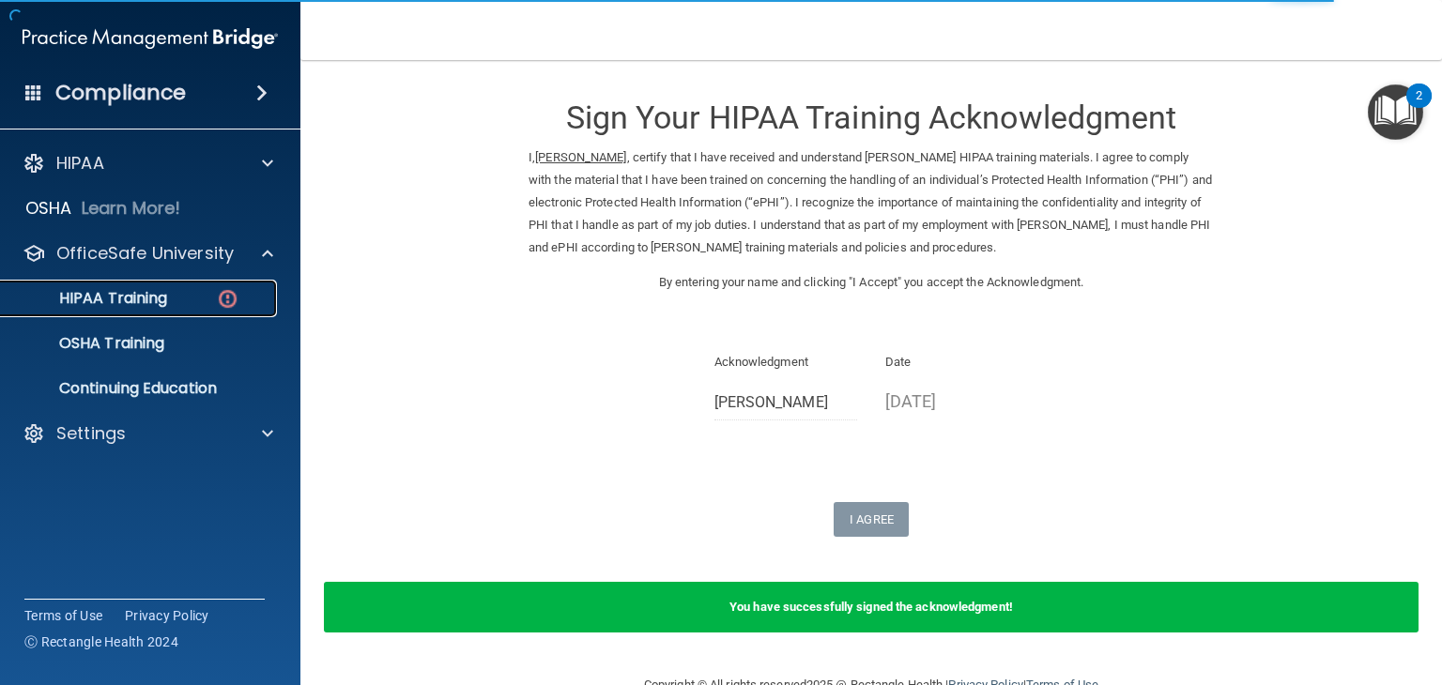
click at [169, 290] on div "HIPAA Training" at bounding box center [140, 298] width 256 height 19
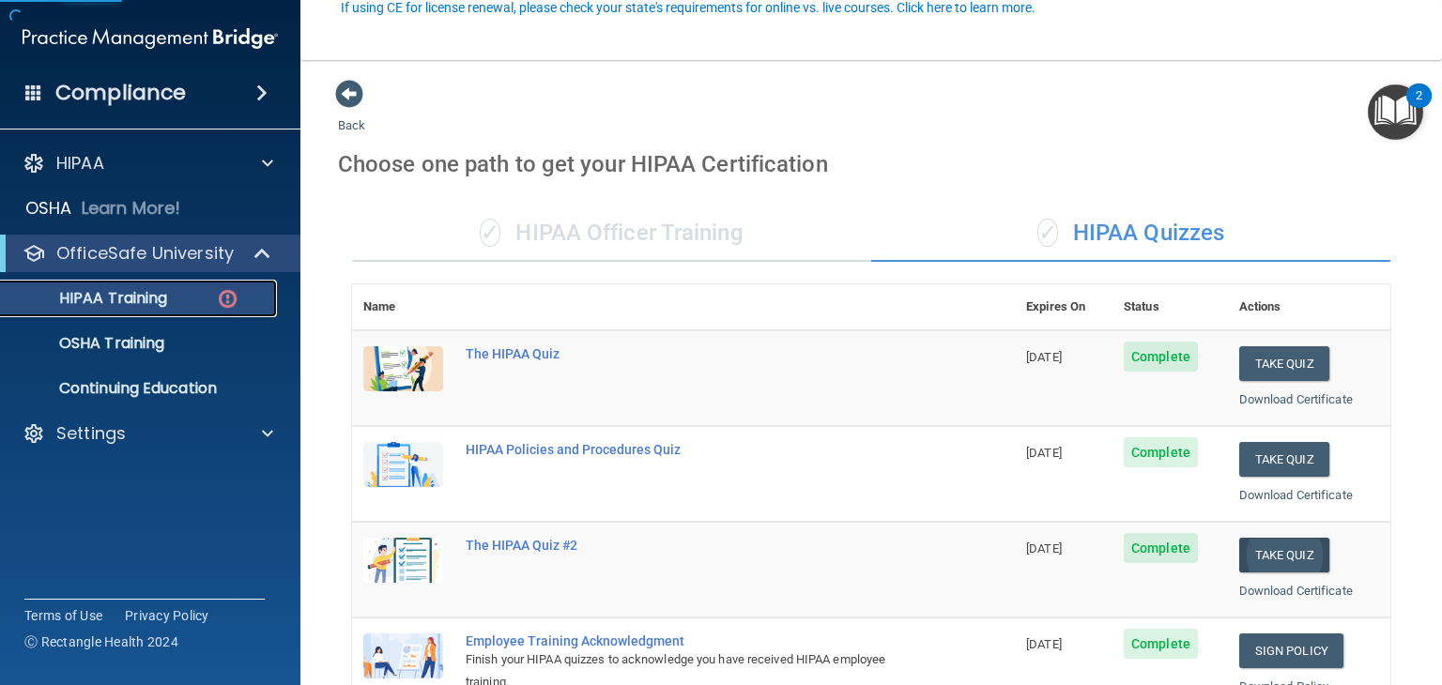
scroll to position [214, 0]
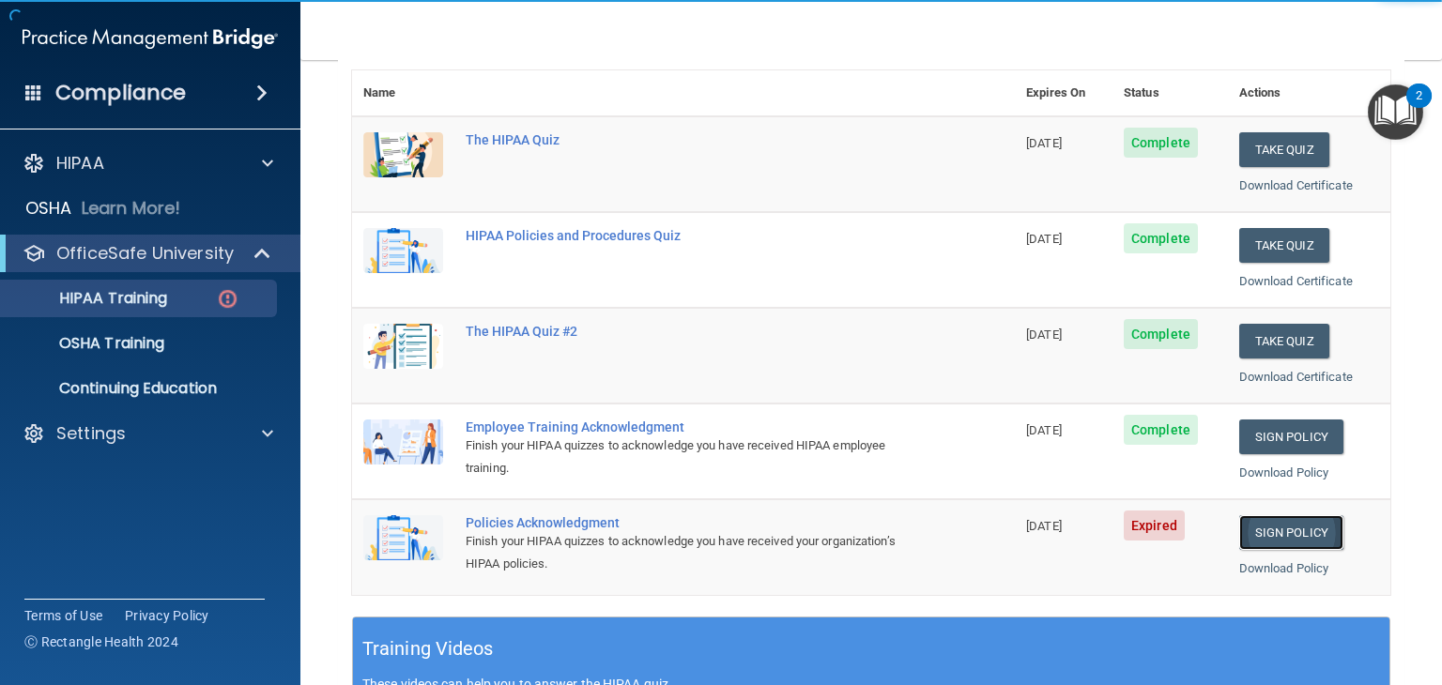
click at [1255, 535] on link "Sign Policy" at bounding box center [1292, 533] width 104 height 35
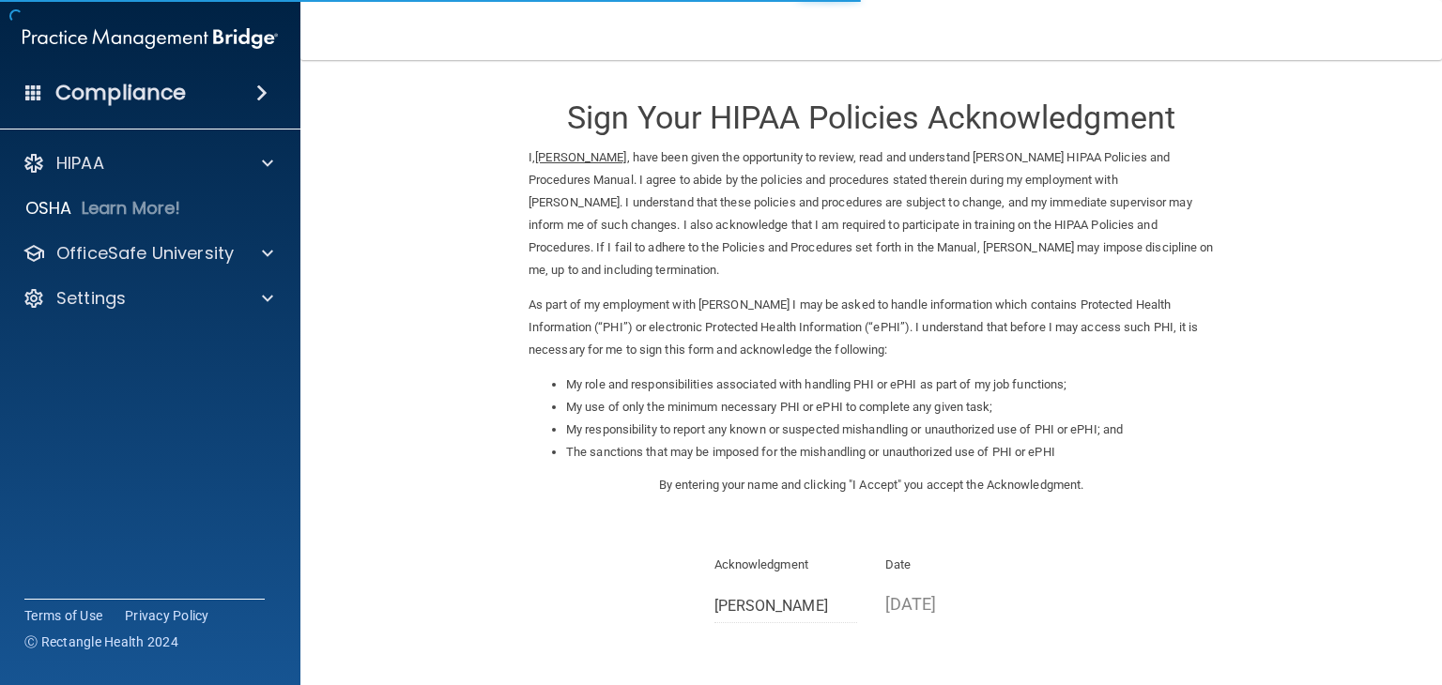
scroll to position [162, 0]
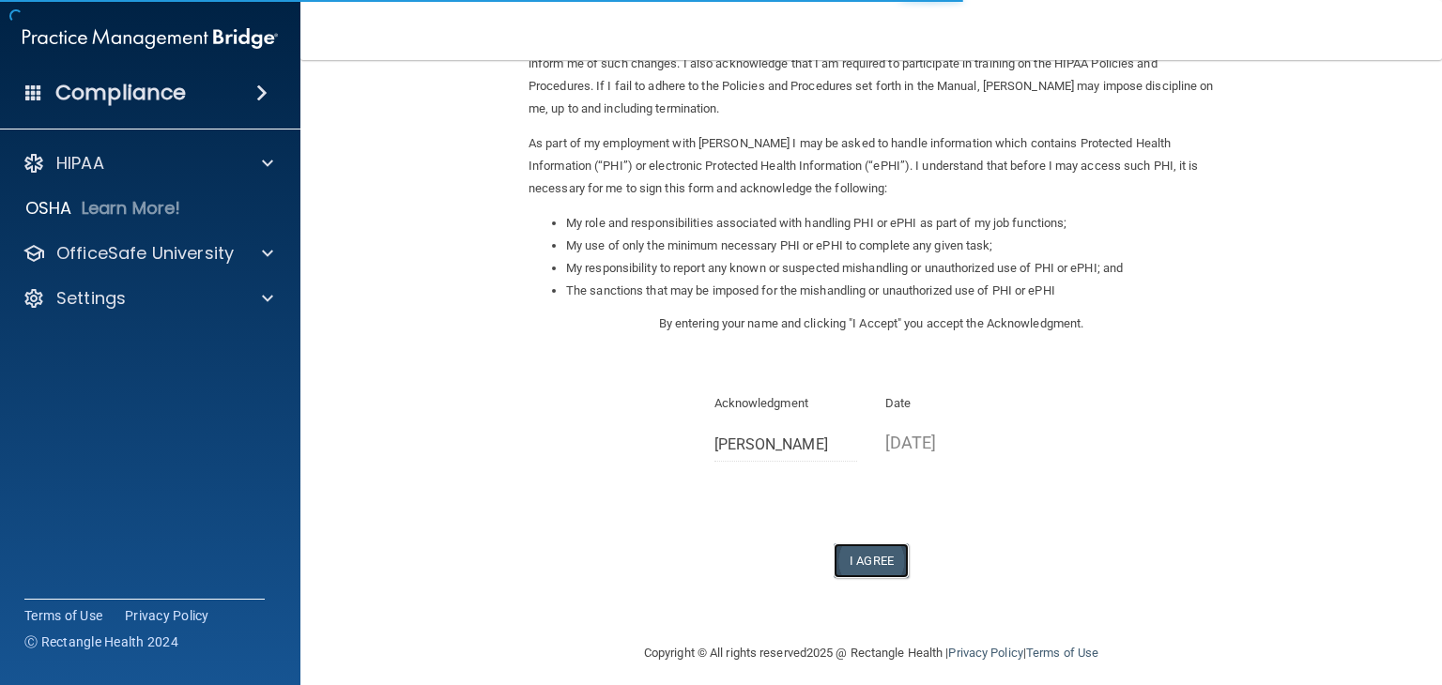
click at [870, 566] on button "I Agree" at bounding box center [871, 561] width 75 height 35
